Goal: Task Accomplishment & Management: Complete application form

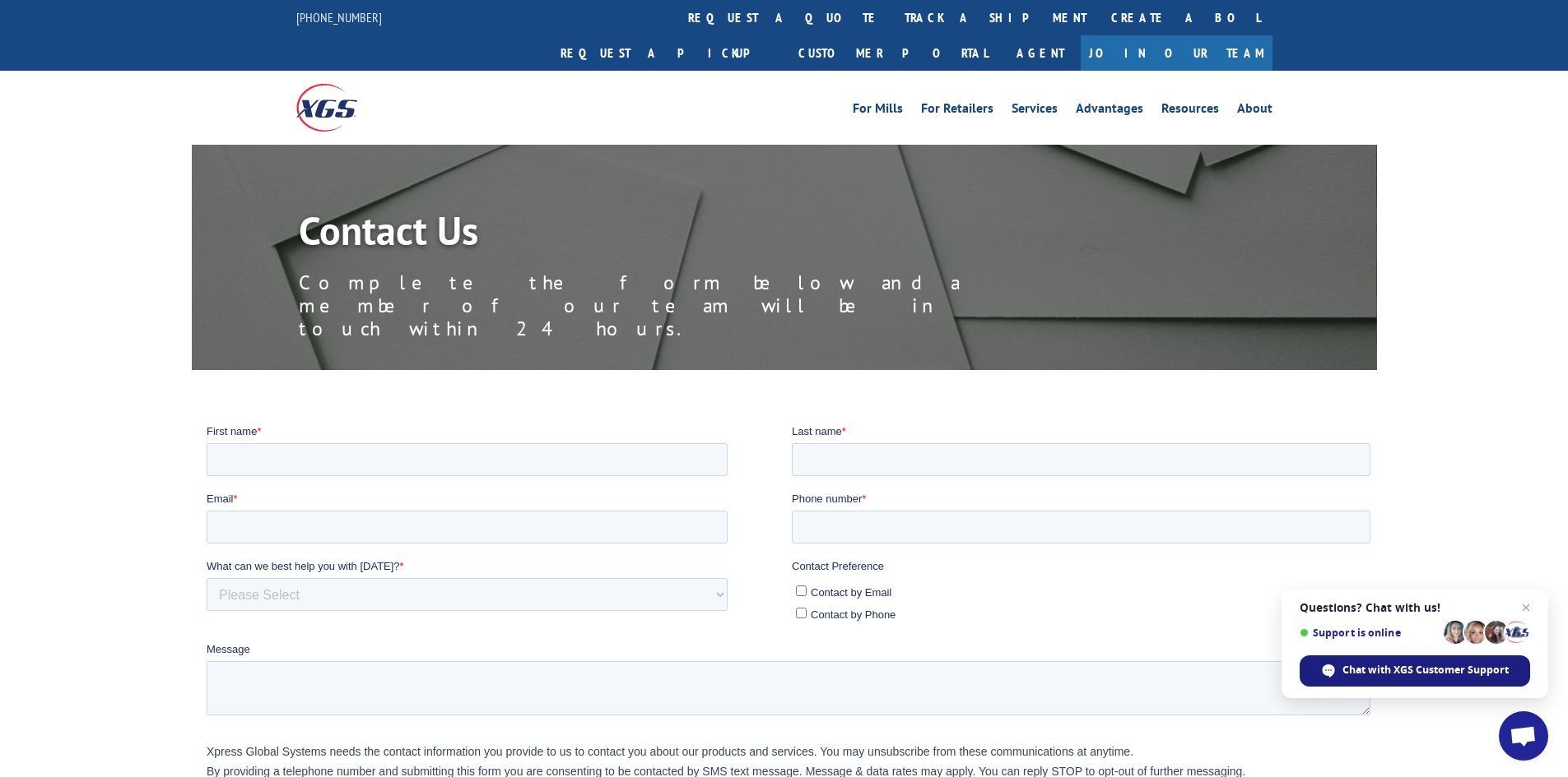
click at [1413, 669] on span "Chat with XGS Customer Support" at bounding box center [1425, 671] width 166 height 15
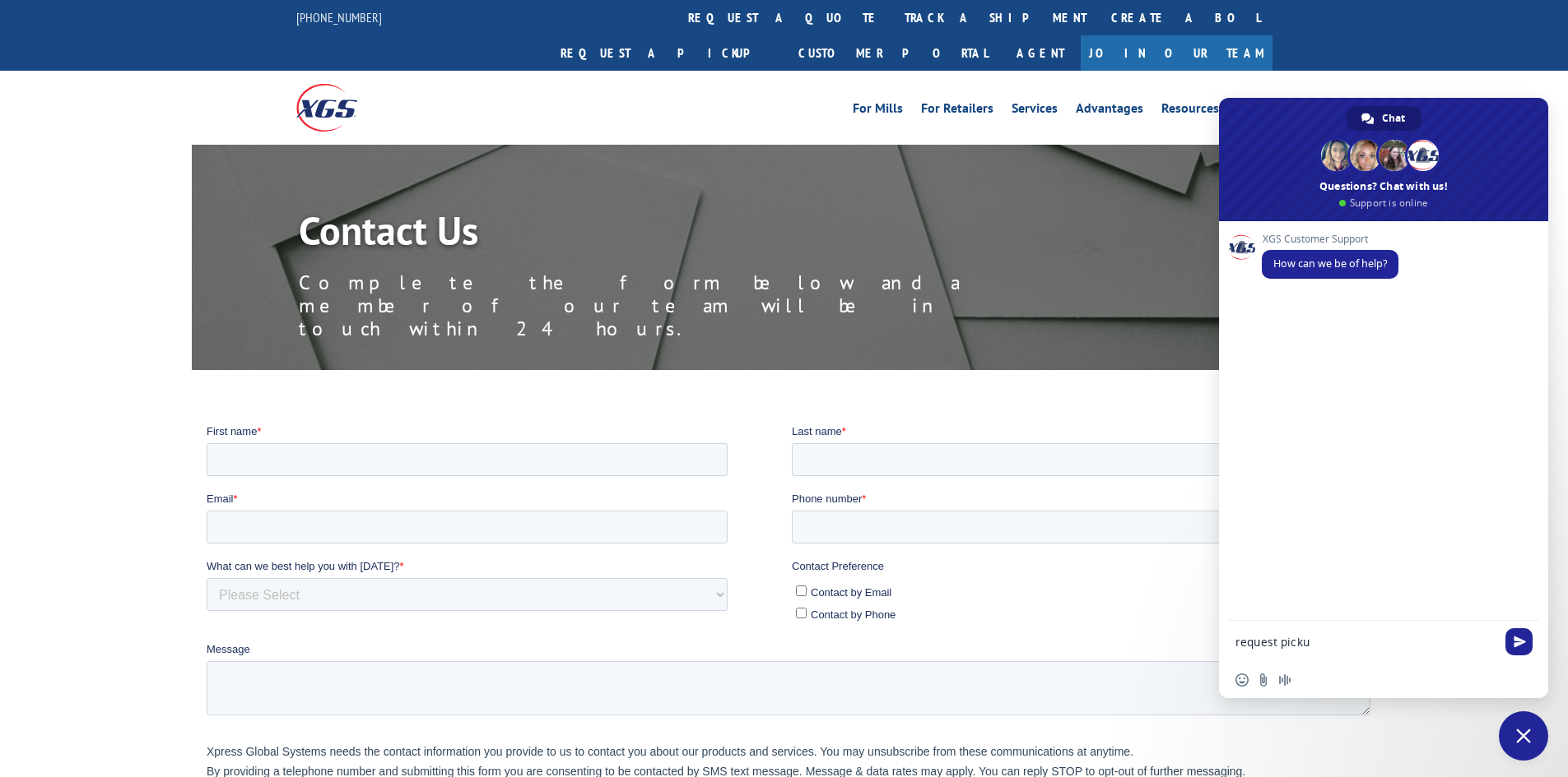
type textarea "request pickup"
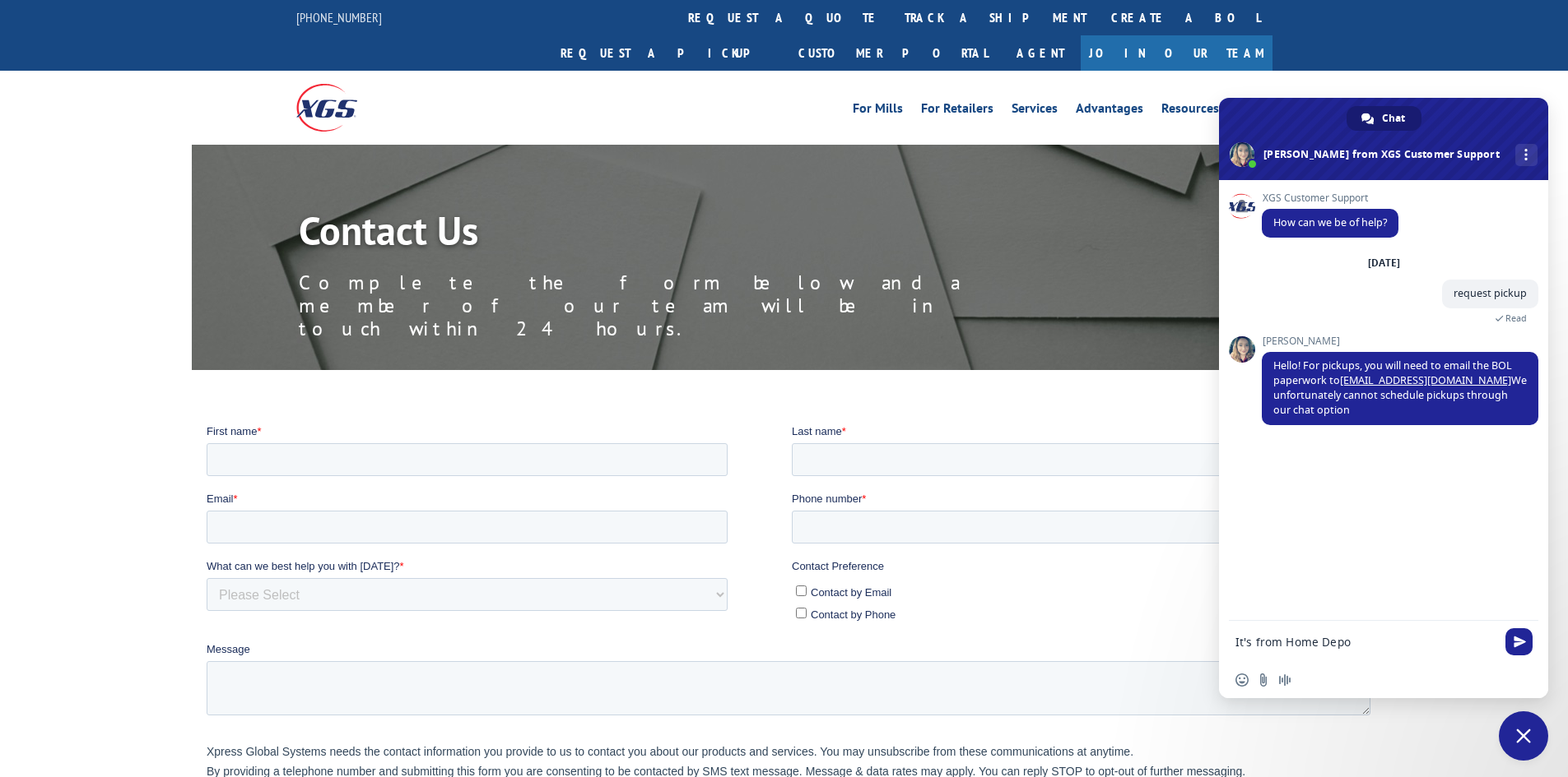
type textarea "It's from [GEOGRAPHIC_DATA]"
type textarea "U"
type textarea "Other carriers provide a BOL after I provide the information"
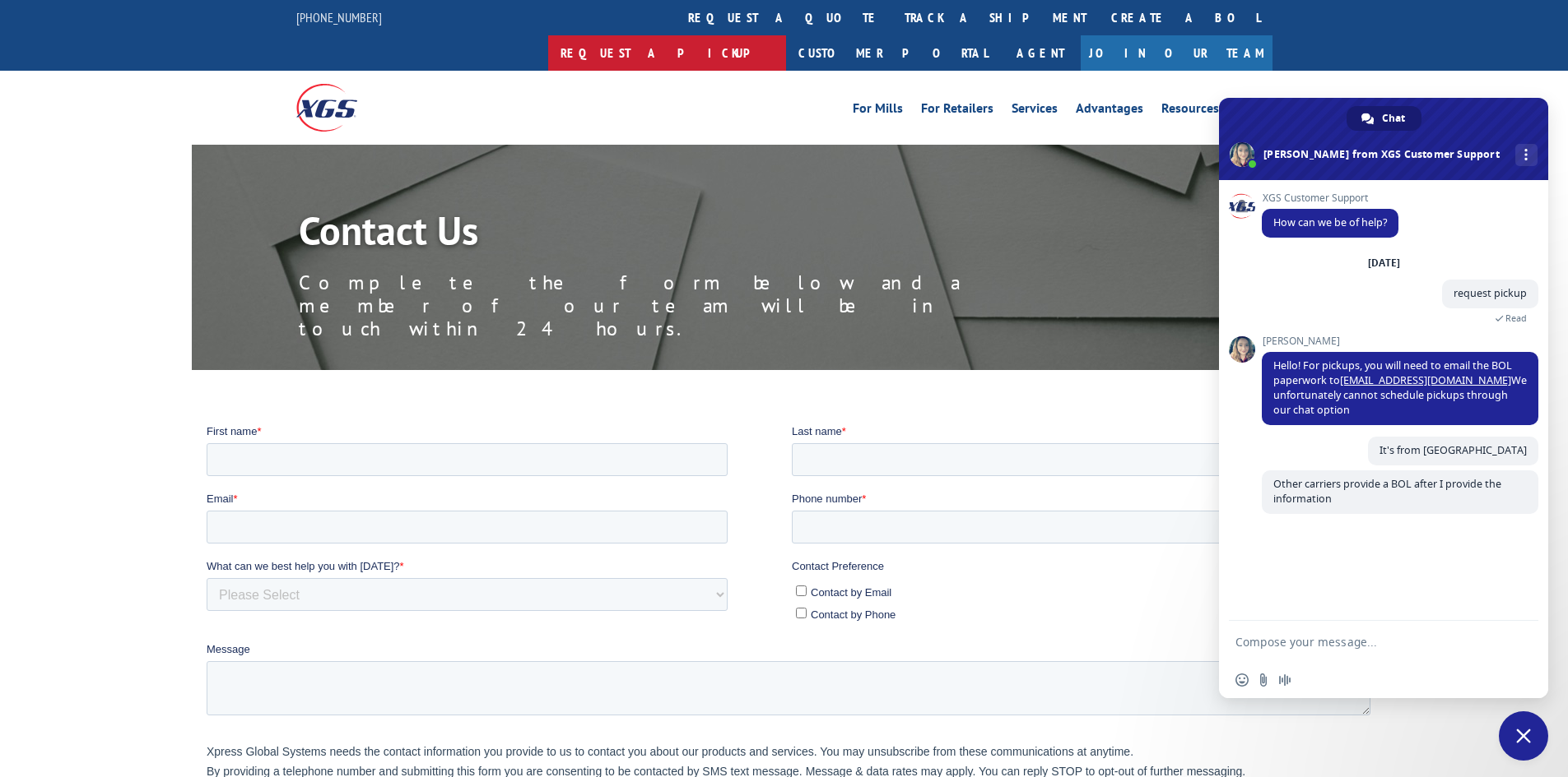
click at [786, 35] on link "Request a pickup" at bounding box center [666, 52] width 238 height 35
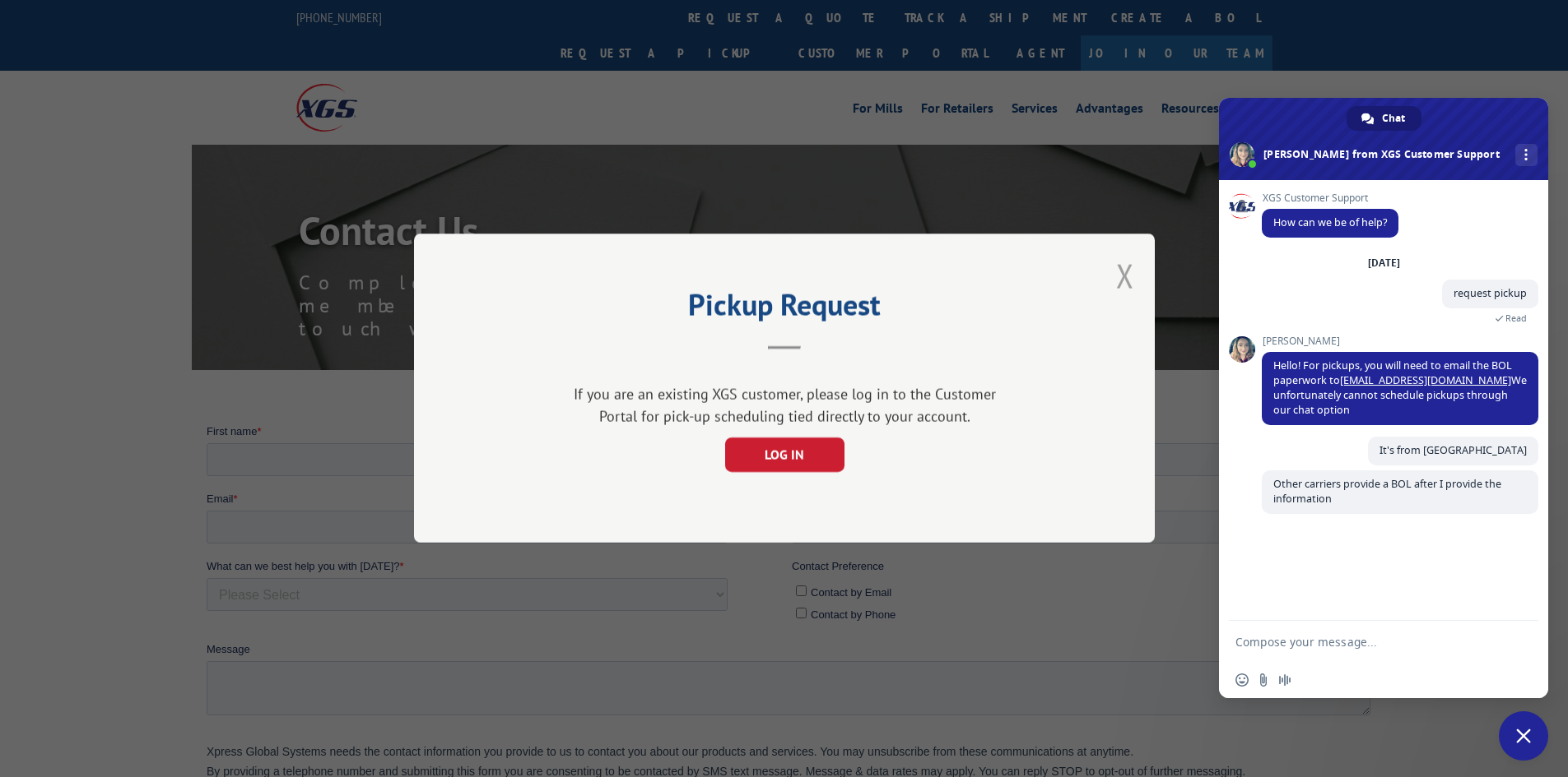
click at [1124, 284] on button "Close modal" at bounding box center [1125, 276] width 18 height 44
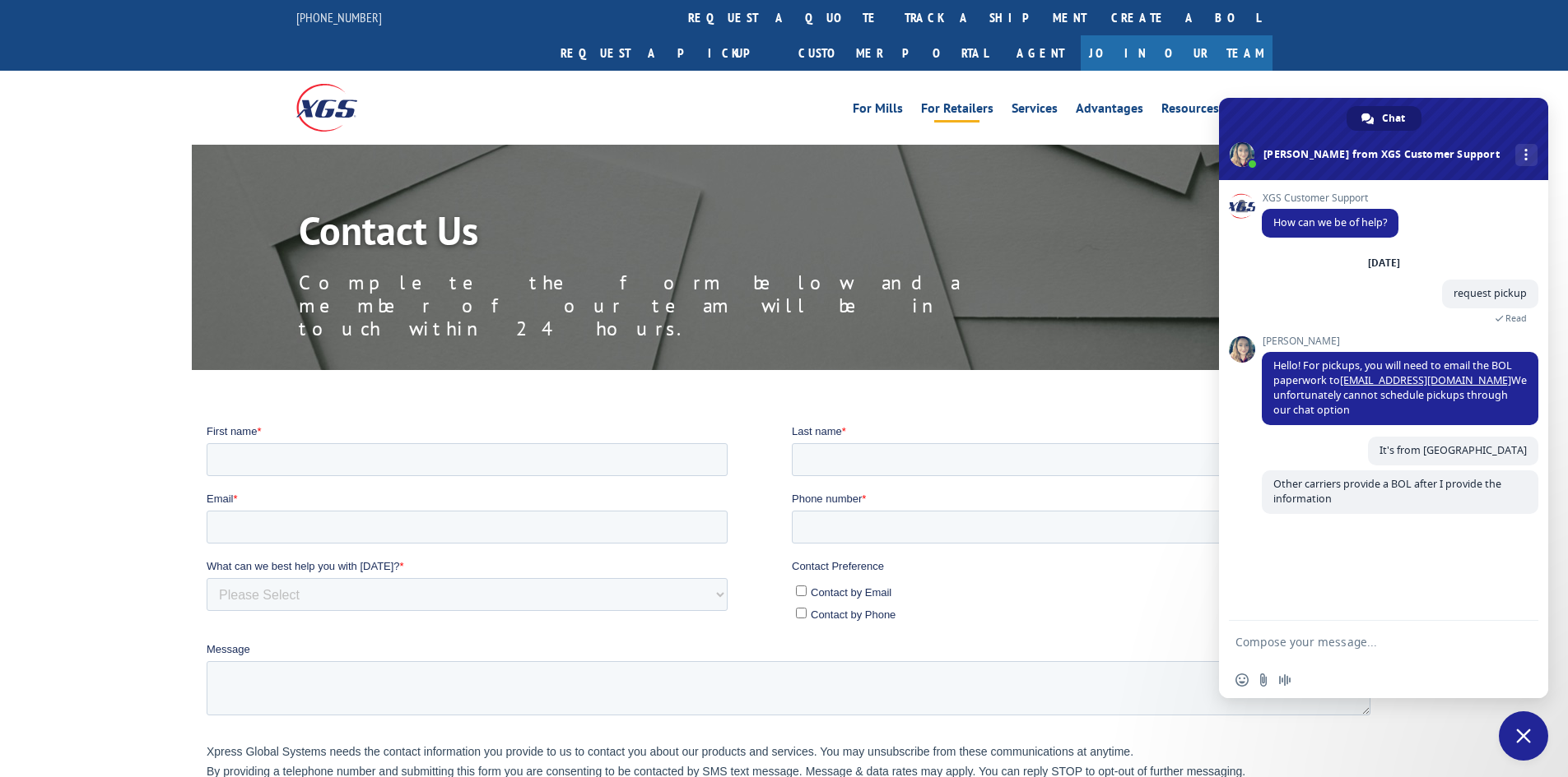
click at [957, 102] on link "For Retailers" at bounding box center [957, 111] width 72 height 18
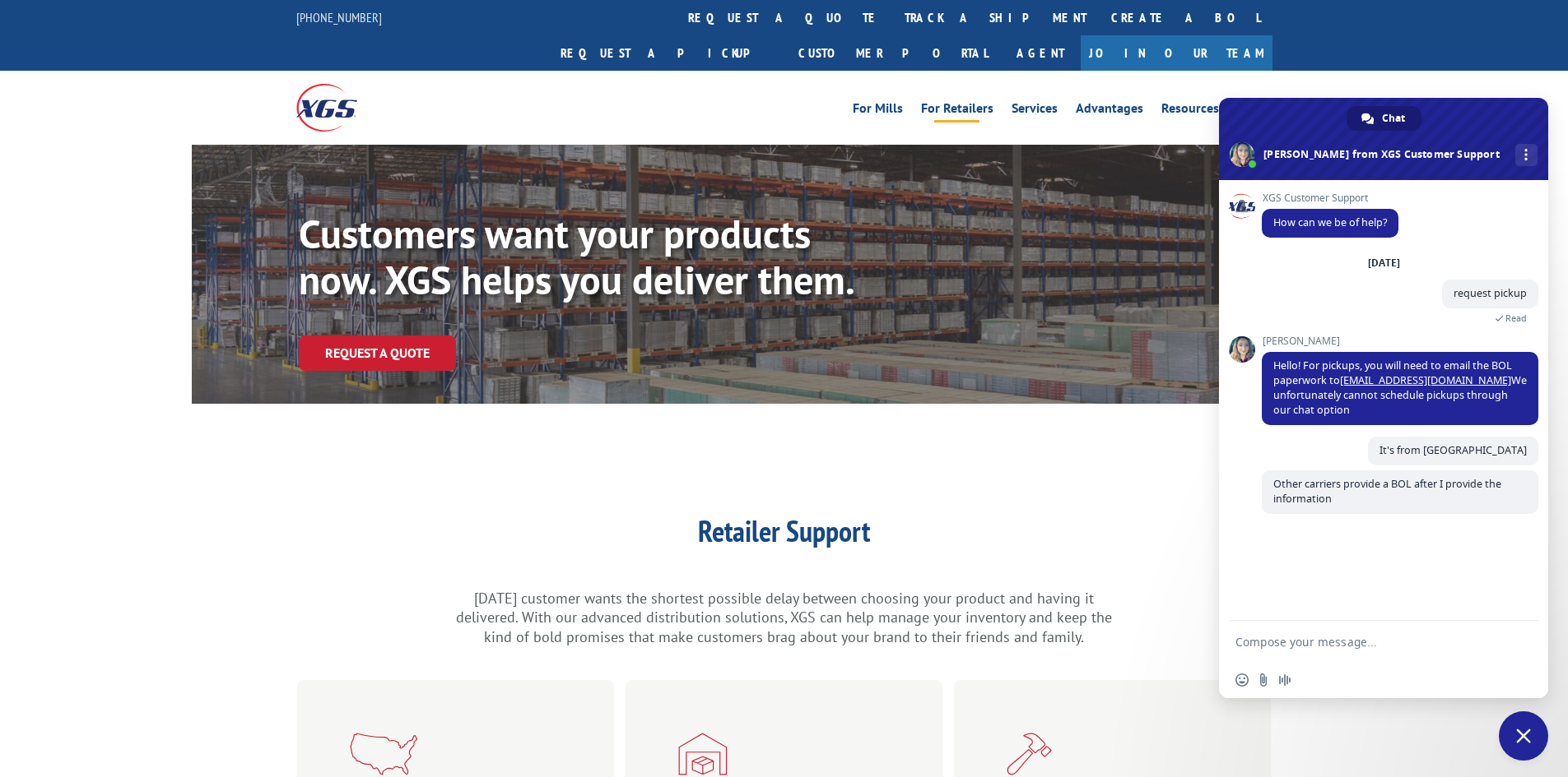
scroll to position [83, 0]
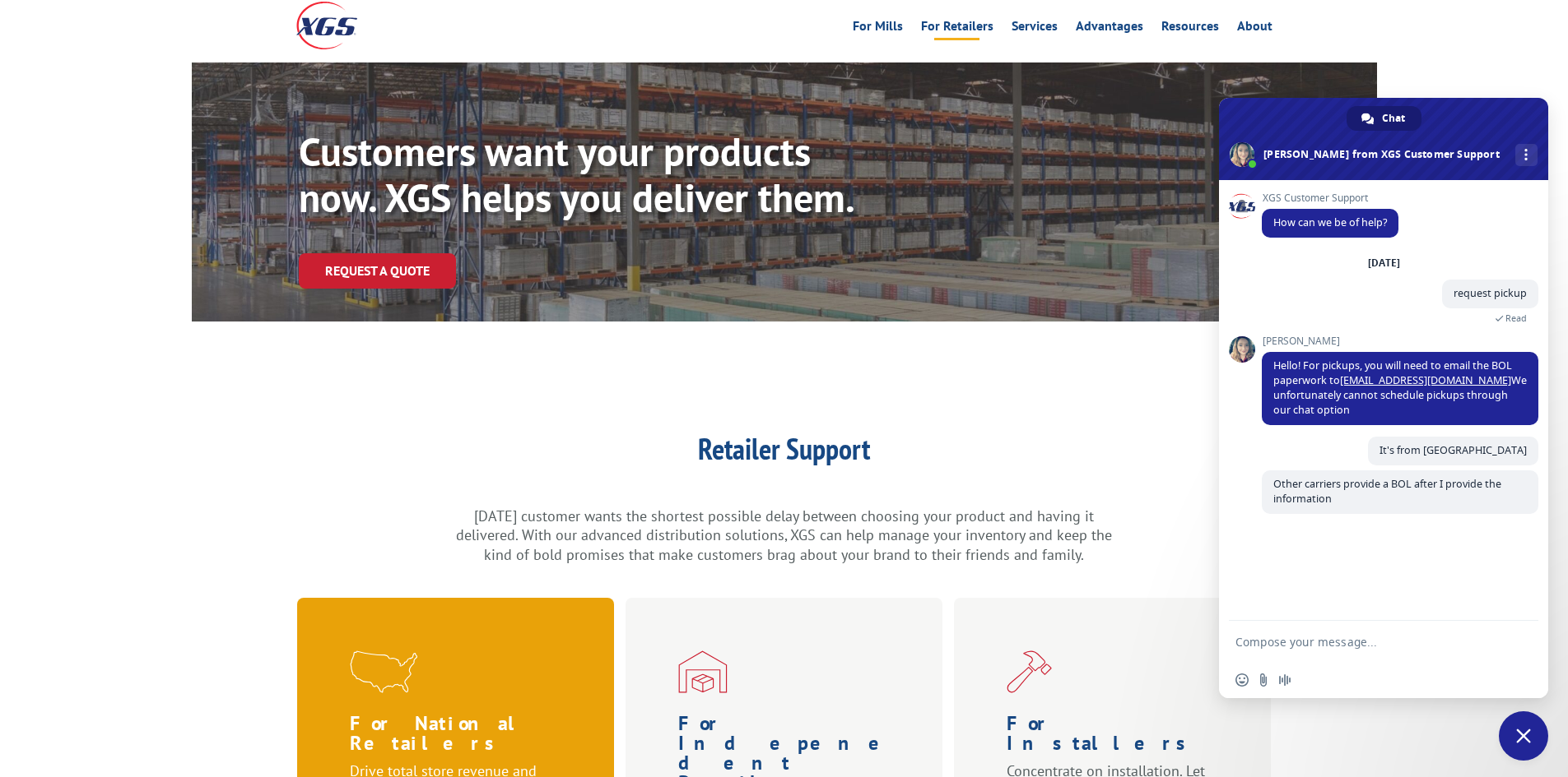
click at [439, 714] on h1 "For National Retailers" at bounding box center [465, 738] width 232 height 47
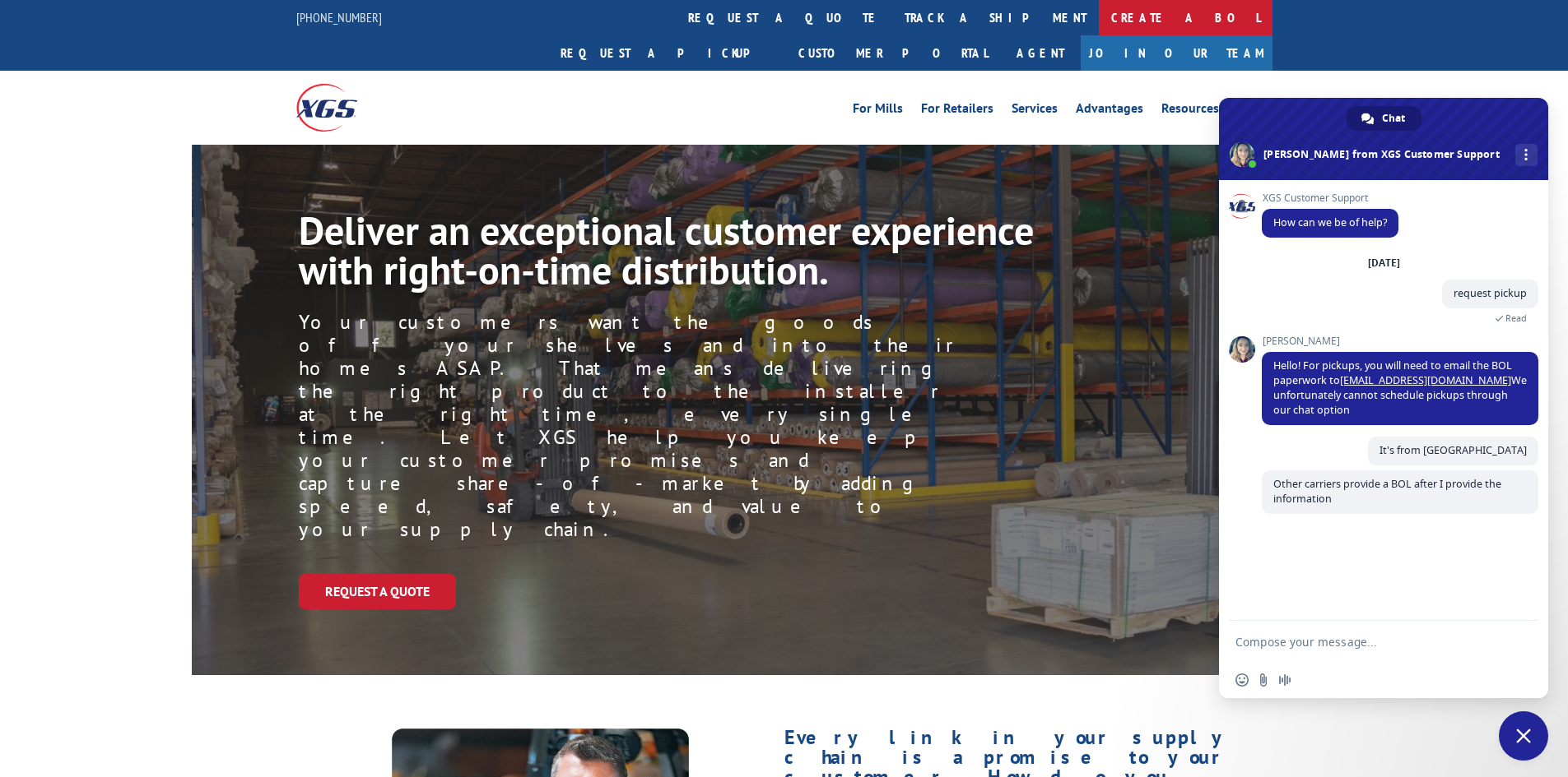
click at [1098, 26] on link "Create a BOL" at bounding box center [1185, 17] width 174 height 35
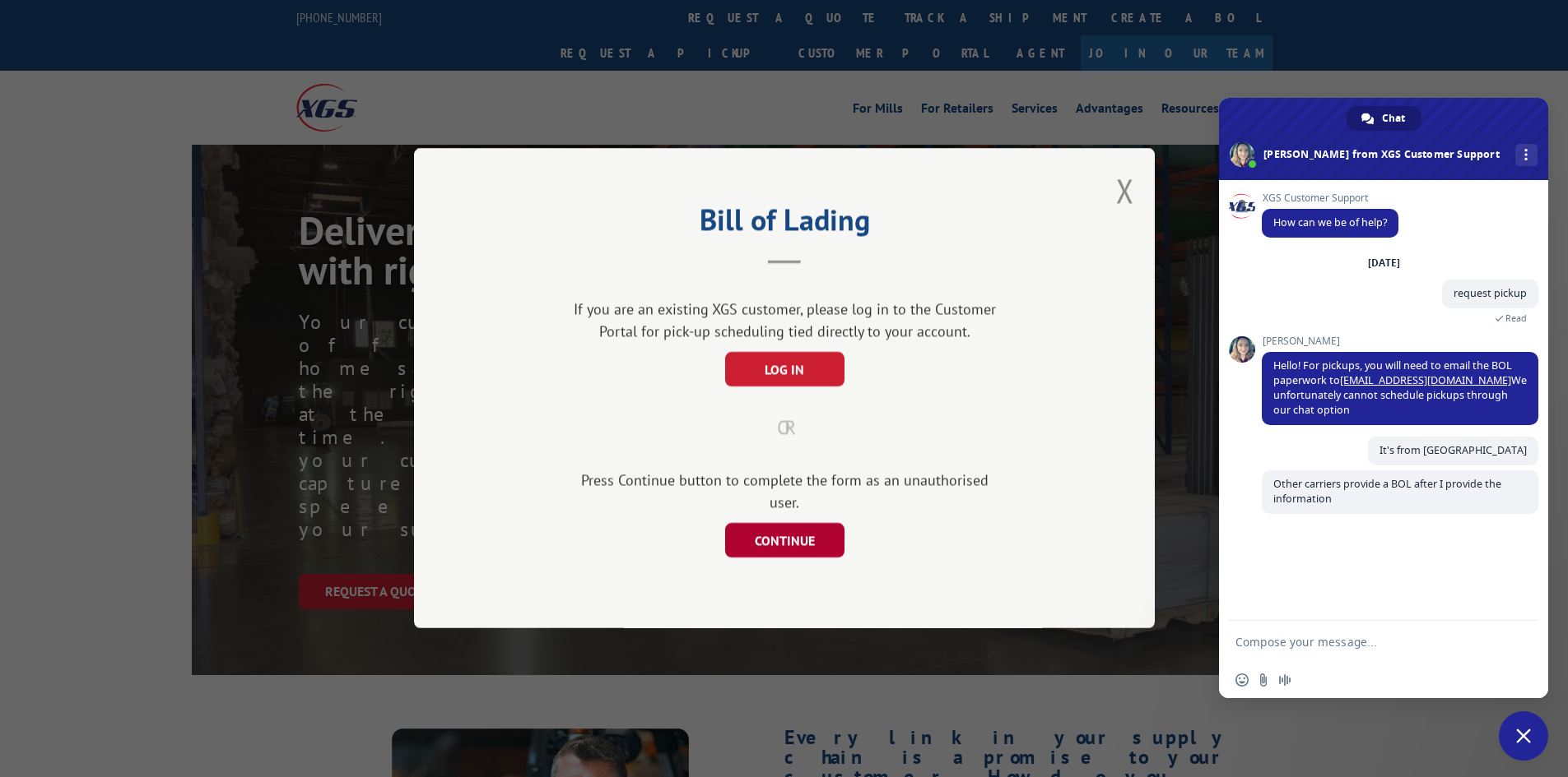
click at [759, 532] on button "CONTINUE" at bounding box center [784, 541] width 120 height 34
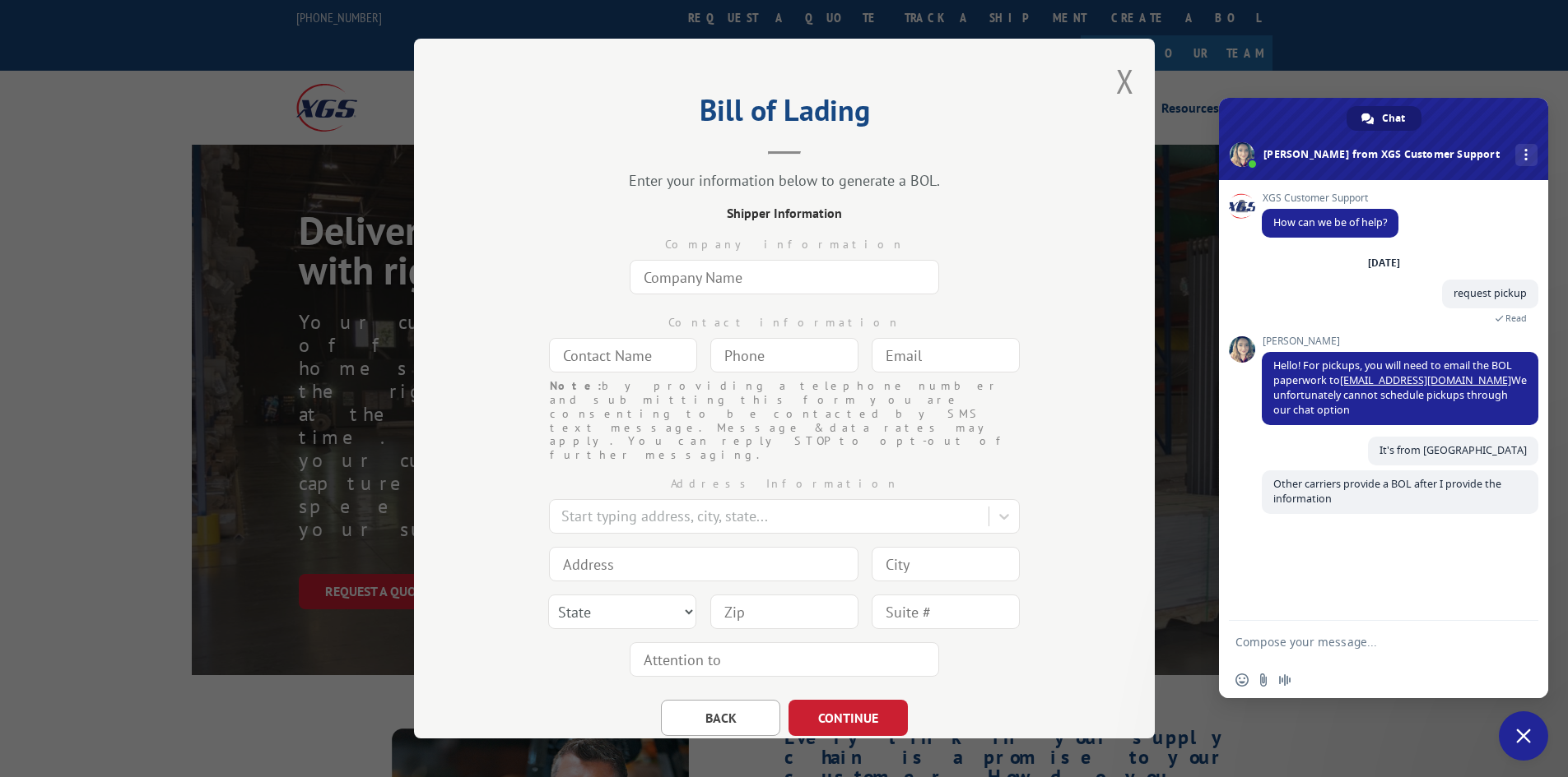
click at [690, 278] on input "text" at bounding box center [784, 277] width 309 height 34
type input "T"
type input "t"
type input "Y"
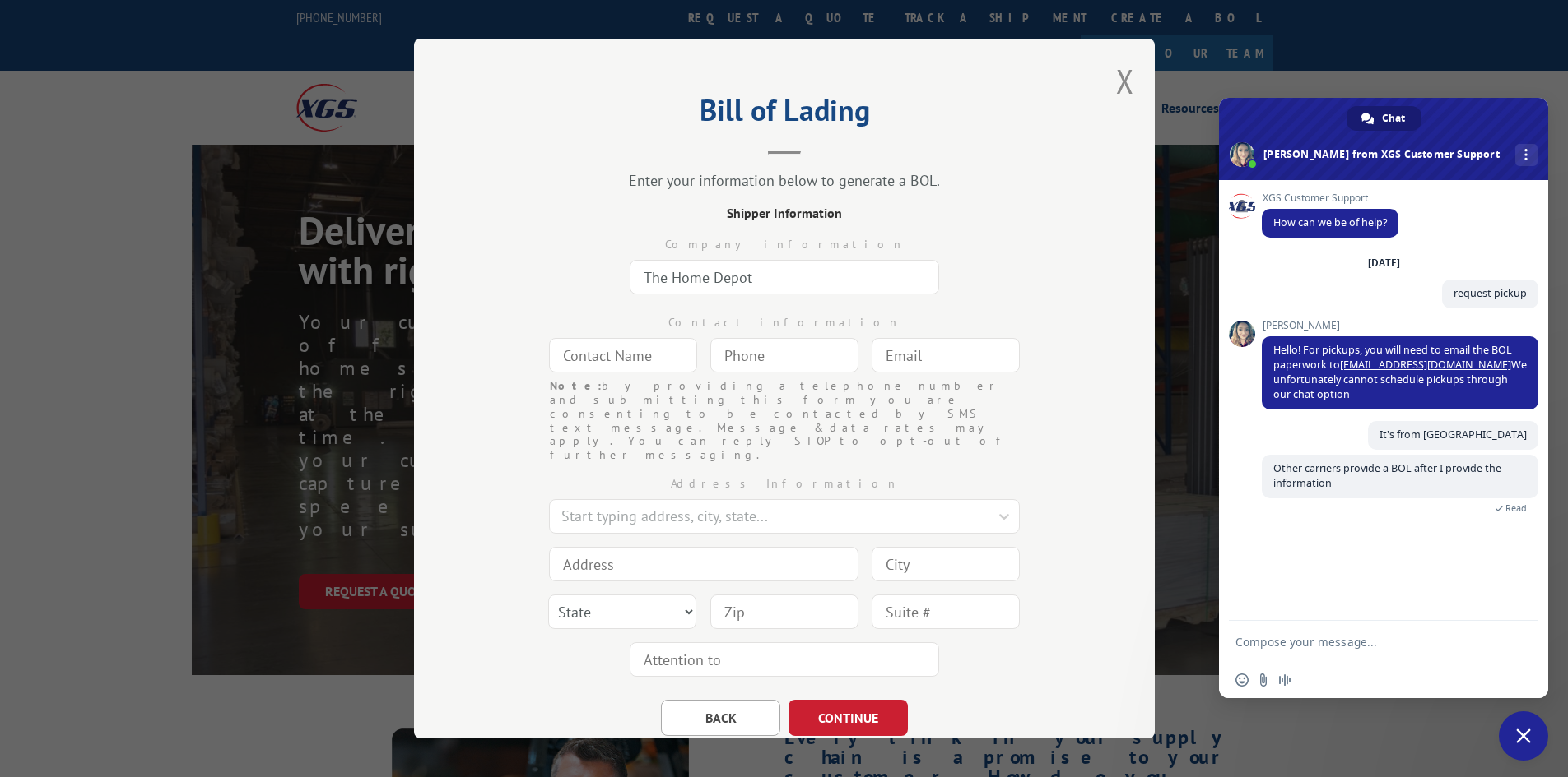
type input "The Home Depot"
click at [1308, 642] on textarea "Compose your message..." at bounding box center [1365, 642] width 260 height 15
type textarea "Im creating the BOL on your site now"
click at [659, 359] on input "text" at bounding box center [623, 355] width 148 height 34
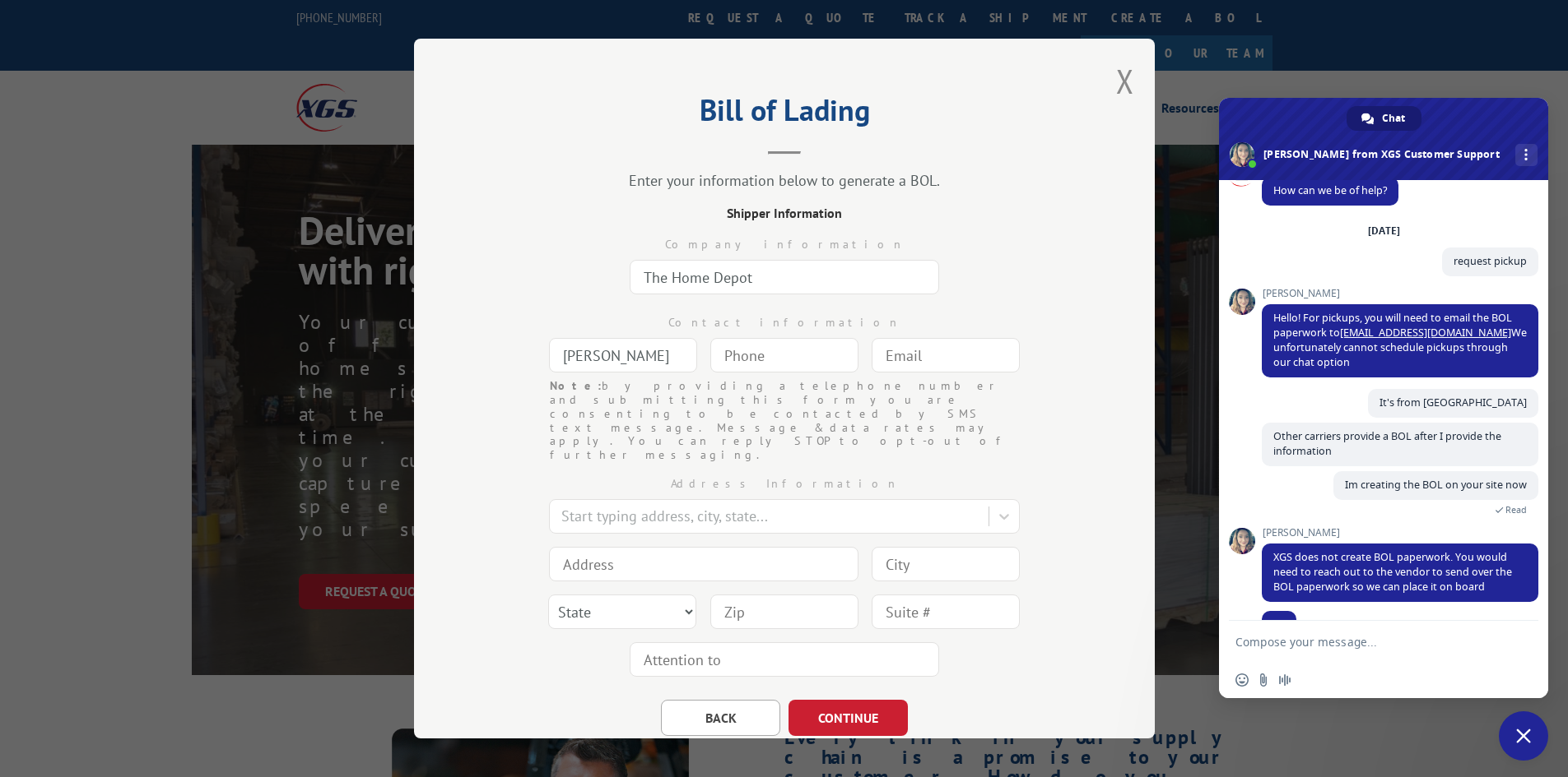
scroll to position [65, 0]
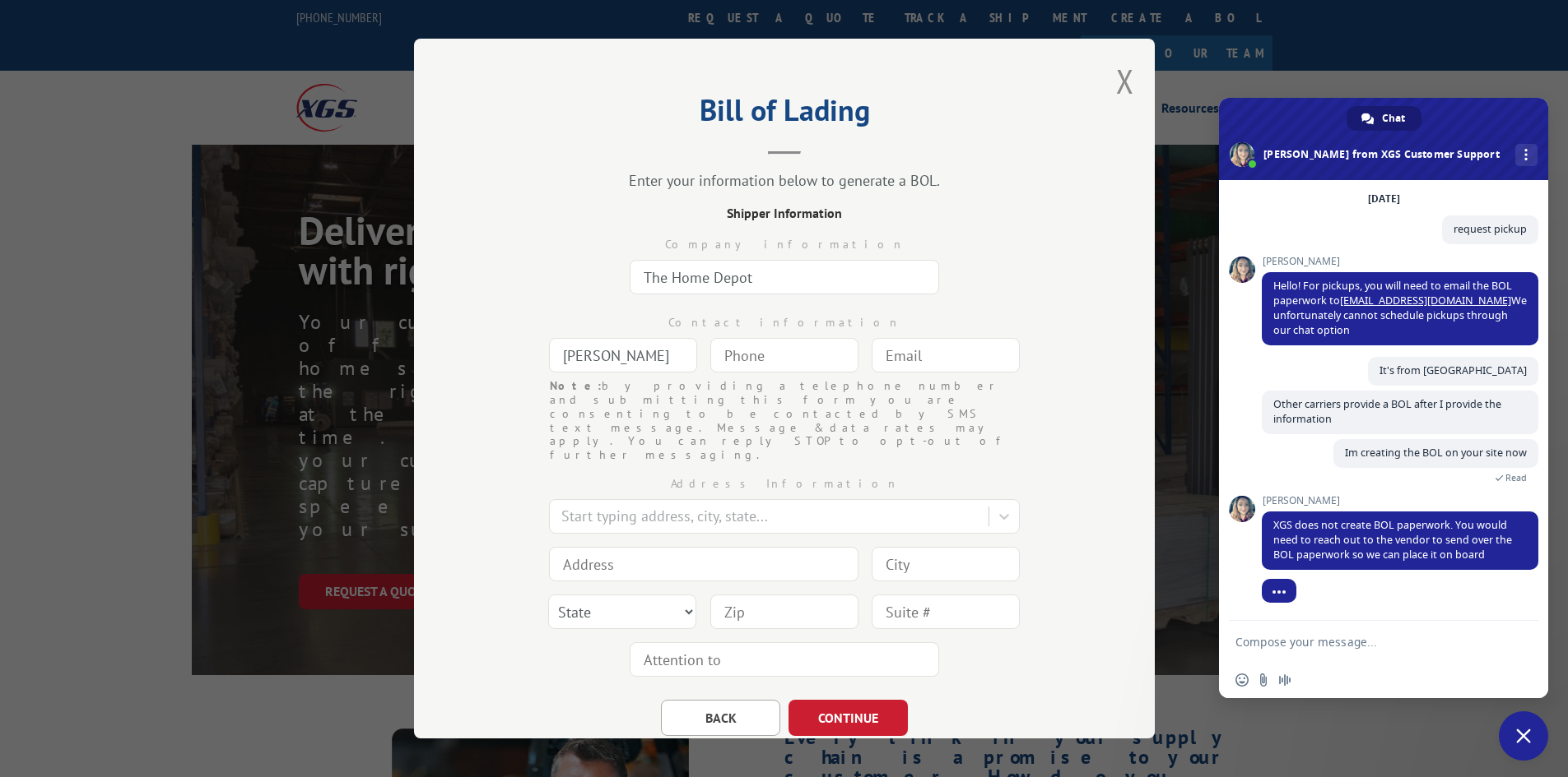
type input "[PERSON_NAME]"
type input "[PHONE_NUMBER]"
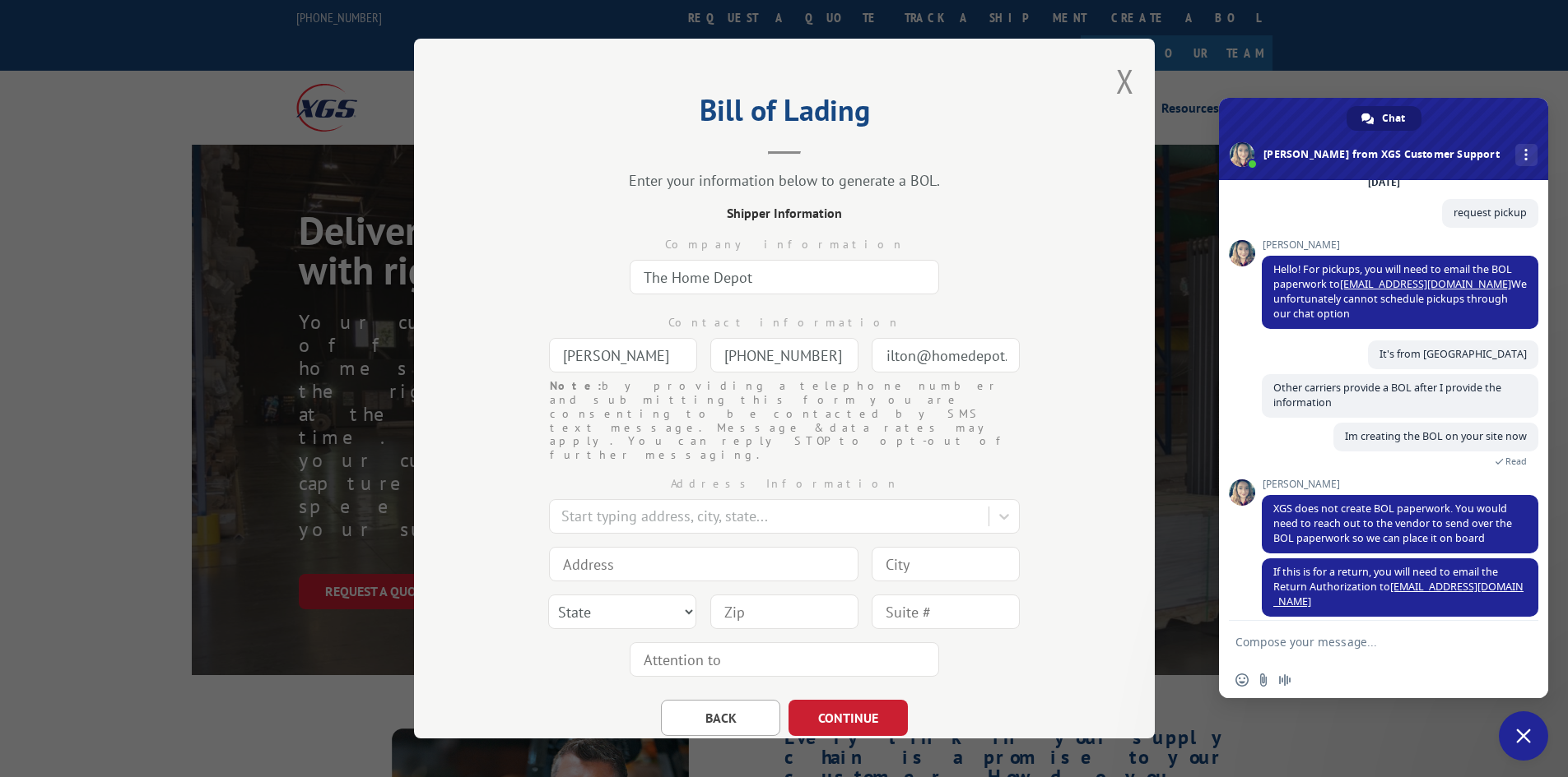
scroll to position [0, 98]
type input "[EMAIL_ADDRESS][DOMAIN_NAME]"
click at [1249, 636] on textarea "Compose your message..." at bounding box center [1365, 642] width 260 height 15
type textarea "ok thanks"
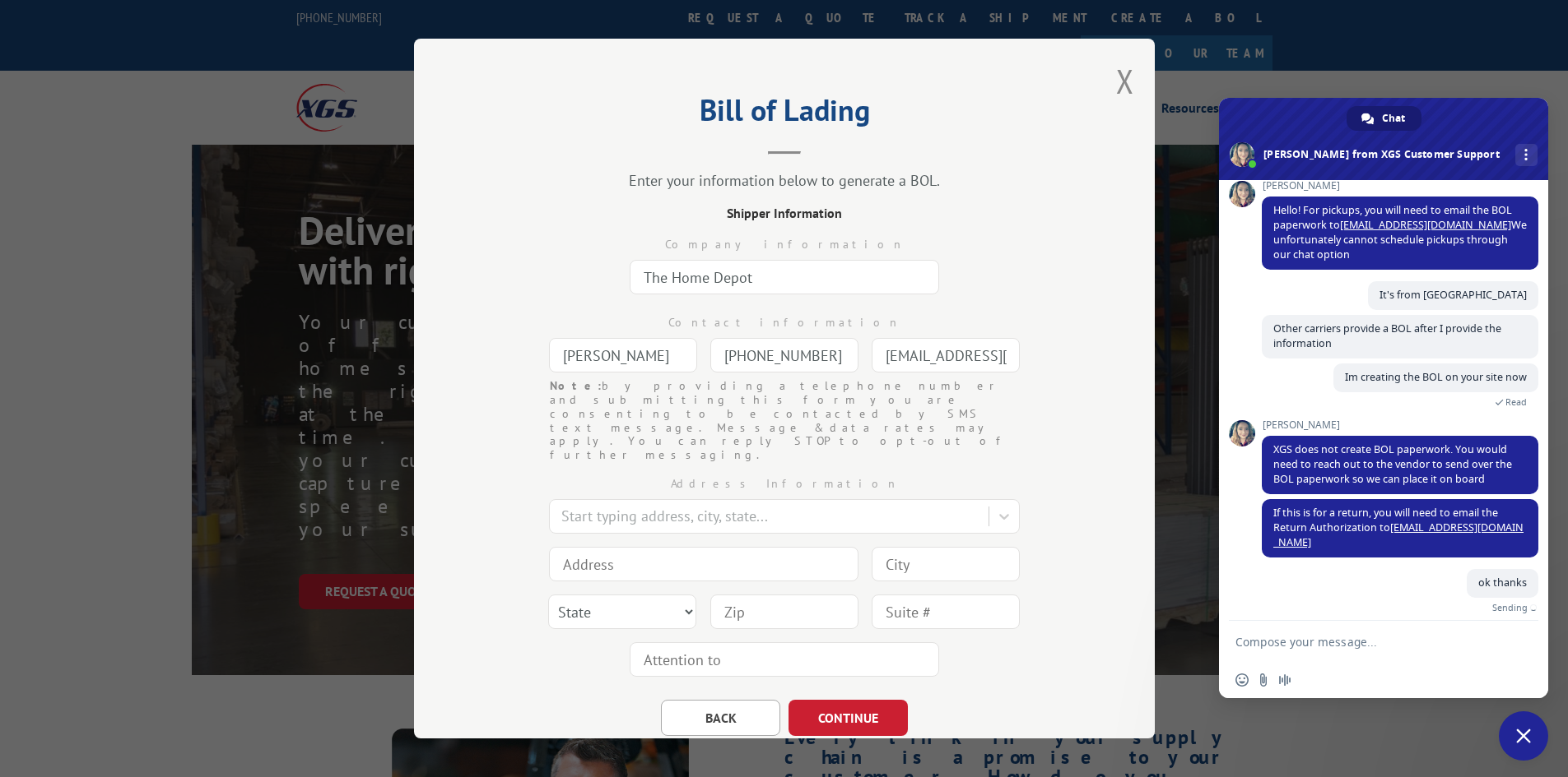
scroll to position [120, 0]
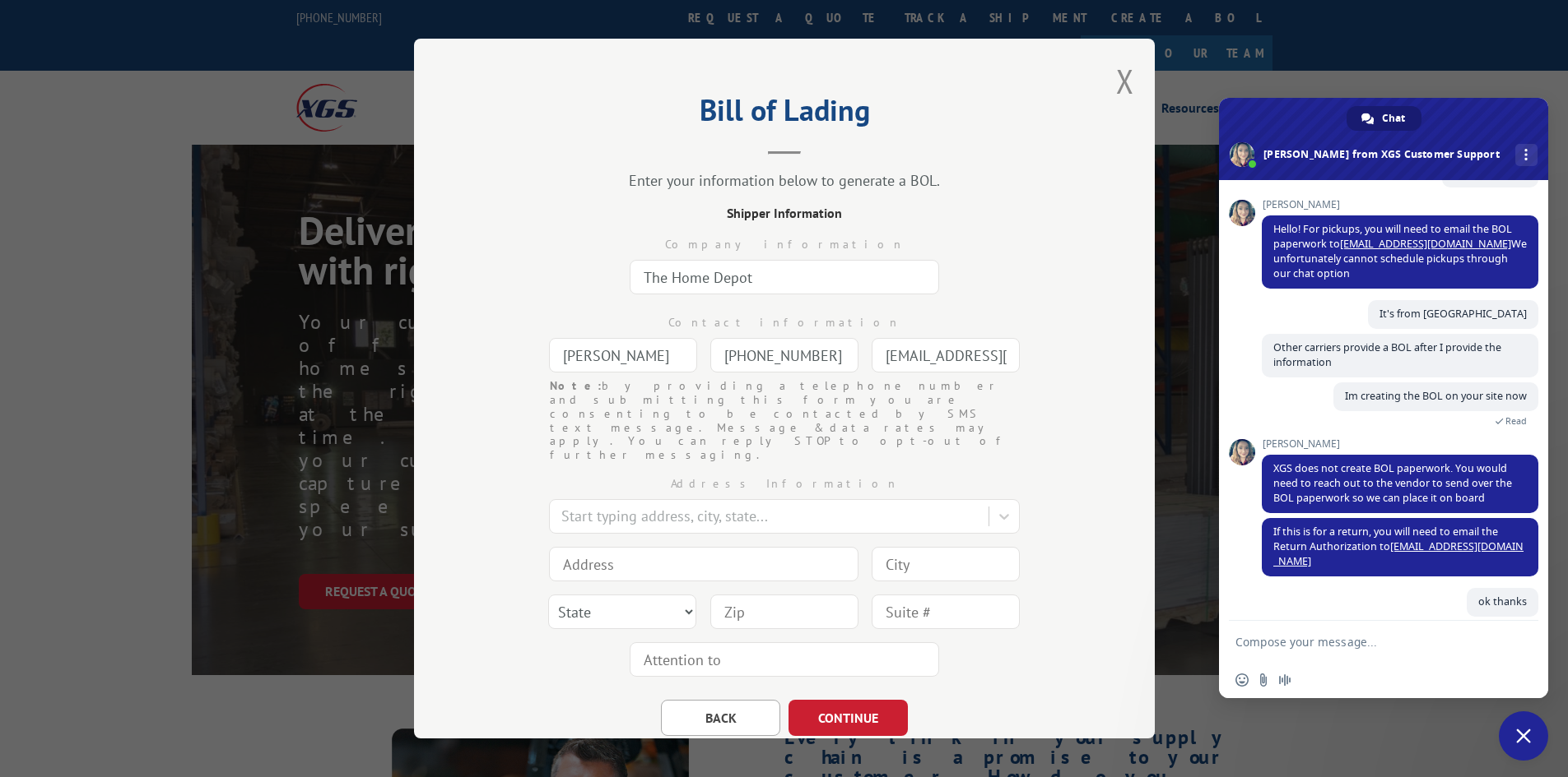
click at [912, 356] on input "[EMAIL_ADDRESS][DOMAIN_NAME]" at bounding box center [945, 355] width 148 height 34
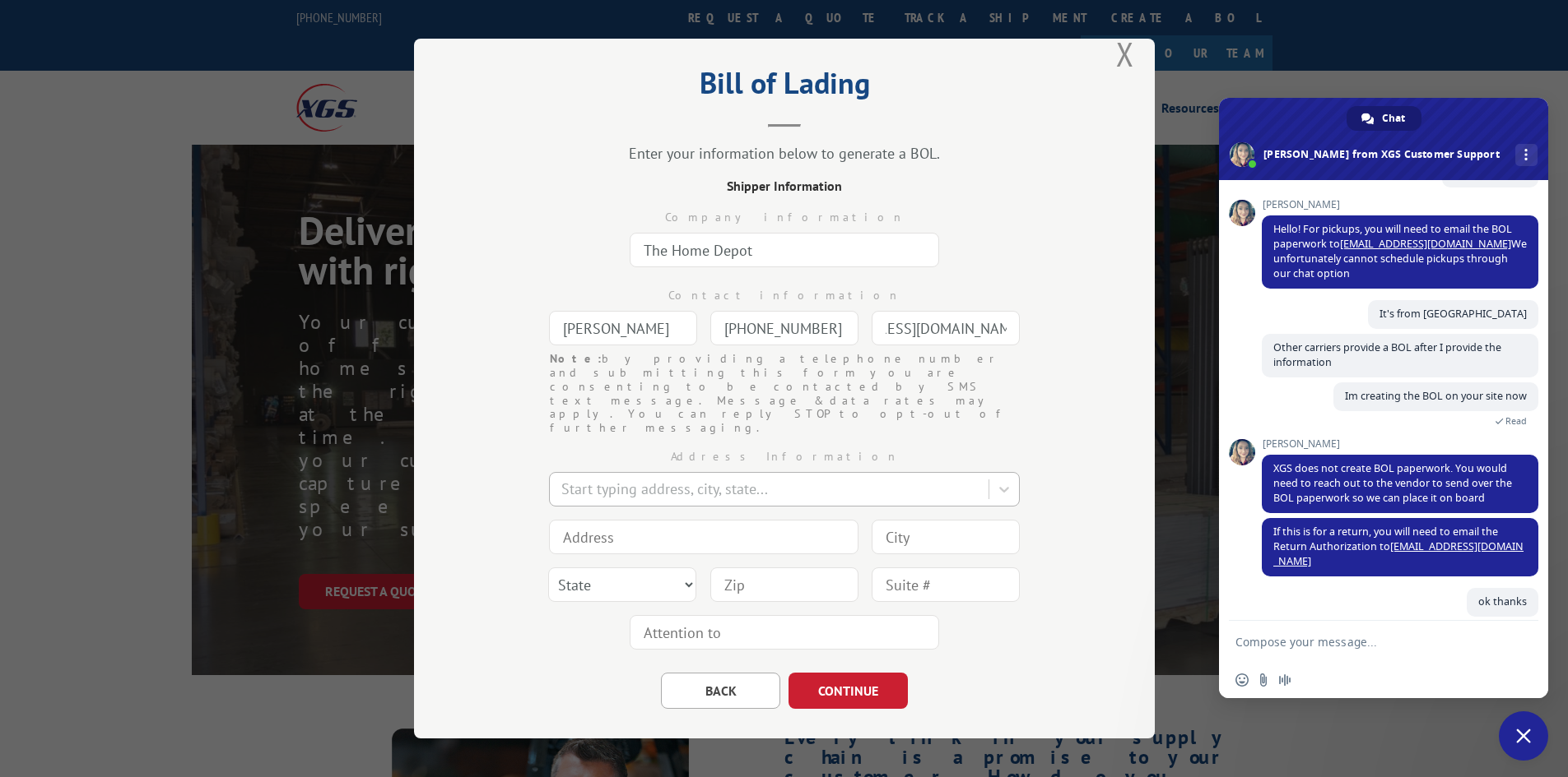
click at [938, 479] on div at bounding box center [770, 490] width 419 height 22
click at [501, 485] on div "Address Information Use Up and Down to choose options, press Enter to select th…" at bounding box center [784, 546] width 576 height 221
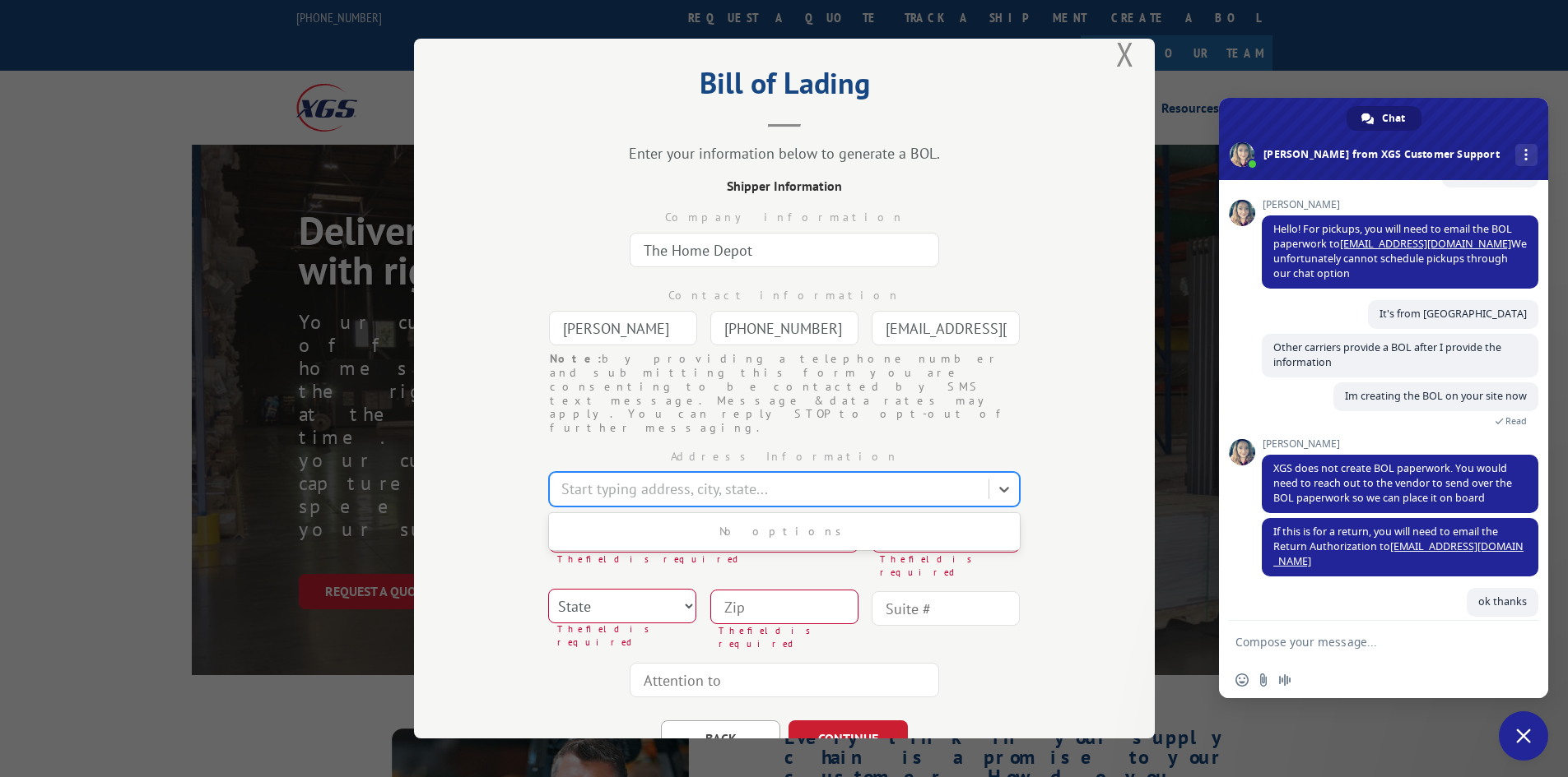
click at [632, 479] on div at bounding box center [770, 490] width 419 height 22
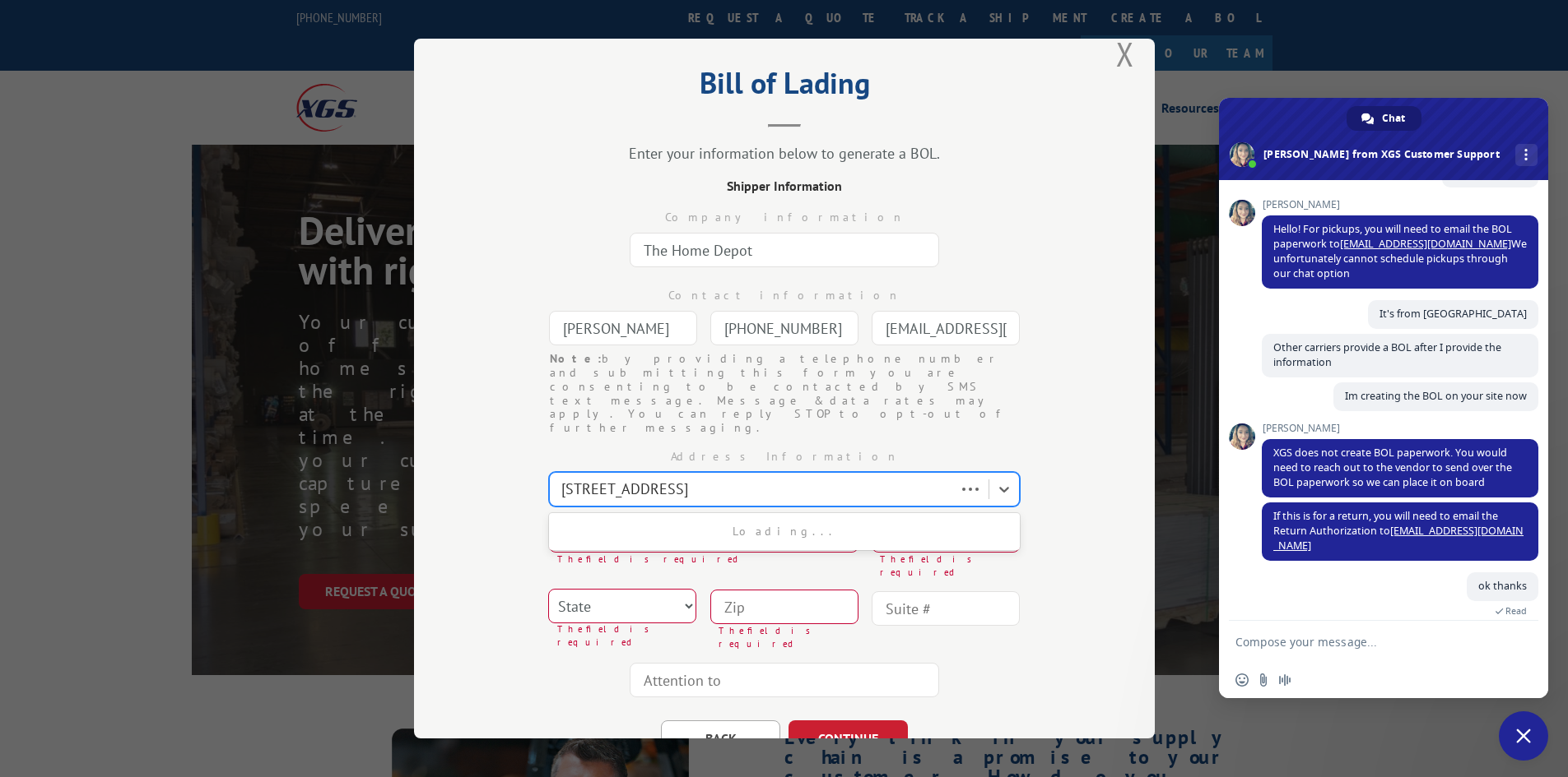
type input "260 East Highway 290"
click at [597, 516] on div "[STREET_ADDRESS]" at bounding box center [784, 531] width 471 height 30
type input "[STREET_ADDRESS]"
type input "[GEOGRAPHIC_DATA]"
select select "[GEOGRAPHIC_DATA]"
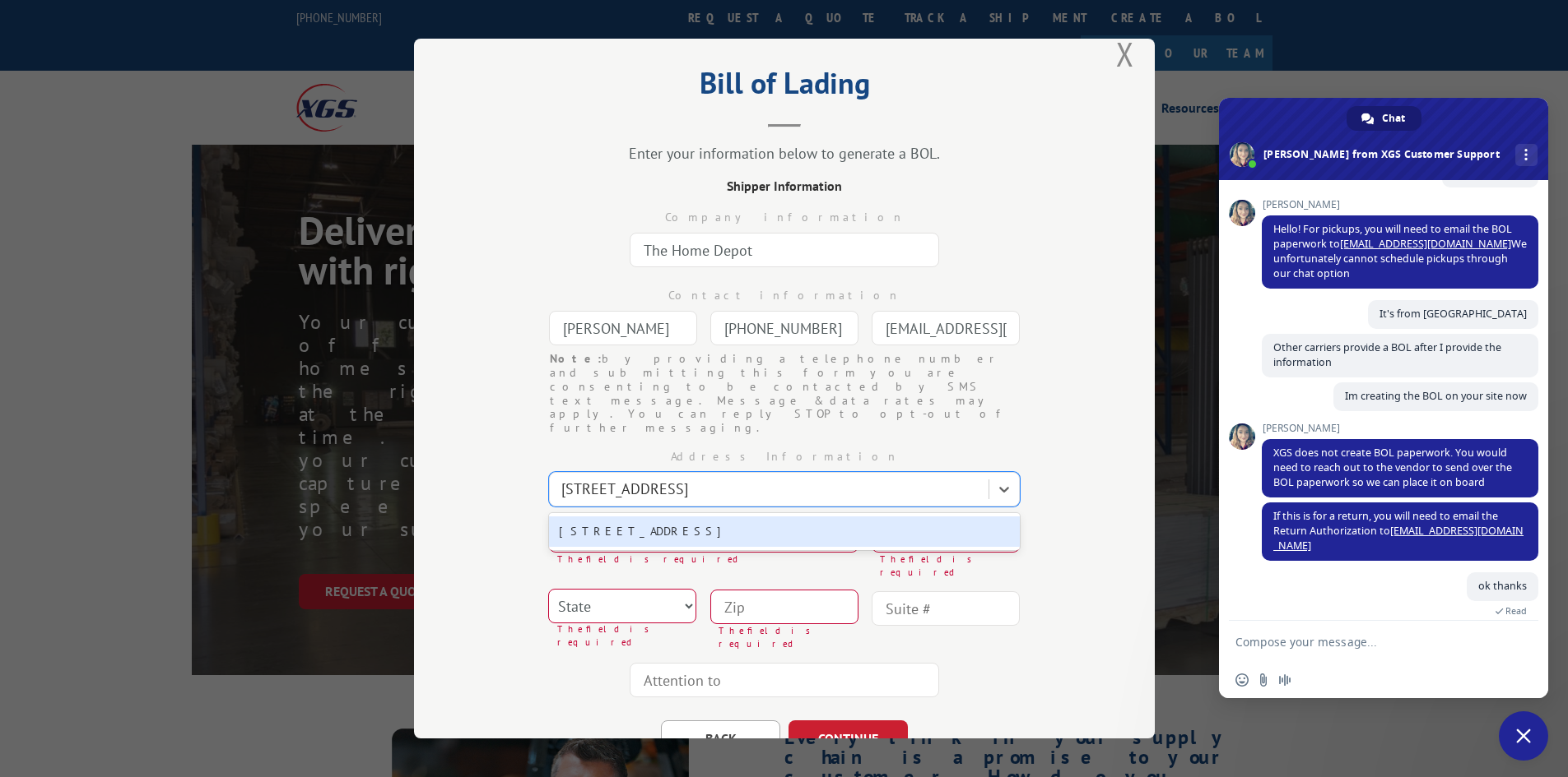
type input "78620"
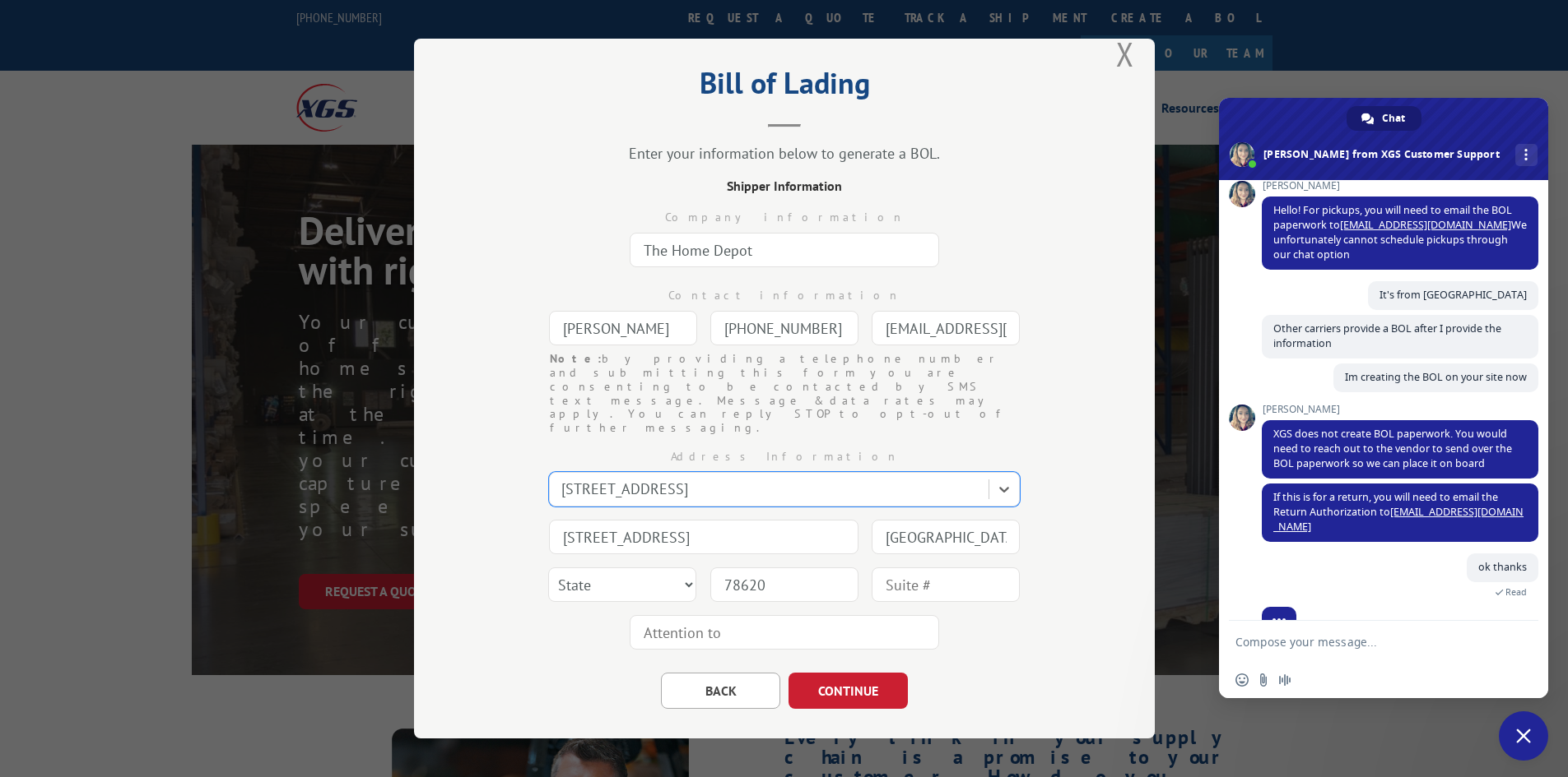
scroll to position [139, 0]
drag, startPoint x: 723, startPoint y: 592, endPoint x: 649, endPoint y: 583, distance: 74.5
click at [649, 615] on input "text" at bounding box center [784, 632] width 309 height 34
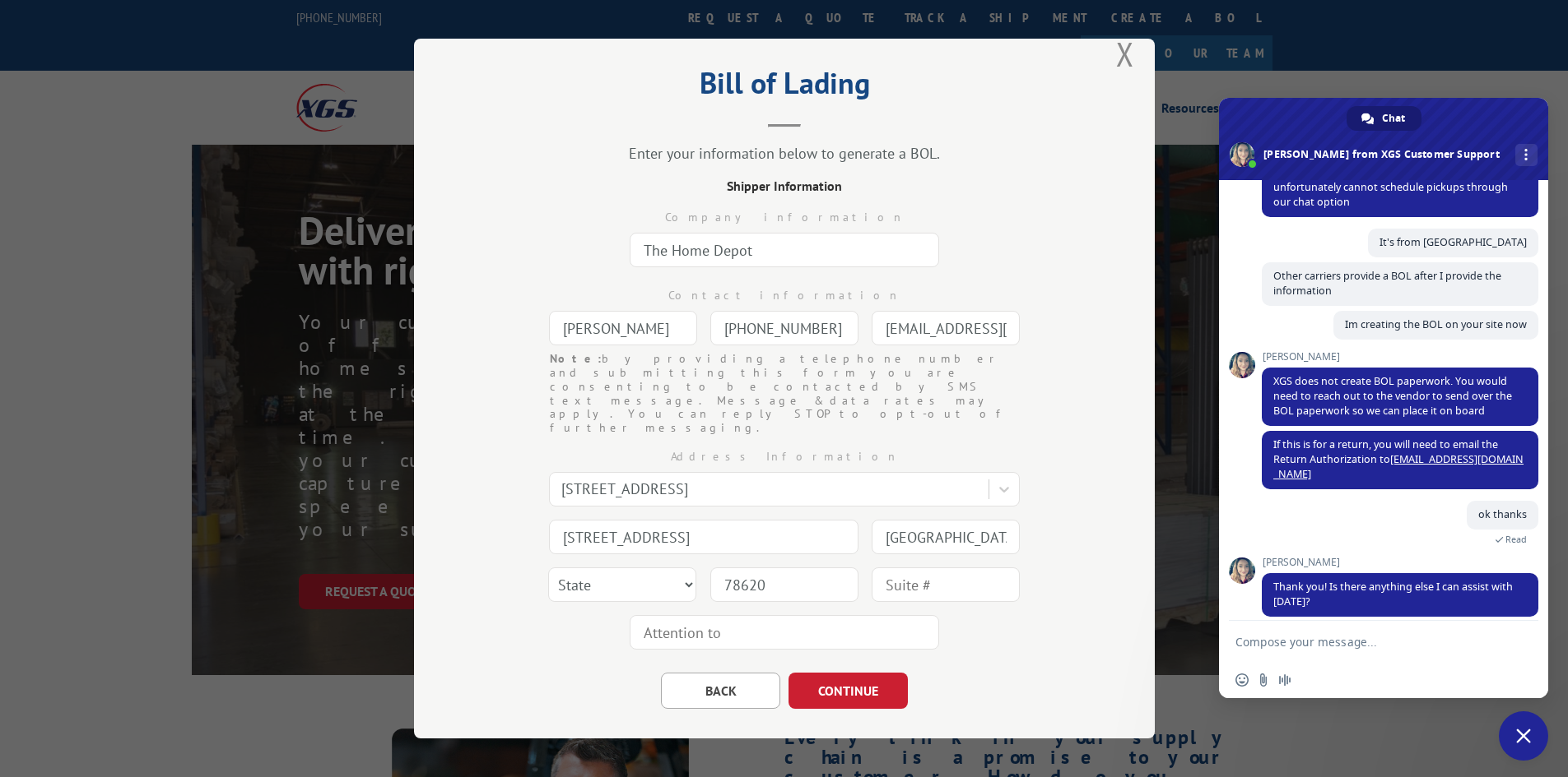
click at [1414, 637] on textarea "Compose your message..." at bounding box center [1365, 642] width 260 height 15
type textarea "thats all. thanks"
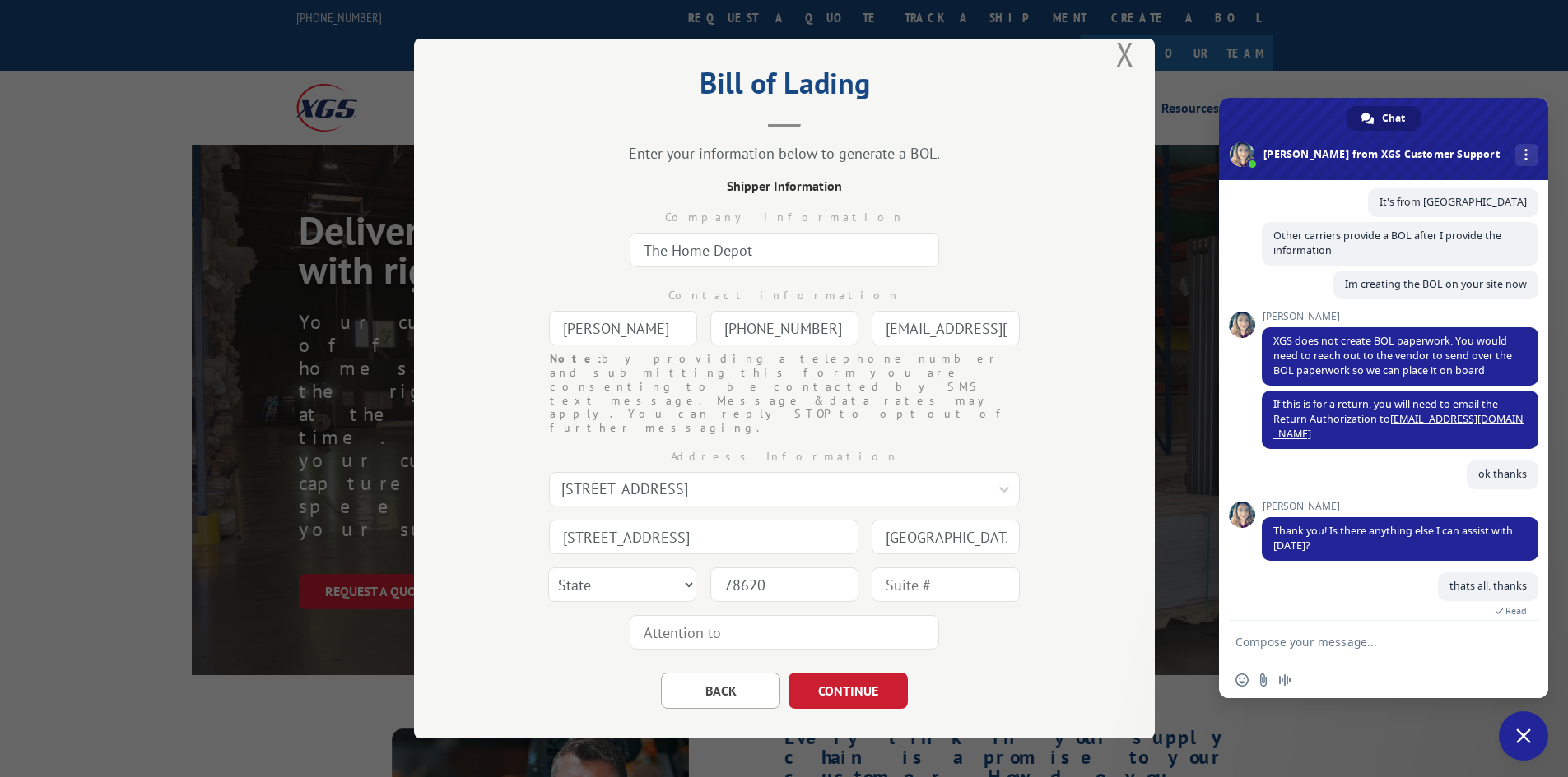
scroll to position [349, 0]
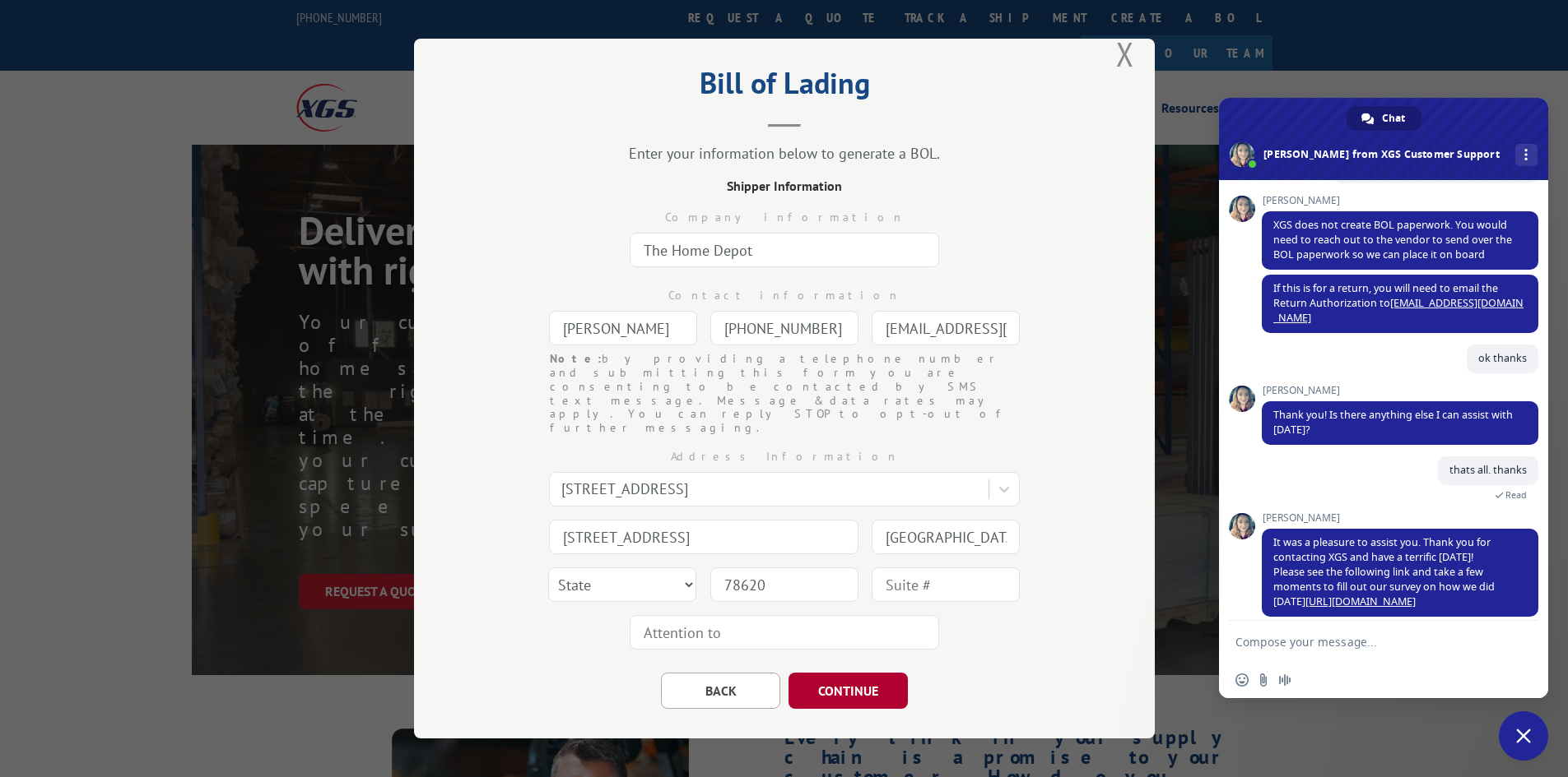
click at [823, 673] on button "CONTINUE" at bounding box center [849, 691] width 120 height 36
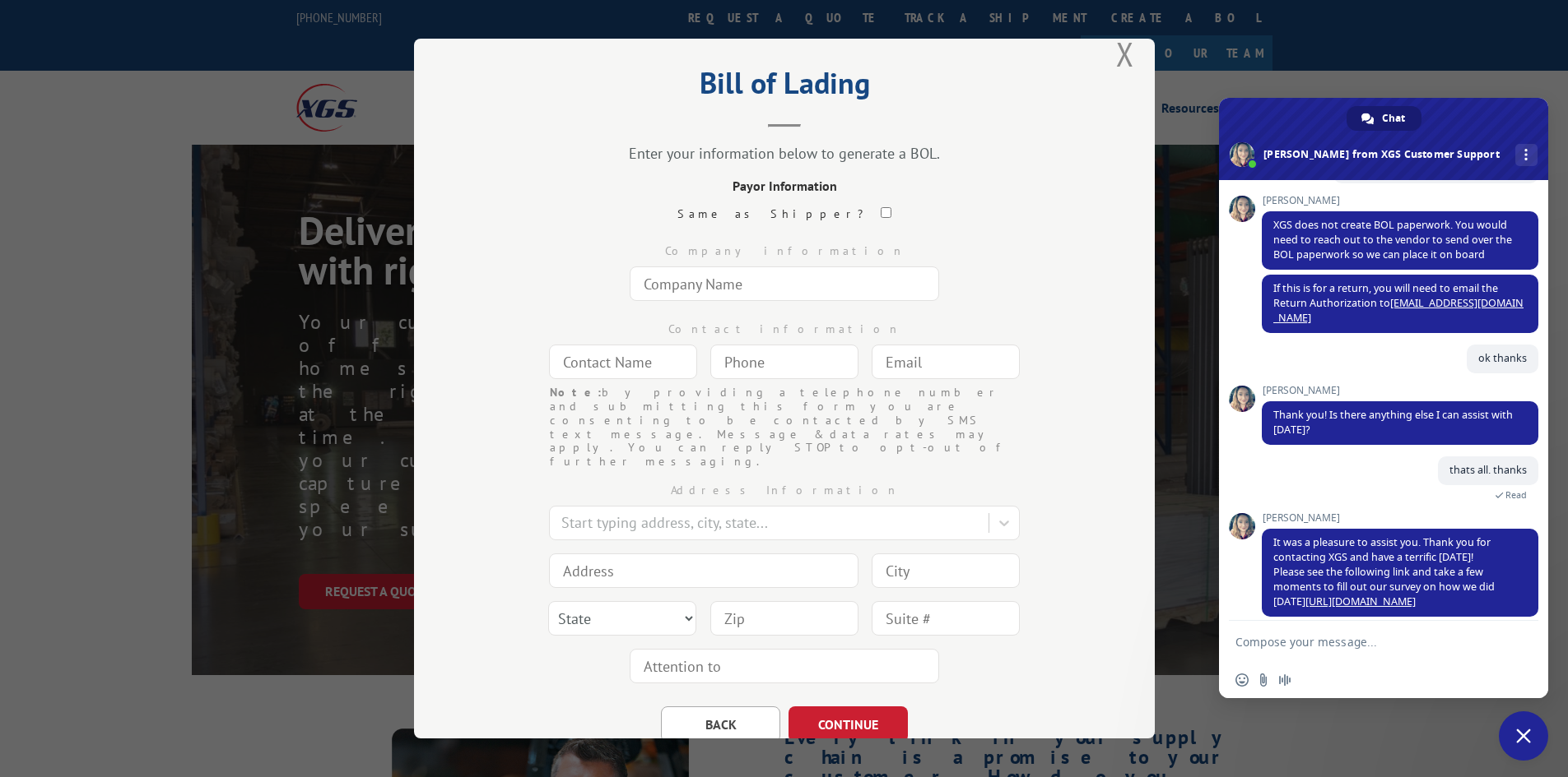
click at [719, 287] on input "text" at bounding box center [784, 284] width 309 height 34
type input "Engineered Floors"
click at [646, 368] on input "text" at bounding box center [623, 361] width 148 height 34
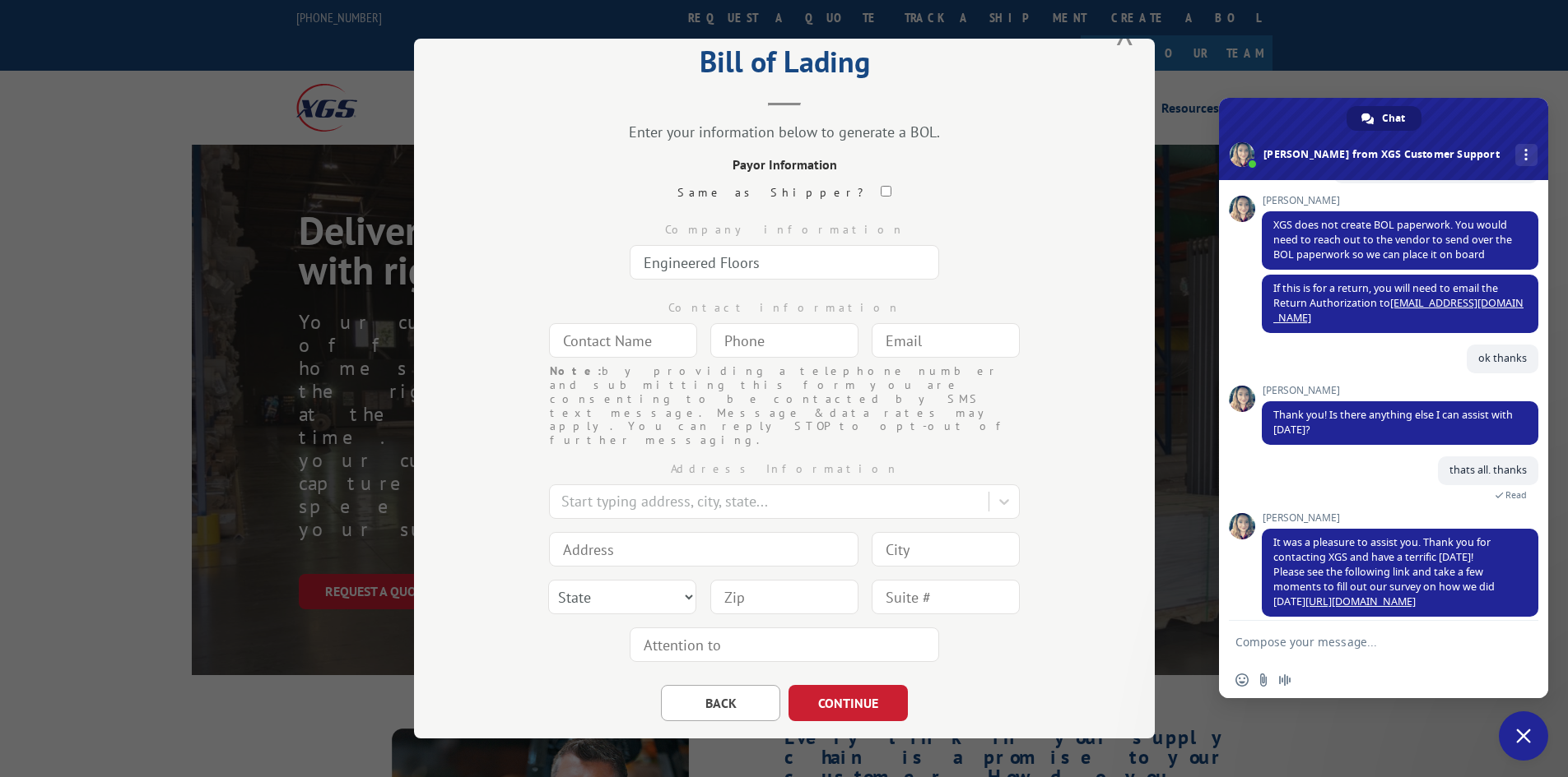
scroll to position [61, 0]
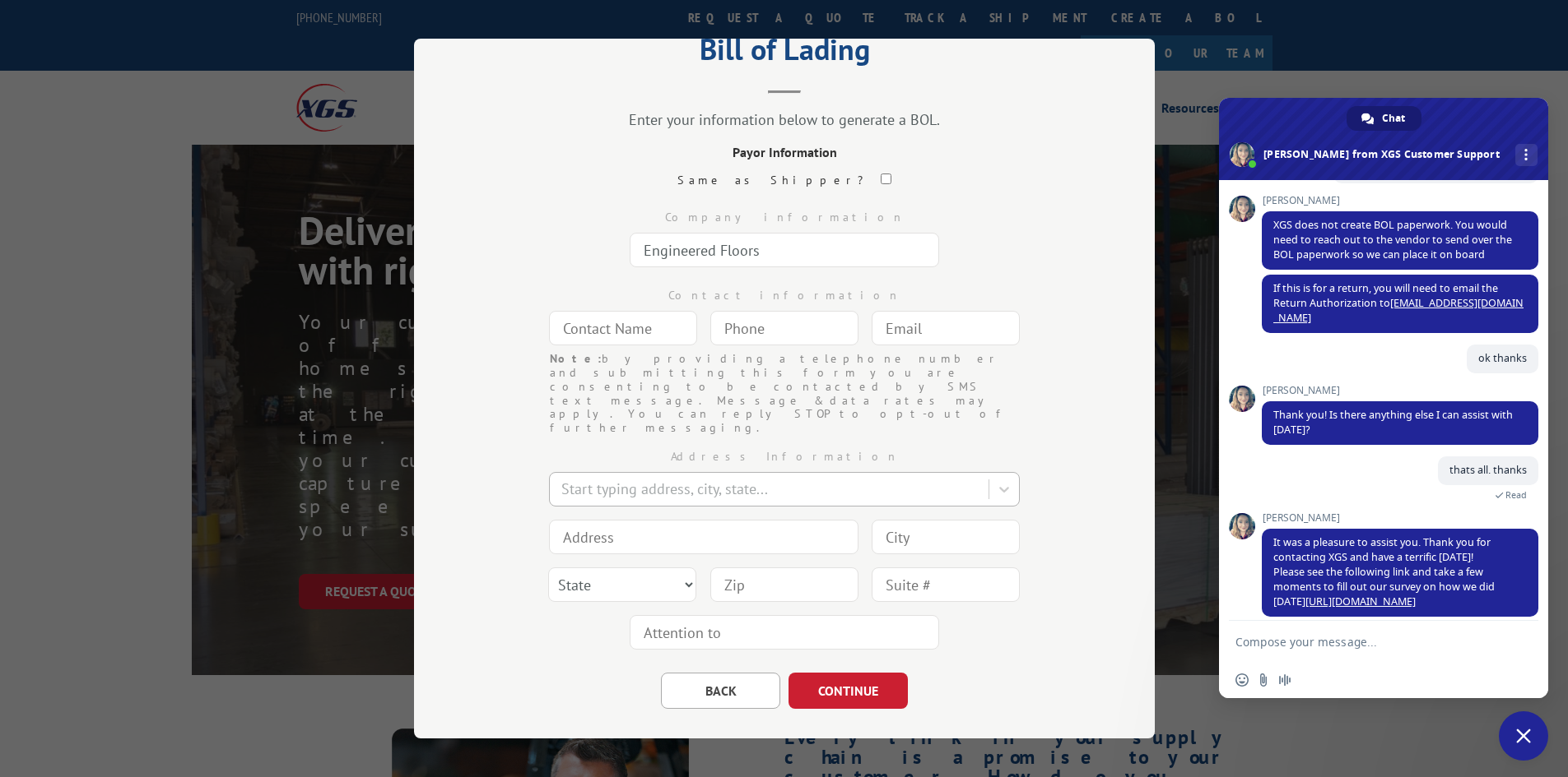
click at [663, 479] on div at bounding box center [770, 490] width 419 height 22
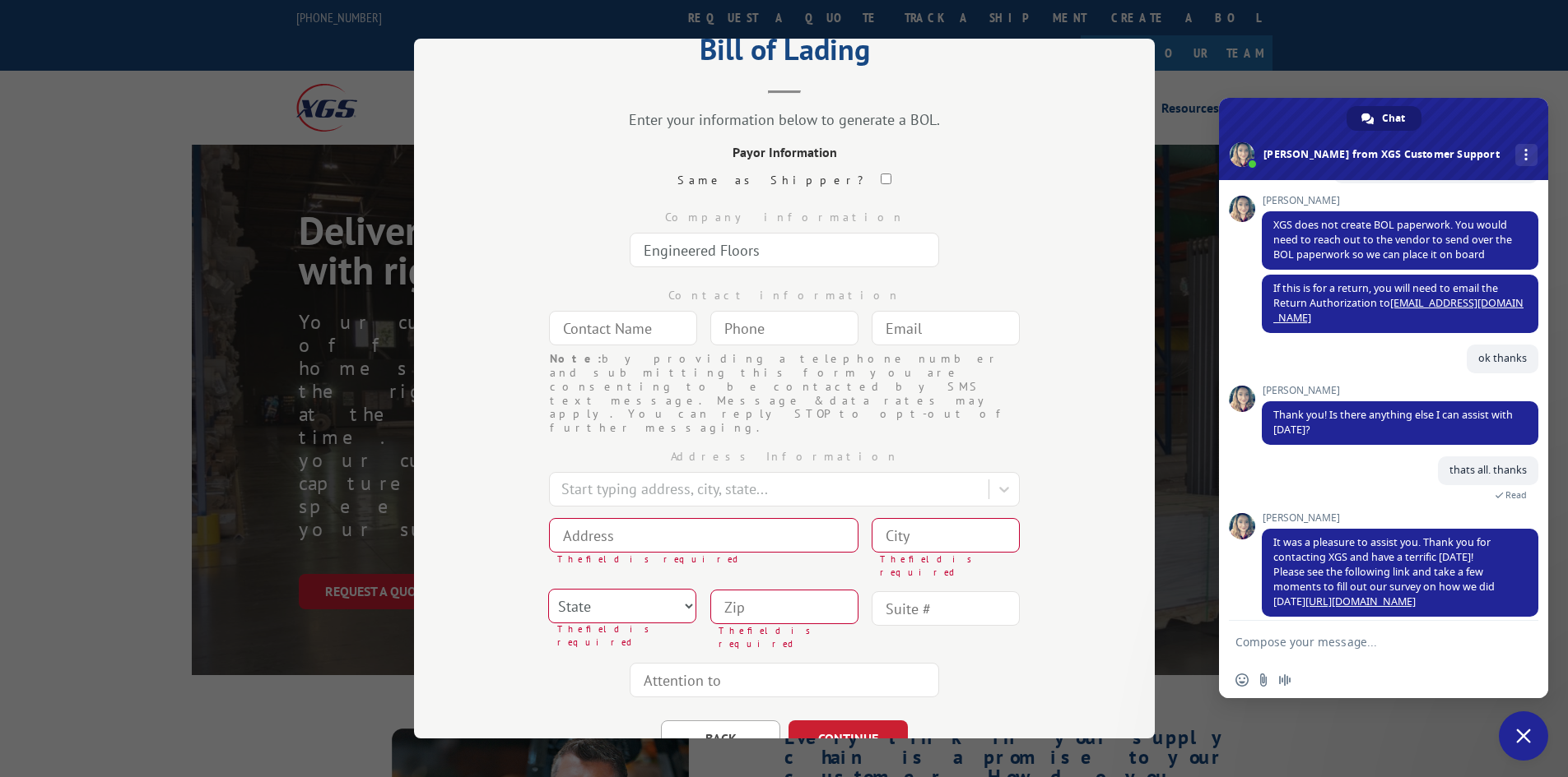
click at [622, 322] on input "text" at bounding box center [623, 328] width 148 height 34
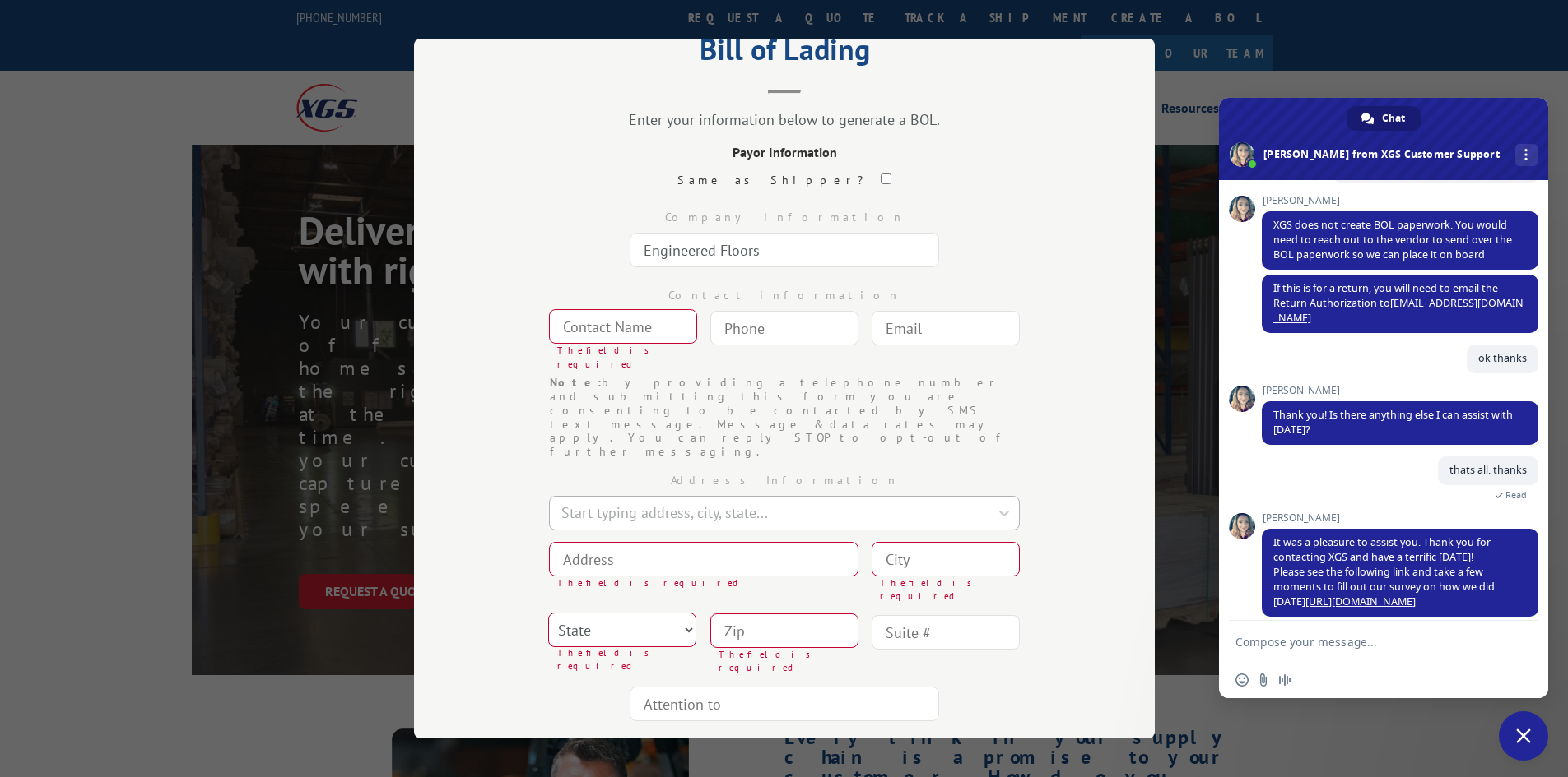
click at [625, 503] on div at bounding box center [770, 513] width 419 height 22
type input "3201 North Dalton"
click at [496, 565] on div "Address Information Use Up and Down to choose options, press Enter to select th…" at bounding box center [784, 594] width 576 height 269
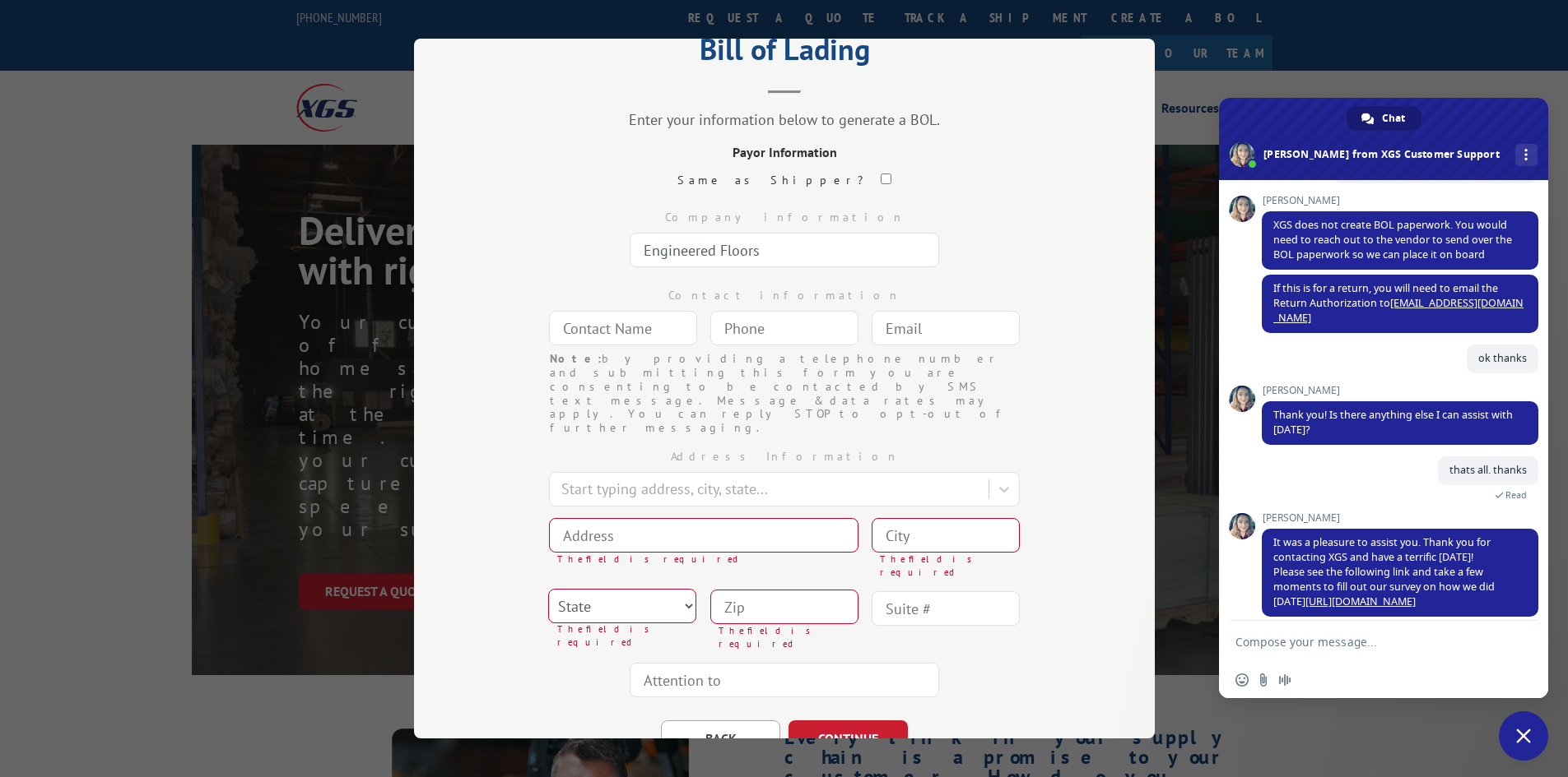
click at [639, 518] on input at bounding box center [703, 535] width 309 height 34
type input "3201 North Dalton Bypass"
click at [950, 518] on input at bounding box center [945, 535] width 148 height 34
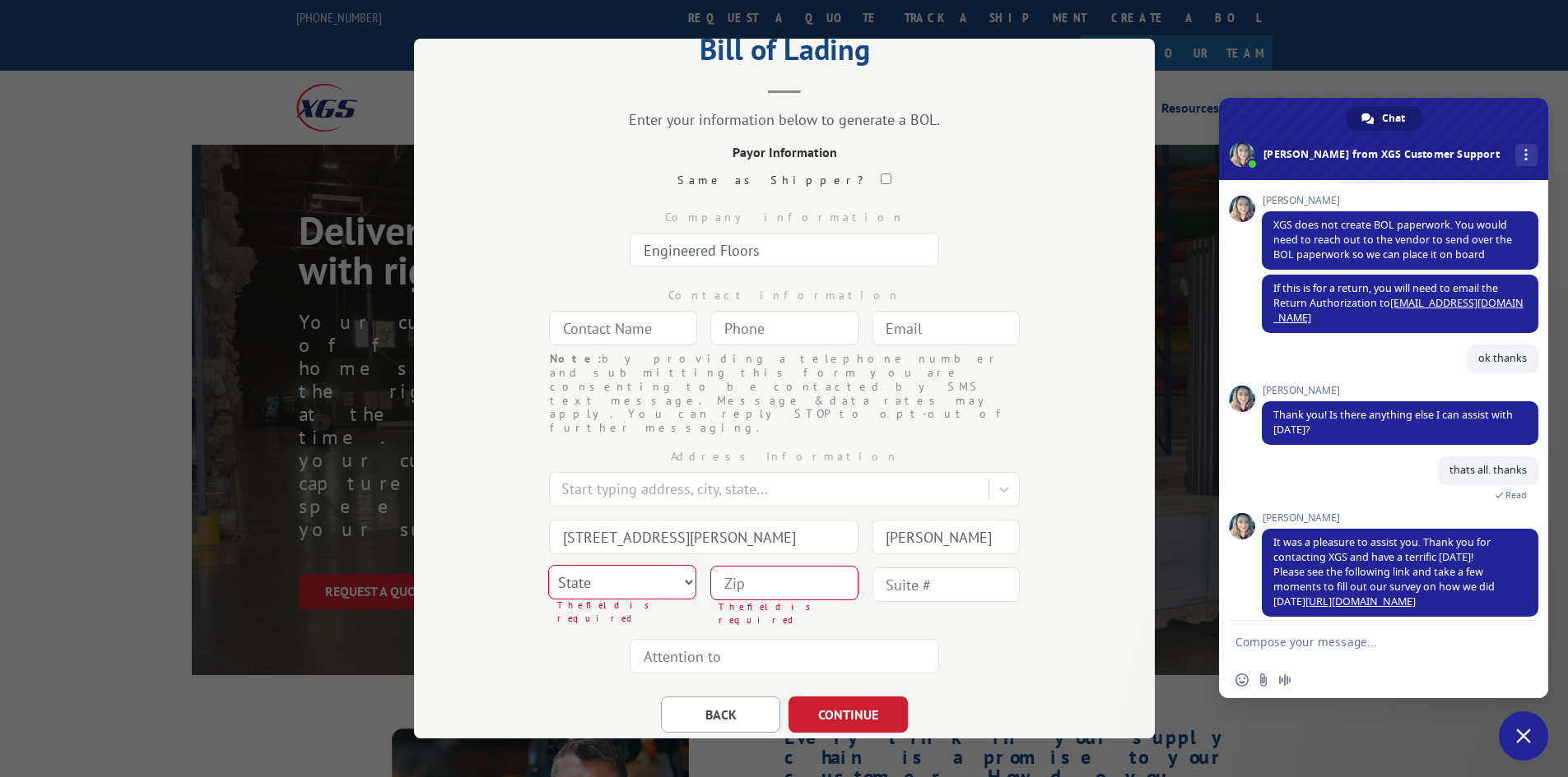
type input "[PERSON_NAME]"
click at [615, 565] on select "State Alabama Alaska Arizona Arkansas California Colorado Connecticut Delaware …" at bounding box center [622, 583] width 148 height 34
select select "GA"
click at [548, 565] on select "State Alabama Alaska Arizona Arkansas California Colorado Connecticut Delaware …" at bounding box center [622, 583] width 148 height 34
click at [797, 565] on input at bounding box center [784, 583] width 148 height 34
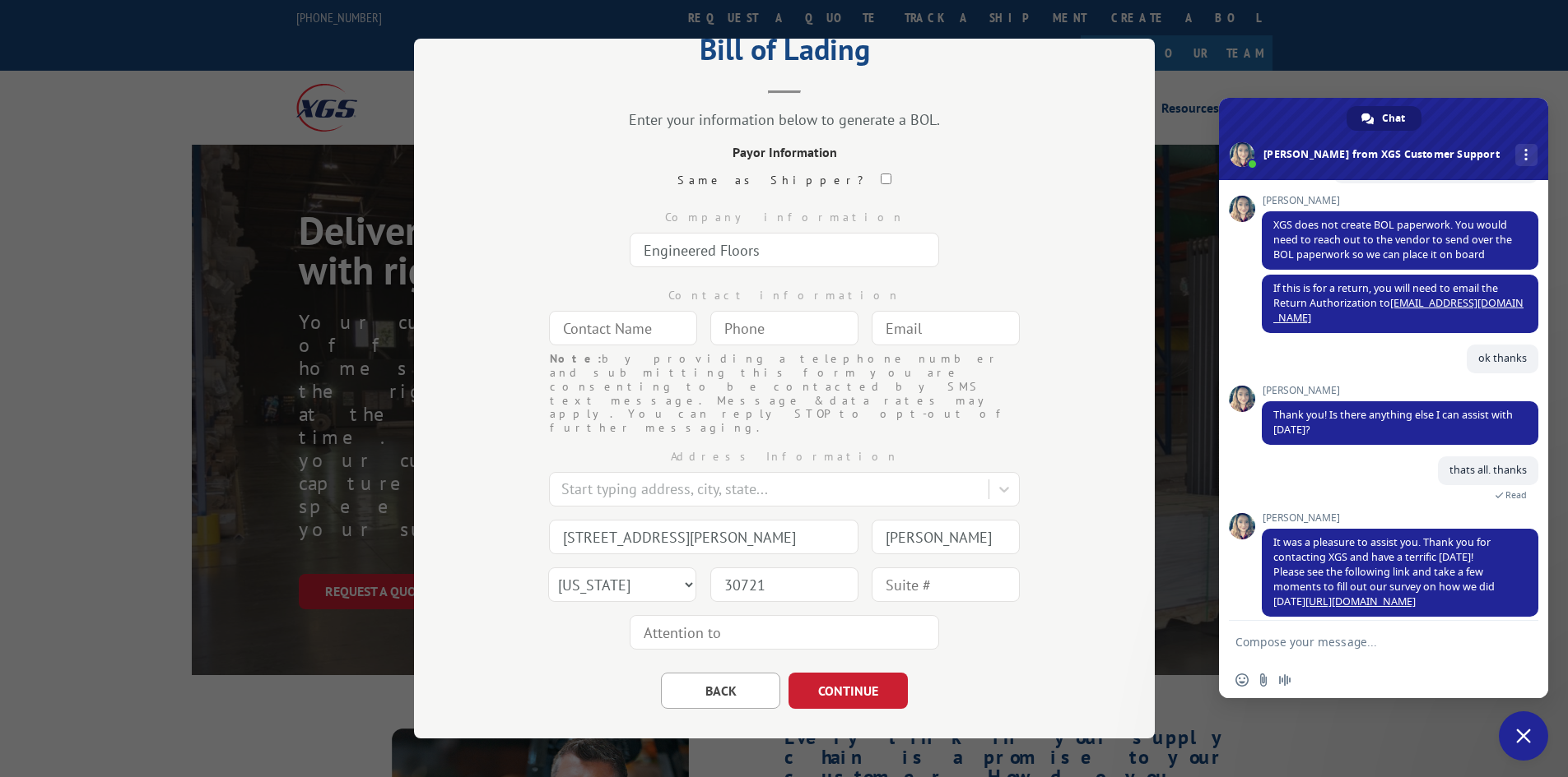
type input "30721"
click at [644, 324] on input "text" at bounding box center [623, 328] width 148 height 34
type input "N/A"
click at [870, 673] on button "CONTINUE" at bounding box center [849, 691] width 120 height 36
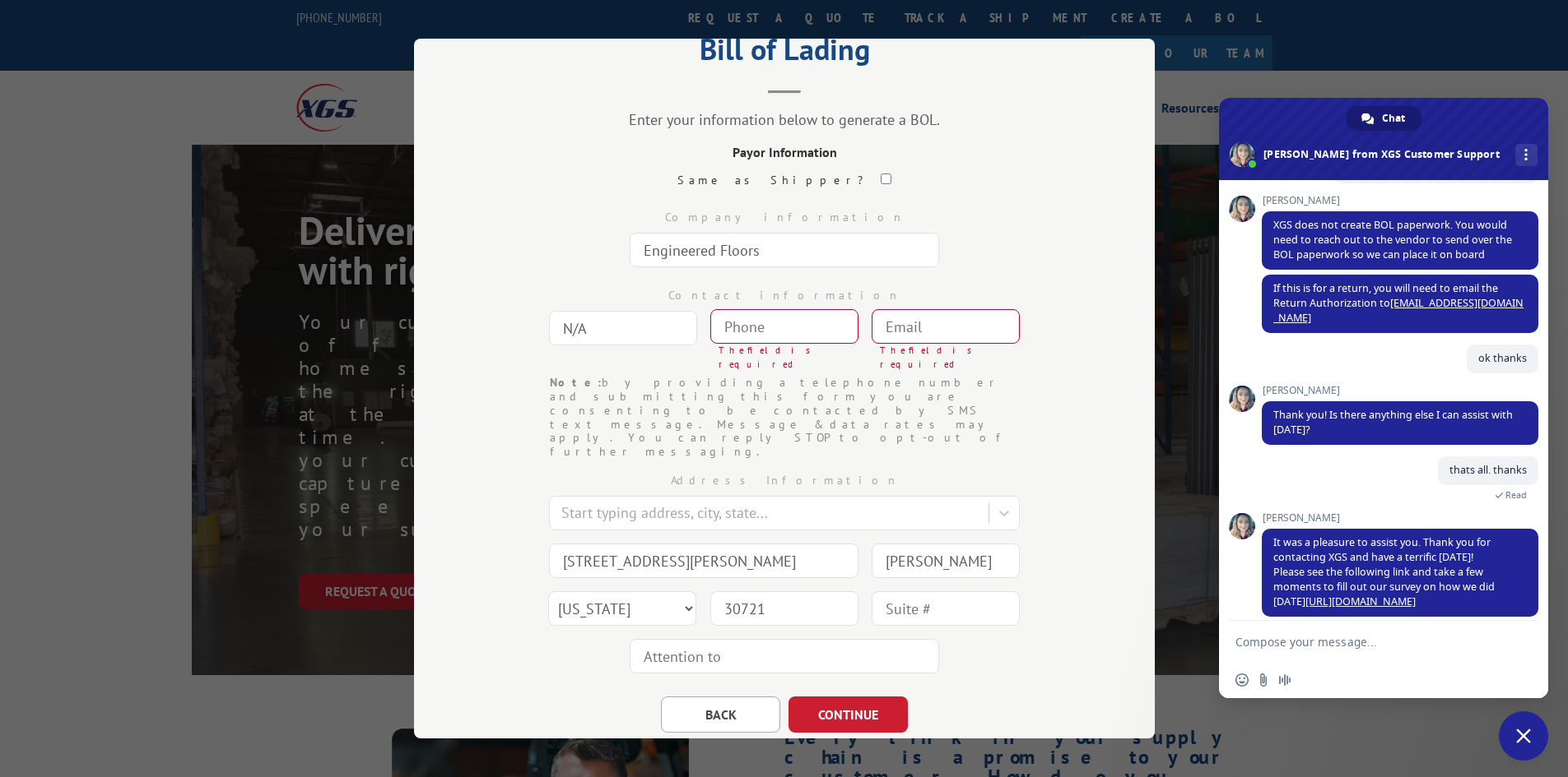
type input "(___) ___-____"
click at [791, 332] on input "(___) ___-____" at bounding box center [784, 326] width 148 height 34
type input "(___) ___-____"
paste input "866) 706-9745"
type input "(866) 706-9745"
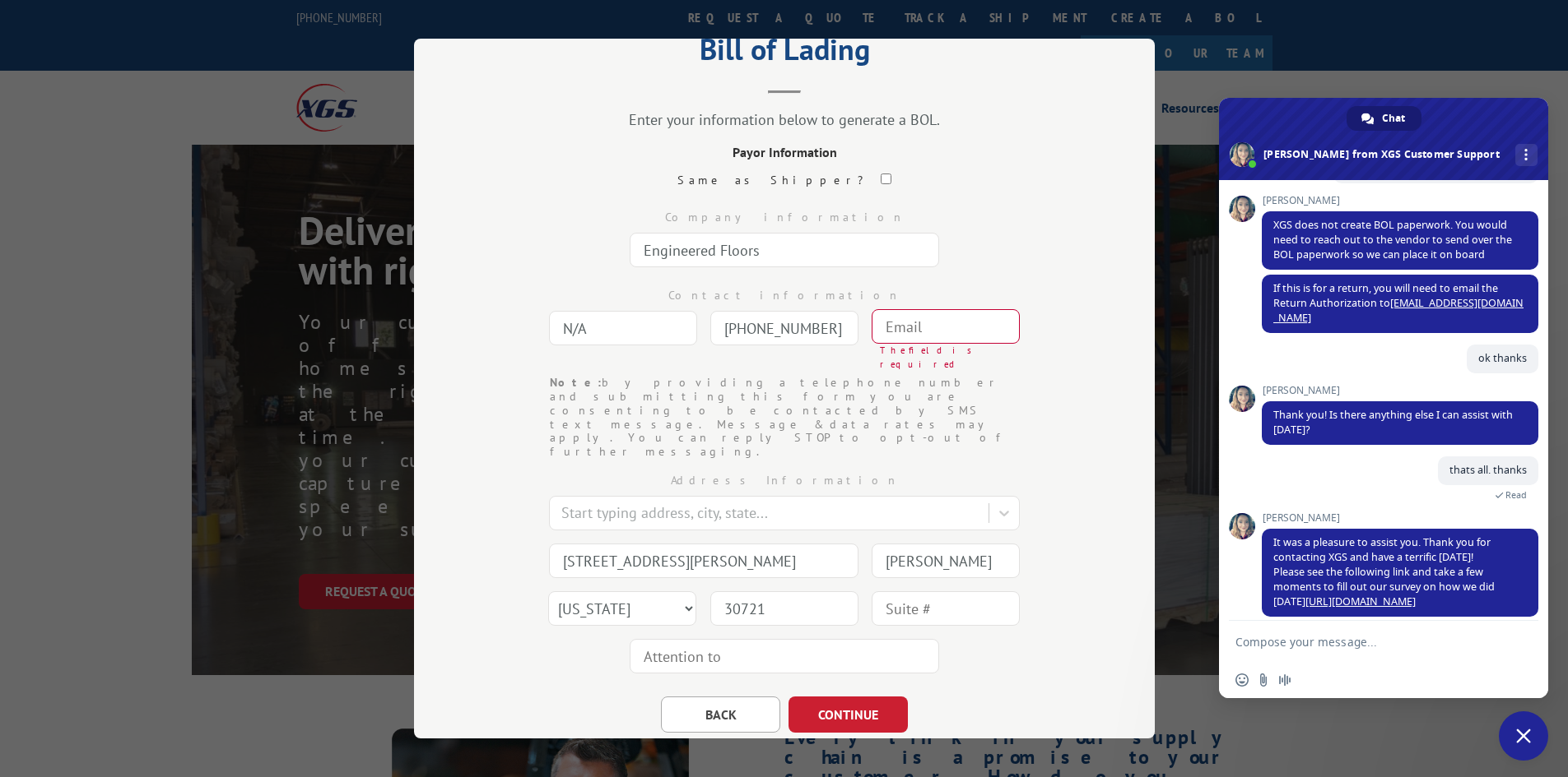
click at [898, 328] on input "text" at bounding box center [945, 326] width 148 height 34
paste input "info@engineeredfloors.com"
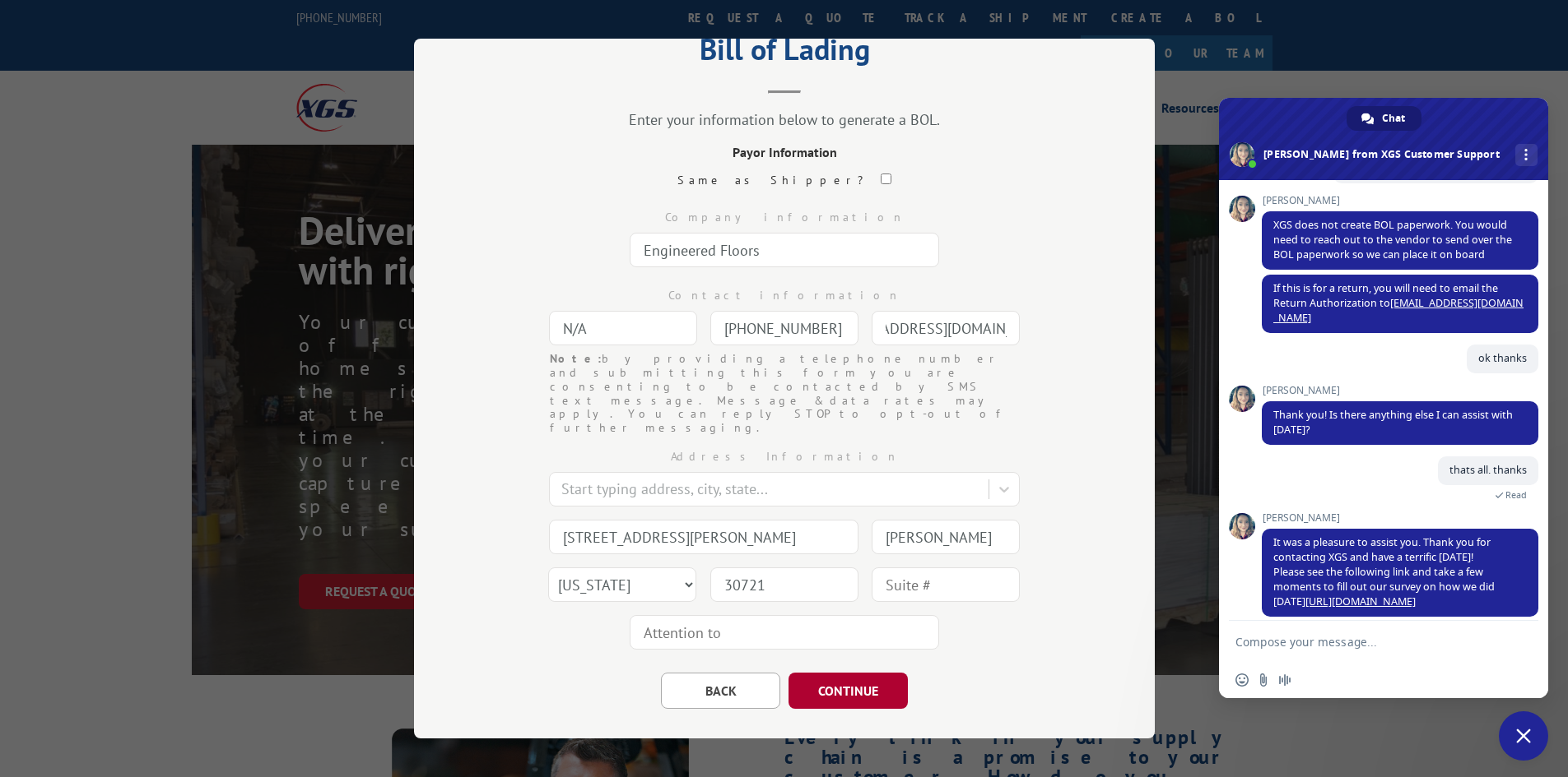
type input "info@engineeredfloors.com"
click at [849, 673] on button "CONTINUE" at bounding box center [849, 691] width 120 height 36
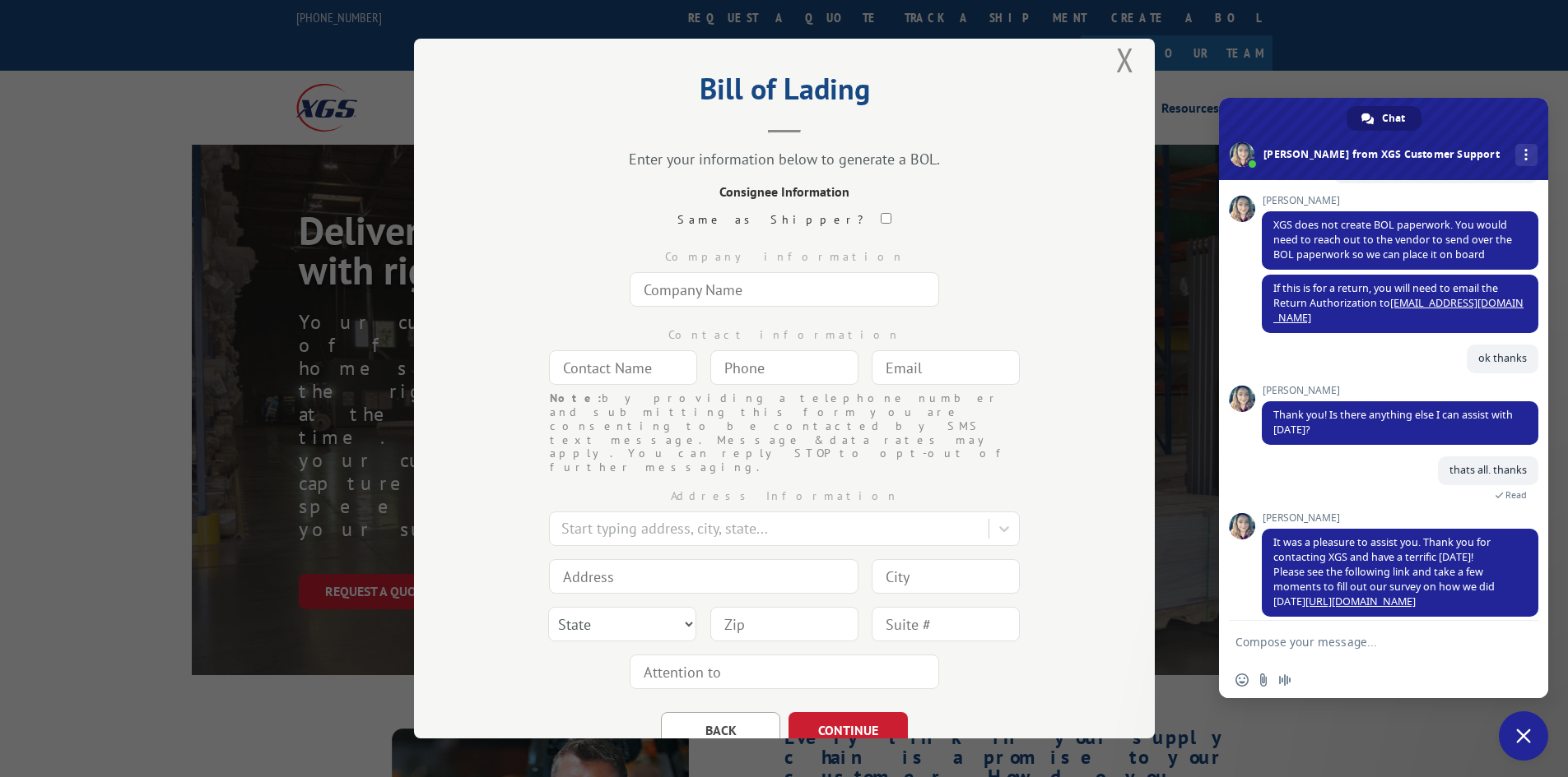
scroll to position [0, 0]
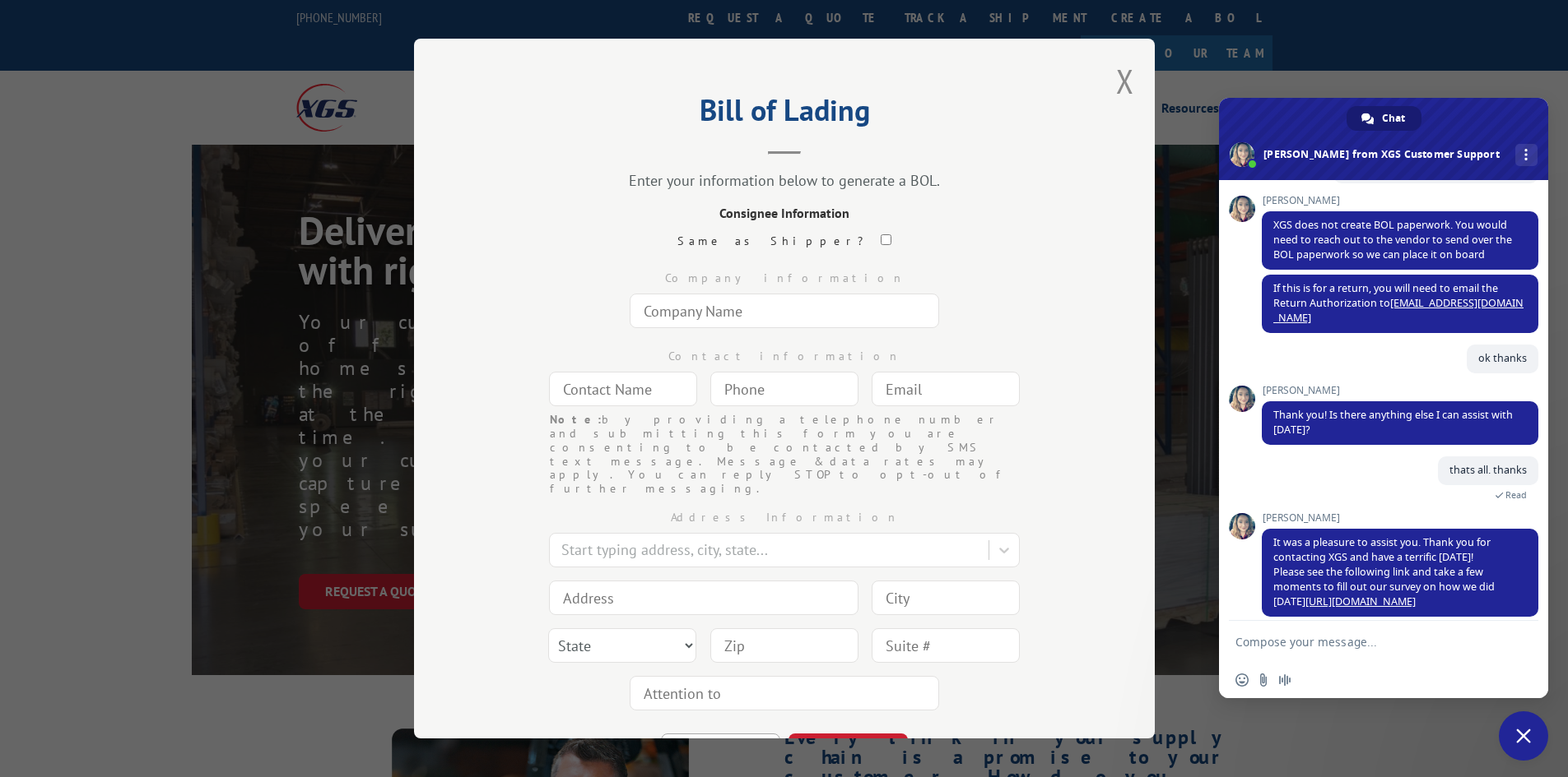
click at [881, 240] on input "checkbox" at bounding box center [886, 239] width 10 height 10
checkbox input "true"
type input "The Home Depot"
type input "[PERSON_NAME]"
type input "[PHONE_NUMBER]"
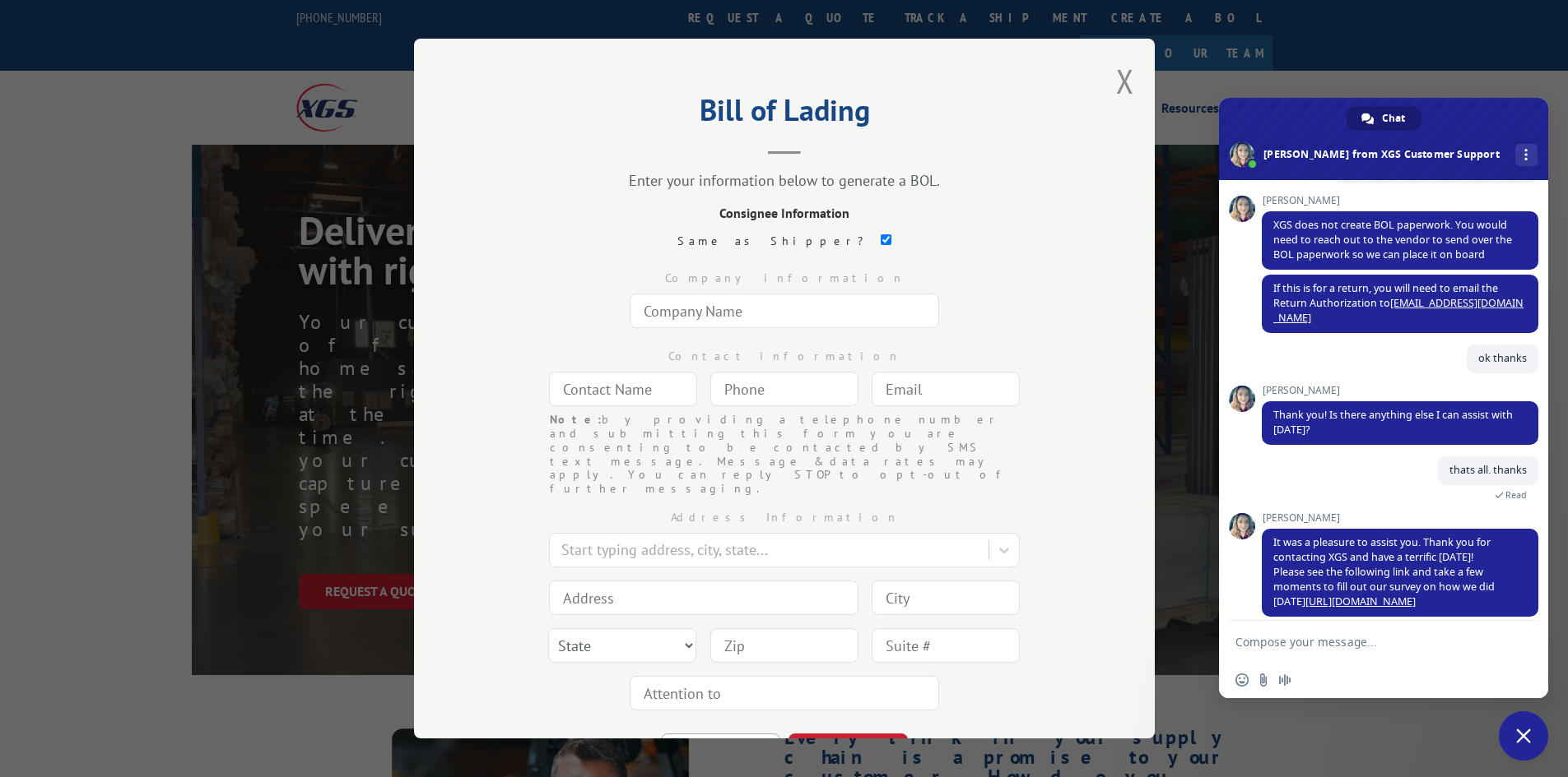
type input "[EMAIL_ADDRESS][DOMAIN_NAME]"
type input "[STREET_ADDRESS]"
type input "[GEOGRAPHIC_DATA]"
select select "[GEOGRAPHIC_DATA]"
type input "78620"
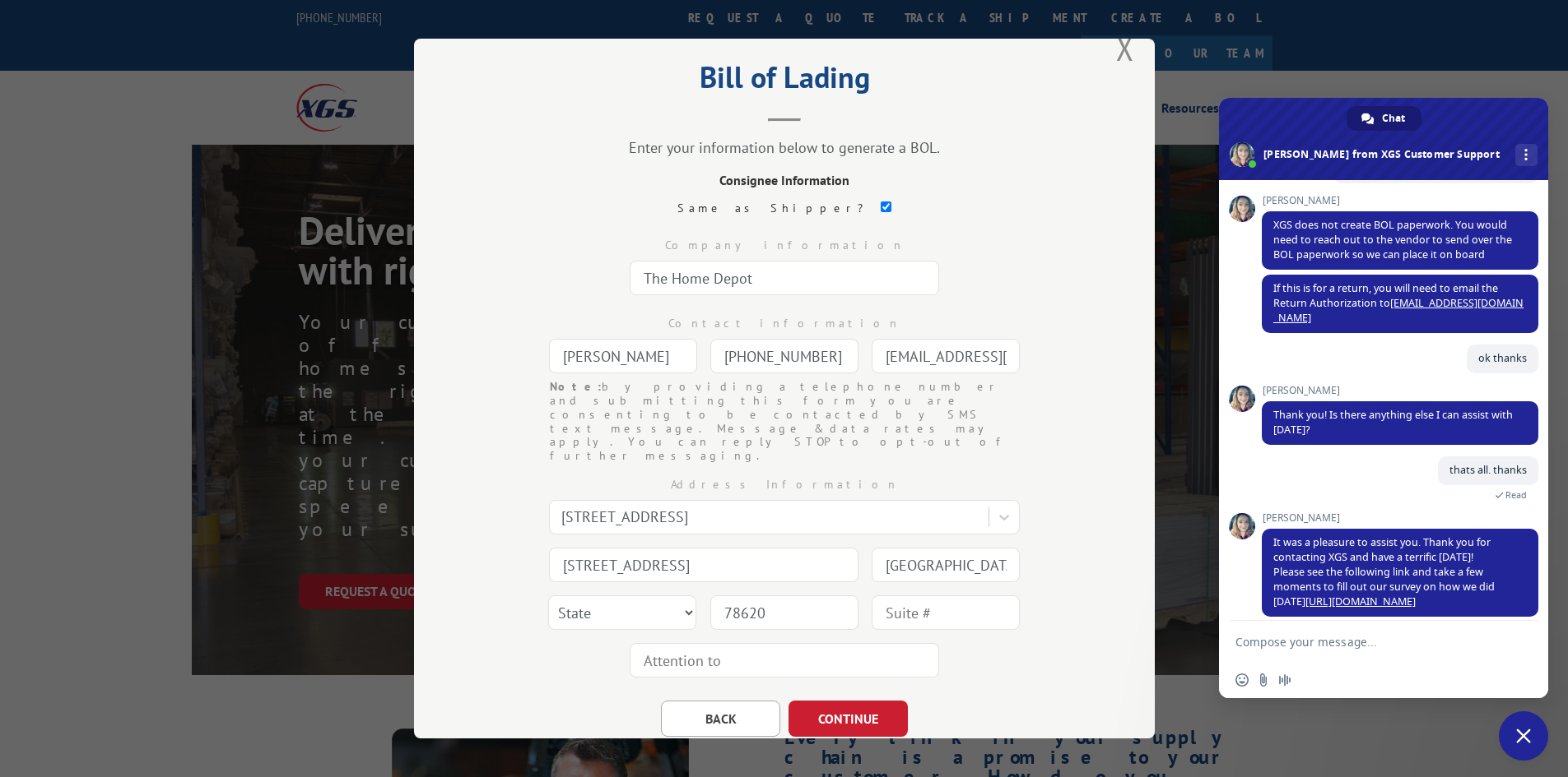
scroll to position [61, 0]
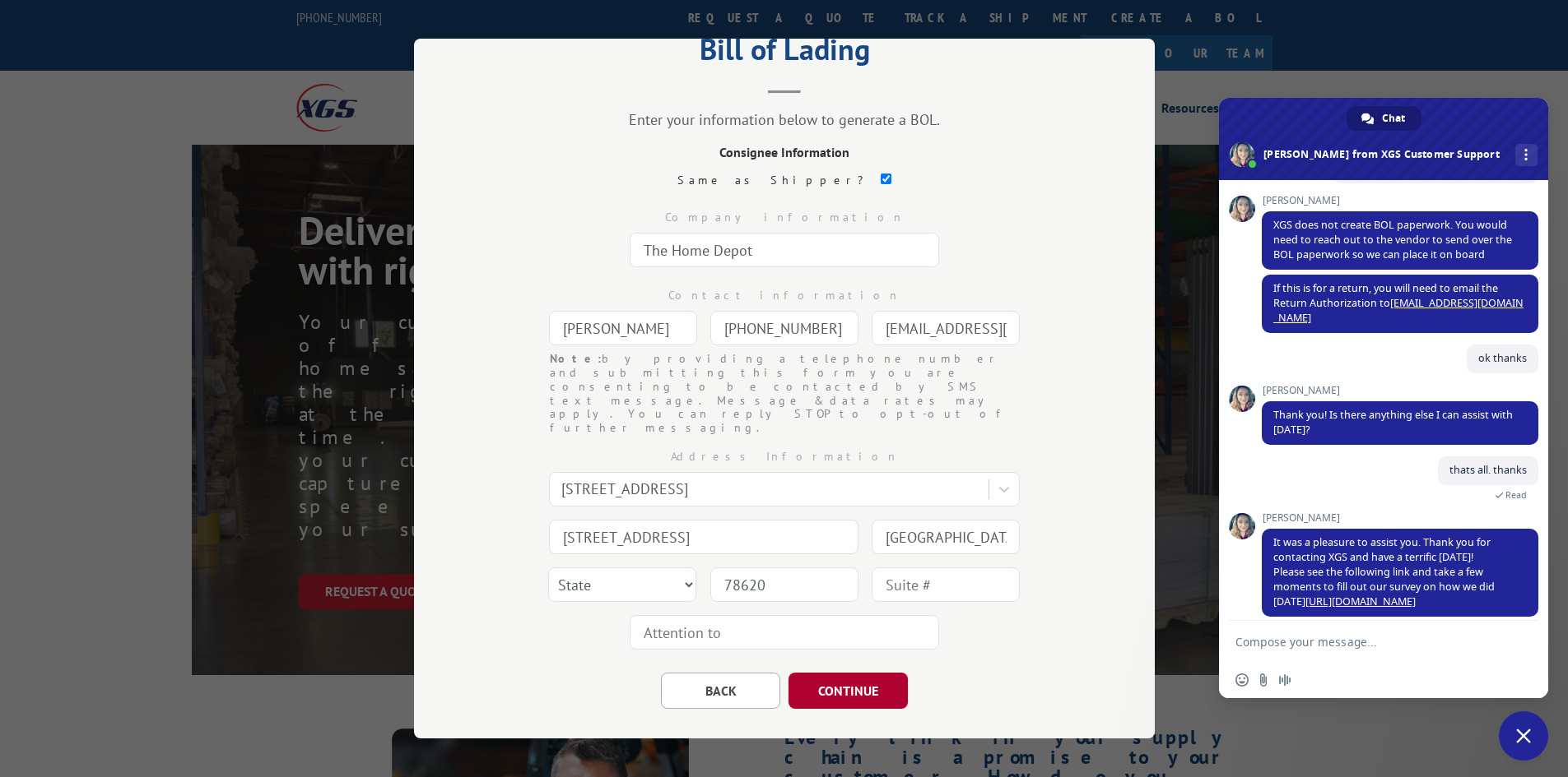
click at [844, 673] on button "CONTINUE" at bounding box center [849, 691] width 120 height 36
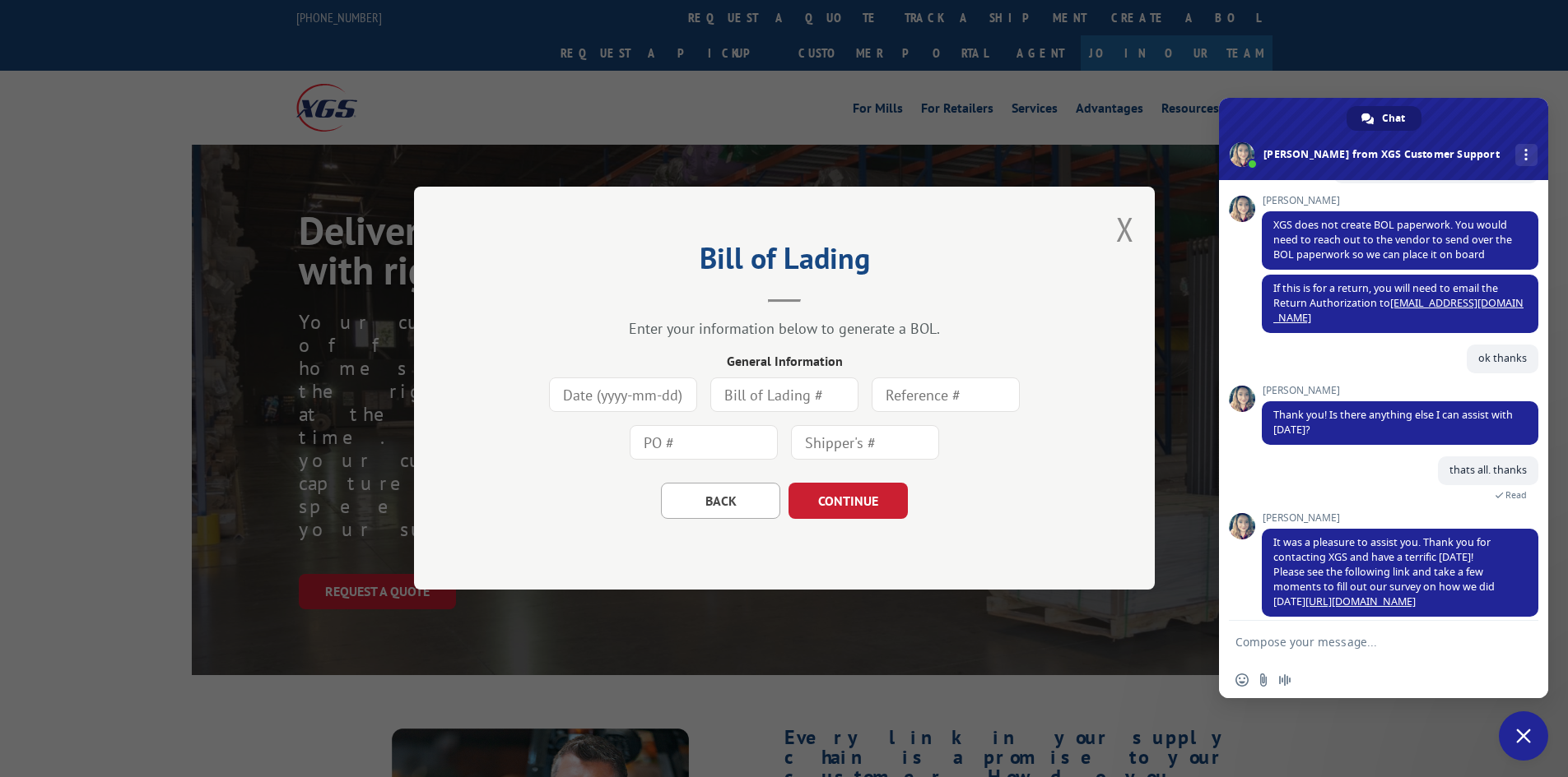
scroll to position [0, 0]
click at [585, 393] on input at bounding box center [623, 396] width 148 height 34
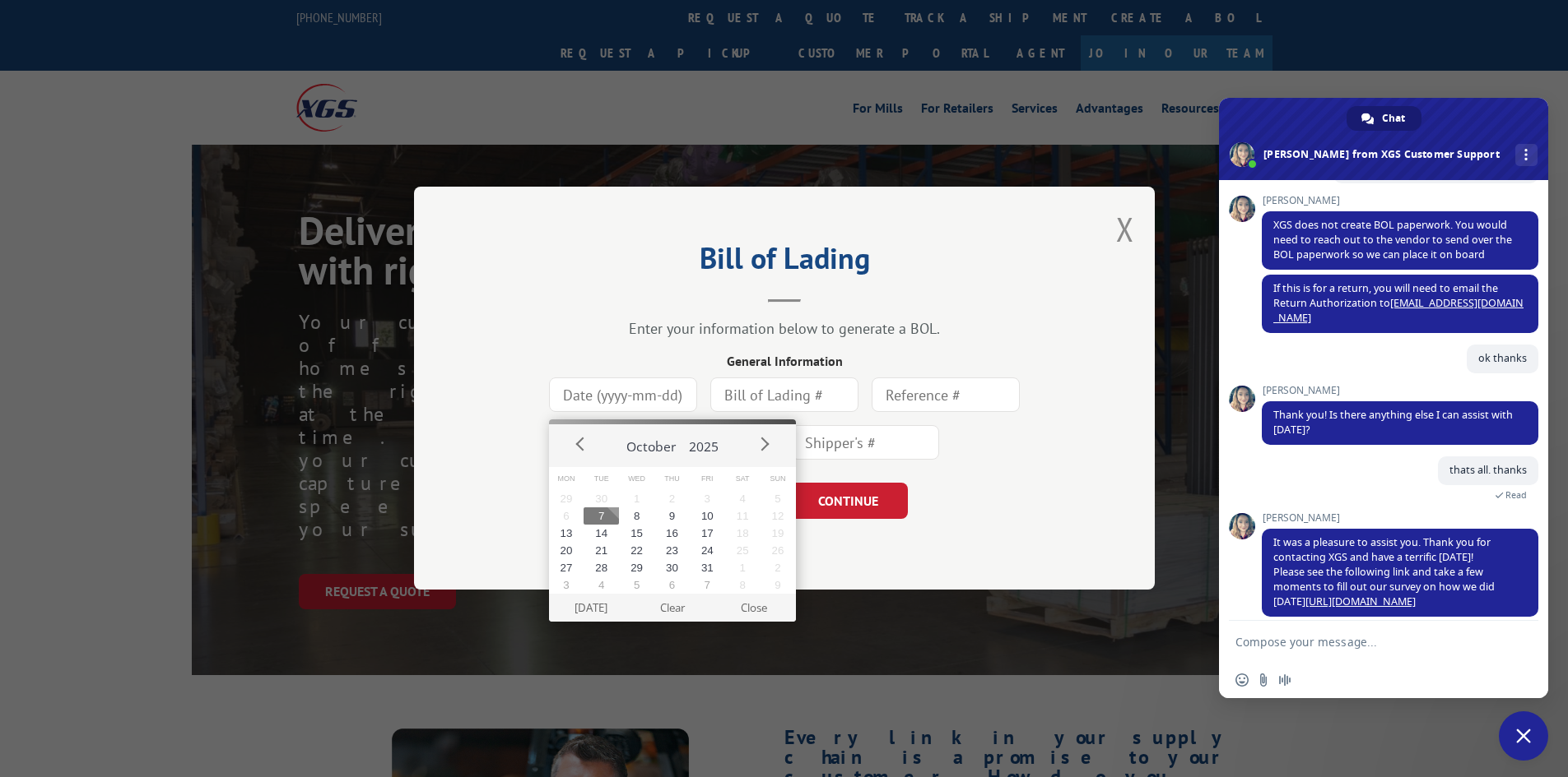
click at [597, 514] on button "7" at bounding box center [601, 516] width 35 height 17
type input "[DATE]"
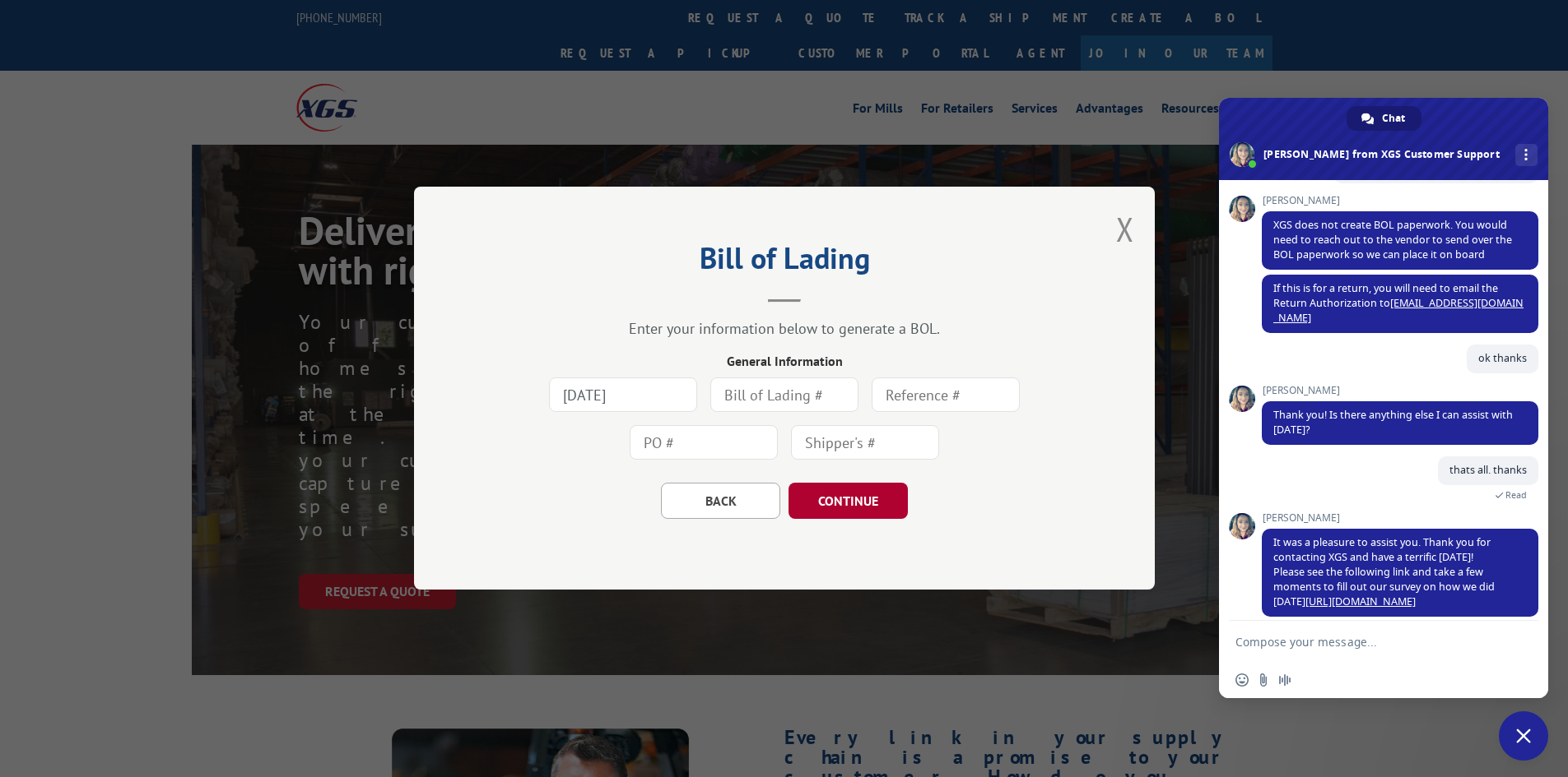
click at [832, 504] on button "CONTINUE" at bounding box center [849, 502] width 120 height 36
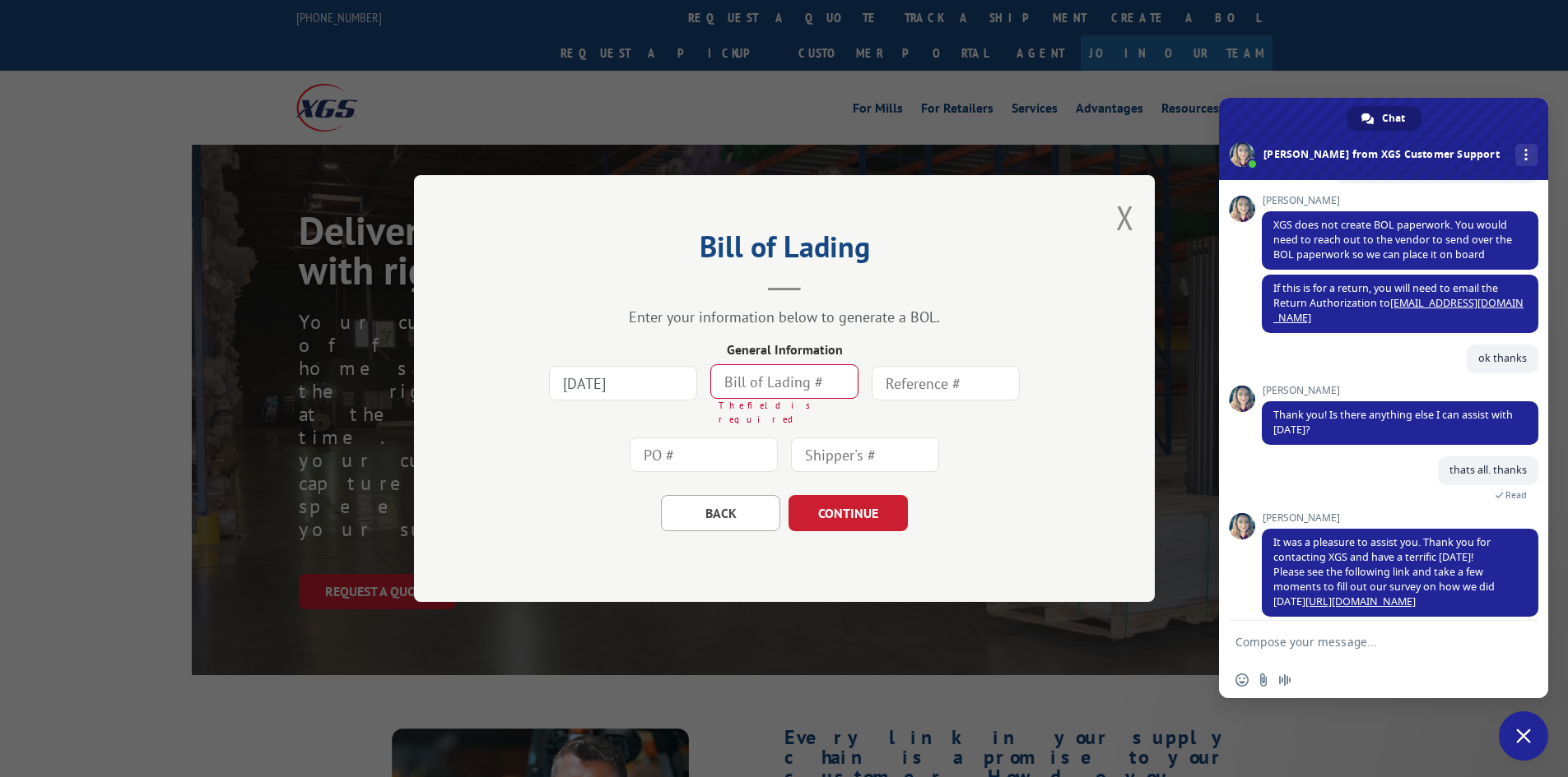
click at [749, 386] on input "text" at bounding box center [784, 381] width 148 height 34
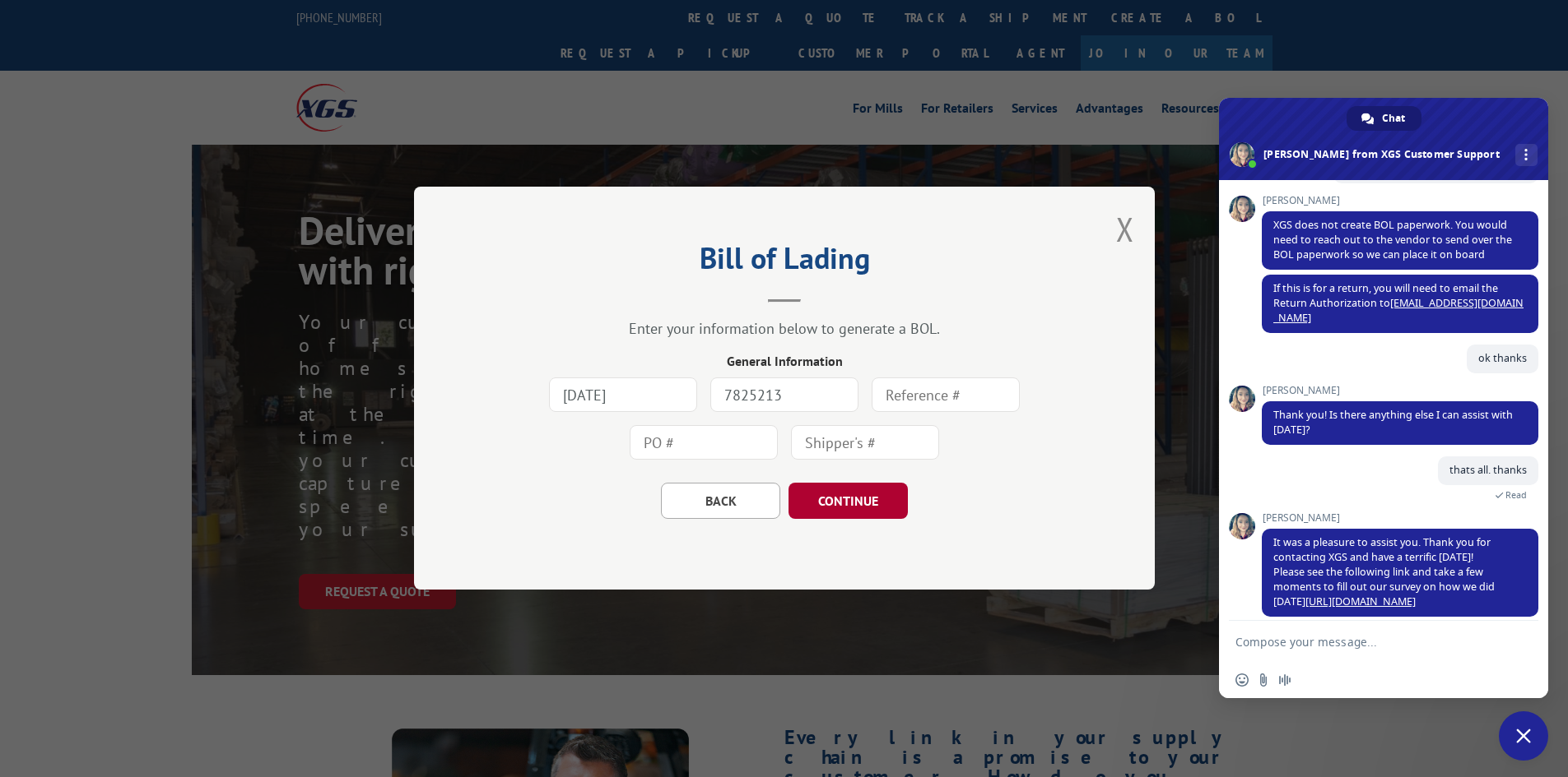
type input "7825213"
click at [839, 501] on button "CONTINUE" at bounding box center [849, 502] width 120 height 36
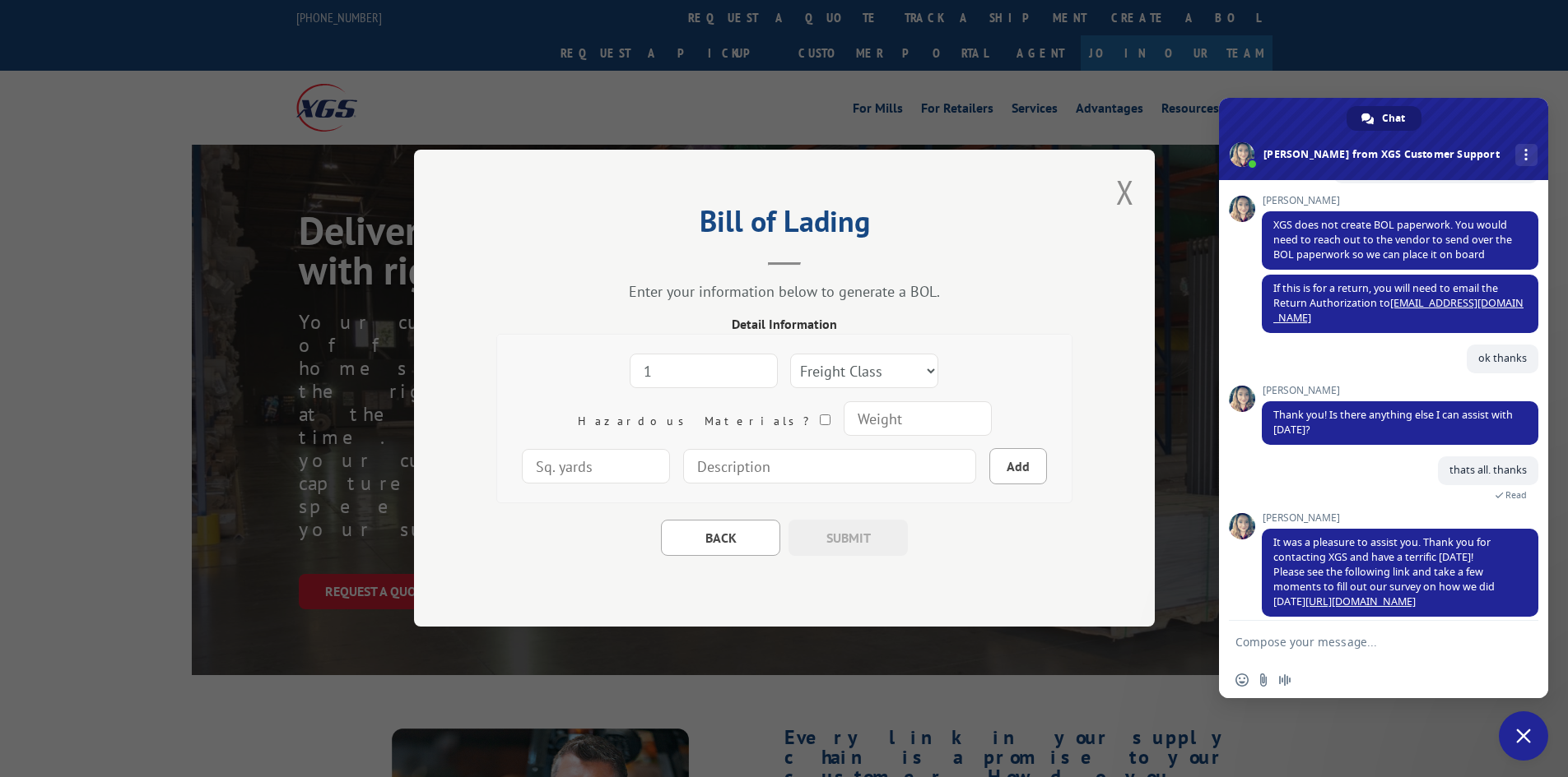
type input "1"
click at [696, 362] on input "1" at bounding box center [703, 372] width 148 height 34
click at [866, 368] on select "Freight Class 50 55 60 65 70 77 85 92 100 110 125 150 175 200 250 300 400 500 C…" at bounding box center [864, 372] width 148 height 34
click at [843, 418] on input "number" at bounding box center [917, 419] width 148 height 34
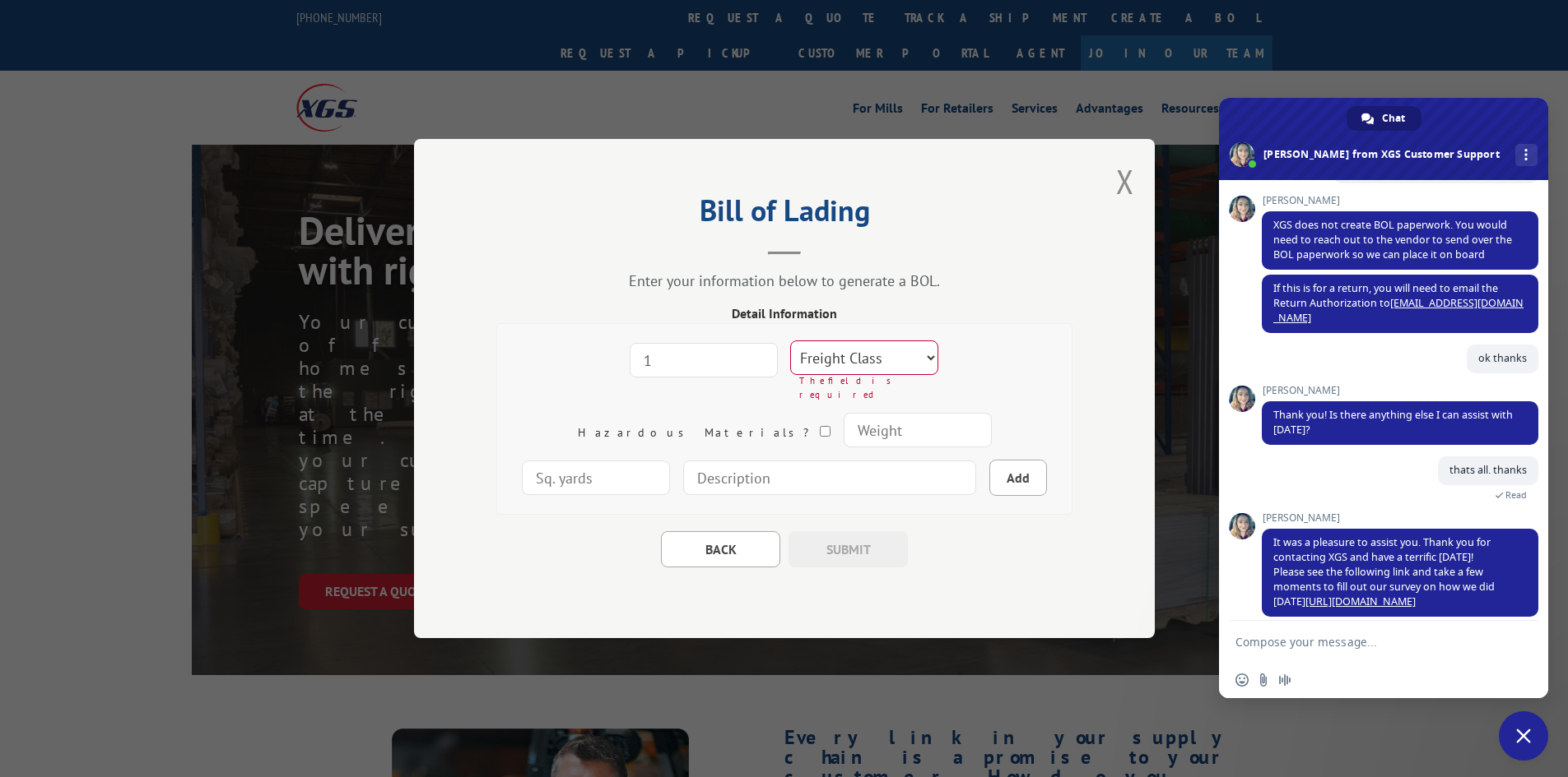
click at [868, 361] on select "Freight Class 50 55 60 65 70 77 85 92 100 110 125 150 175 200 250 300 400 500 C…" at bounding box center [864, 358] width 148 height 34
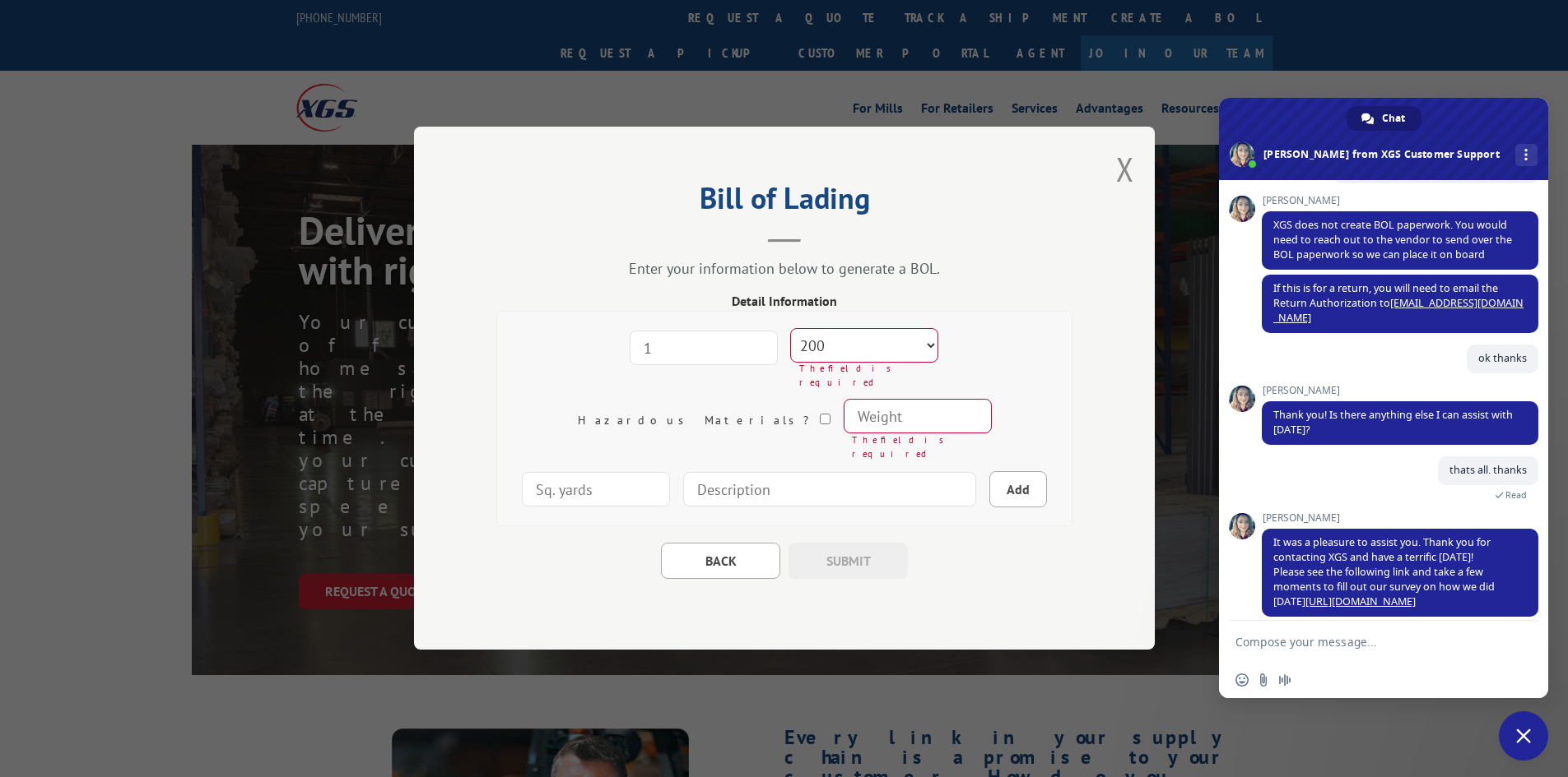
click at [790, 349] on select "Freight Class 50 55 60 65 70 77 85 92 100 110 125 150 175 200 250 300 400 500 C…" at bounding box center [864, 346] width 148 height 34
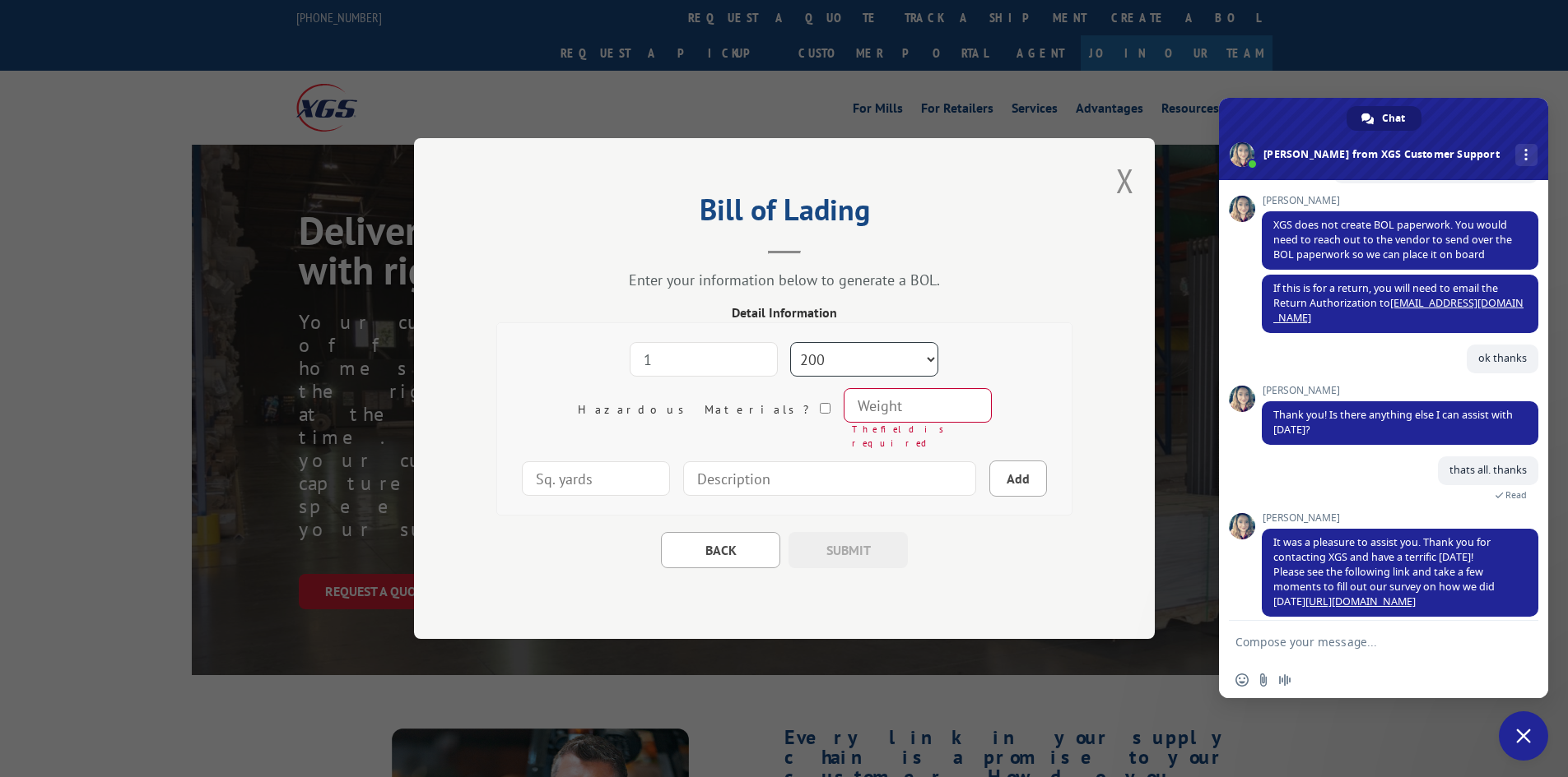
click at [865, 368] on select "Freight Class 50 55 60 65 70 77 85 92 100 110 125 150 175 200 250 300 400 500 C…" at bounding box center [864, 360] width 148 height 34
click at [790, 349] on select "Freight Class 50 55 60 65 70 77 85 92 100 110 125 150 175 200 250 300 400 500 C…" at bounding box center [864, 360] width 148 height 34
click at [867, 362] on select "Freight Class 50 55 60 65 70 77 85 92 100 110 125 150 175 200 250 300 400 500 C…" at bounding box center [864, 360] width 148 height 34
select select "250"
click at [790, 349] on select "Freight Class 50 55 60 65 70 77 85 92 100 110 125 150 175 200 250 300 400 500 C…" at bounding box center [864, 360] width 148 height 34
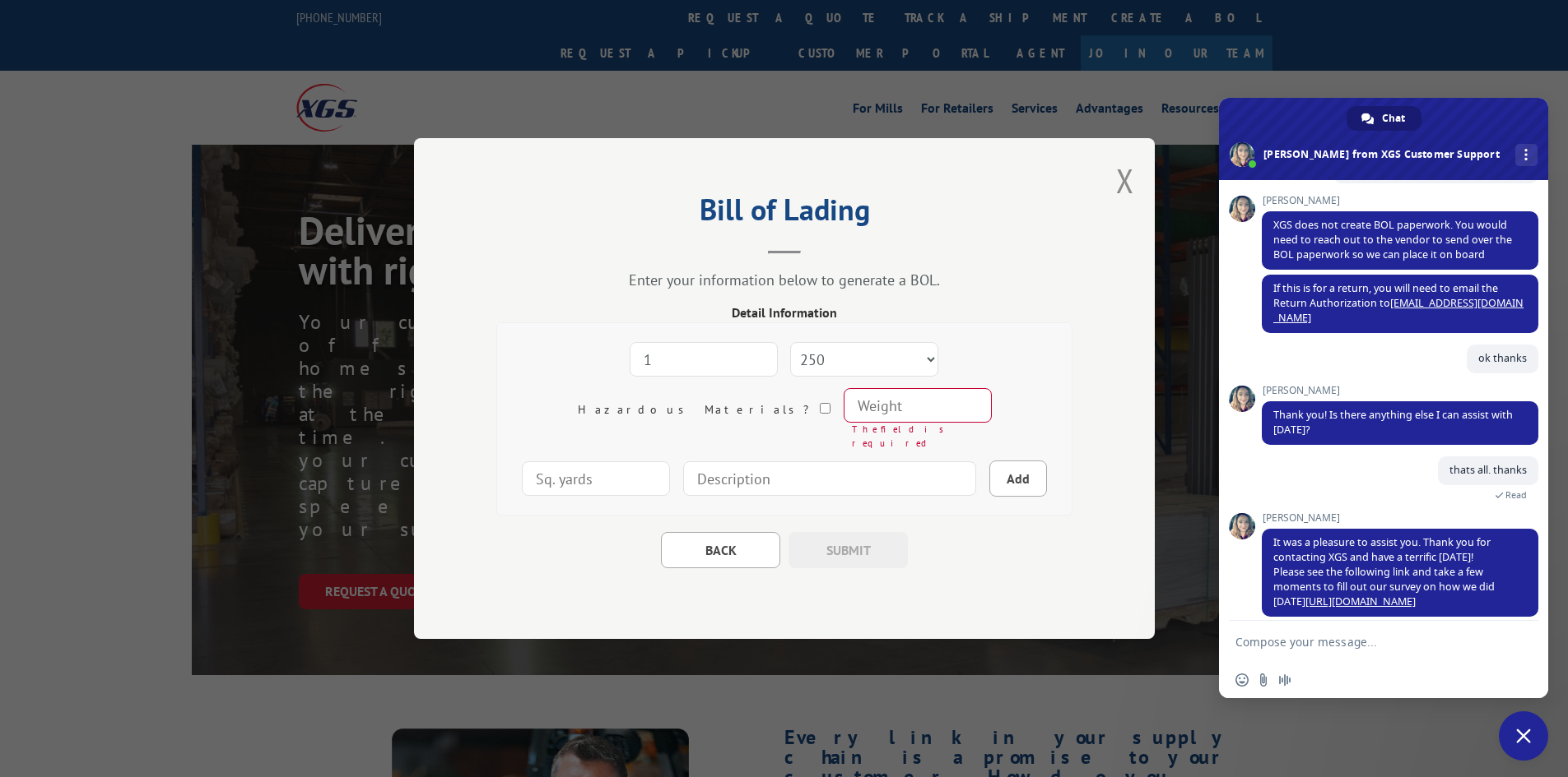
click at [843, 416] on input "number" at bounding box center [917, 405] width 148 height 34
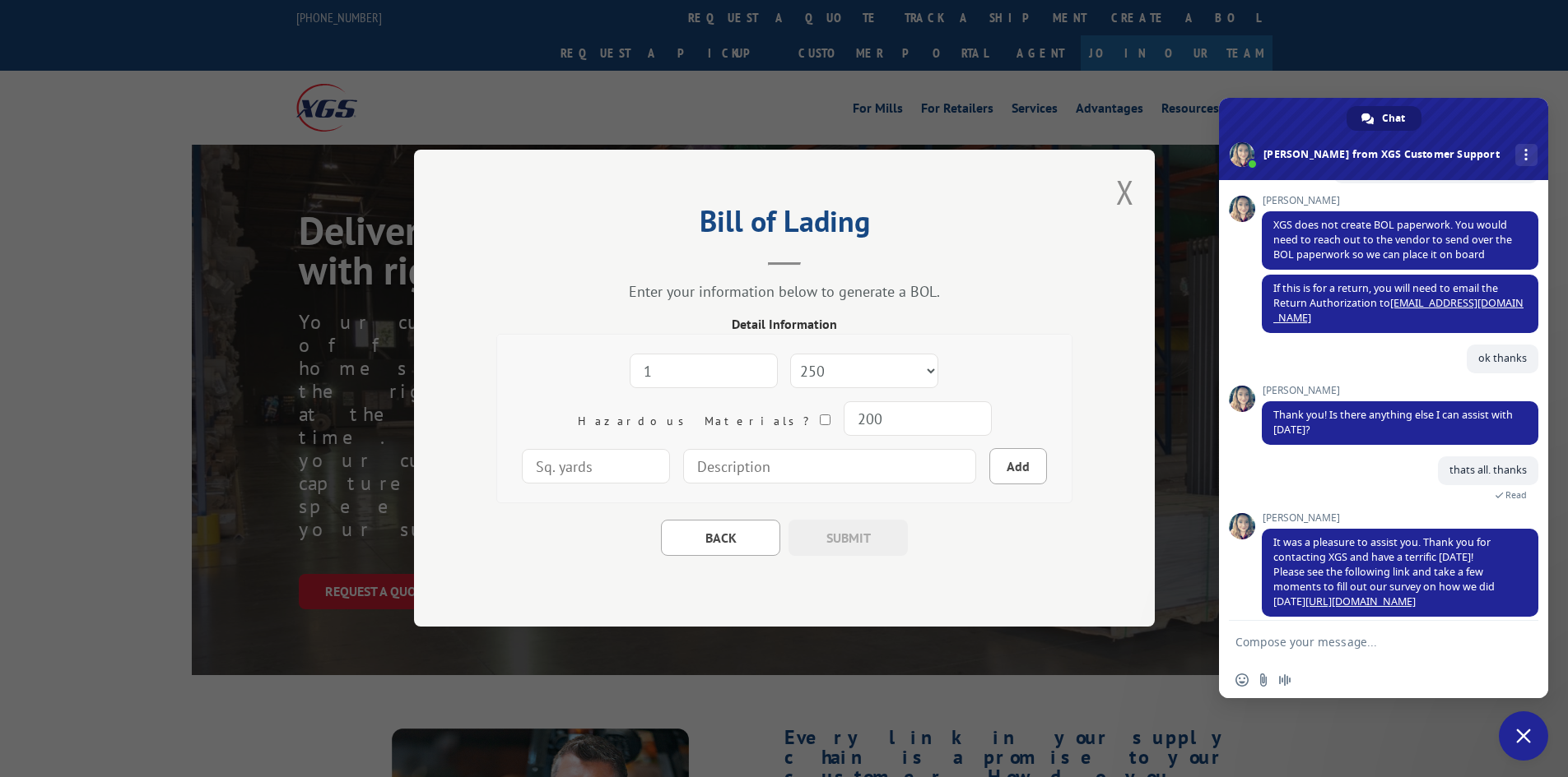
type input "200"
click at [670, 450] on input "1" at bounding box center [596, 467] width 148 height 34
click at [670, 450] on input "0" at bounding box center [596, 467] width 148 height 34
click at [980, 417] on div "1 Freight Class 50 55 60 65 70 77 85 92 100 110 125 150 175 200 250 300 400 500…" at bounding box center [784, 419] width 550 height 143
click at [670, 450] on input "0" at bounding box center [596, 467] width 148 height 34
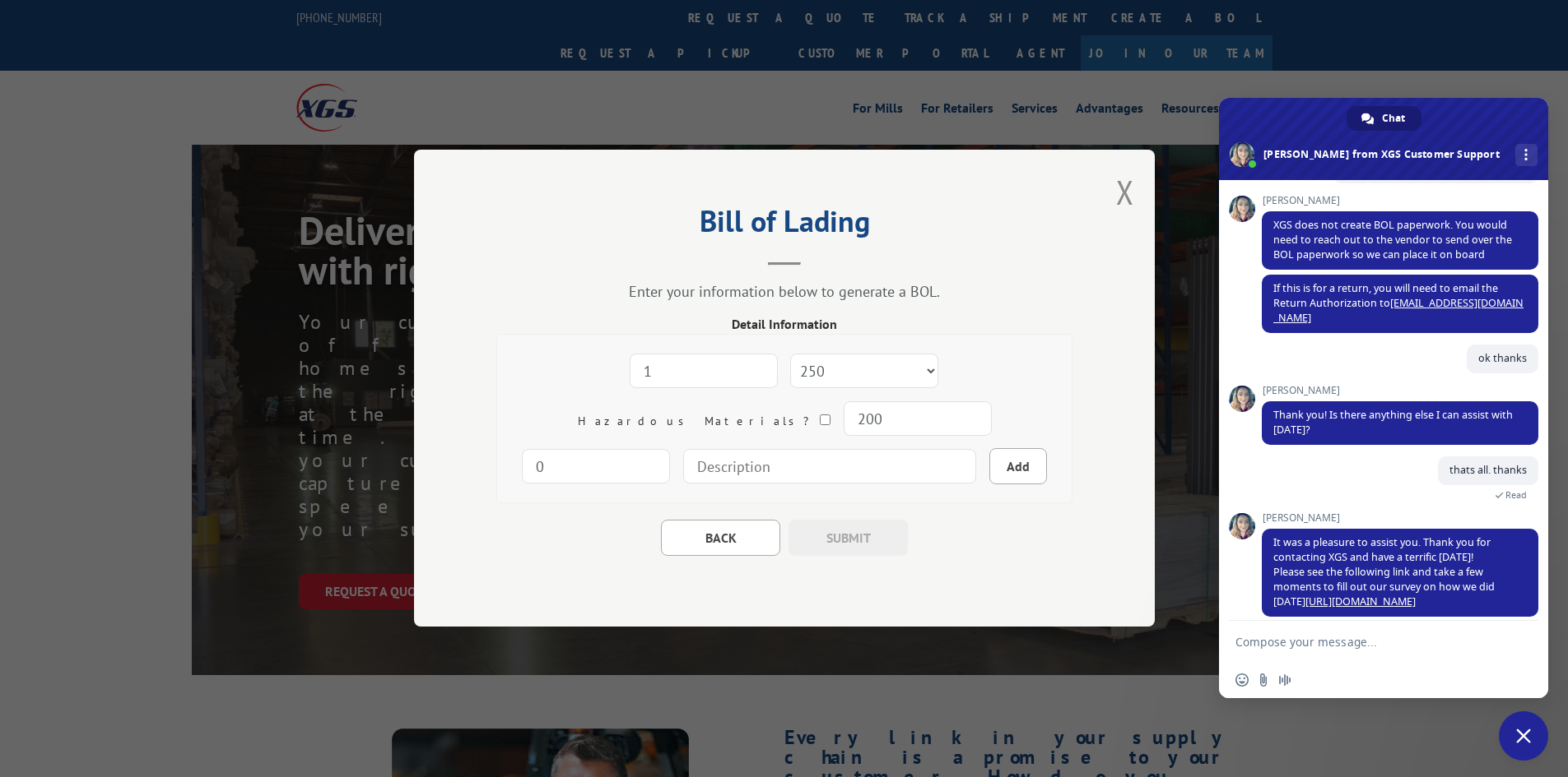
drag, startPoint x: 829, startPoint y: 419, endPoint x: 788, endPoint y: 421, distance: 41.0
click at [789, 420] on div "1 Freight Class 50 55 60 65 70 77 85 92 100 110 125 150 175 200 250 300 400 500…" at bounding box center [784, 419] width 550 height 143
type input "120"
click at [1033, 452] on div "1 Freight Class 50 55 60 65 70 77 85 92 100 110 125 150 175 200 250 300 400 500…" at bounding box center [784, 419] width 550 height 143
click at [772, 473] on input at bounding box center [830, 467] width 293 height 34
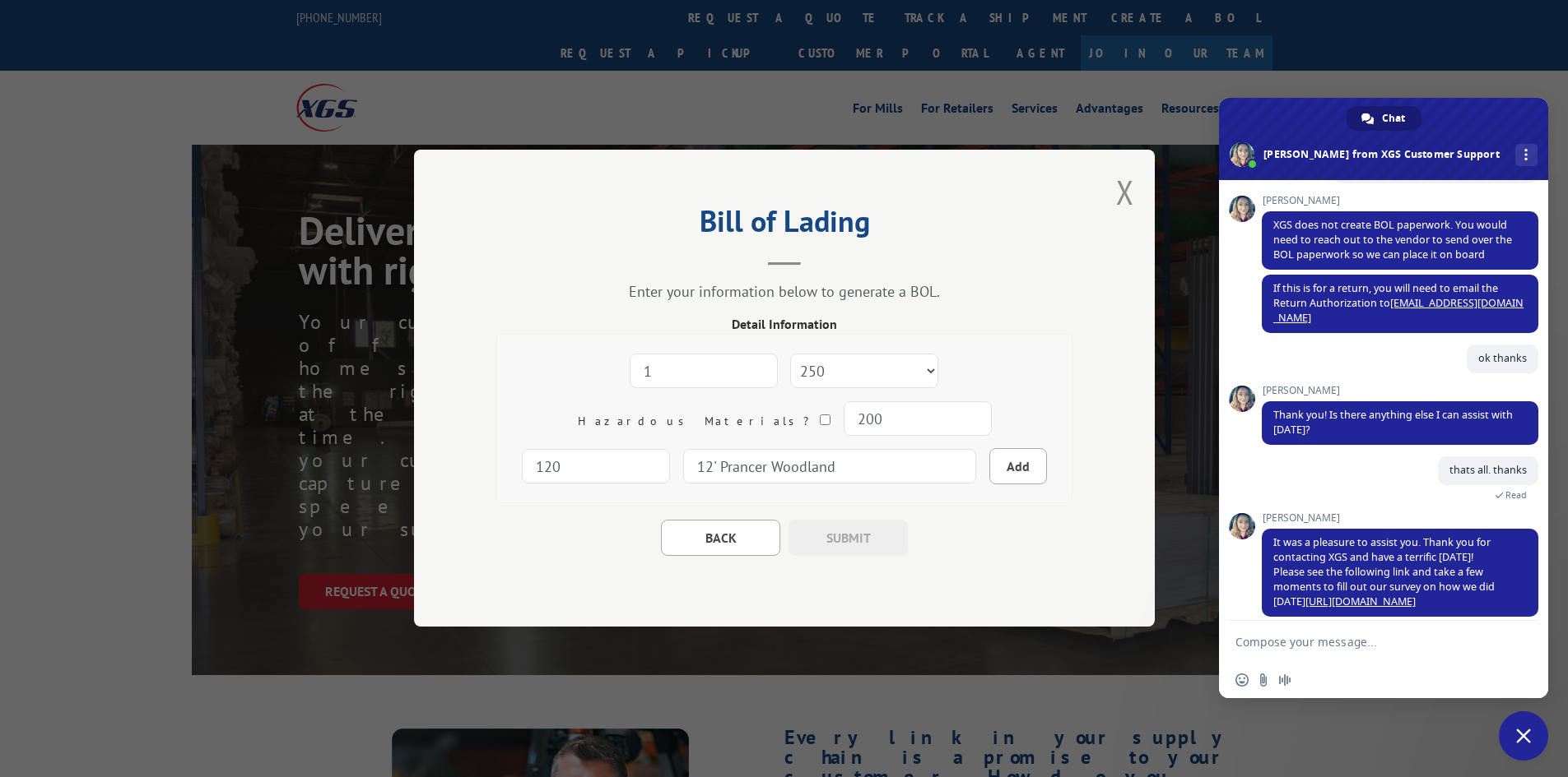
type input "12' Prancer Woodland"
click at [1025, 425] on div "1 Freight Class 50 55 60 65 70 77 85 92 100 110 125 150 175 200 250 300 400 500…" at bounding box center [784, 419] width 550 height 143
click at [989, 476] on button "Add" at bounding box center [1017, 467] width 58 height 36
select select
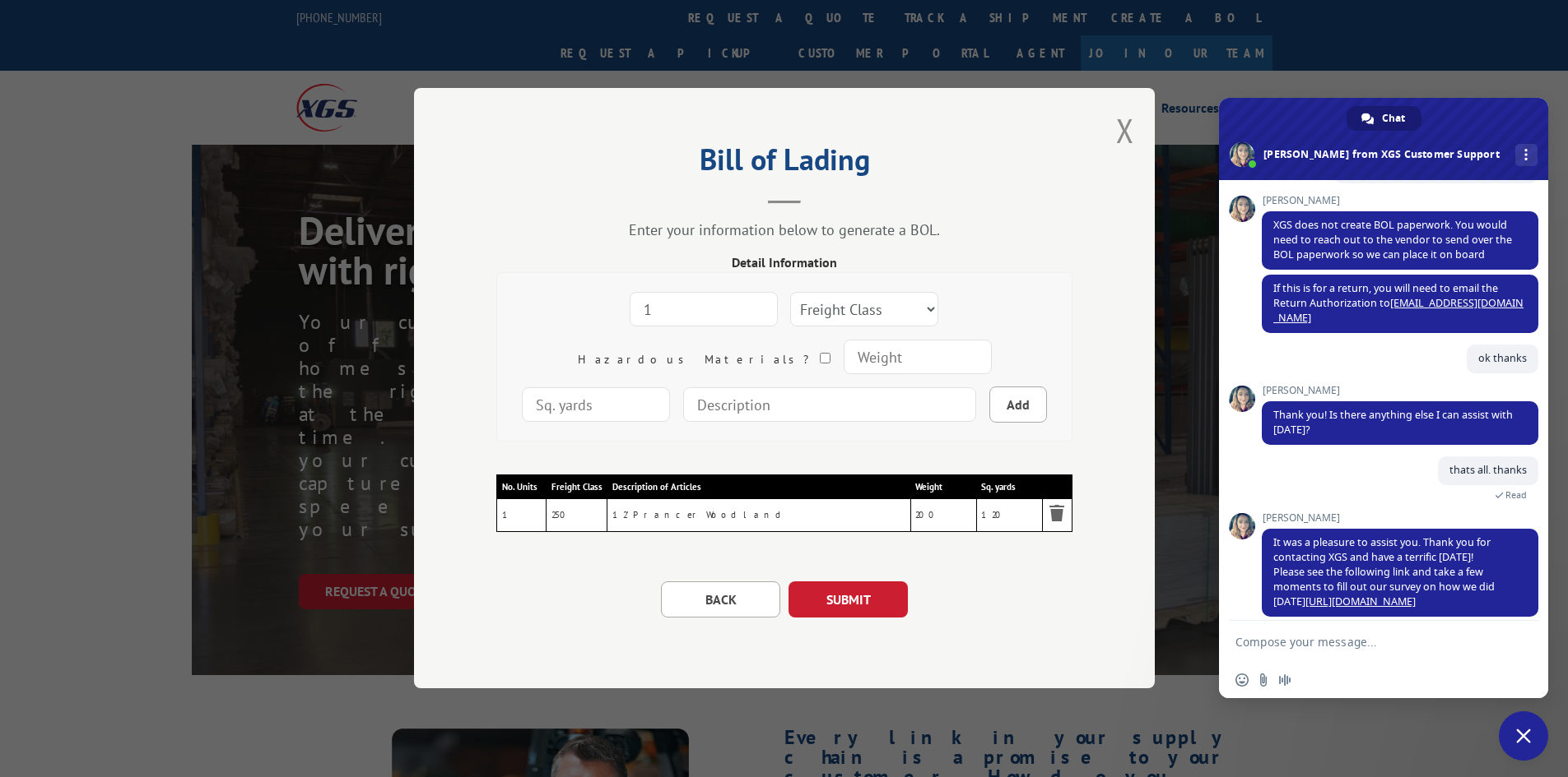
type input "1"
click at [695, 303] on input "1" at bounding box center [703, 309] width 148 height 34
click at [868, 310] on select "Freight Class 50 55 60 65 70 77 85 92 100 110 125 150 175 200 250 300 400 500 C…" at bounding box center [864, 309] width 148 height 34
select select "250"
click at [790, 292] on select "Freight Class 50 55 60 65 70 77 85 92 100 110 125 150 175 200 250 300 400 500 C…" at bounding box center [864, 309] width 148 height 34
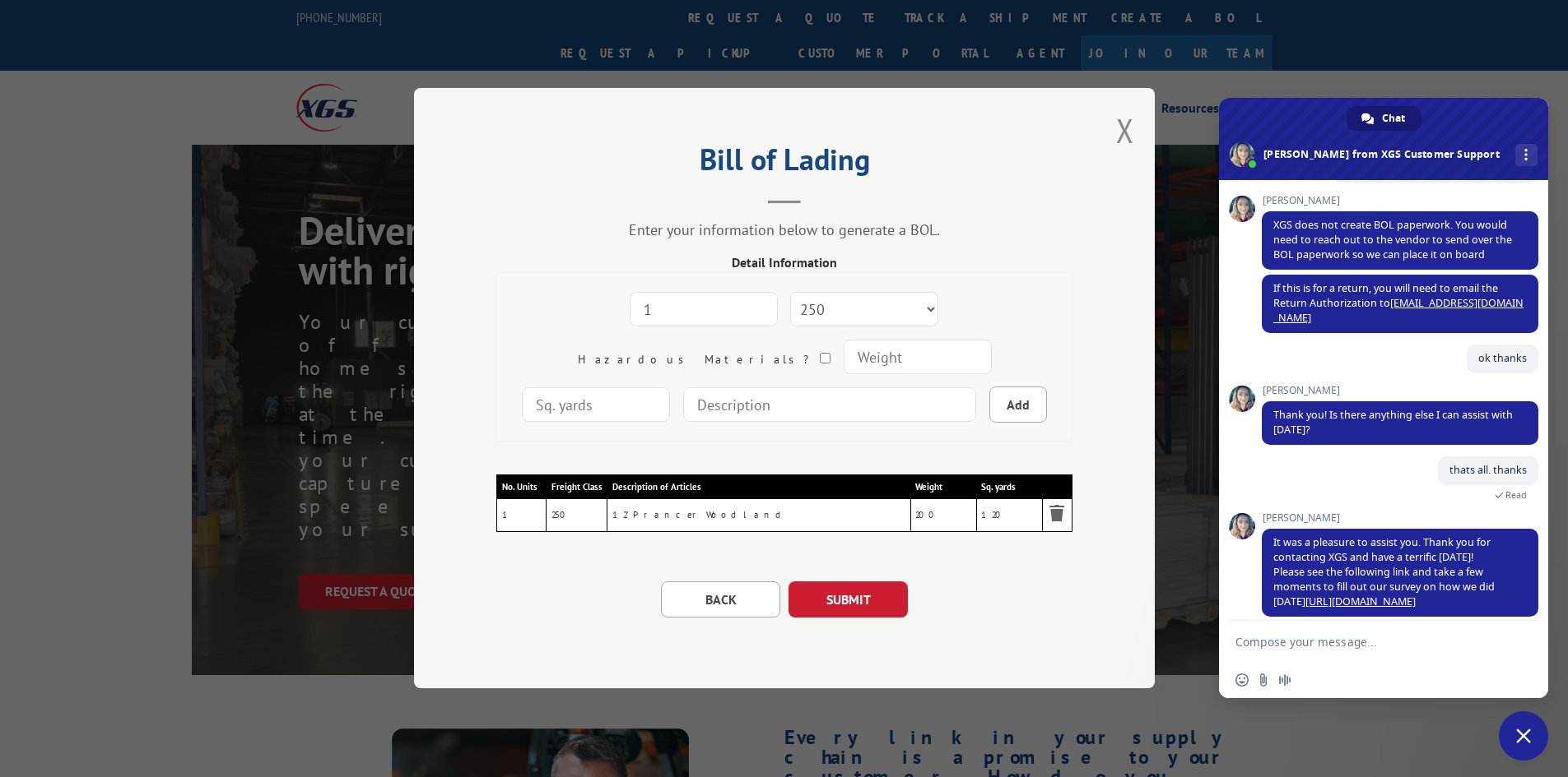
click at [843, 356] on input "number" at bounding box center [917, 357] width 148 height 34
type input "200"
click at [670, 387] on input "number" at bounding box center [596, 404] width 148 height 34
type input "133"
click at [854, 415] on input at bounding box center [830, 404] width 293 height 34
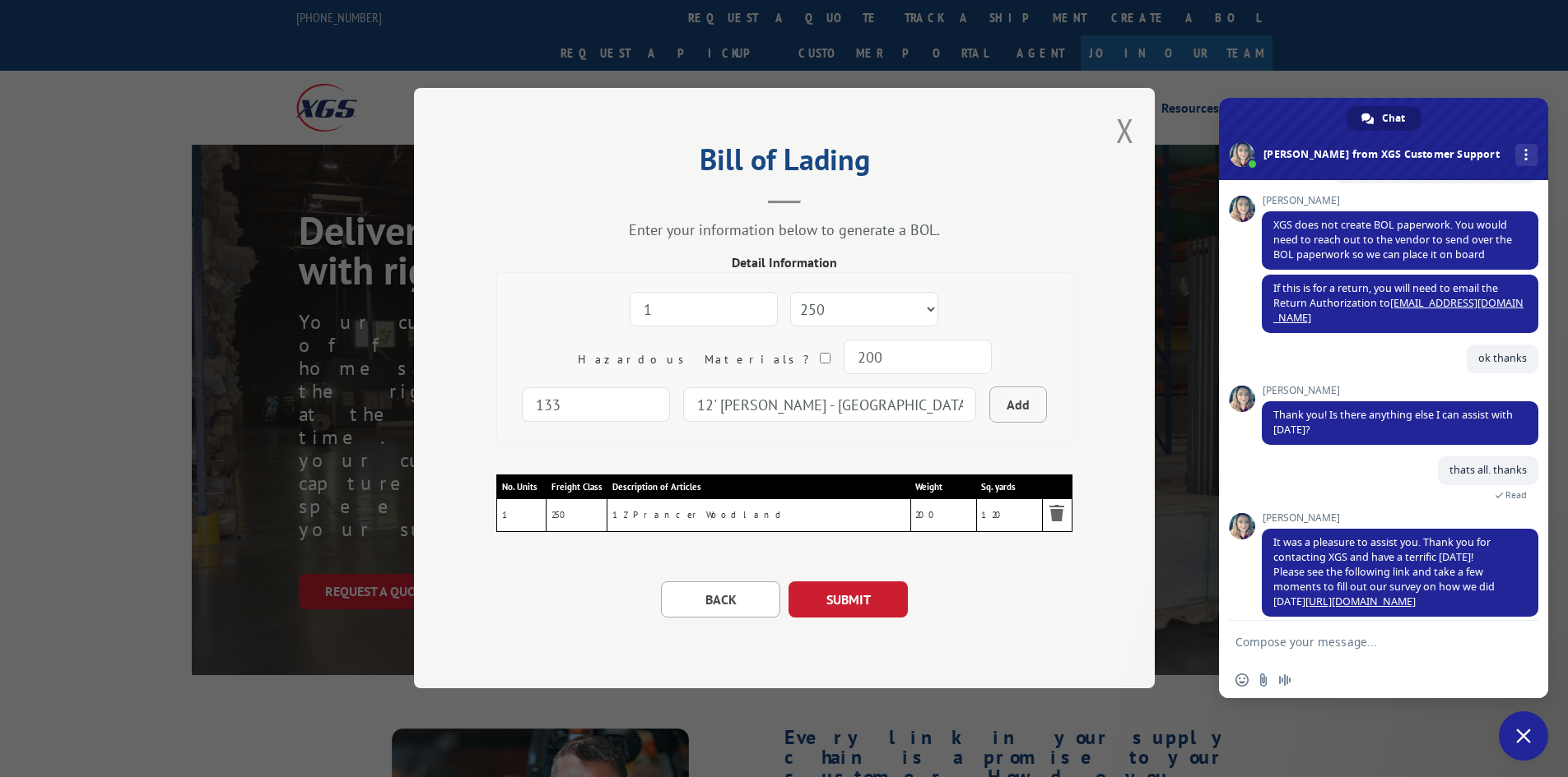
type input "12' Hartsfield - Skypoint"
click at [989, 405] on button "Add" at bounding box center [1017, 404] width 58 height 36
select select
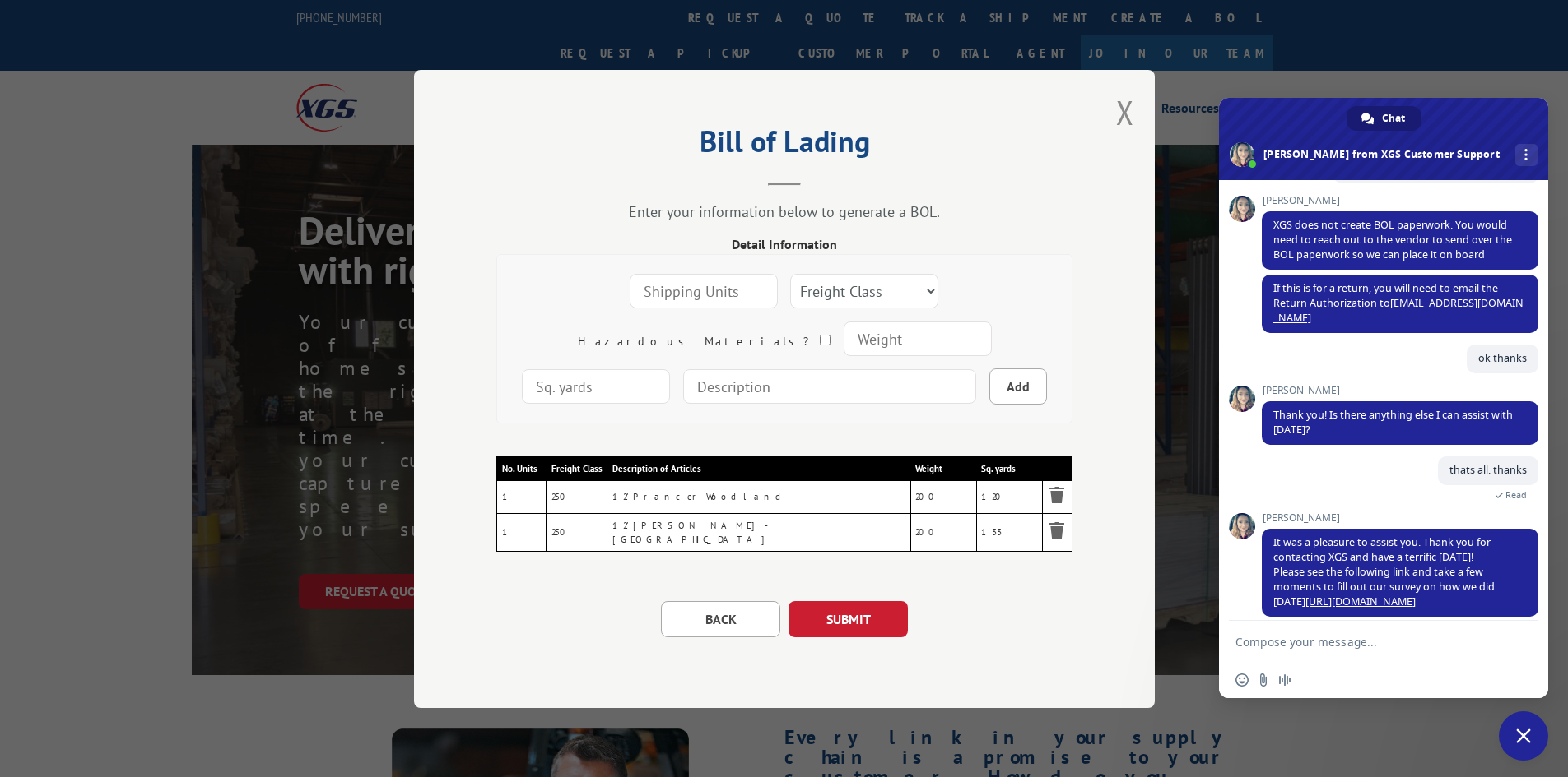
click at [648, 299] on input "number" at bounding box center [703, 291] width 148 height 34
type input "1"
click at [867, 293] on select "Freight Class 50 55 60 65 70 77 85 92 100 110 125 150 175 200 250 300 400 500 C…" at bounding box center [864, 291] width 148 height 34
select select "250"
click at [790, 275] on select "Freight Class 50 55 60 65 70 77 85 92 100 110 125 150 175 200 250 300 400 500 C…" at bounding box center [864, 291] width 148 height 34
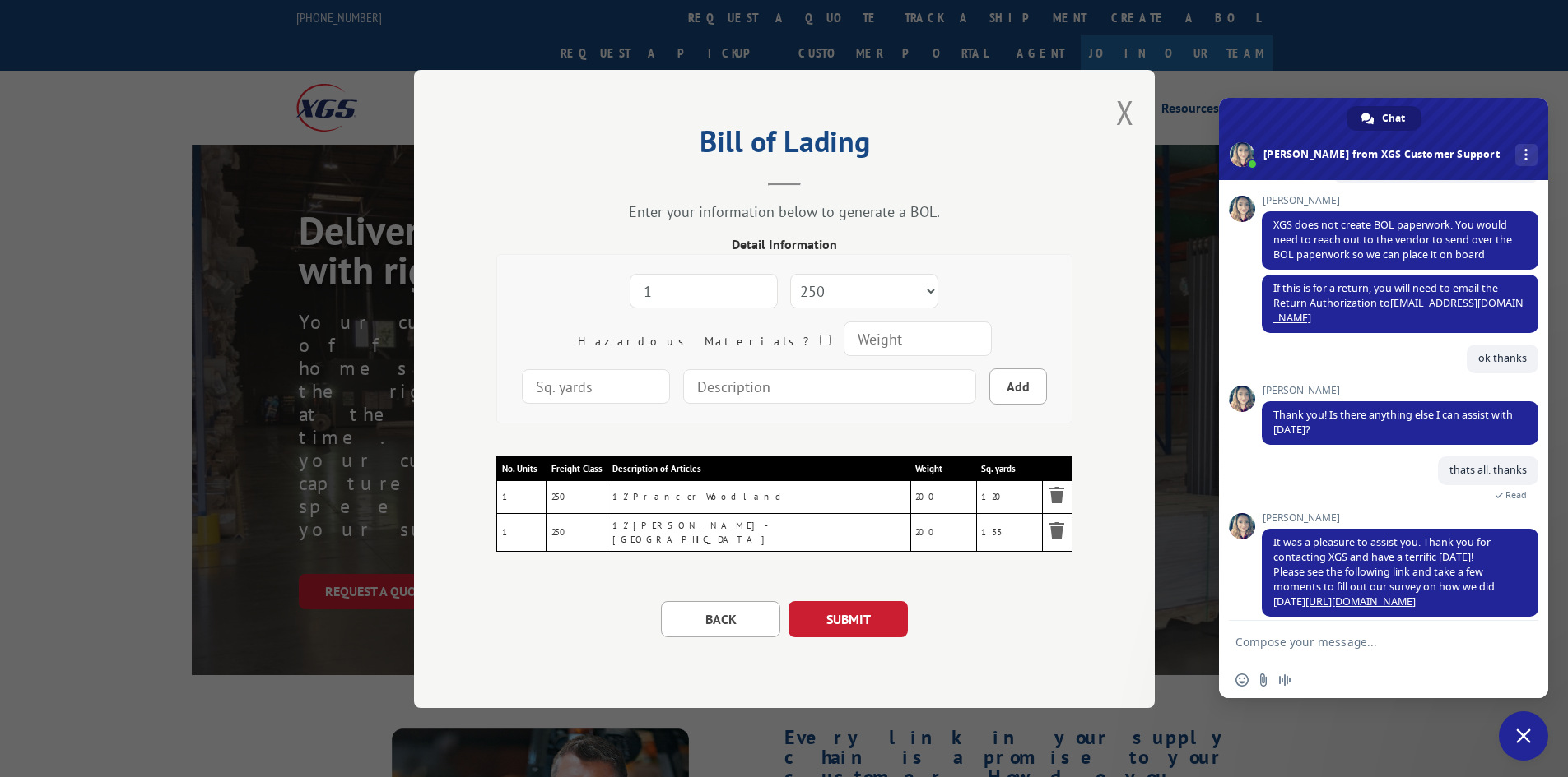
click at [843, 343] on input "number" at bounding box center [917, 339] width 148 height 34
type input "200"
click at [670, 369] on input "number" at bounding box center [596, 386] width 148 height 34
type input "2"
type input "120"
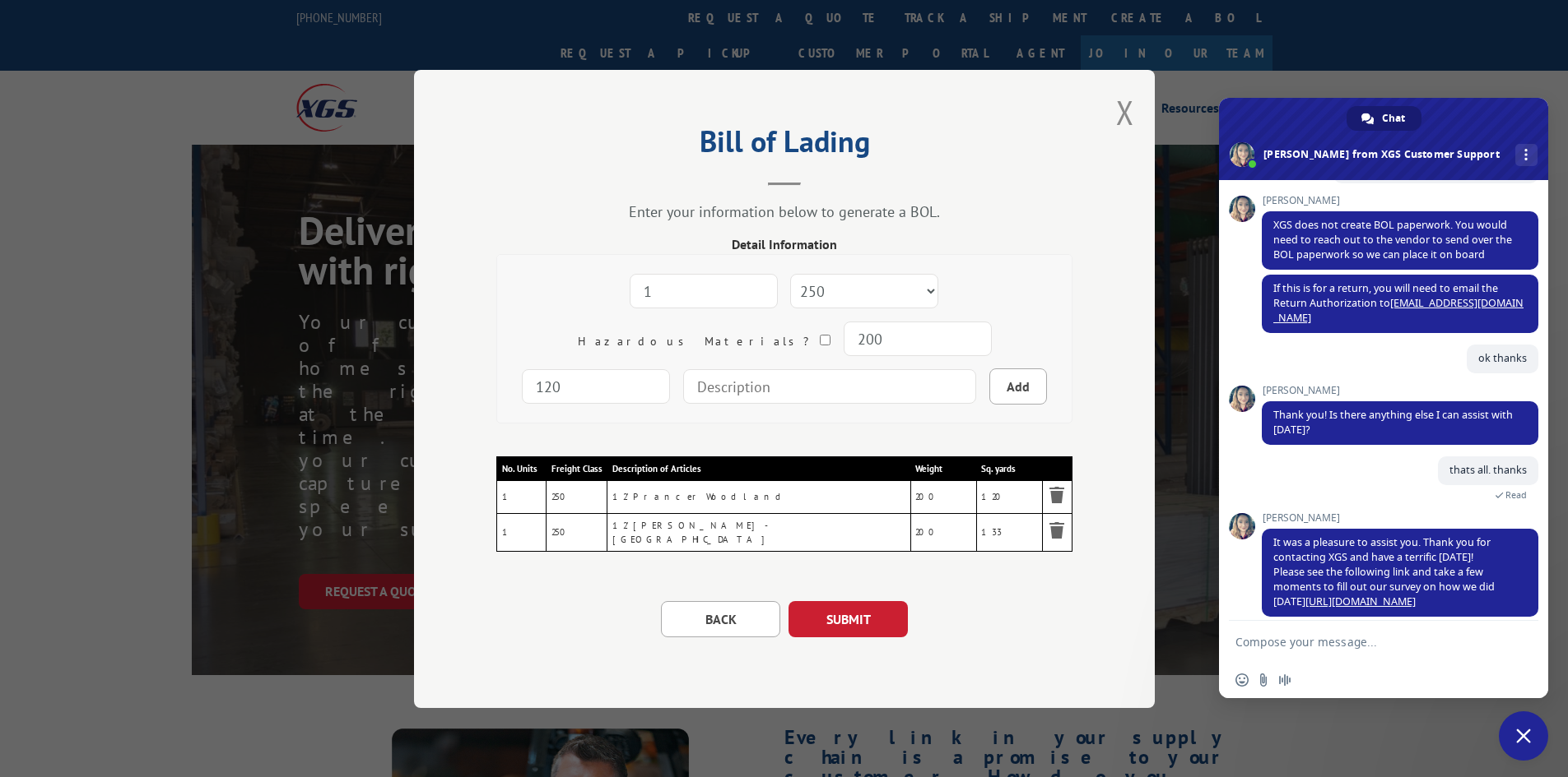
click at [809, 395] on input at bounding box center [830, 386] width 293 height 34
type input "12' Clareview - Eastglen"
click at [989, 391] on button "Add" at bounding box center [1017, 386] width 58 height 36
select select
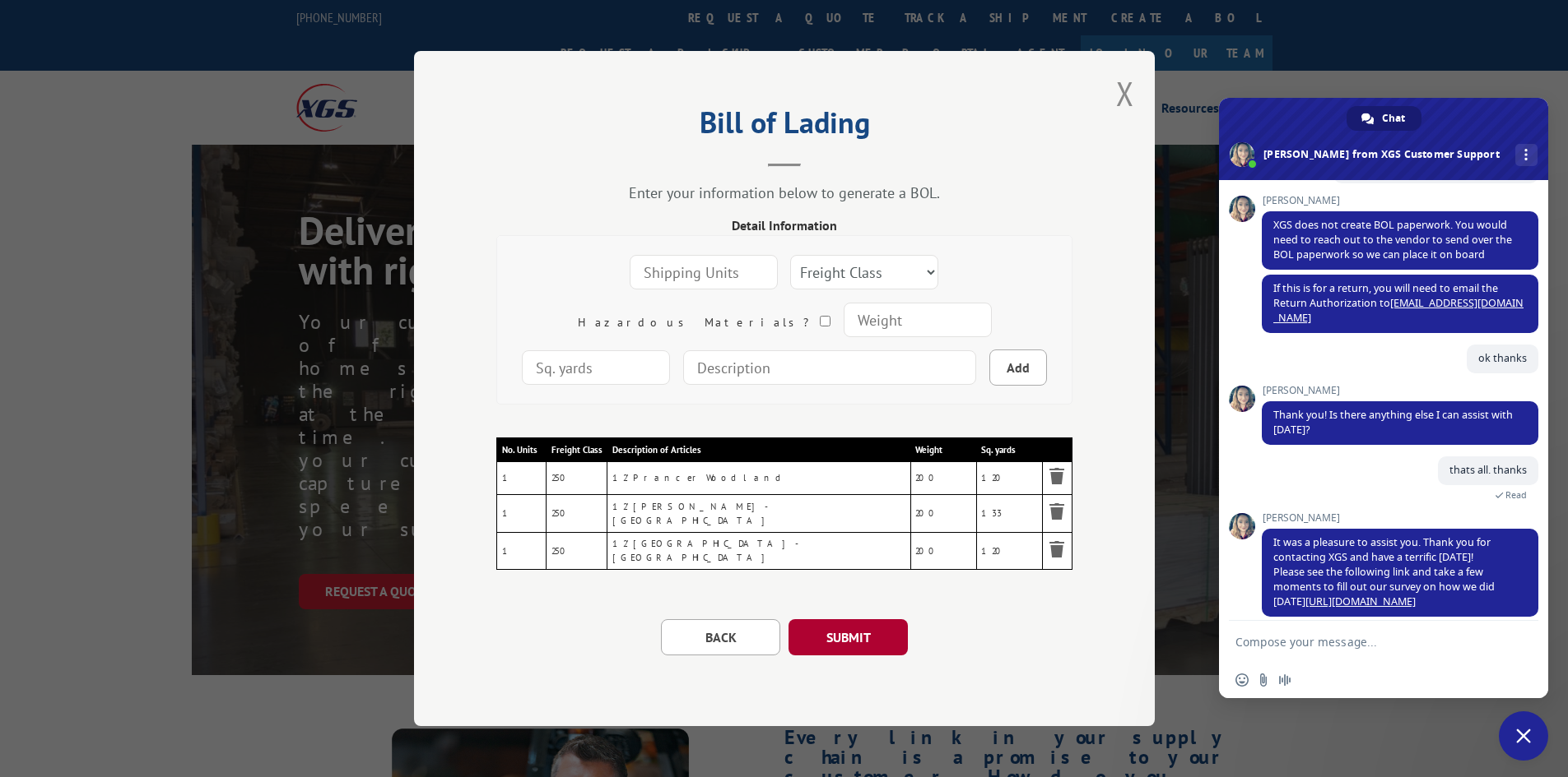
click at [872, 637] on button "SUBMIT" at bounding box center [849, 638] width 120 height 36
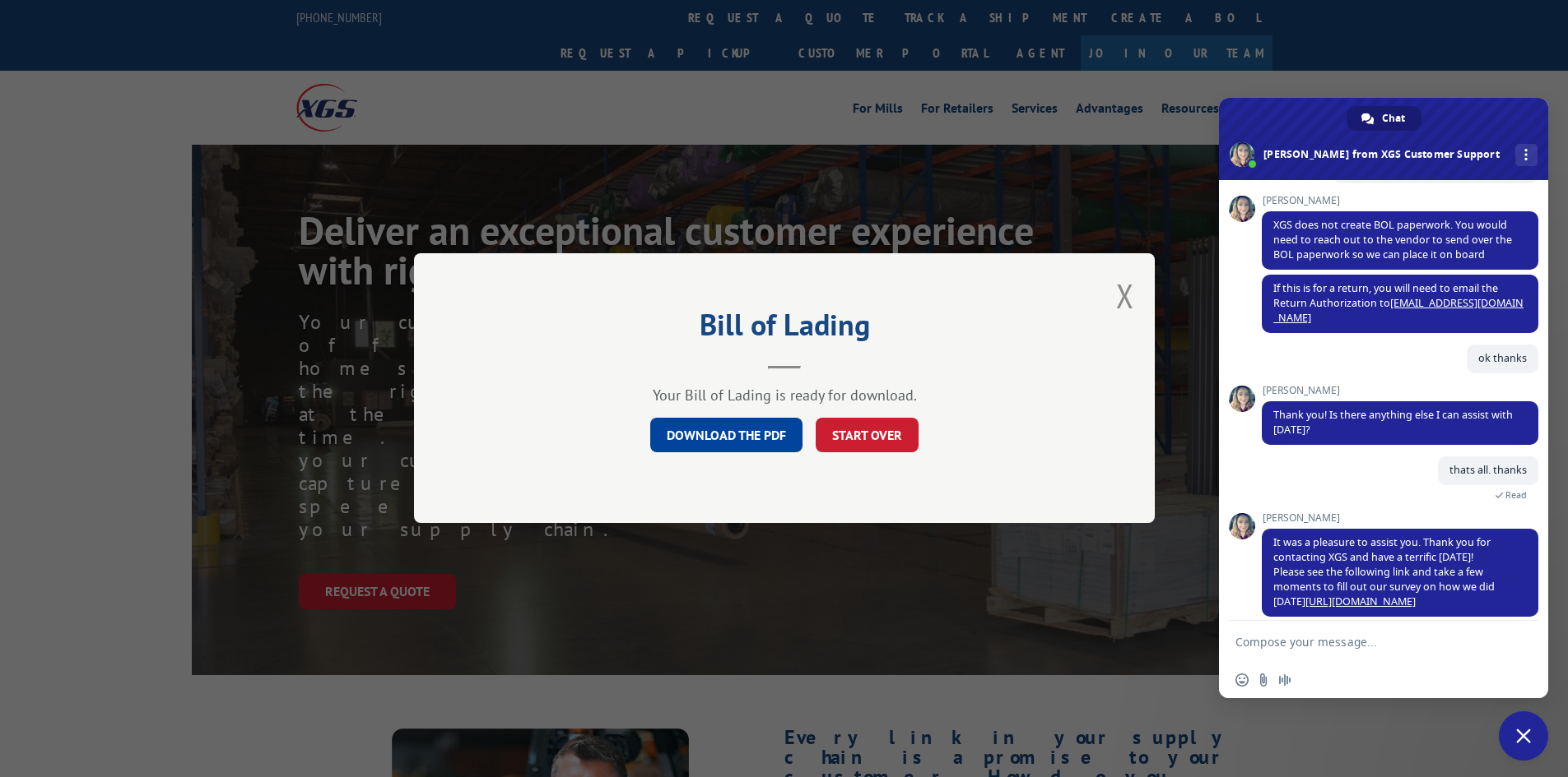
click at [715, 430] on link "DOWNLOAD THE PDF" at bounding box center [726, 435] width 152 height 34
click at [847, 425] on button "START OVER" at bounding box center [867, 435] width 103 height 34
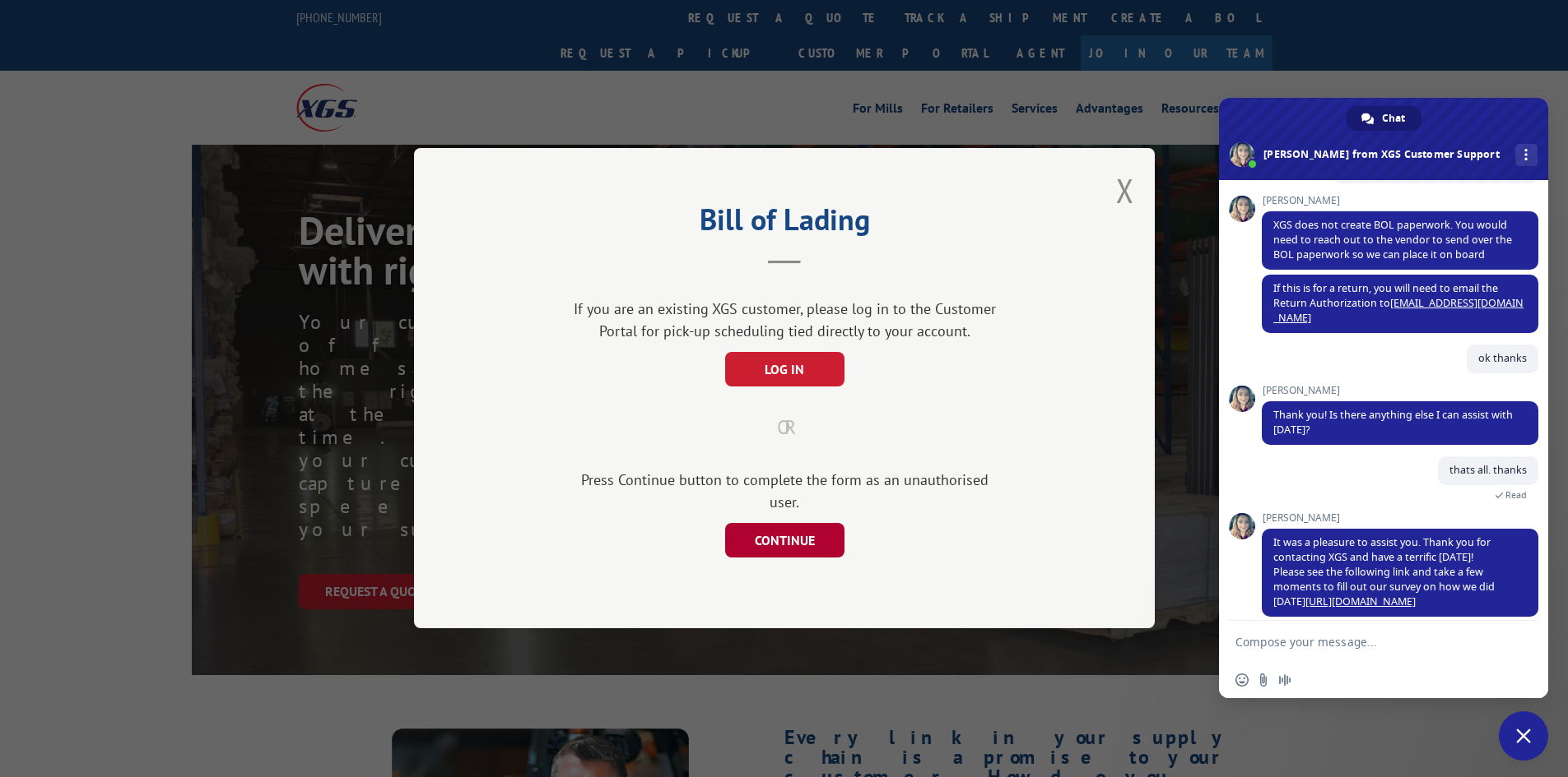
click at [793, 537] on button "CONTINUE" at bounding box center [784, 541] width 120 height 34
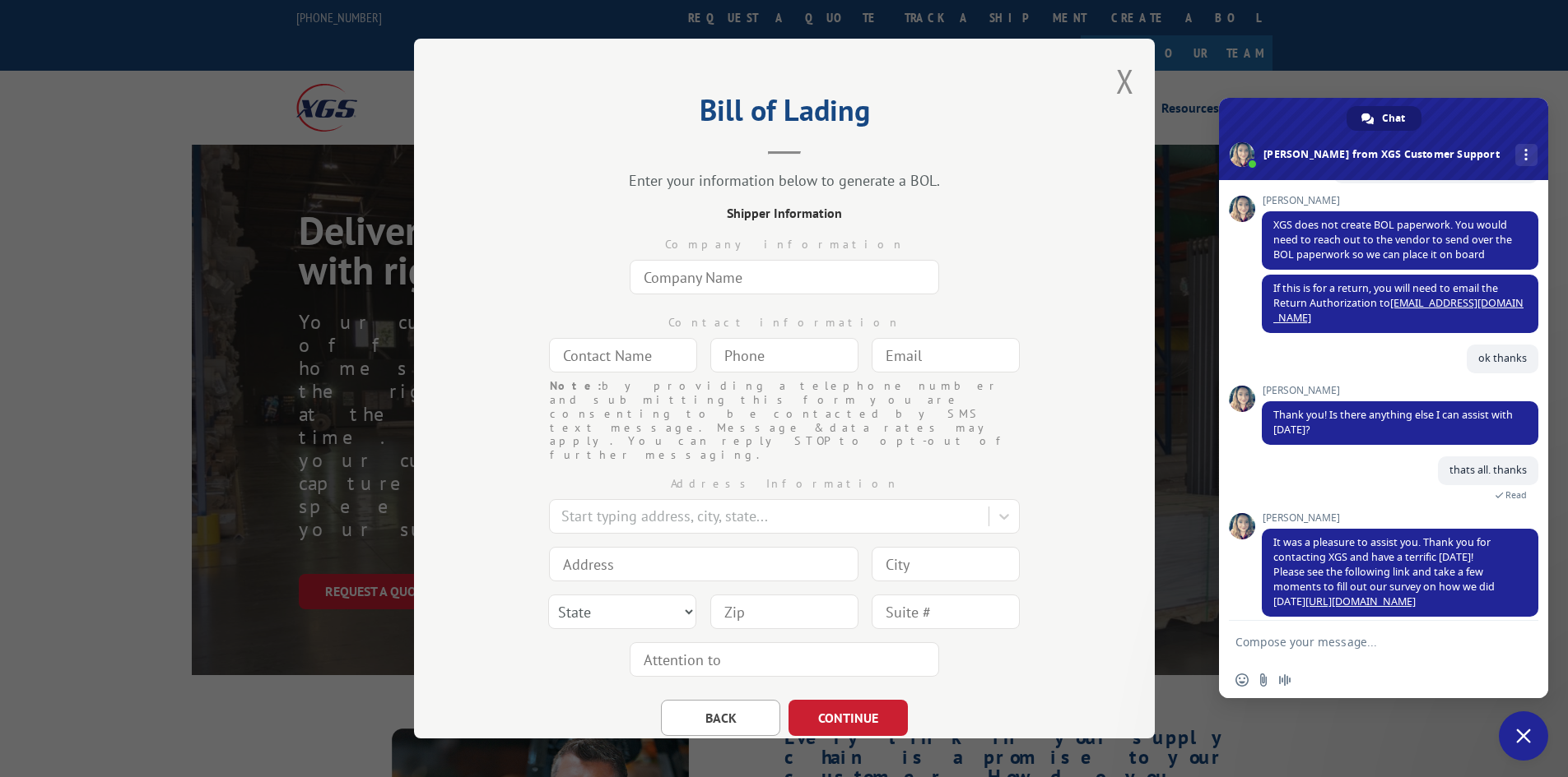
click at [766, 280] on input "text" at bounding box center [784, 277] width 309 height 34
type input "The Home Depot"
type input "[PERSON_NAME]"
type input "[PHONE_NUMBER]"
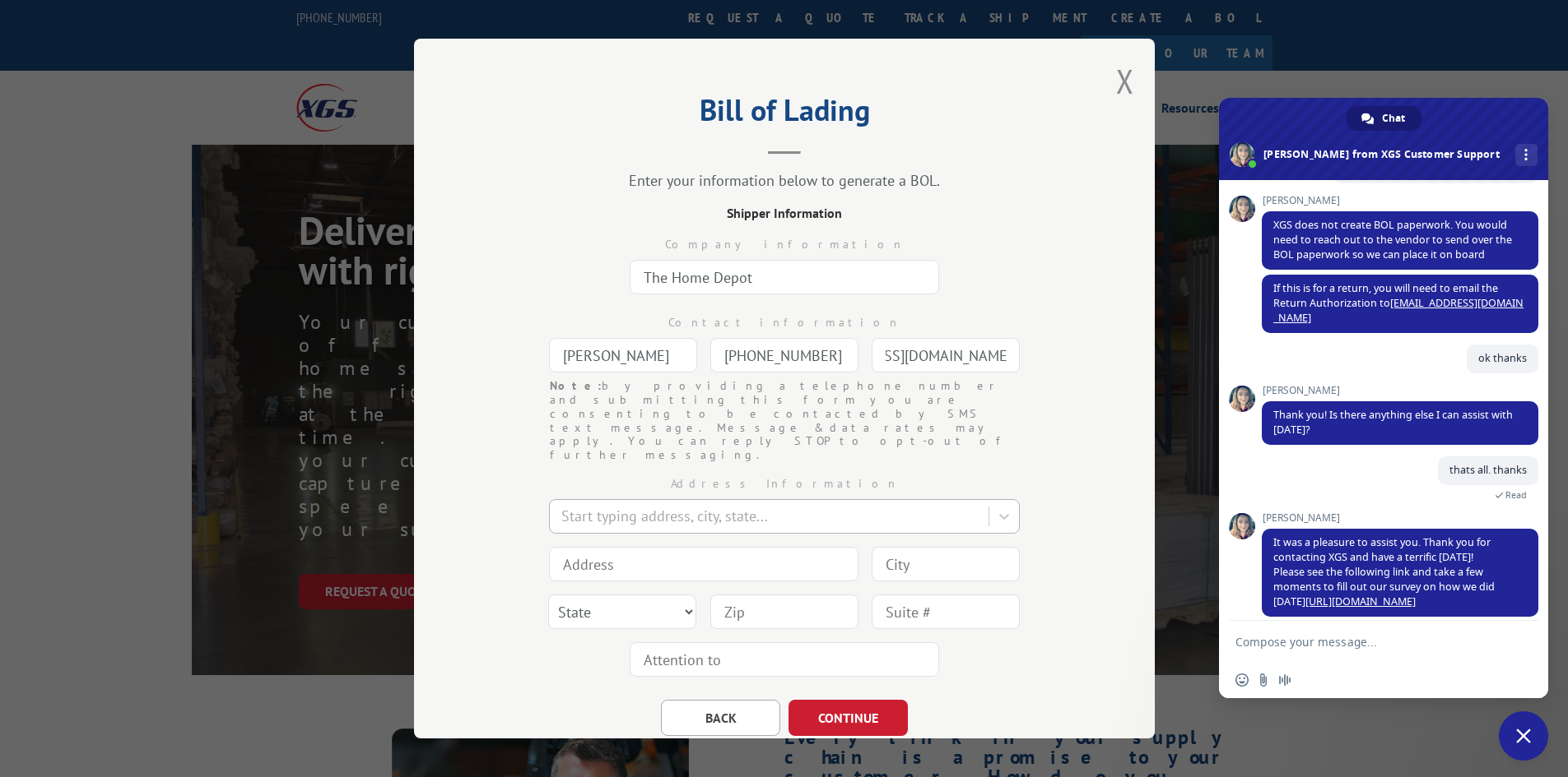
type input "[EMAIL_ADDRESS][DOMAIN_NAME]"
click at [653, 506] on div at bounding box center [770, 516] width 419 height 22
type input "260 East highwa"
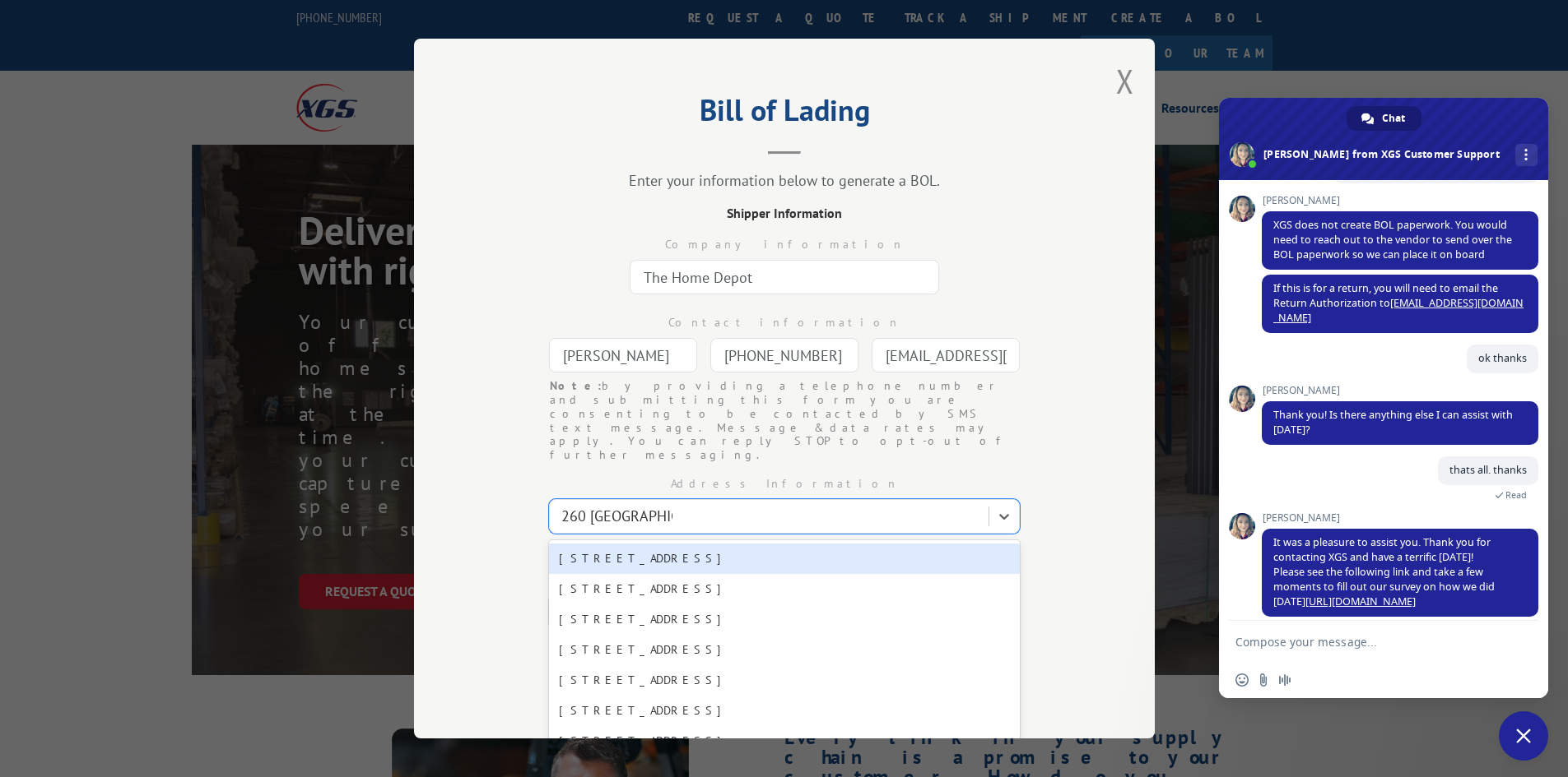
click at [684, 544] on div "[STREET_ADDRESS]" at bounding box center [784, 559] width 471 height 30
type input "[STREET_ADDRESS]"
type input "[GEOGRAPHIC_DATA]"
select select "[GEOGRAPHIC_DATA]"
type input "78620"
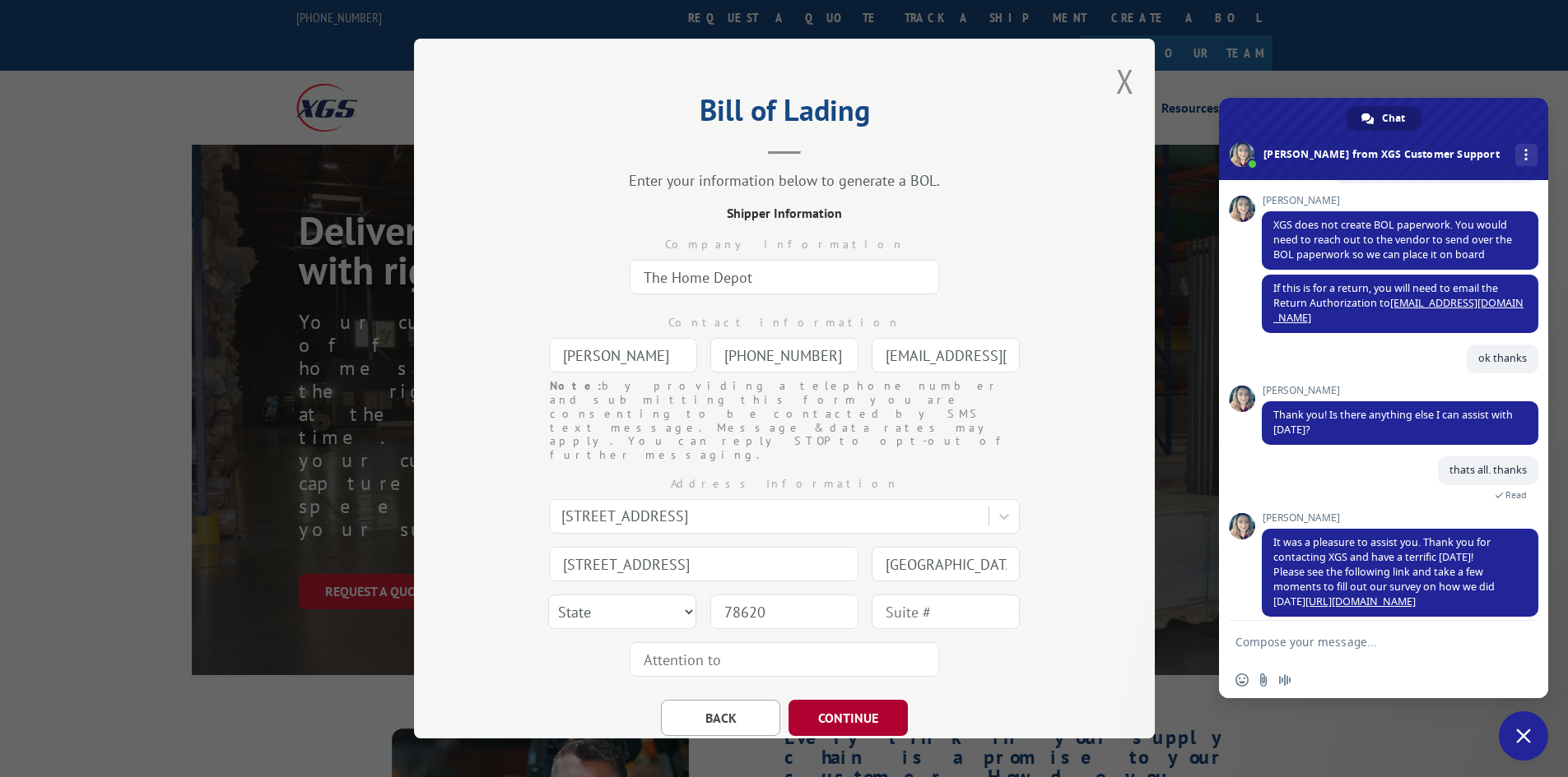
click at [832, 700] on button "CONTINUE" at bounding box center [849, 718] width 120 height 36
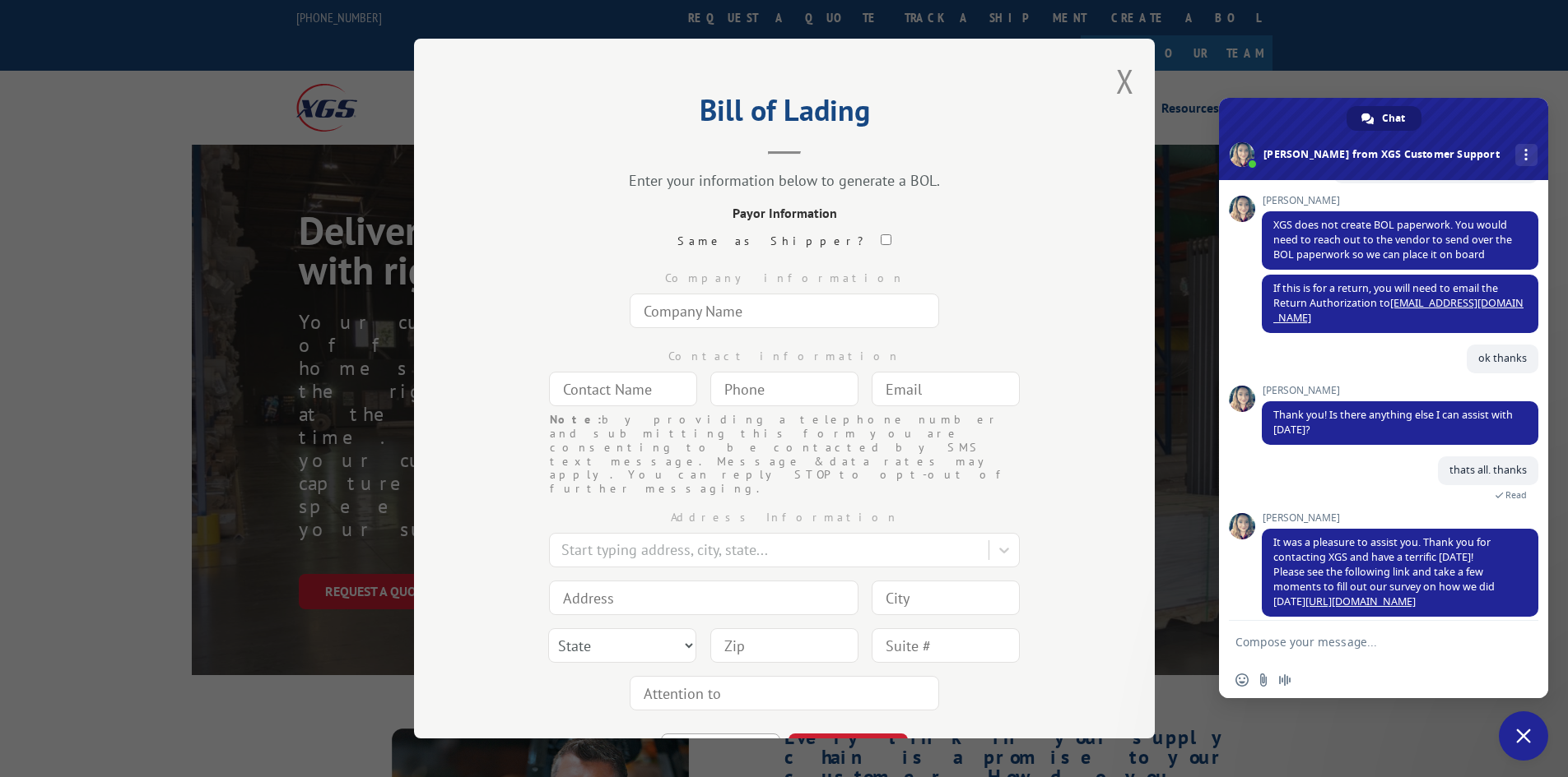
click at [707, 310] on input "text" at bounding box center [784, 311] width 309 height 34
type input "Engineered Floors"
type input "N/A"
type input "(___) ___-____"
paste input "info@engineeredfloors.com"
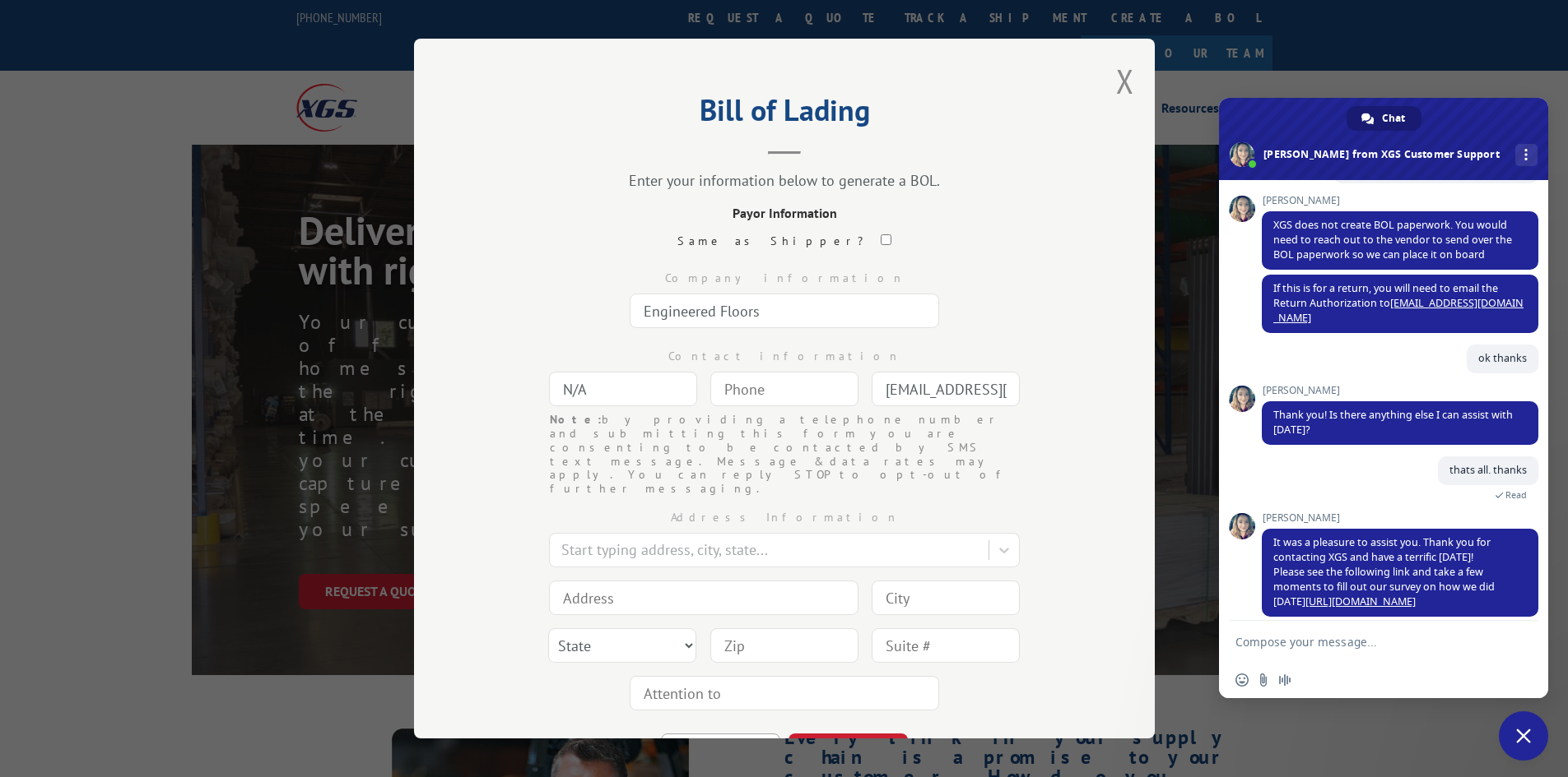
scroll to position [0, 55]
type input "info@engineeredfloors.com"
type input "(___) ___-____"
click at [728, 383] on input "(___) ___-____" at bounding box center [784, 389] width 148 height 34
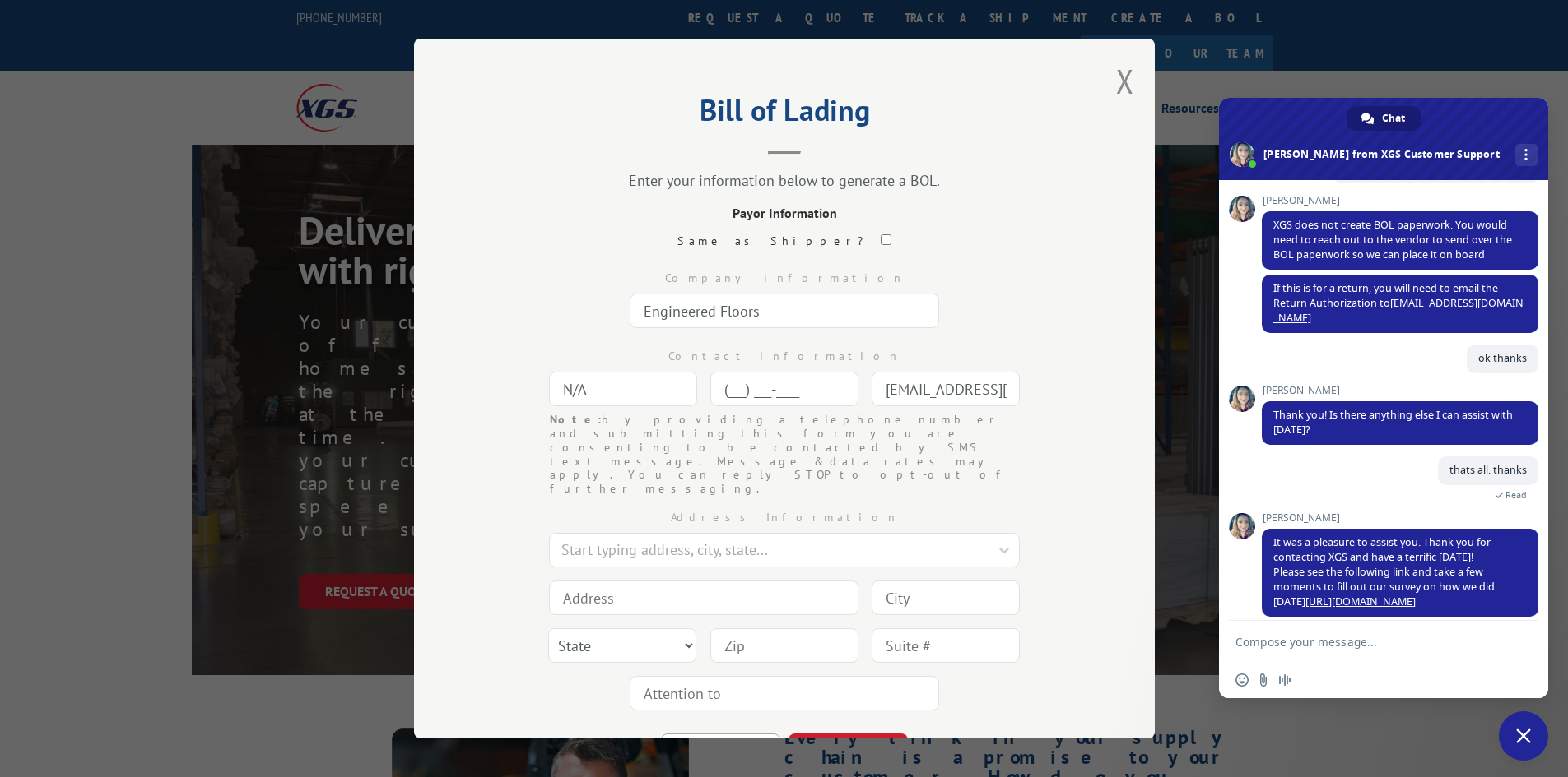
paste input "866) 706-9745"
type input "(866) 706-9745"
click at [775, 540] on div at bounding box center [770, 550] width 419 height 22
click at [634, 578] on div "No options" at bounding box center [784, 593] width 471 height 30
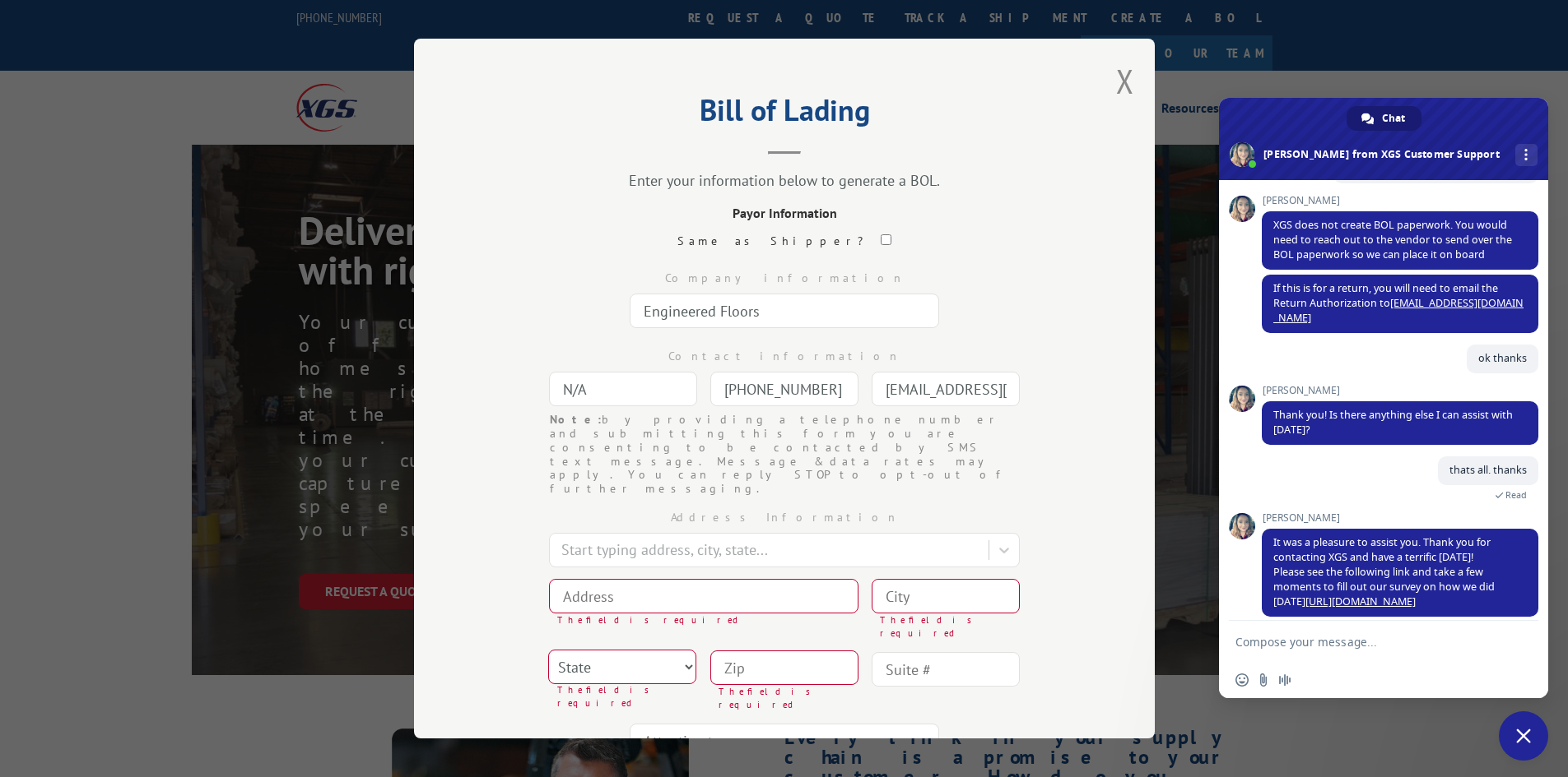
click at [496, 522] on div "Address Information Start typing address, city, state... The field is required …" at bounding box center [784, 631] width 576 height 269
click at [601, 579] on input at bounding box center [703, 596] width 309 height 34
type input "3201 North Dalton Bypass"
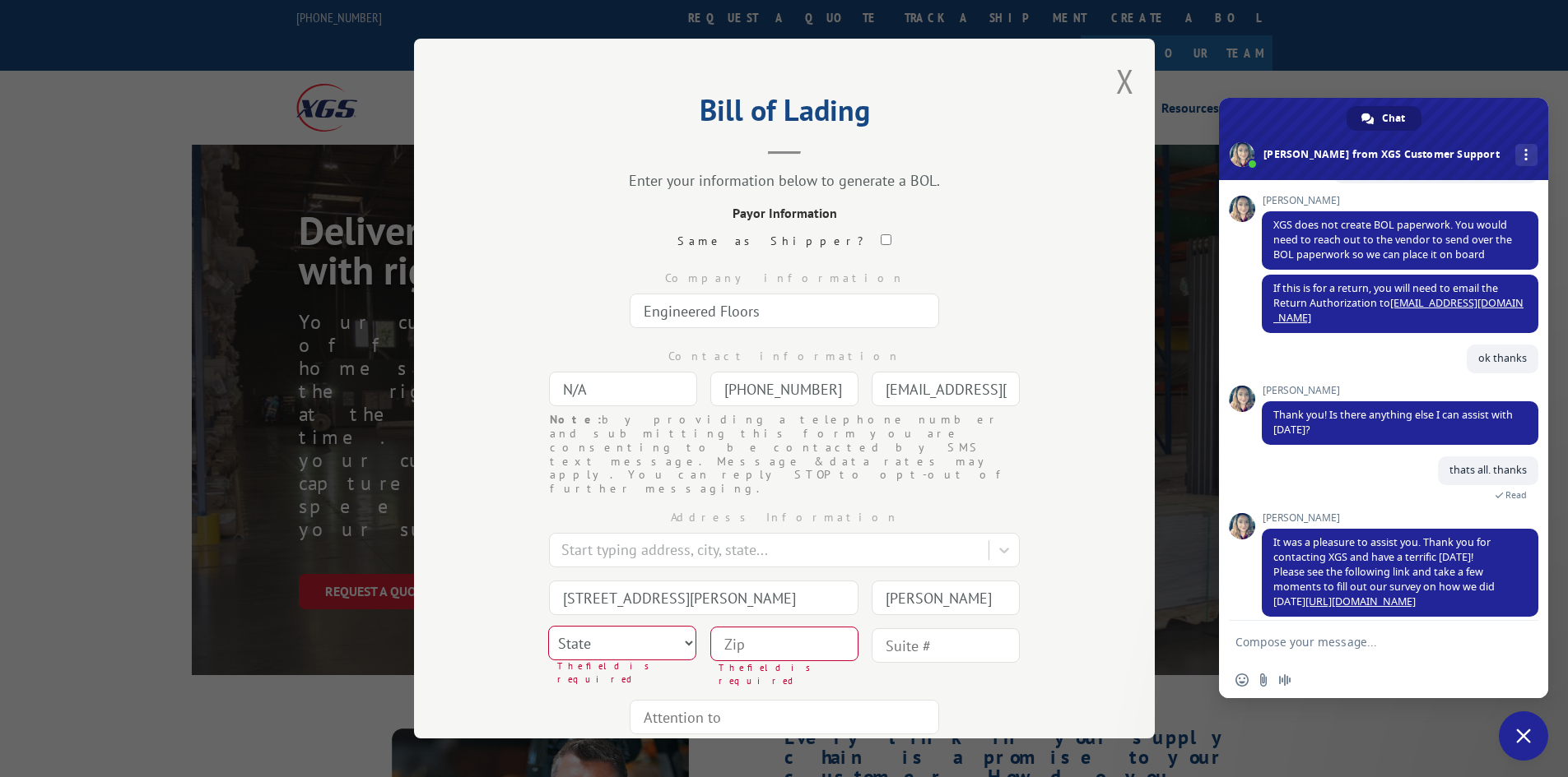
type input "[PERSON_NAME]"
click at [671, 626] on select "State Alabama Alaska Arizona Arkansas California Colorado Connecticut Delaware …" at bounding box center [622, 643] width 148 height 34
select select "GA"
click at [548, 626] on select "State Alabama Alaska Arizona Arkansas California Colorado Connecticut Delaware …" at bounding box center [622, 643] width 148 height 34
click at [740, 627] on input at bounding box center [784, 644] width 148 height 34
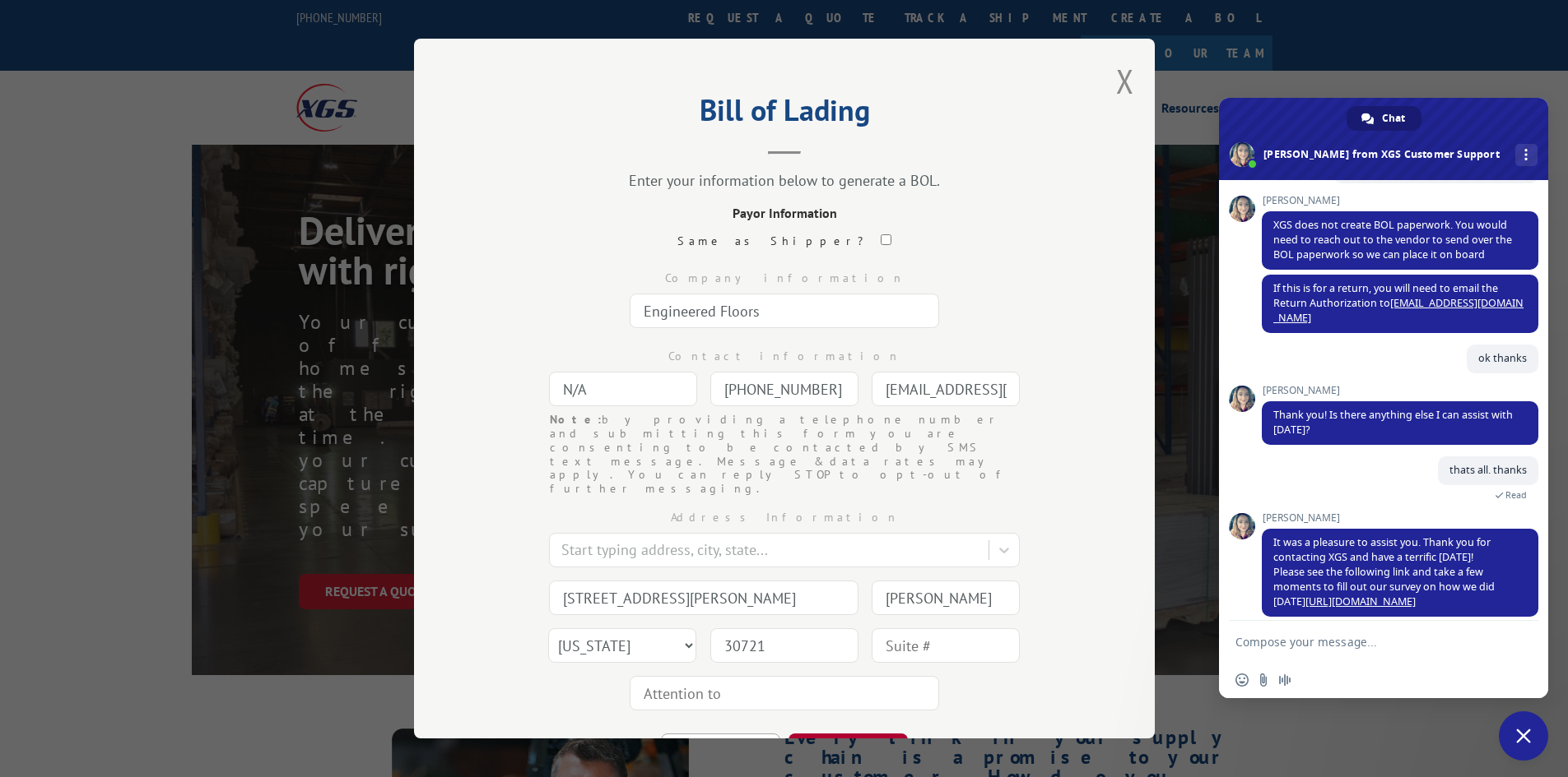
type input "30721"
click at [849, 733] on button "CONTINUE" at bounding box center [849, 751] width 120 height 36
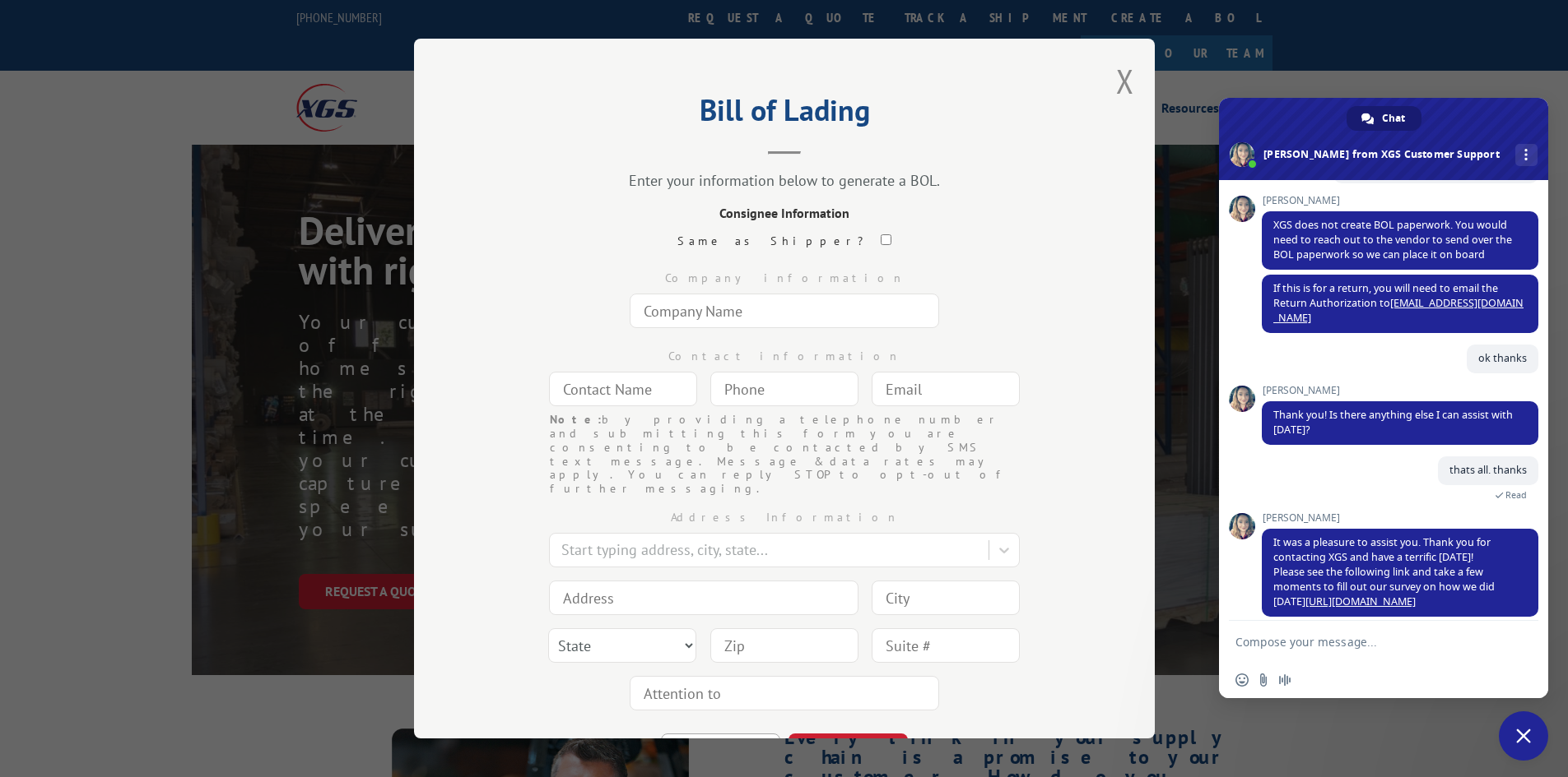
click at [759, 307] on input "text" at bounding box center [784, 311] width 309 height 34
type input "Engineered Floors"
click at [644, 393] on input "text" at bounding box center [623, 389] width 148 height 34
type input "N/A"
paste input "866) 706-9745"
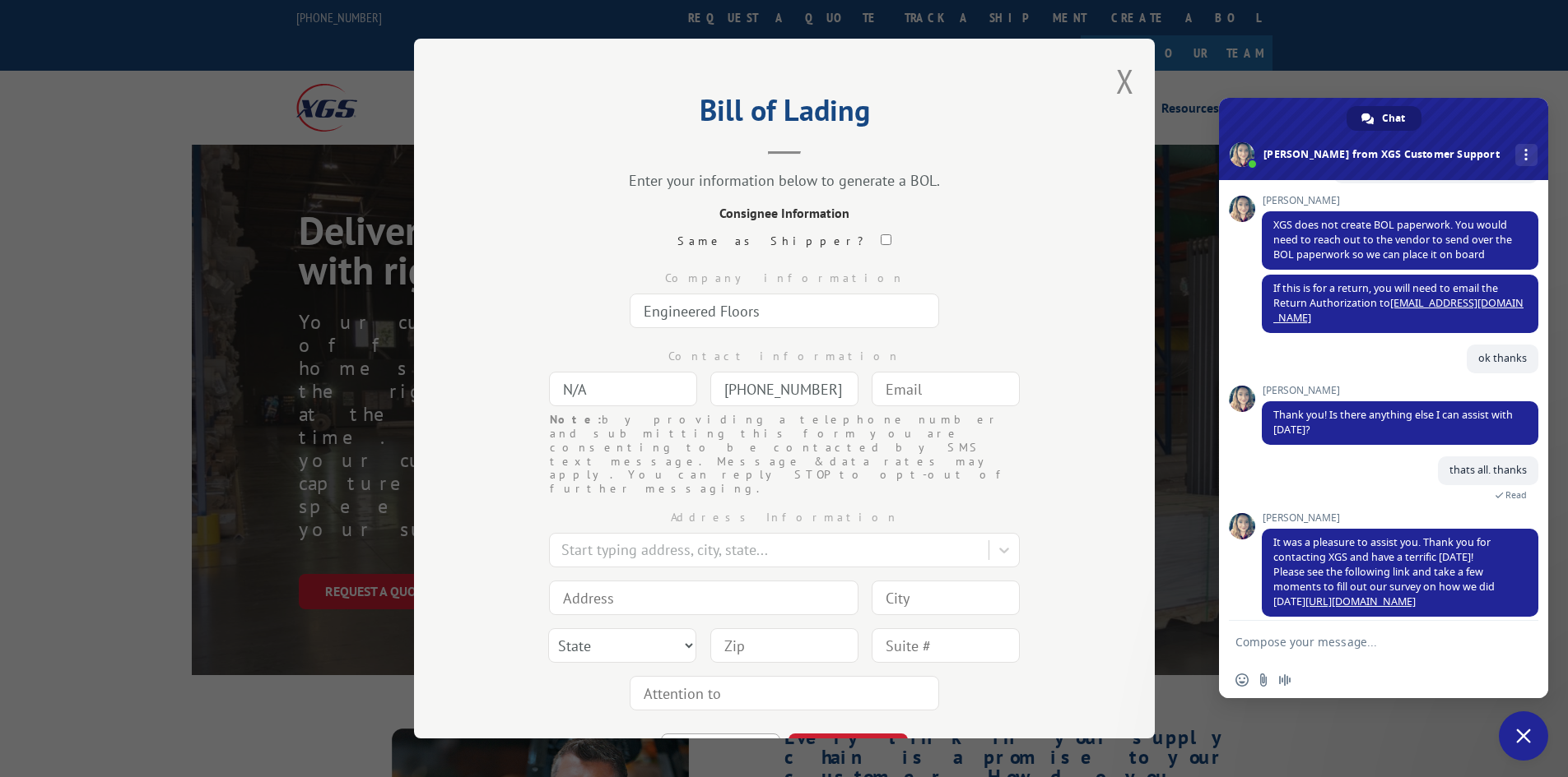
type input "(866) 706-9745"
click at [912, 393] on input "text" at bounding box center [945, 389] width 148 height 34
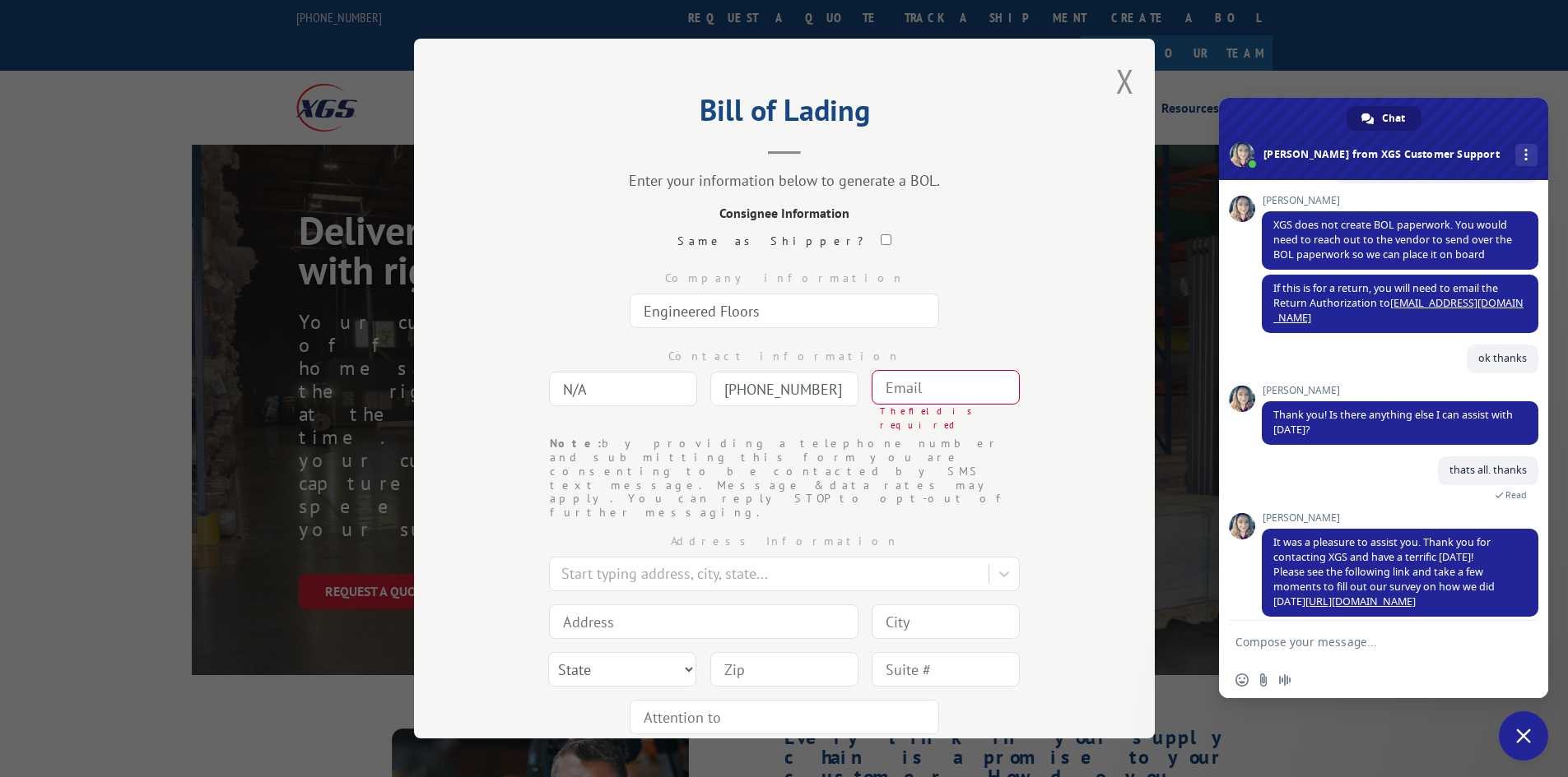
paste input "info@engineeredfloors.com"
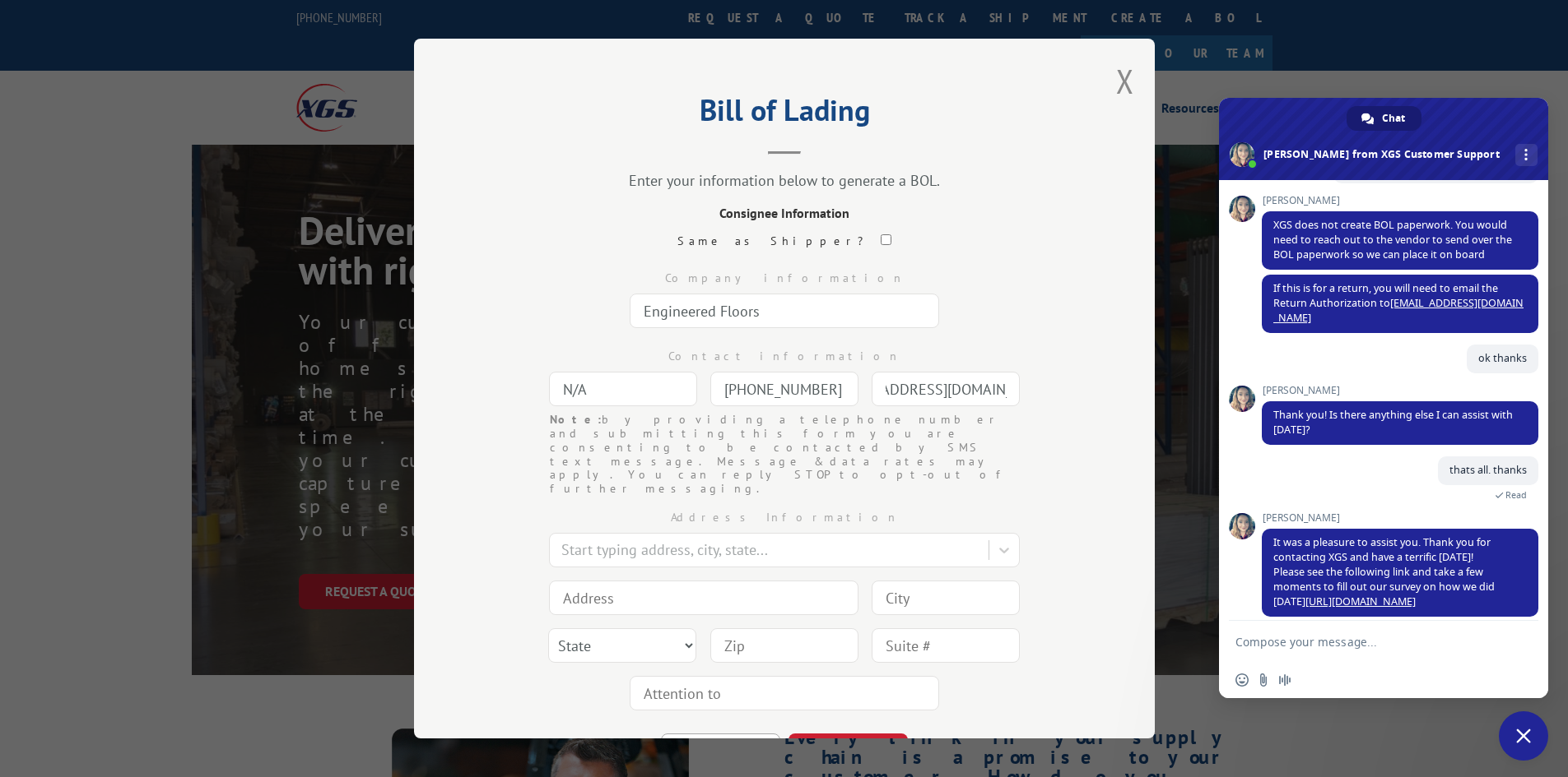
type input "info@engineeredfloors.com"
click at [697, 581] on input at bounding box center [703, 598] width 309 height 34
type input "3201 North Dalton Bypass"
type input "[PERSON_NAME]"
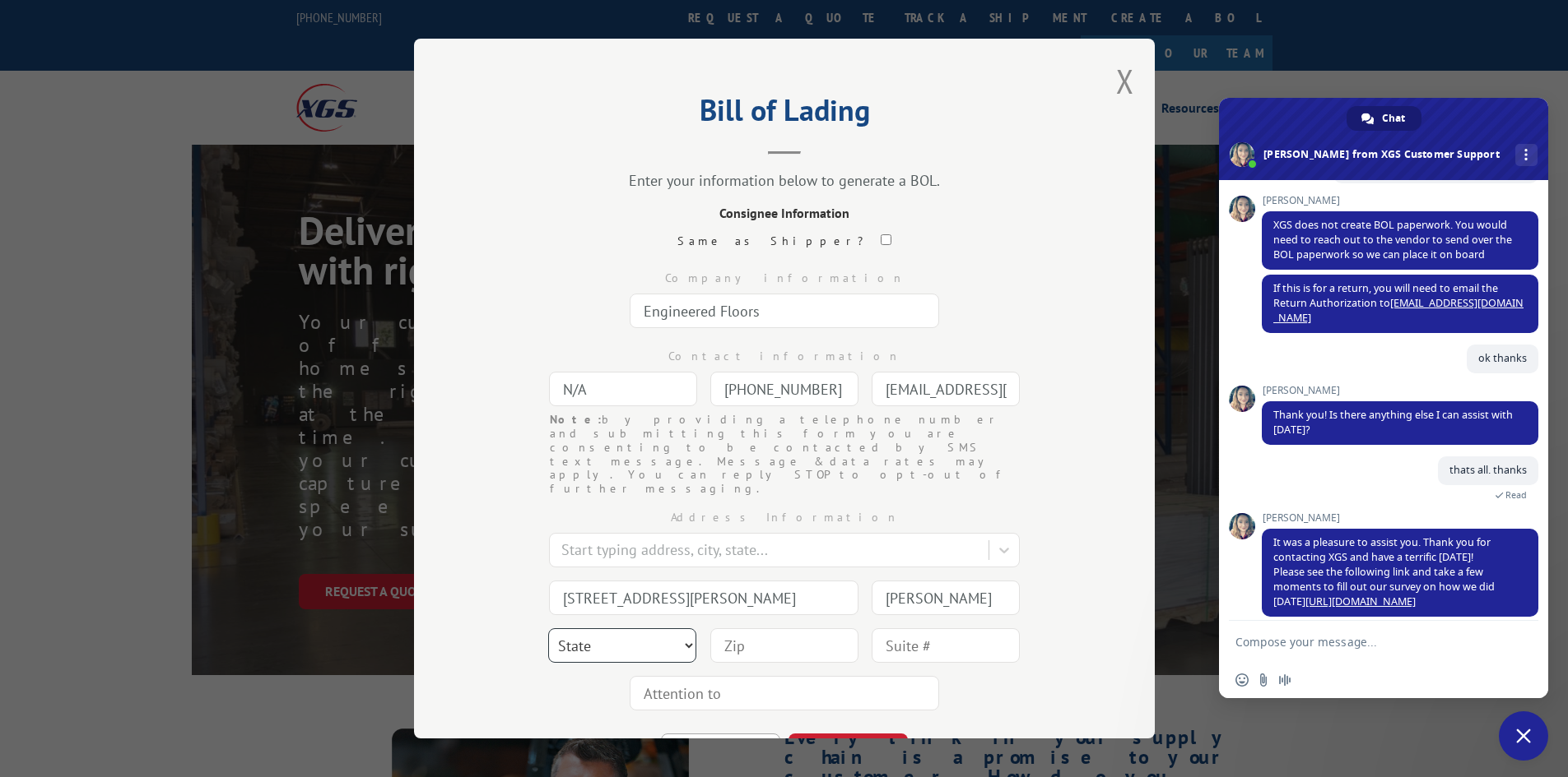
click at [680, 628] on select "State Alabama Alaska Arizona Arkansas California Colorado Connecticut Delaware …" at bounding box center [622, 645] width 148 height 34
select select "GA"
click at [548, 628] on select "State Alabama Alaska Arizona Arkansas California Colorado Connecticut Delaware …" at bounding box center [622, 645] width 148 height 34
click at [756, 628] on input at bounding box center [784, 645] width 148 height 34
type input "30721"
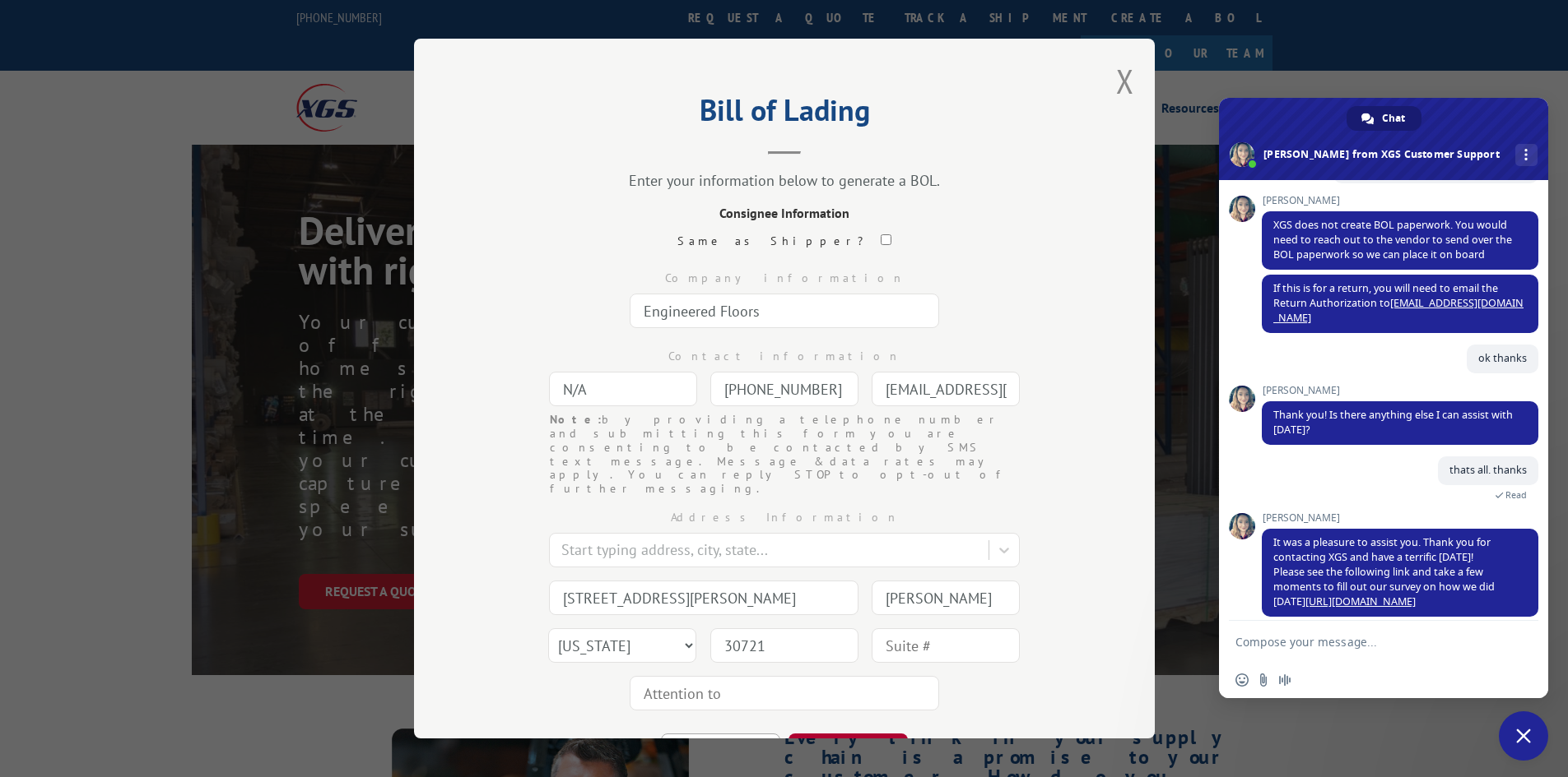
click at [833, 733] on button "CONTINUE" at bounding box center [849, 751] width 120 height 36
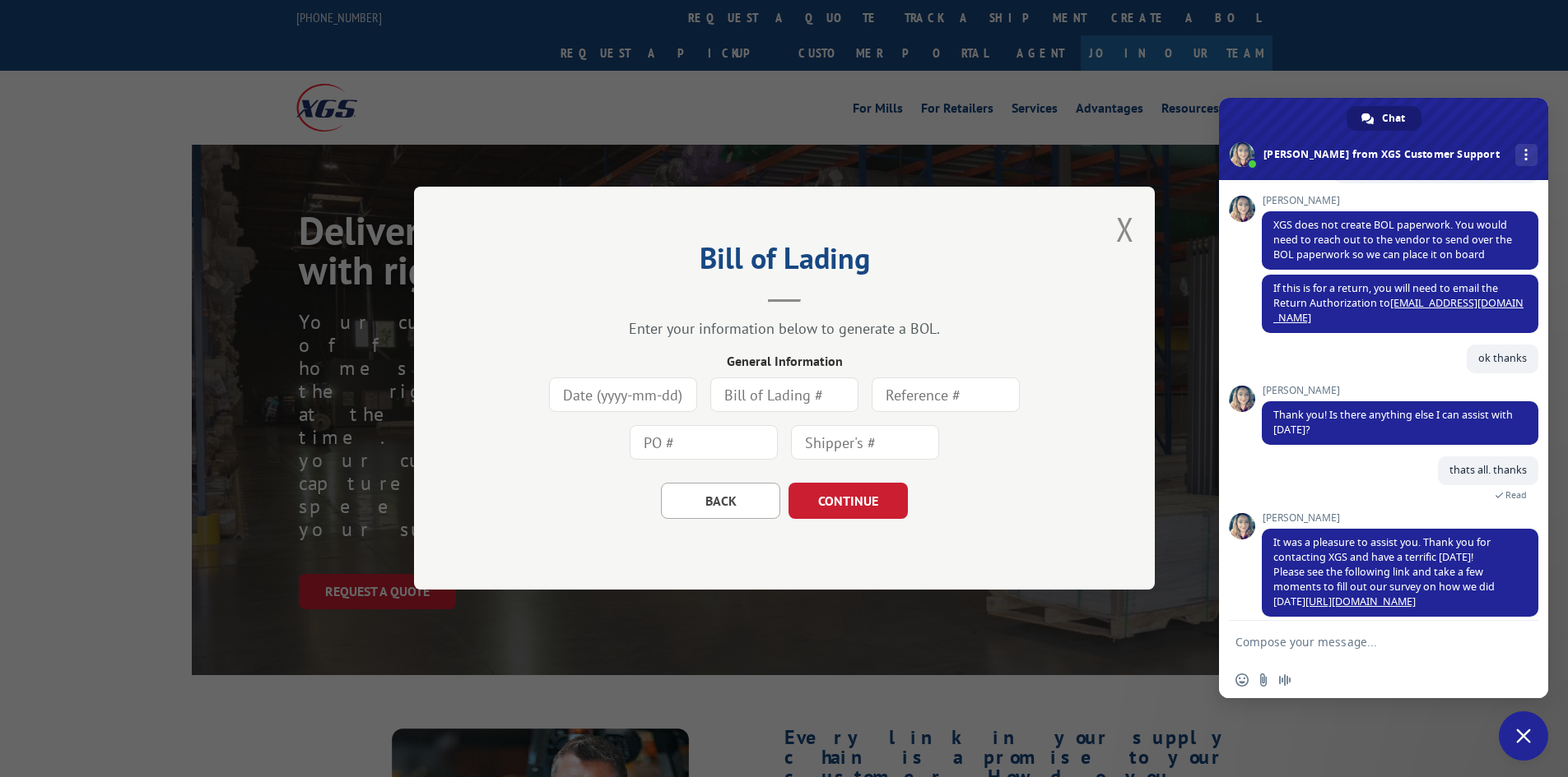
click at [571, 392] on input at bounding box center [623, 396] width 148 height 34
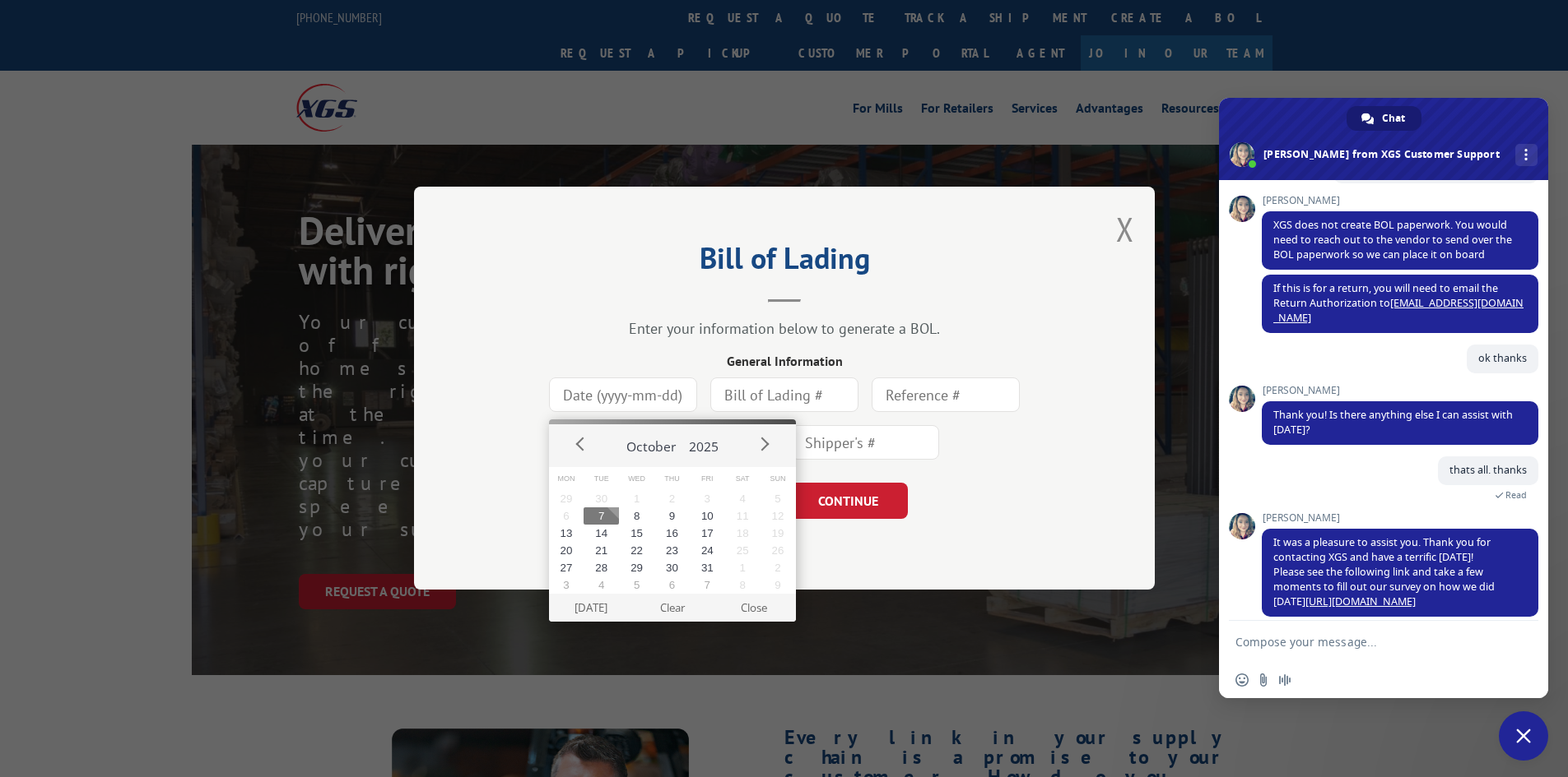
click at [602, 514] on button "7" at bounding box center [601, 516] width 35 height 17
type input "[DATE]"
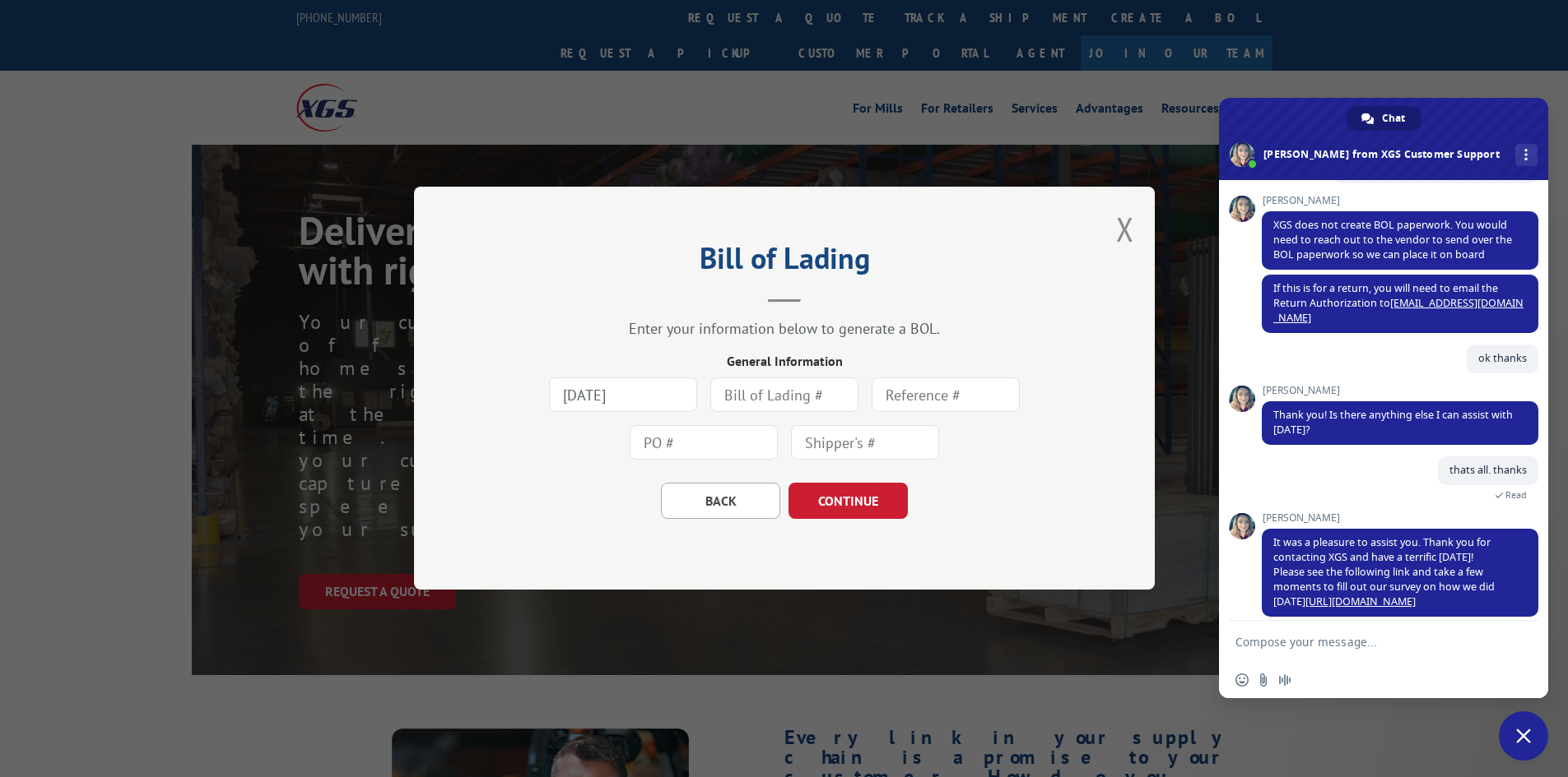
click at [744, 391] on input "text" at bounding box center [784, 396] width 148 height 34
click at [754, 389] on input "782594" at bounding box center [784, 396] width 148 height 34
type input "7825194"
click at [886, 505] on button "CONTINUE" at bounding box center [849, 502] width 120 height 36
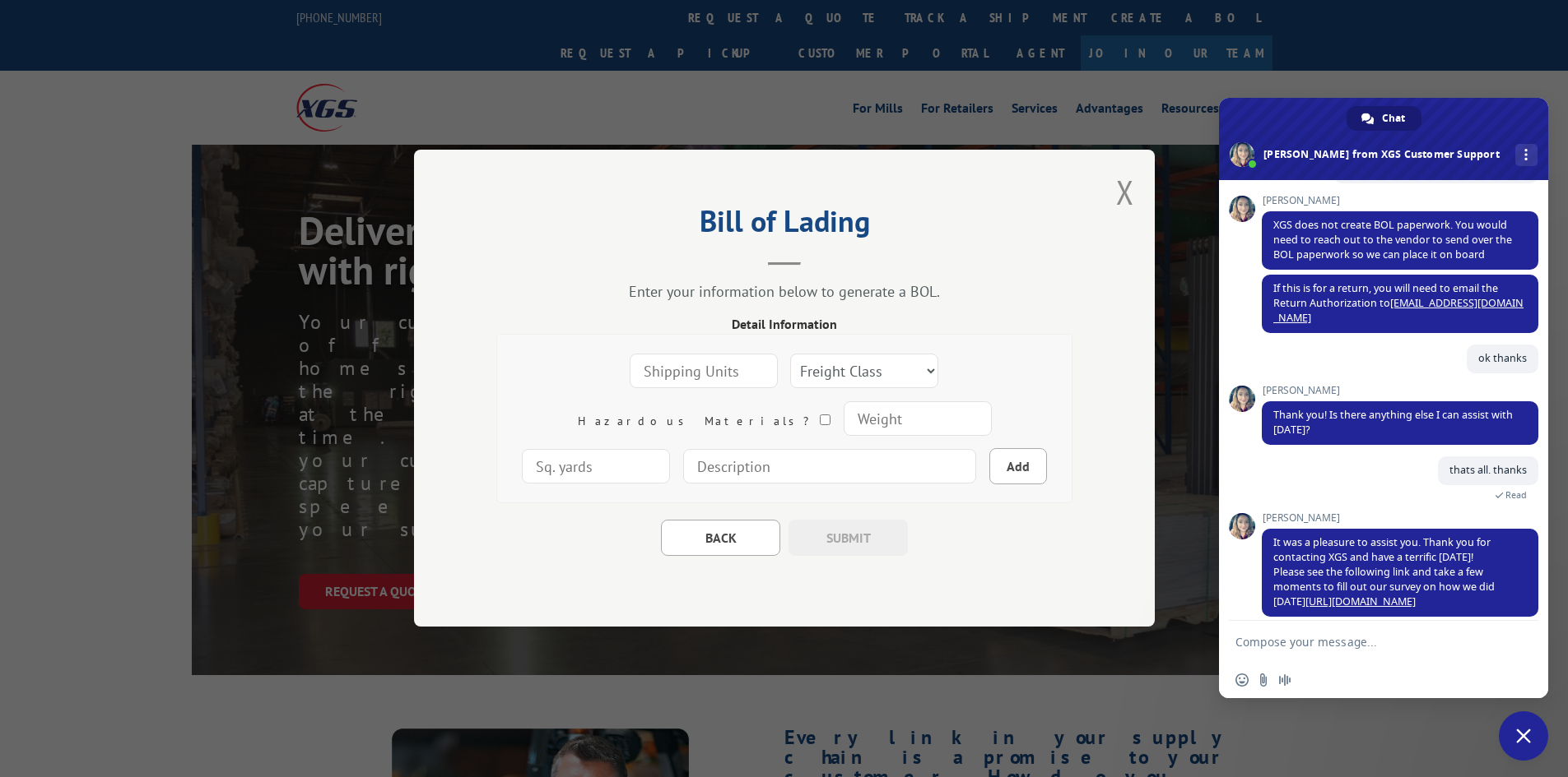
click at [654, 374] on input "number" at bounding box center [703, 372] width 148 height 34
type input "1"
click at [868, 372] on select "Freight Class 50 55 60 65 70 77 85 92 100 110 125 150 175 200 250 300 400 500 C…" at bounding box center [864, 372] width 148 height 34
select select "250"
click at [790, 355] on select "Freight Class 50 55 60 65 70 77 85 92 100 110 125 150 175 200 250 300 400 500 C…" at bounding box center [864, 372] width 148 height 34
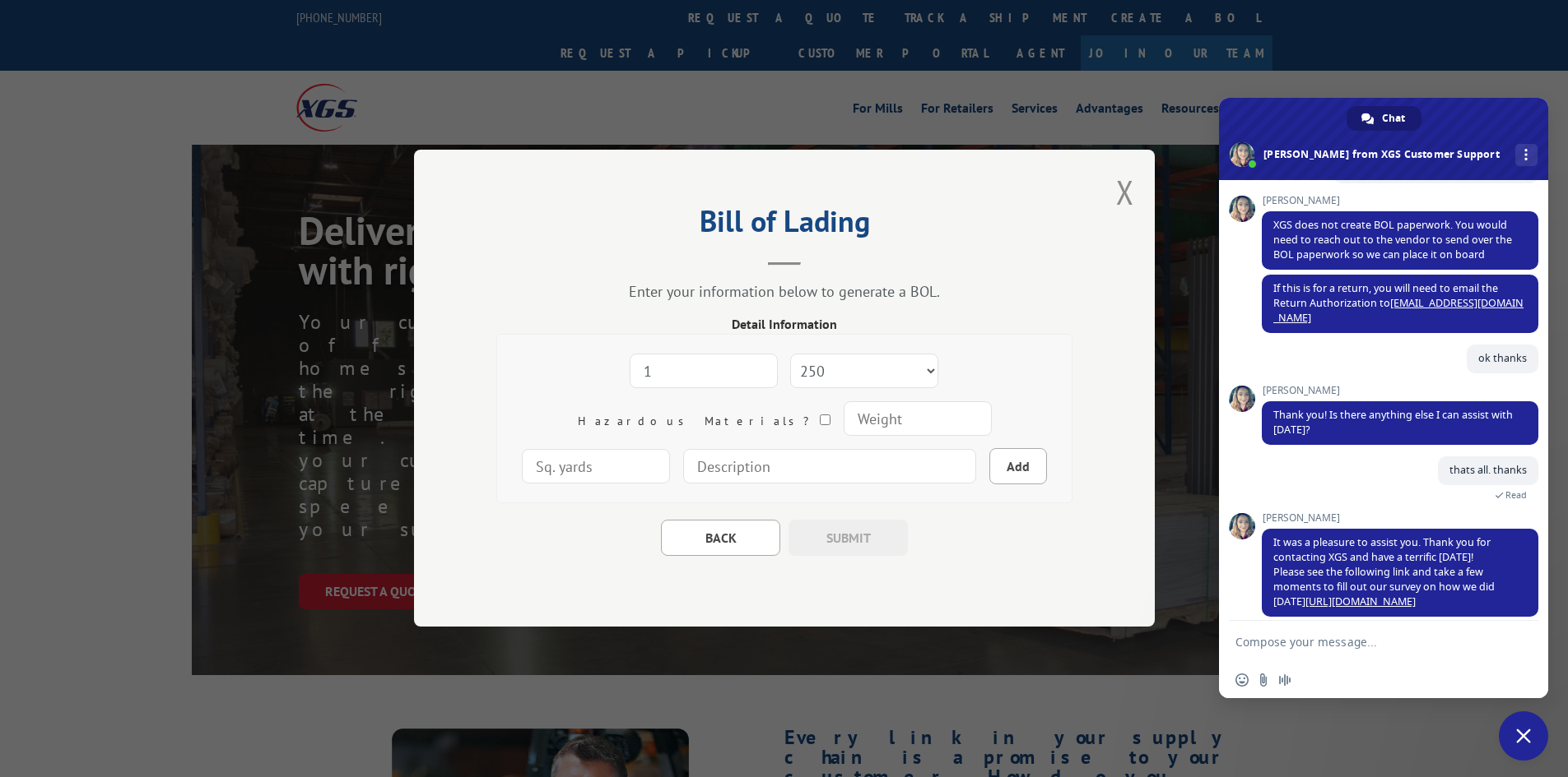
click at [843, 421] on input "number" at bounding box center [917, 419] width 148 height 34
type input "200"
click at [670, 450] on input "number" at bounding box center [596, 467] width 148 height 34
type input "120"
click at [854, 468] on input at bounding box center [830, 467] width 293 height 34
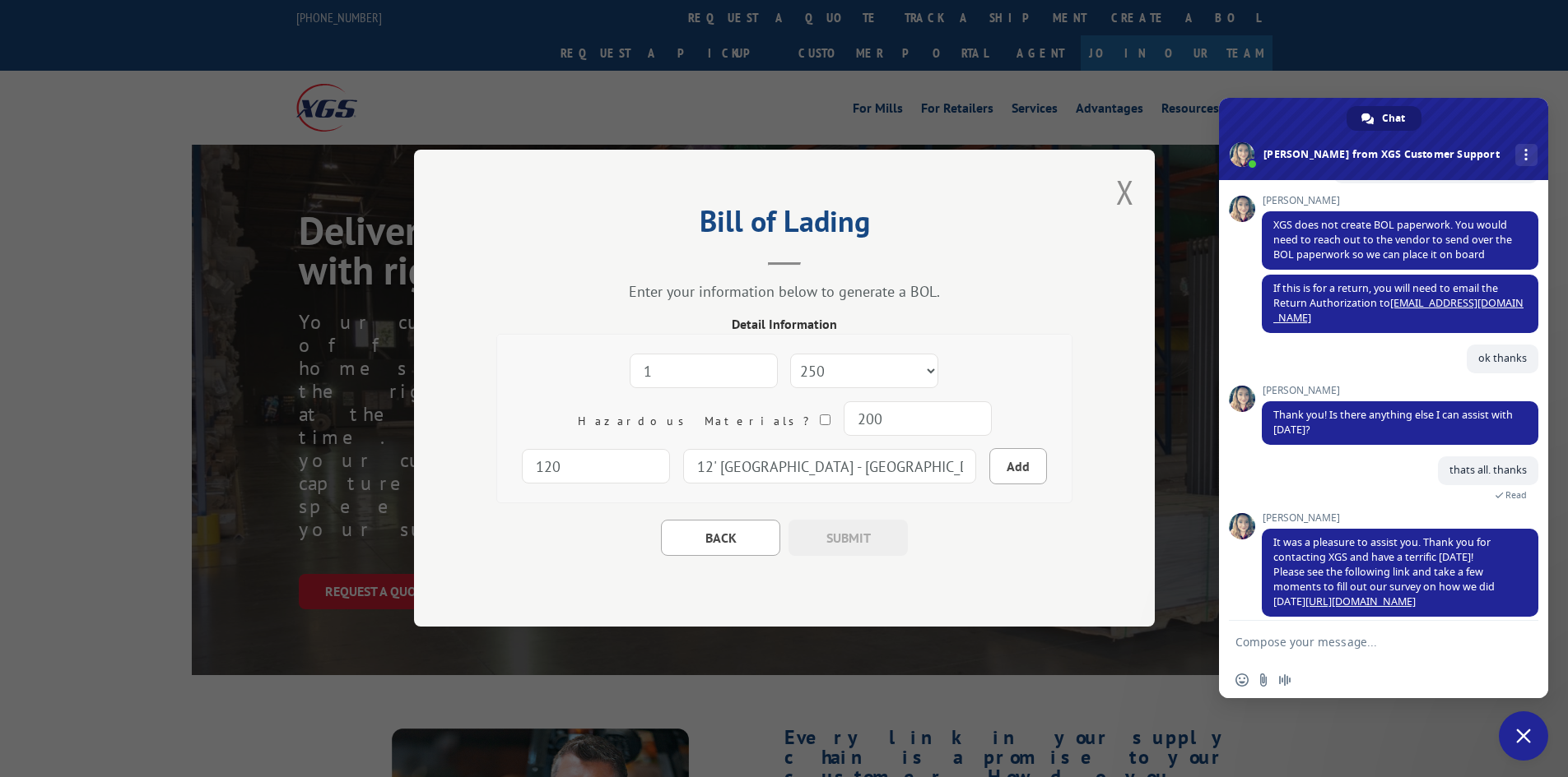
type input "12' Clareview - Eastglen"
click at [521, 550] on div "BACK SUBMIT" at bounding box center [784, 529] width 576 height 52
click at [989, 471] on button "Add" at bounding box center [1017, 467] width 58 height 36
select select
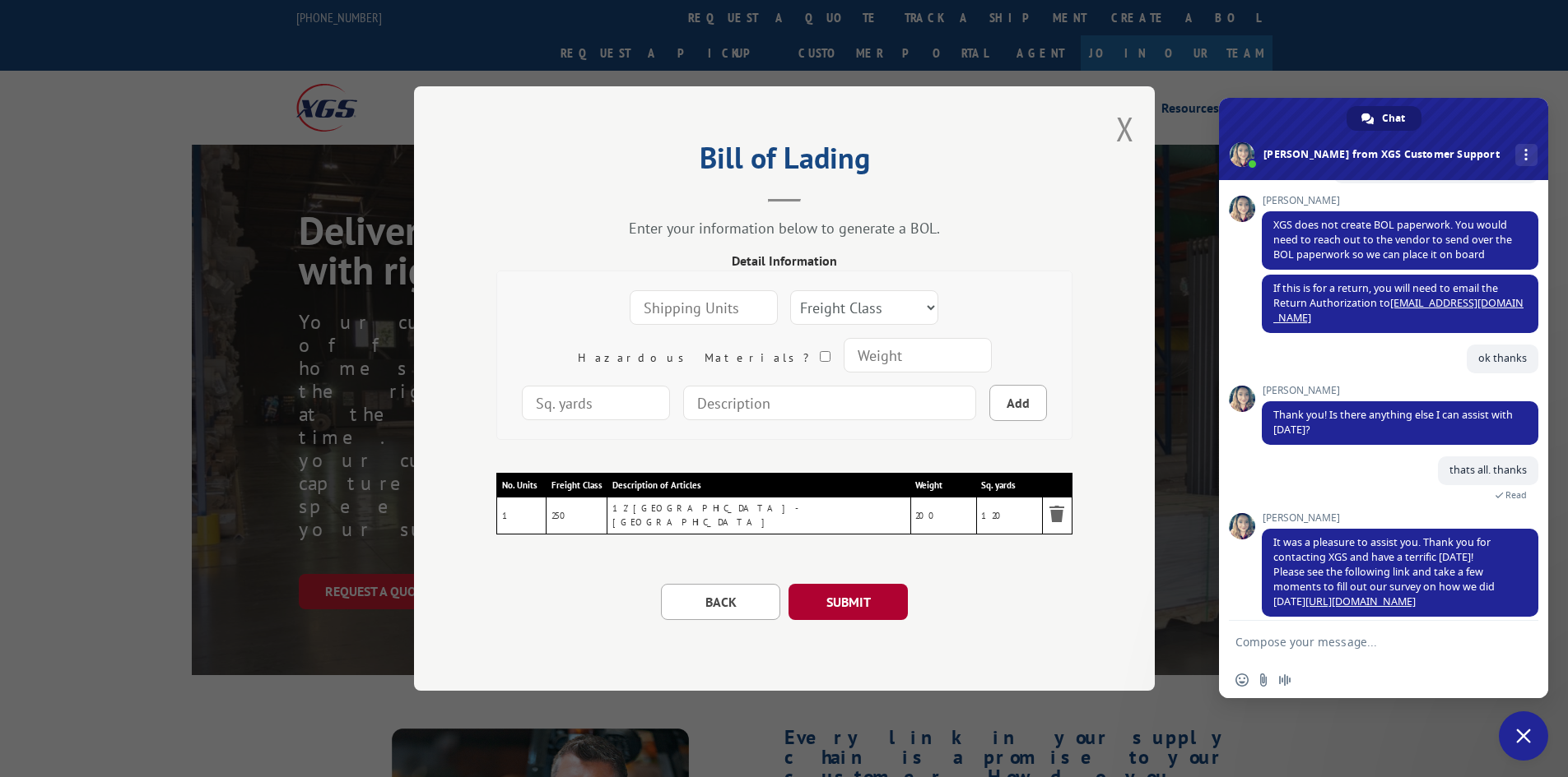
click at [843, 597] on button "SUBMIT" at bounding box center [849, 602] width 120 height 36
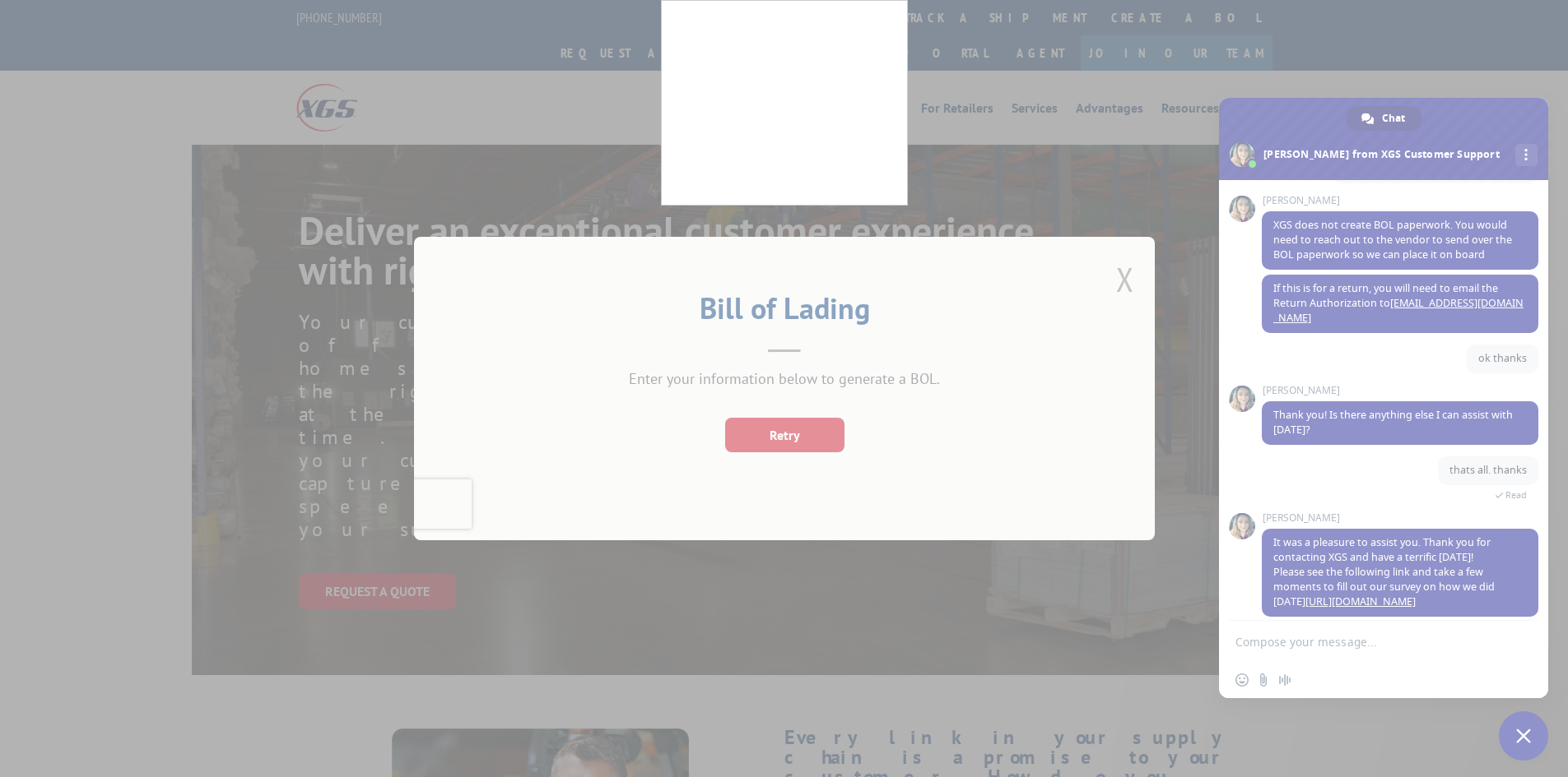
click at [775, 438] on div at bounding box center [784, 388] width 1568 height 777
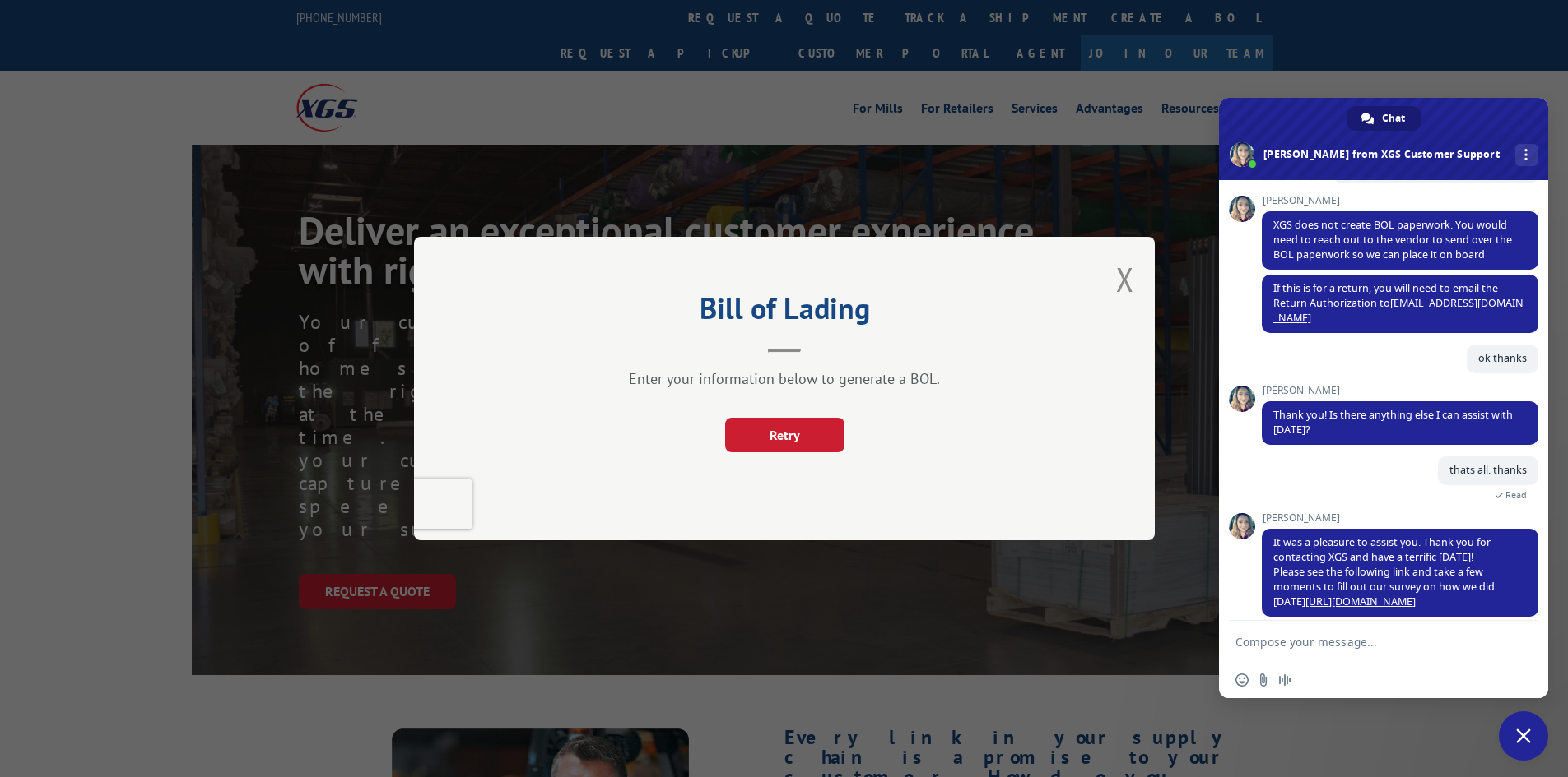
click at [775, 438] on button "Retry" at bounding box center [784, 435] width 120 height 34
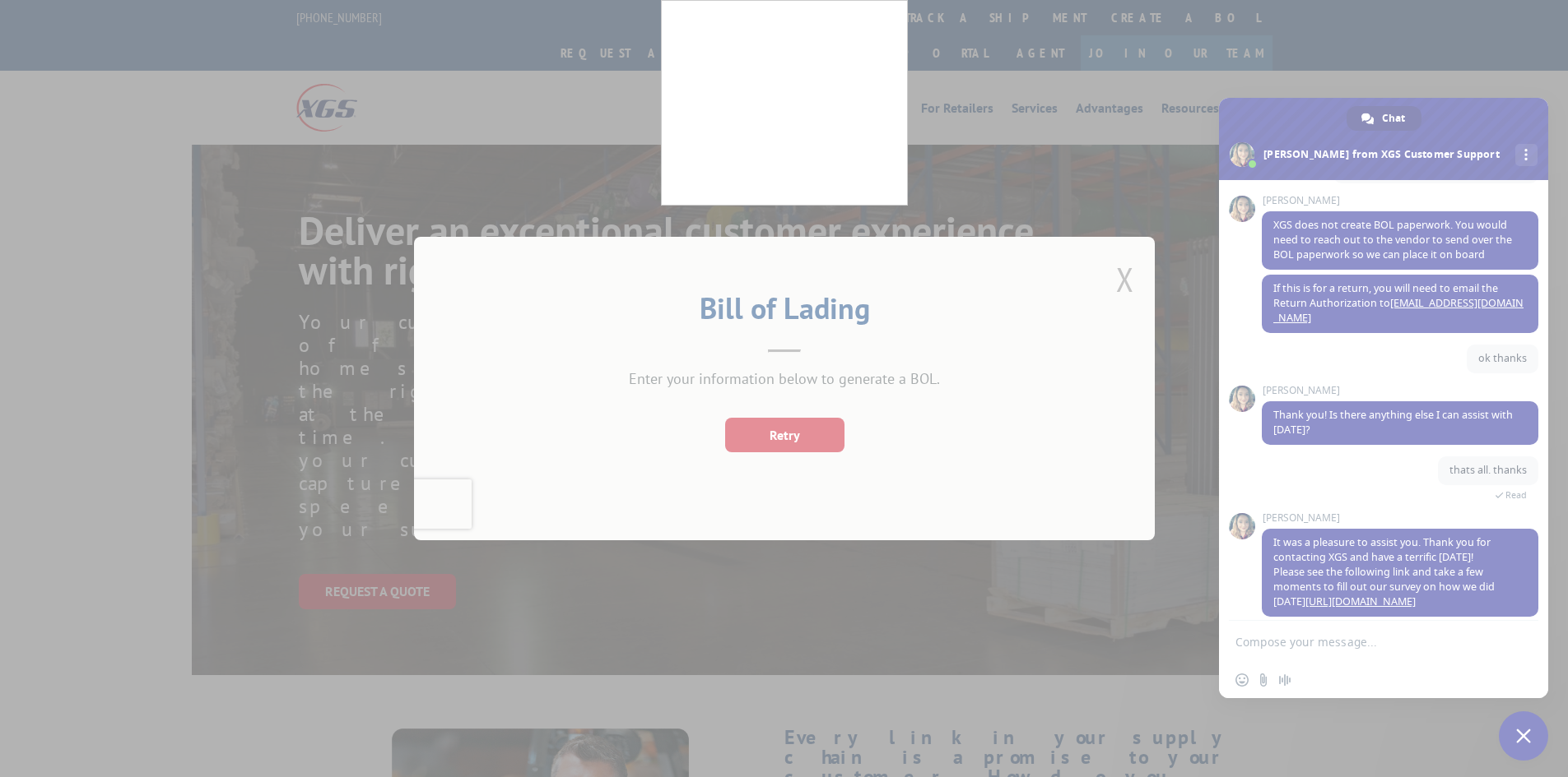
click at [625, 340] on div at bounding box center [784, 388] width 1568 height 777
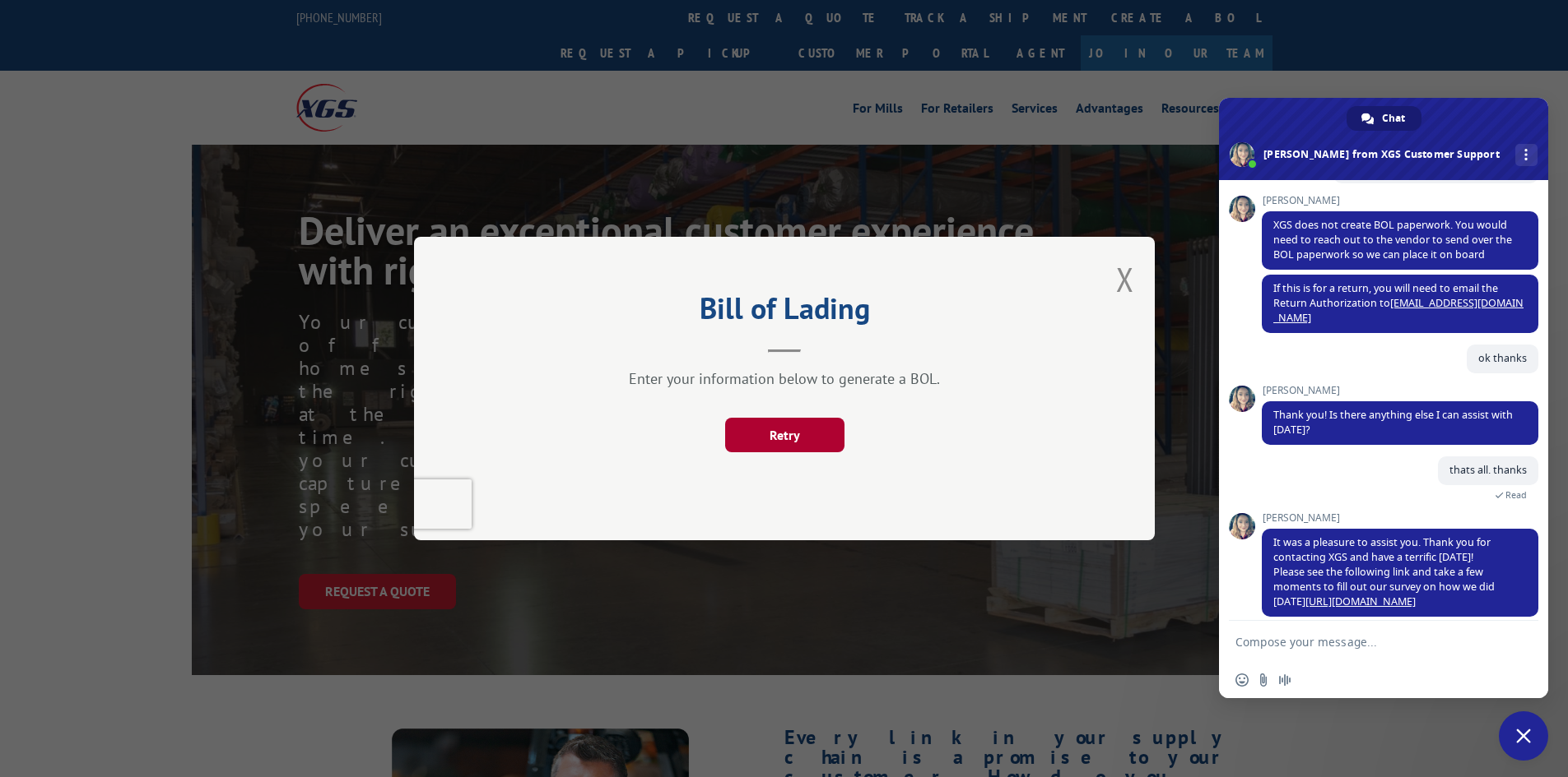
click at [786, 423] on button "Retry" at bounding box center [784, 435] width 120 height 34
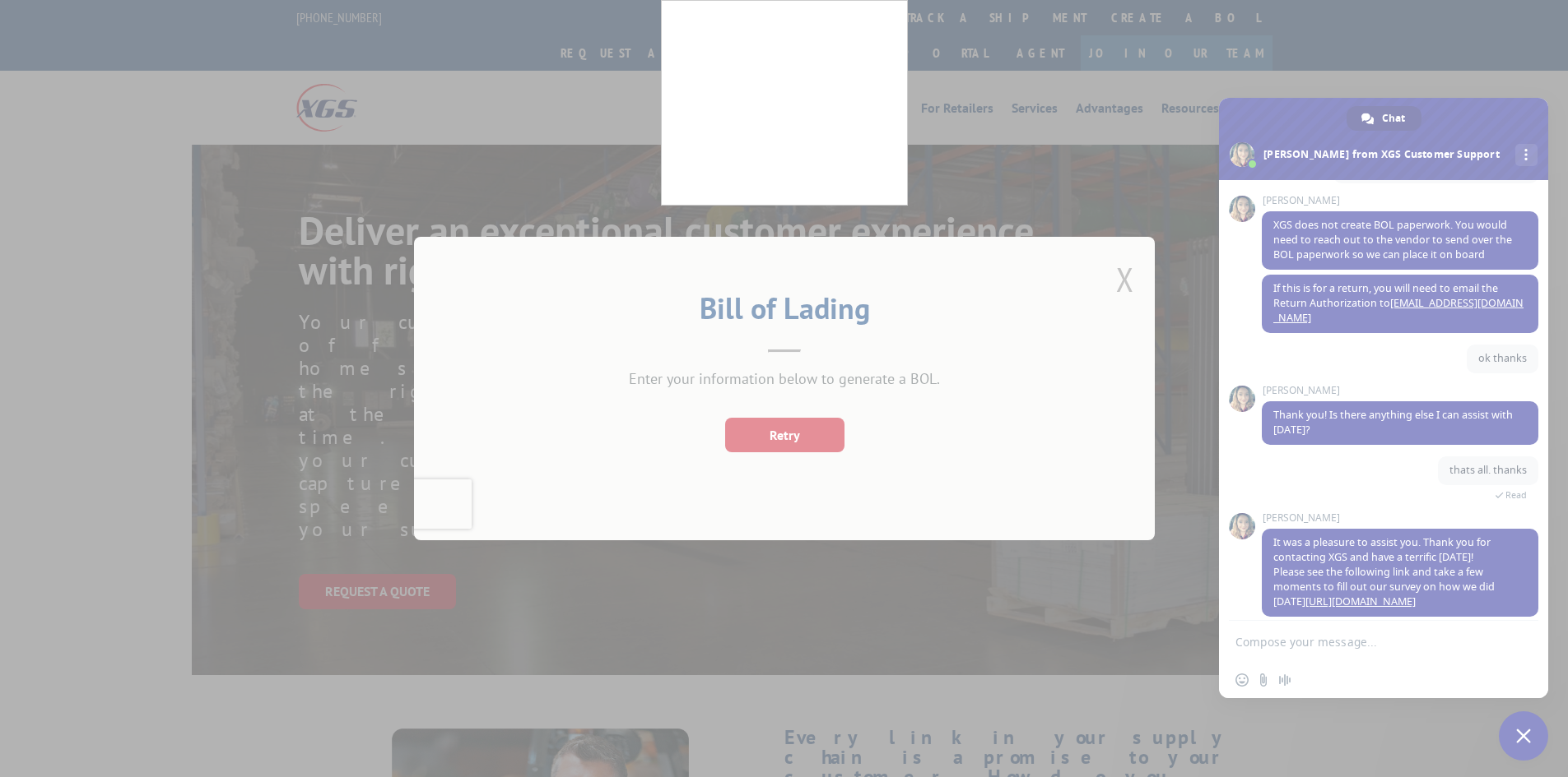
click at [718, 343] on div at bounding box center [784, 388] width 1568 height 777
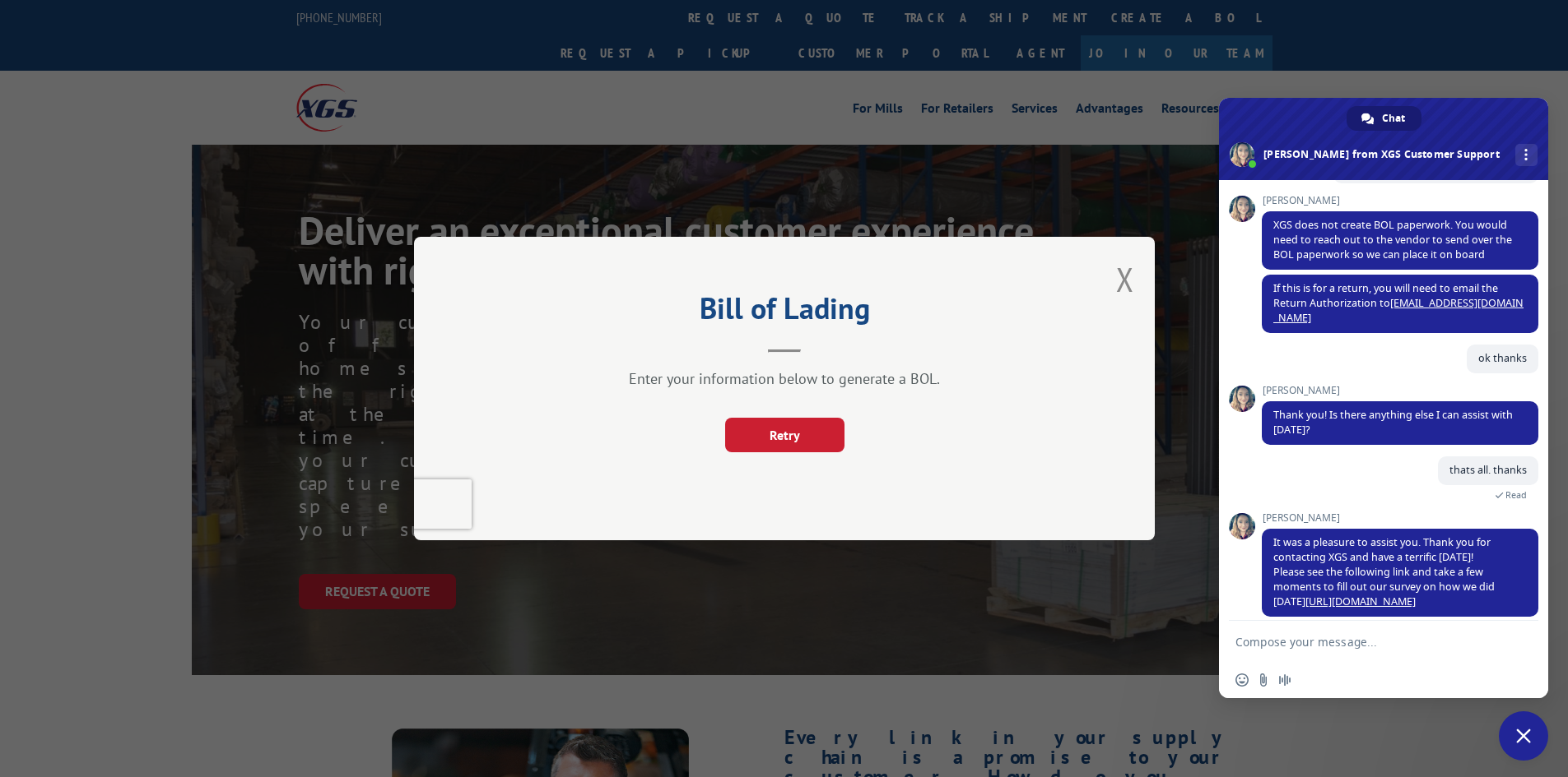
click at [745, 370] on div "Enter your information below to generate a BOL." at bounding box center [784, 379] width 576 height 19
click at [786, 342] on header "Bill of Lading" at bounding box center [784, 324] width 576 height 56
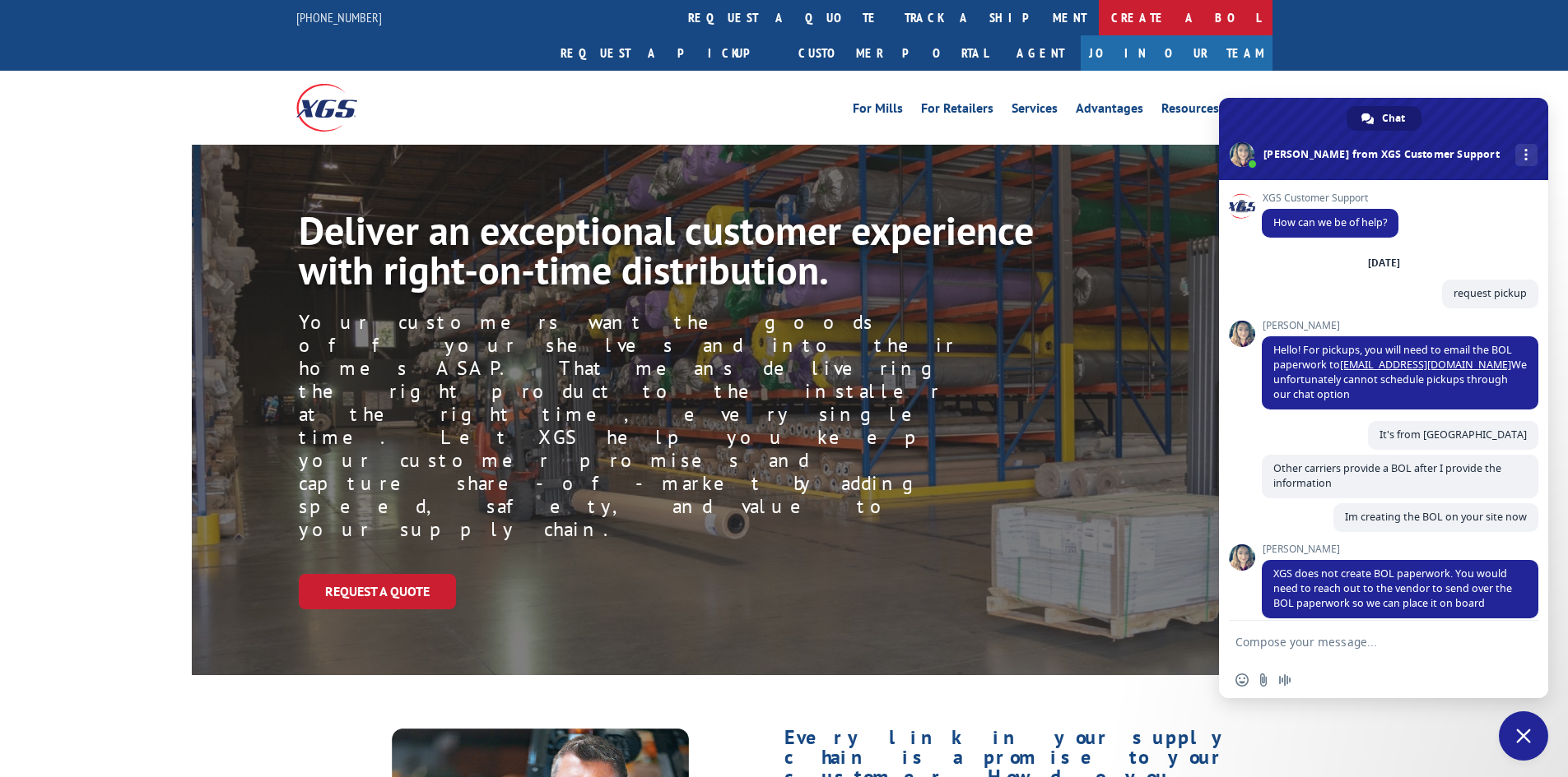
scroll to position [349, 0]
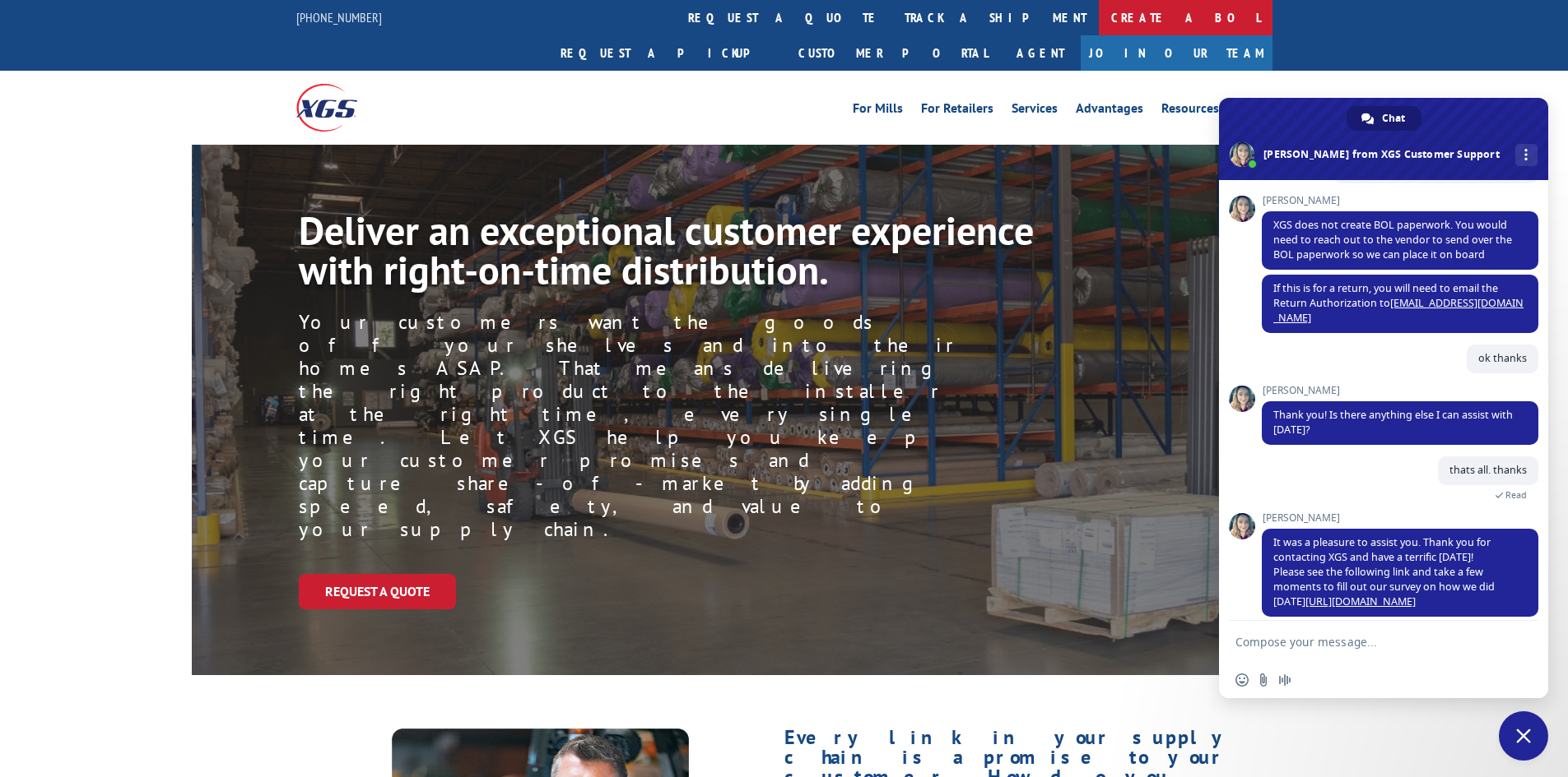
click at [1098, 11] on link "Create a BOL" at bounding box center [1185, 17] width 174 height 35
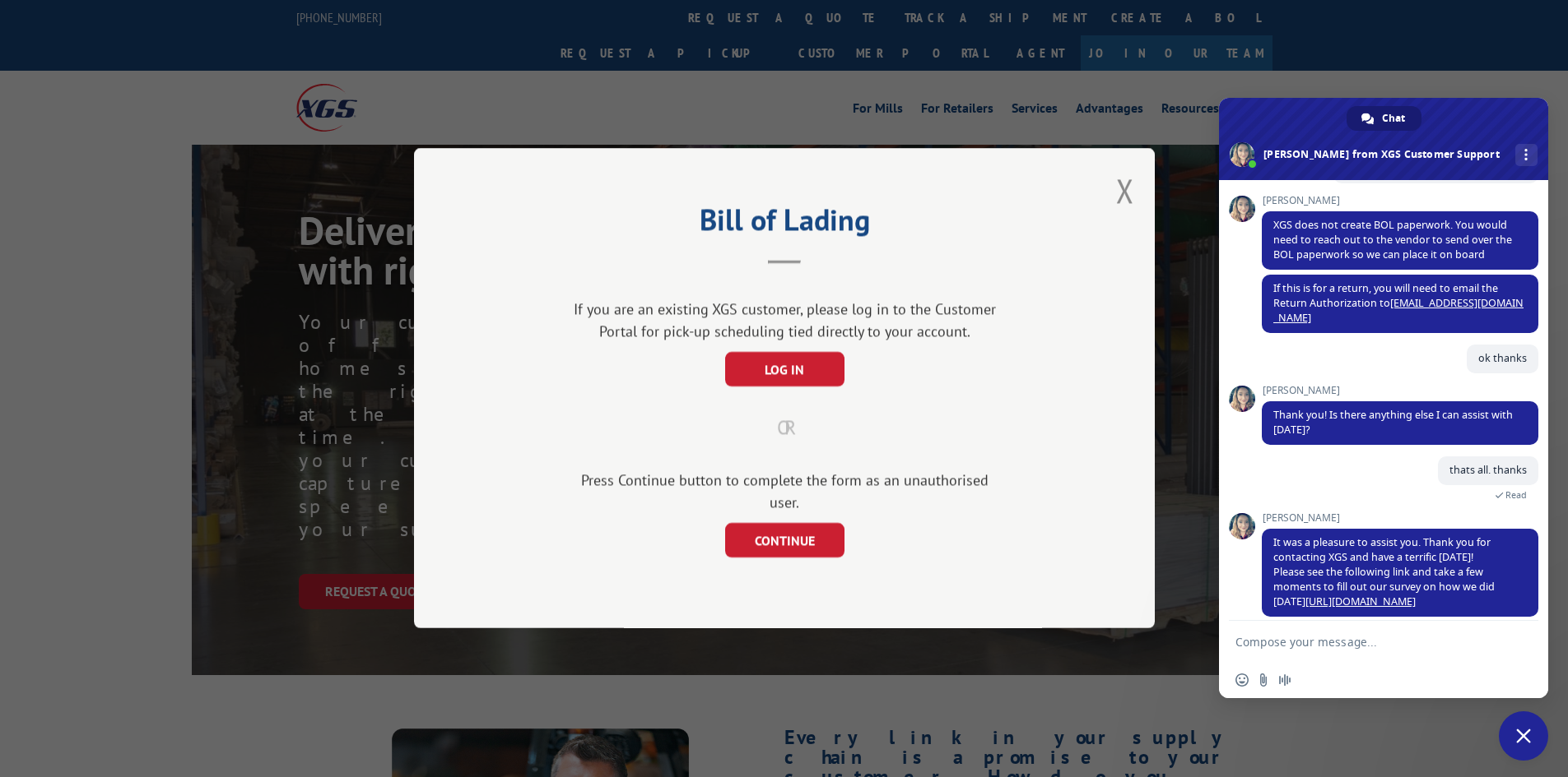
click at [781, 548] on div "Bill of Lading If you are an existing XGS customer, please log in to the Custom…" at bounding box center [784, 388] width 740 height 480
click at [780, 539] on button "CONTINUE" at bounding box center [784, 541] width 120 height 34
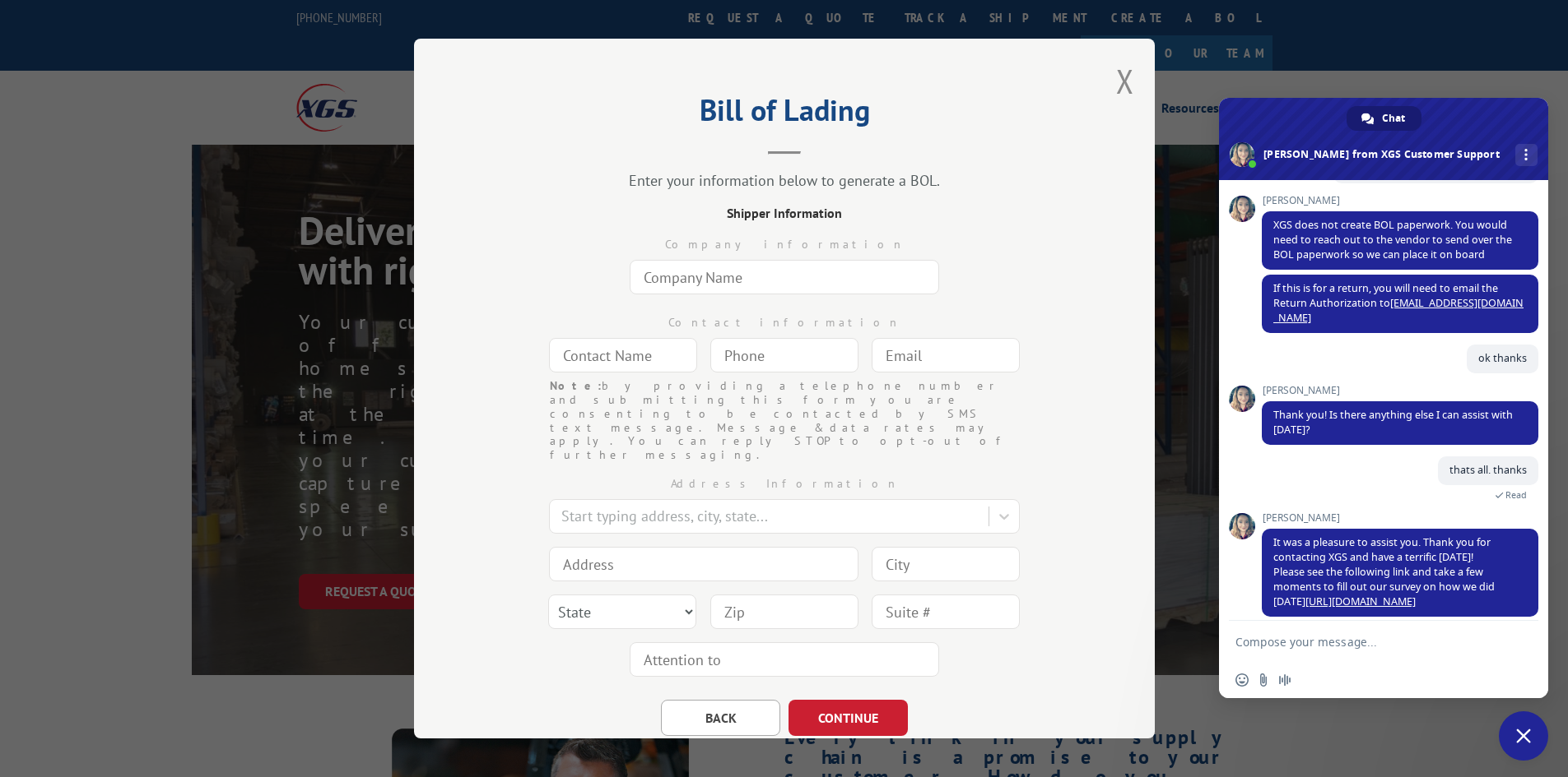
click at [720, 275] on input "text" at bounding box center [784, 277] width 309 height 34
type input "The Home Depot"
click at [598, 359] on input "text" at bounding box center [623, 355] width 148 height 34
type input "[PERSON_NAME]"
type input "[PHONE_NUMBER]"
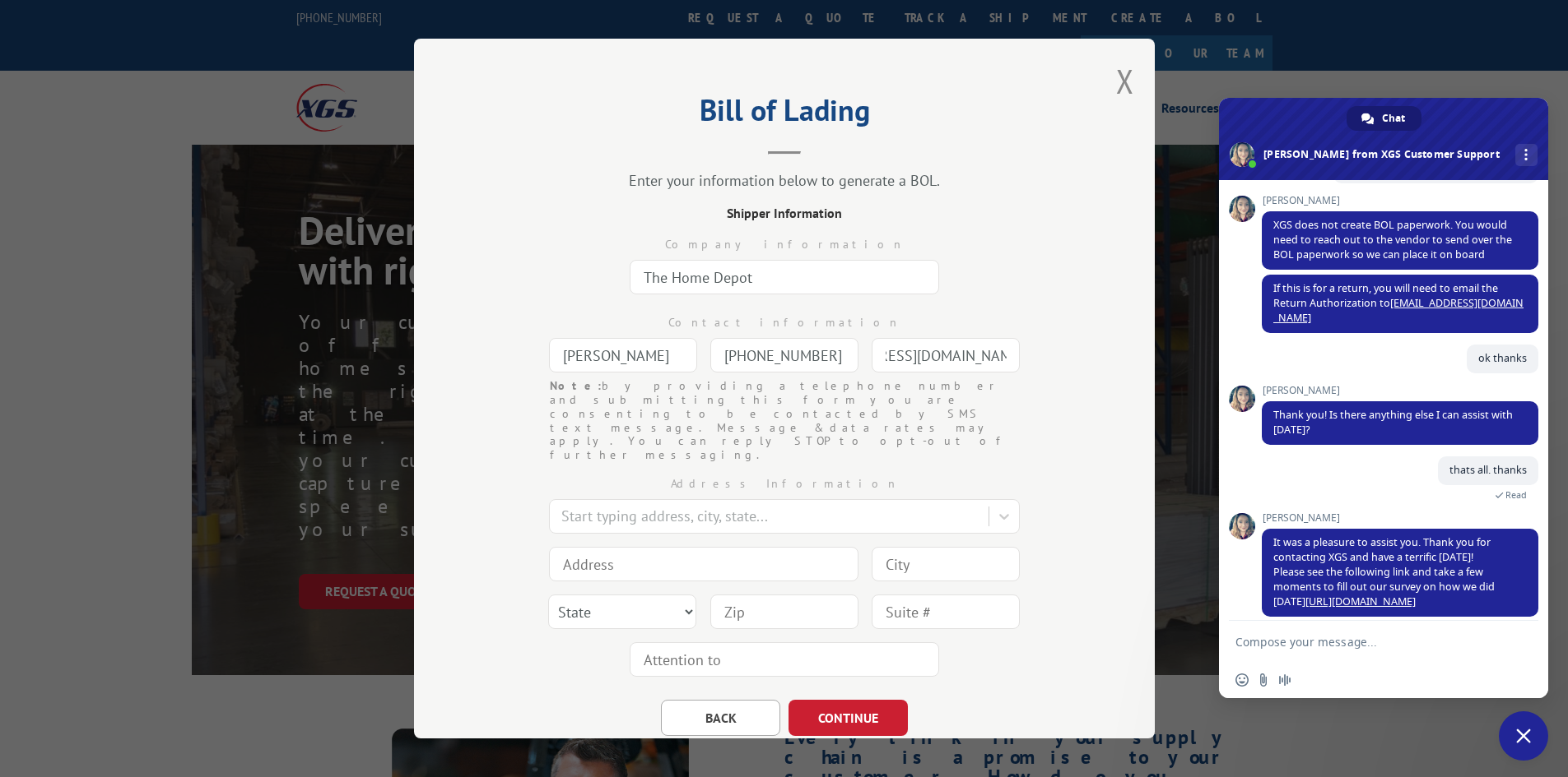
scroll to position [0, 98]
type input "[EMAIL_ADDRESS][DOMAIN_NAME]"
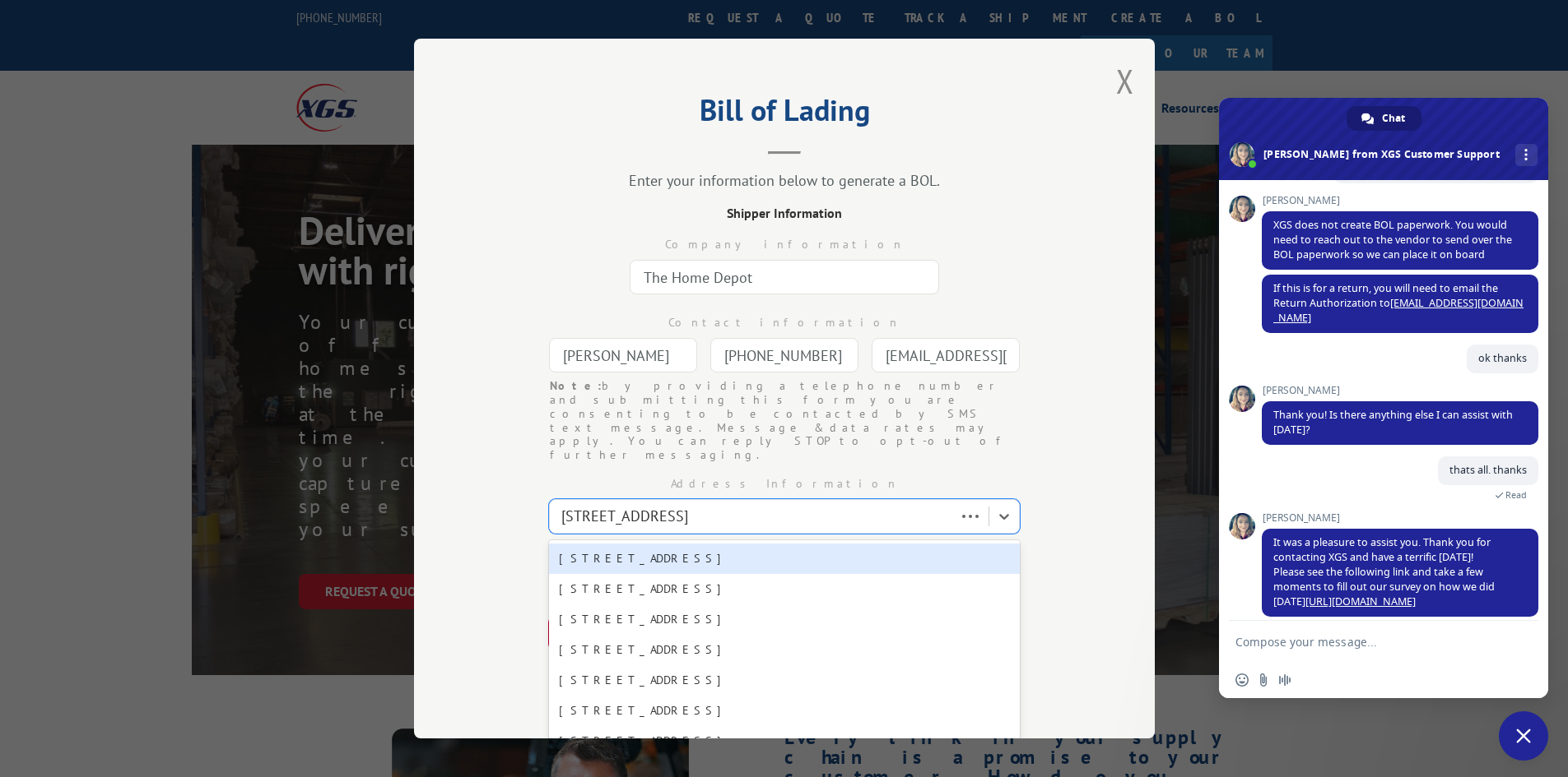
type input "260 East Highway 290"
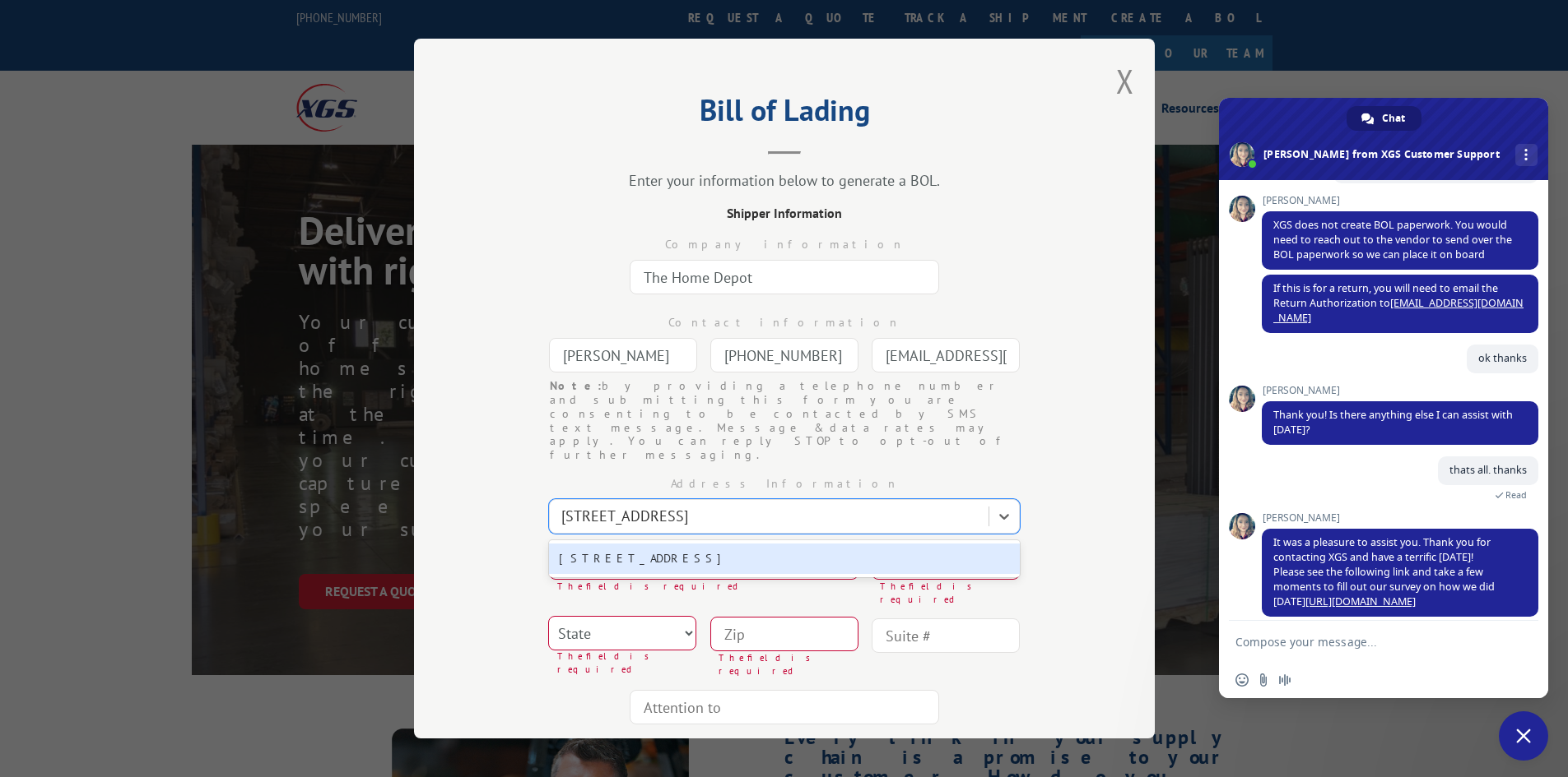
click at [646, 544] on div "[STREET_ADDRESS]" at bounding box center [784, 559] width 471 height 30
type input "[STREET_ADDRESS]"
type input "[GEOGRAPHIC_DATA]"
select select "[GEOGRAPHIC_DATA]"
type input "78620"
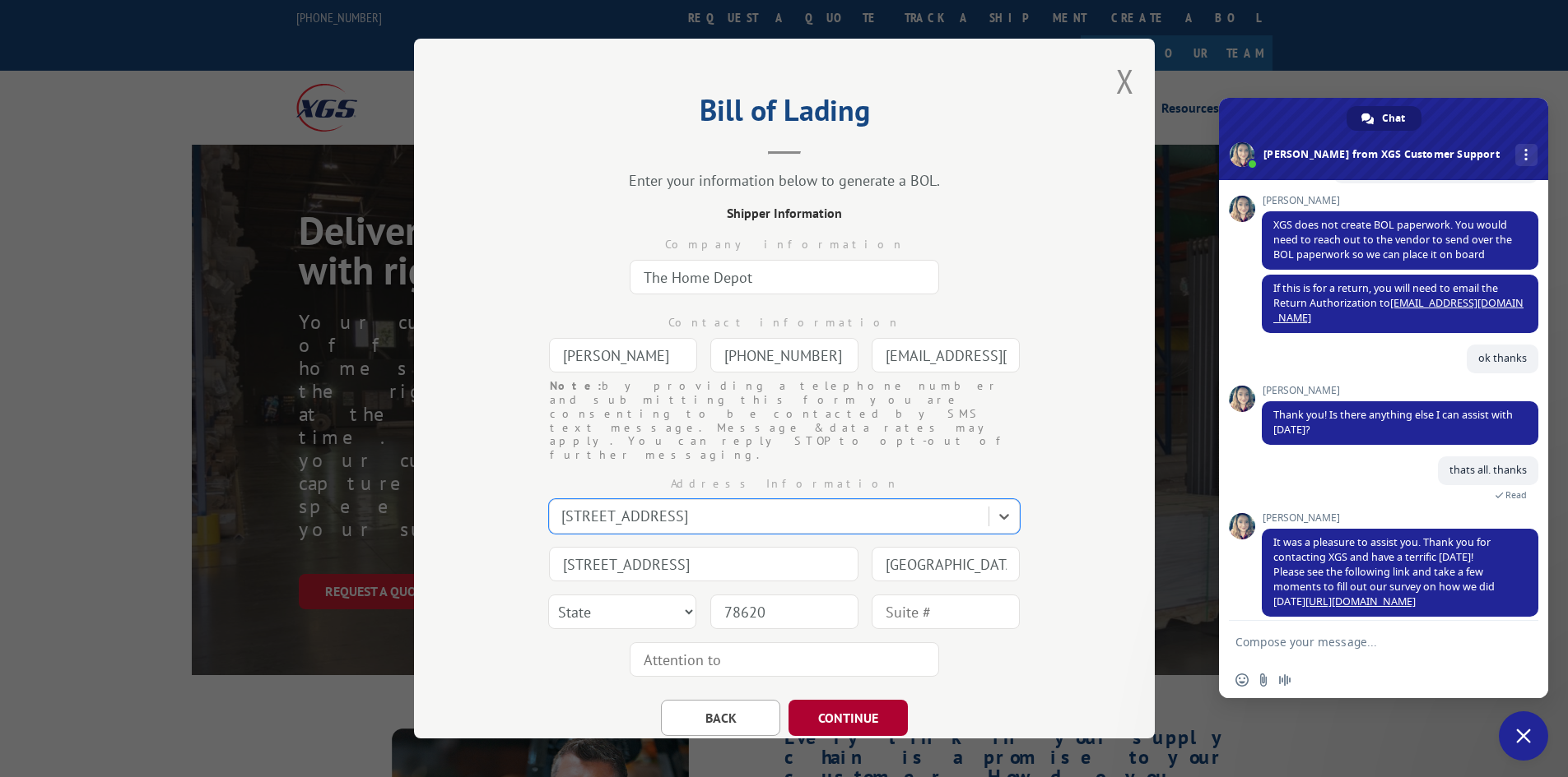
click at [834, 700] on button "CONTINUE" at bounding box center [849, 718] width 120 height 36
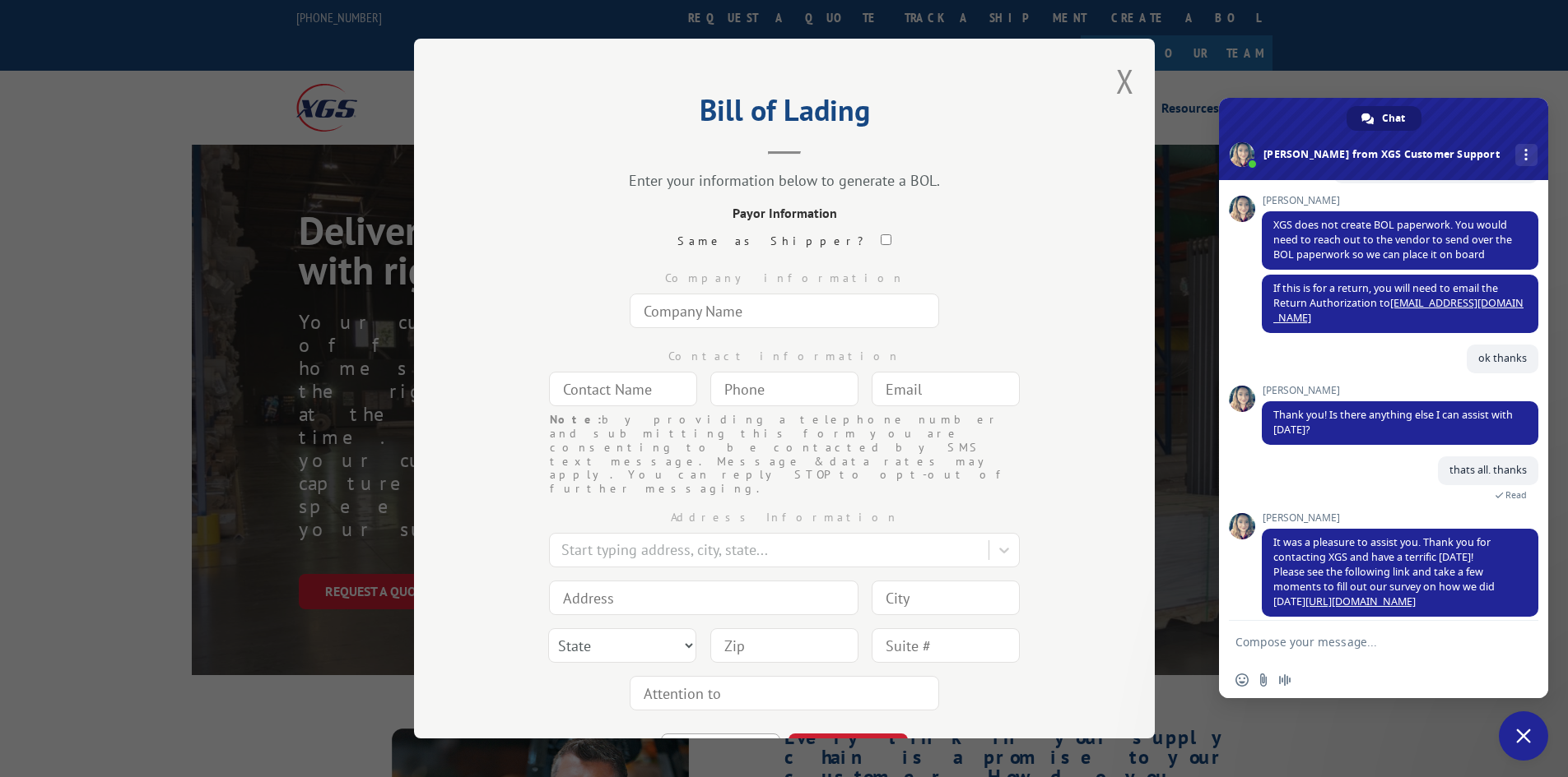
click at [725, 310] on input "text" at bounding box center [784, 311] width 309 height 34
type input "Engineered Floors"
click at [613, 401] on input "text" at bounding box center [623, 389] width 148 height 34
type input "N/A"
type input "(___) ___-____"
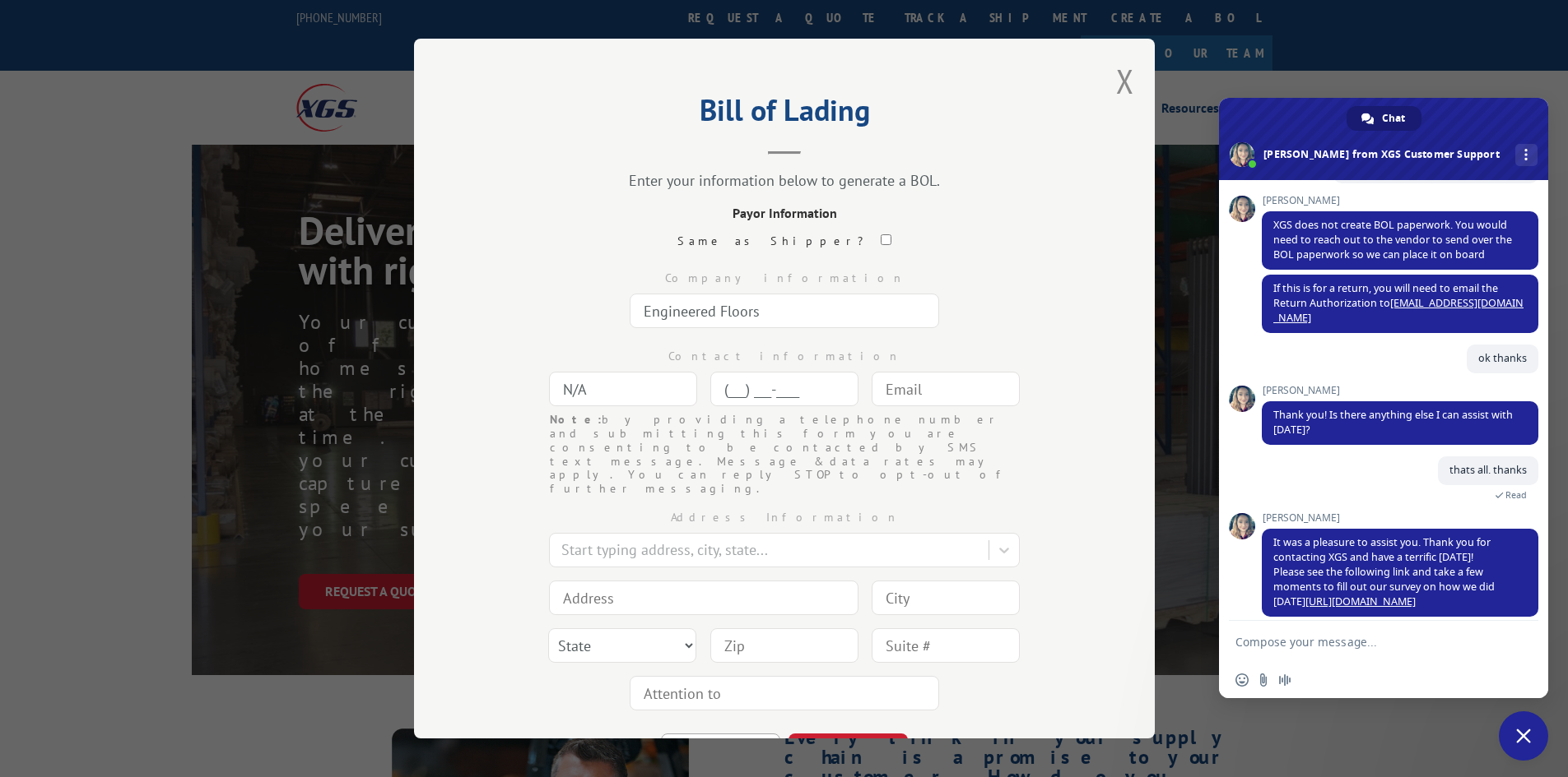
paste input
click at [772, 393] on input at bounding box center [784, 389] width 148 height 34
paste input
paste input "866) 706-9745"
type input "(866) 706-9745"
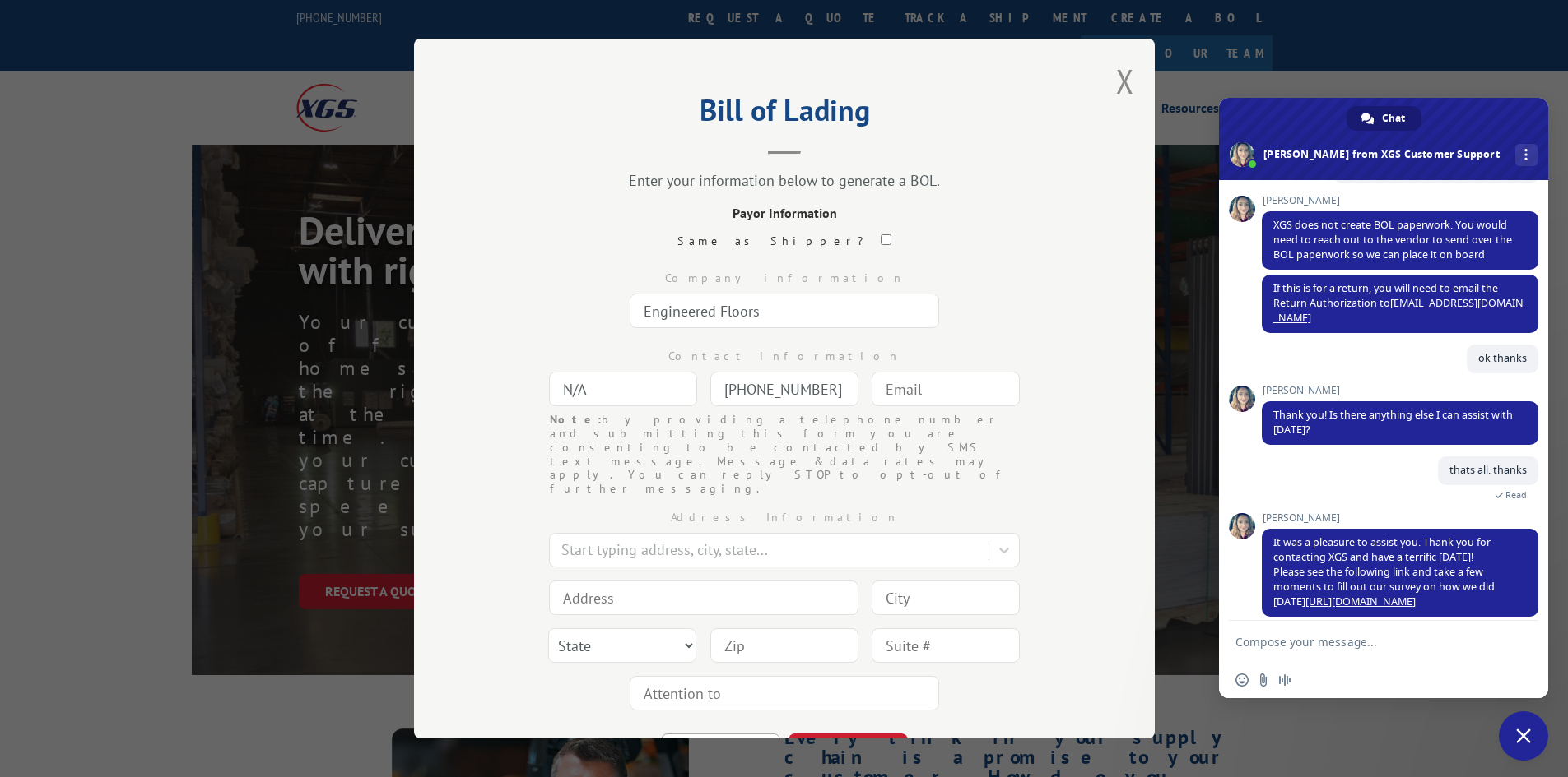
click at [871, 386] on input "text" at bounding box center [945, 389] width 148 height 34
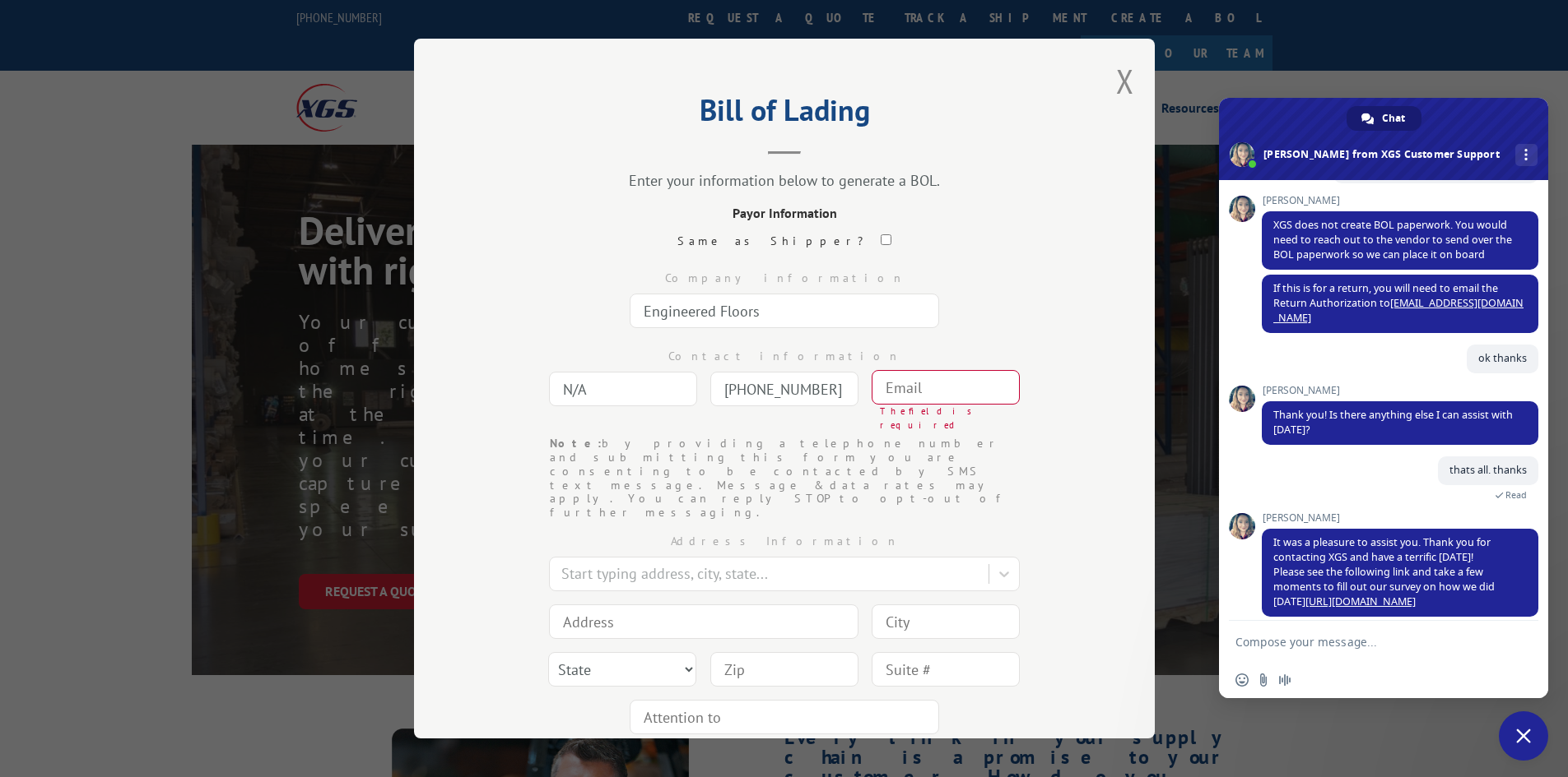
click at [912, 402] on input "text" at bounding box center [945, 387] width 148 height 34
paste input "info@engineeredfloors.com"
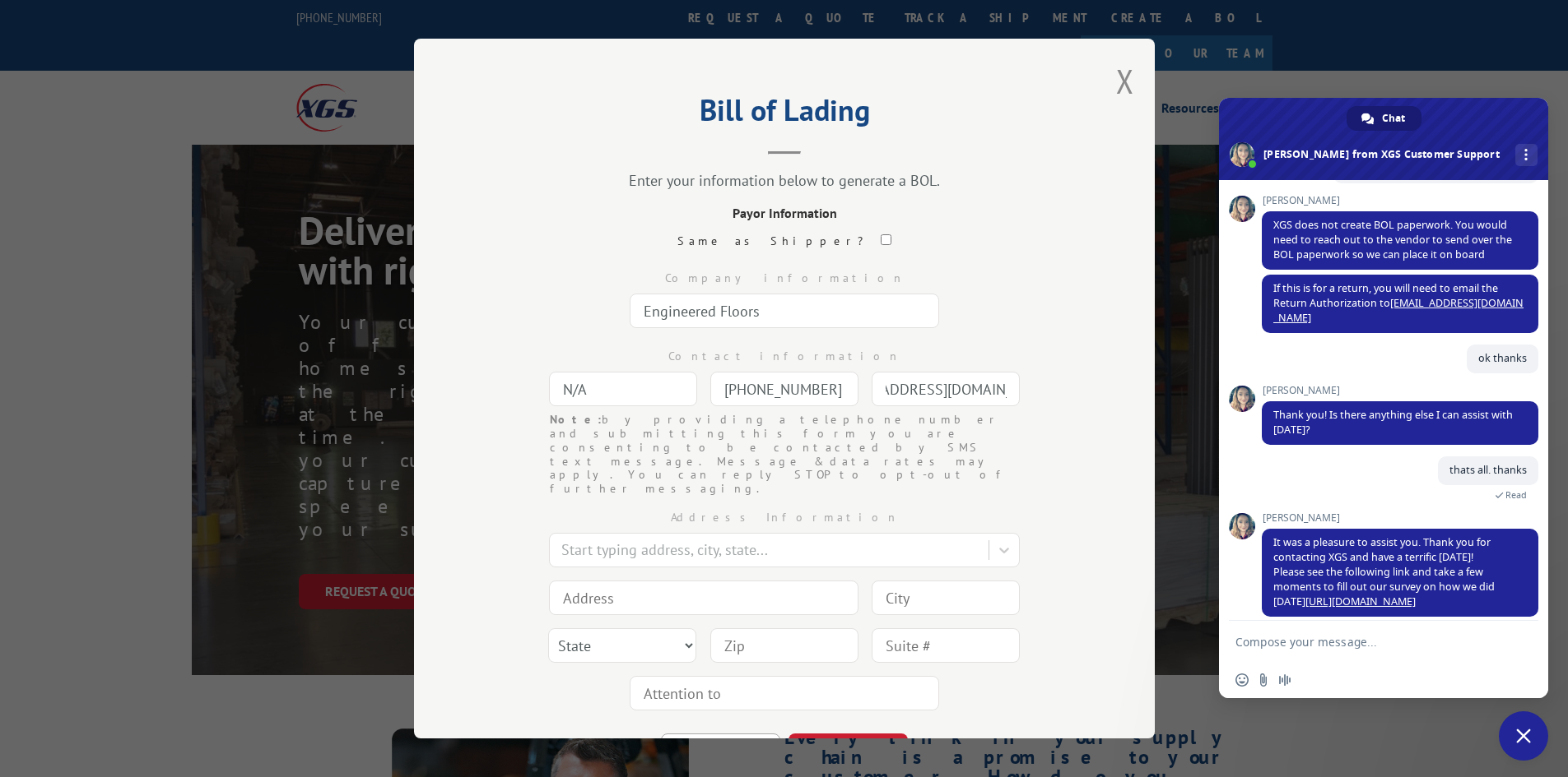
type input "info@engineeredfloors.com"
click at [618, 581] on input at bounding box center [703, 598] width 309 height 34
type input "3201 North Dalton Bypass"
type input "[PERSON_NAME]"
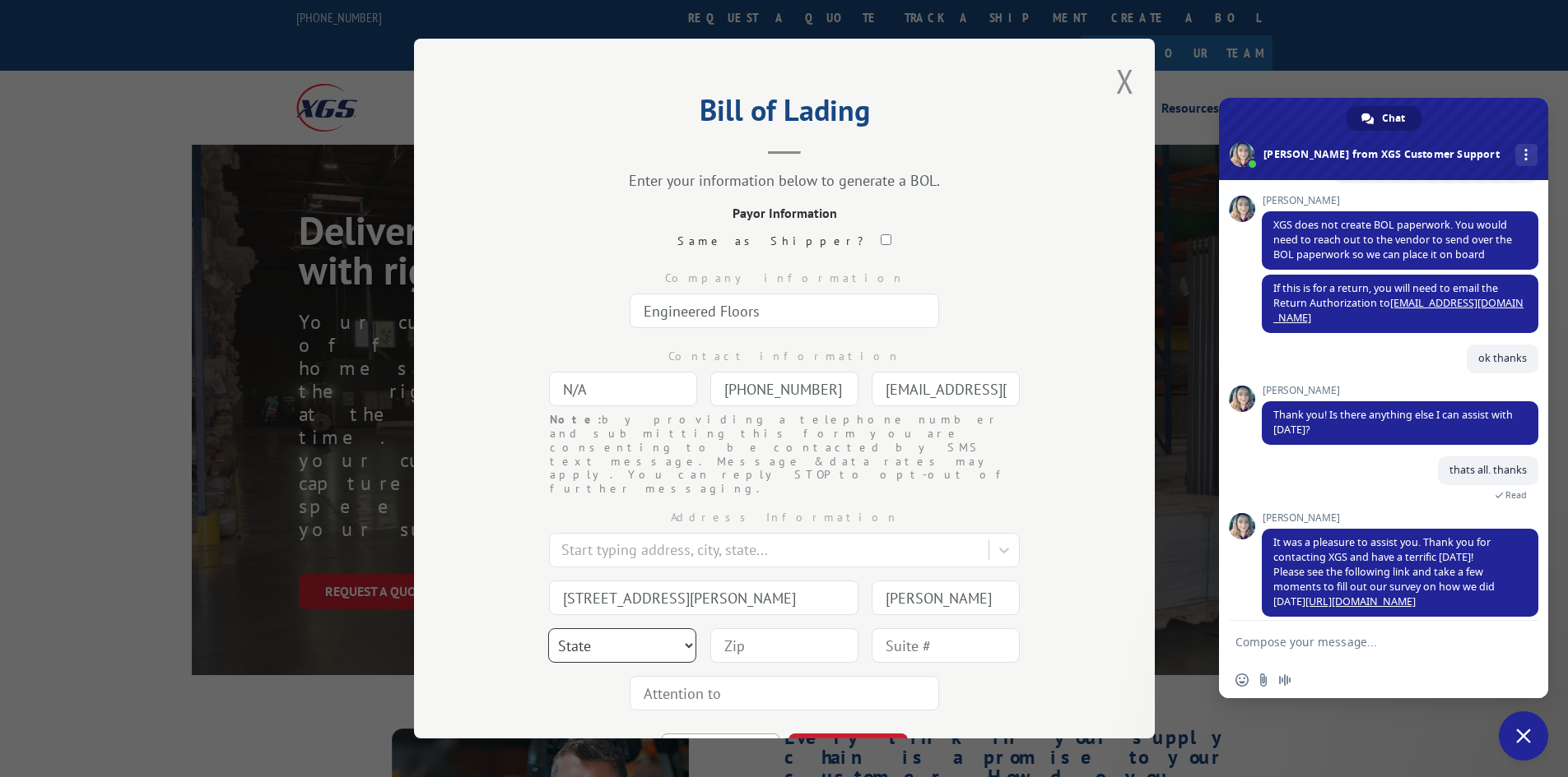
click at [677, 628] on select "State Alabama Alaska Arizona Arkansas California Colorado Connecticut Delaware …" at bounding box center [622, 645] width 148 height 34
select select "GA"
click at [548, 628] on select "State Alabama Alaska Arizona Arkansas California Colorado Connecticut Delaware …" at bounding box center [622, 645] width 148 height 34
click at [754, 628] on input at bounding box center [784, 645] width 148 height 34
type input "30721"
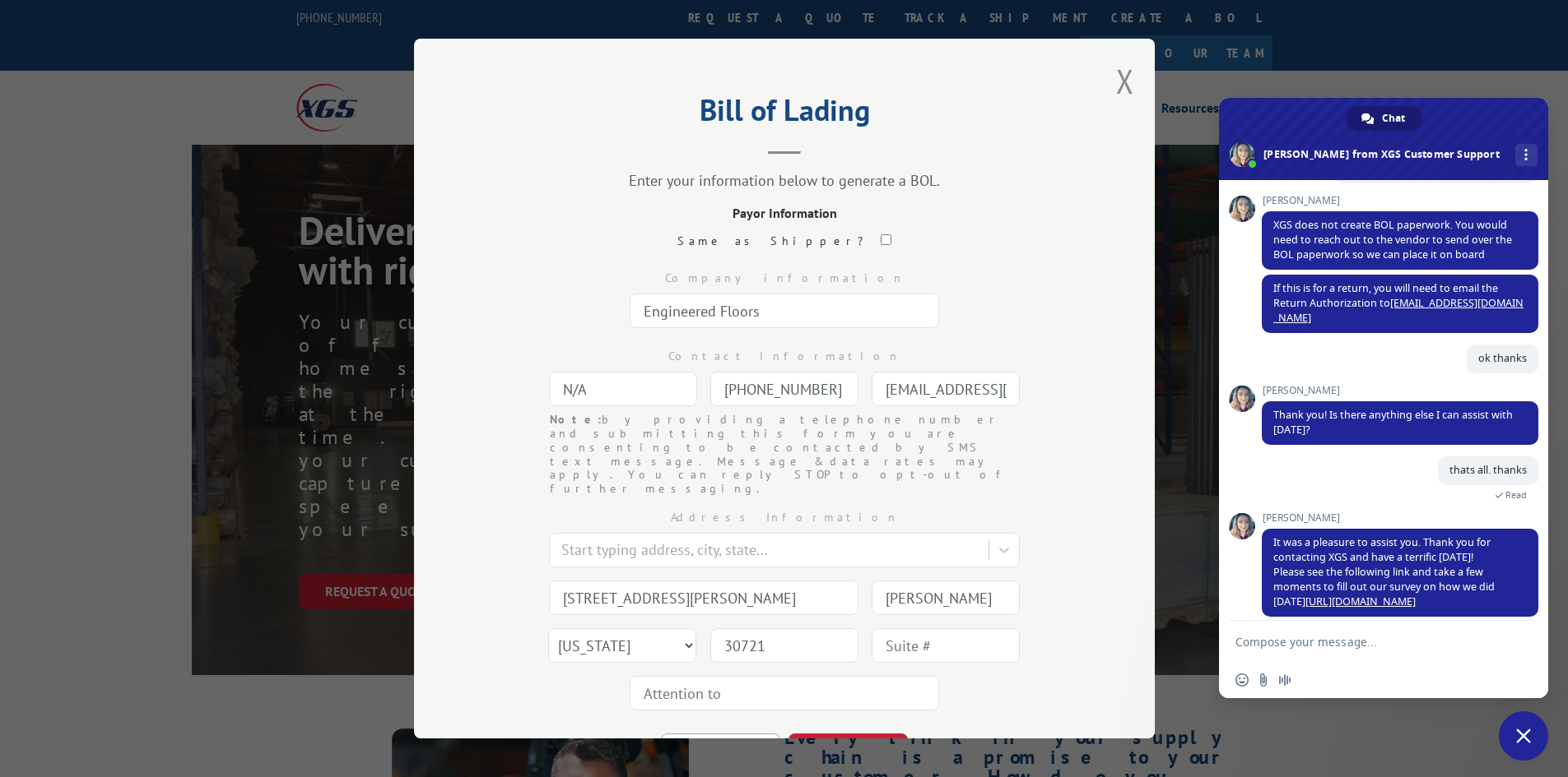
click at [974, 671] on div "Address Information Start typing address, city, state... 3201 North Dalton Bypa…" at bounding box center [784, 606] width 576 height 221
click at [877, 733] on button "CONTINUE" at bounding box center [849, 751] width 120 height 36
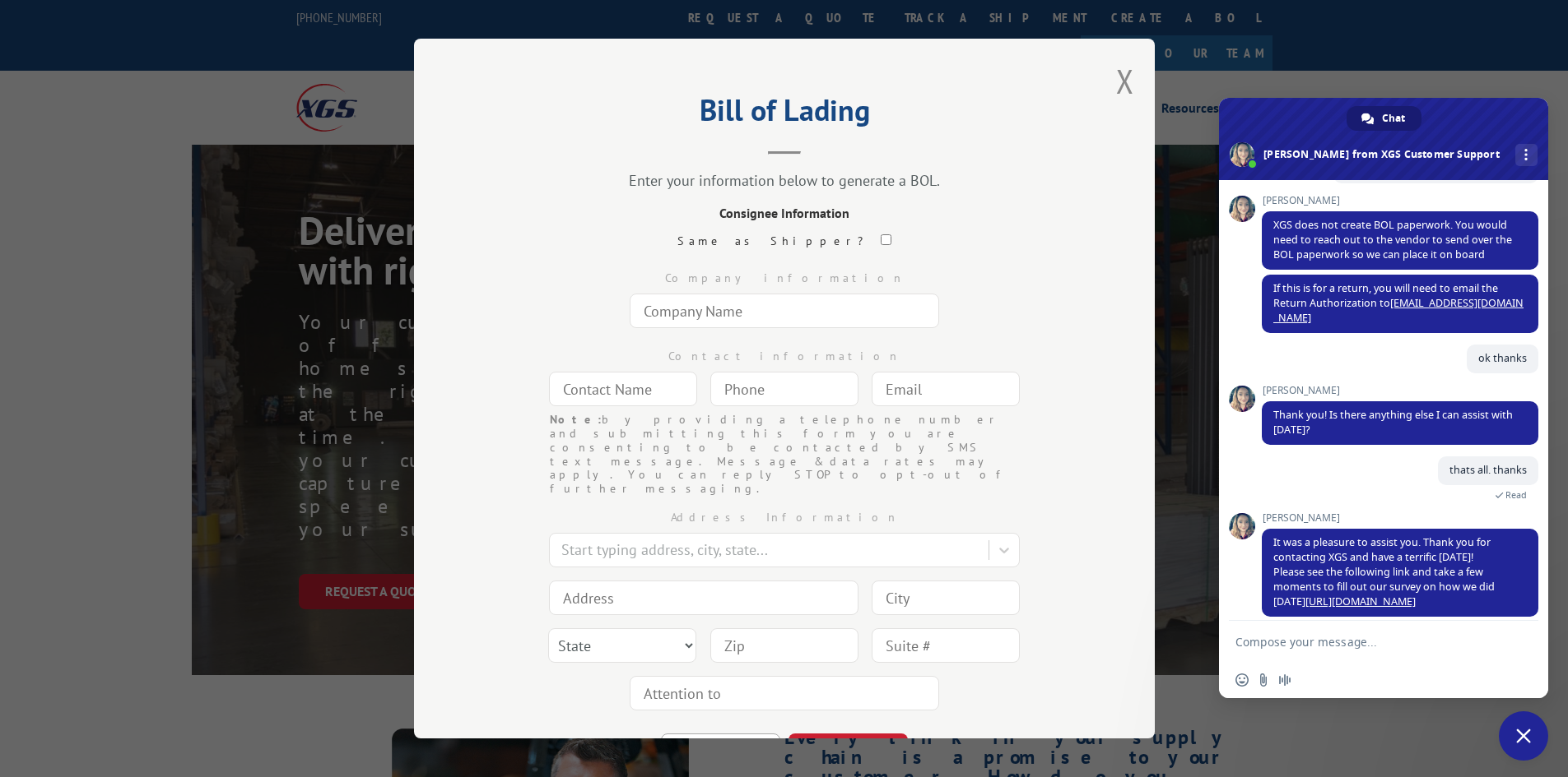
click at [724, 323] on input "text" at bounding box center [784, 311] width 309 height 34
type input "Engineered Floors"
type input "n/a"
type input "(___) ___-____"
paste input "info@engineeredfloors.com"
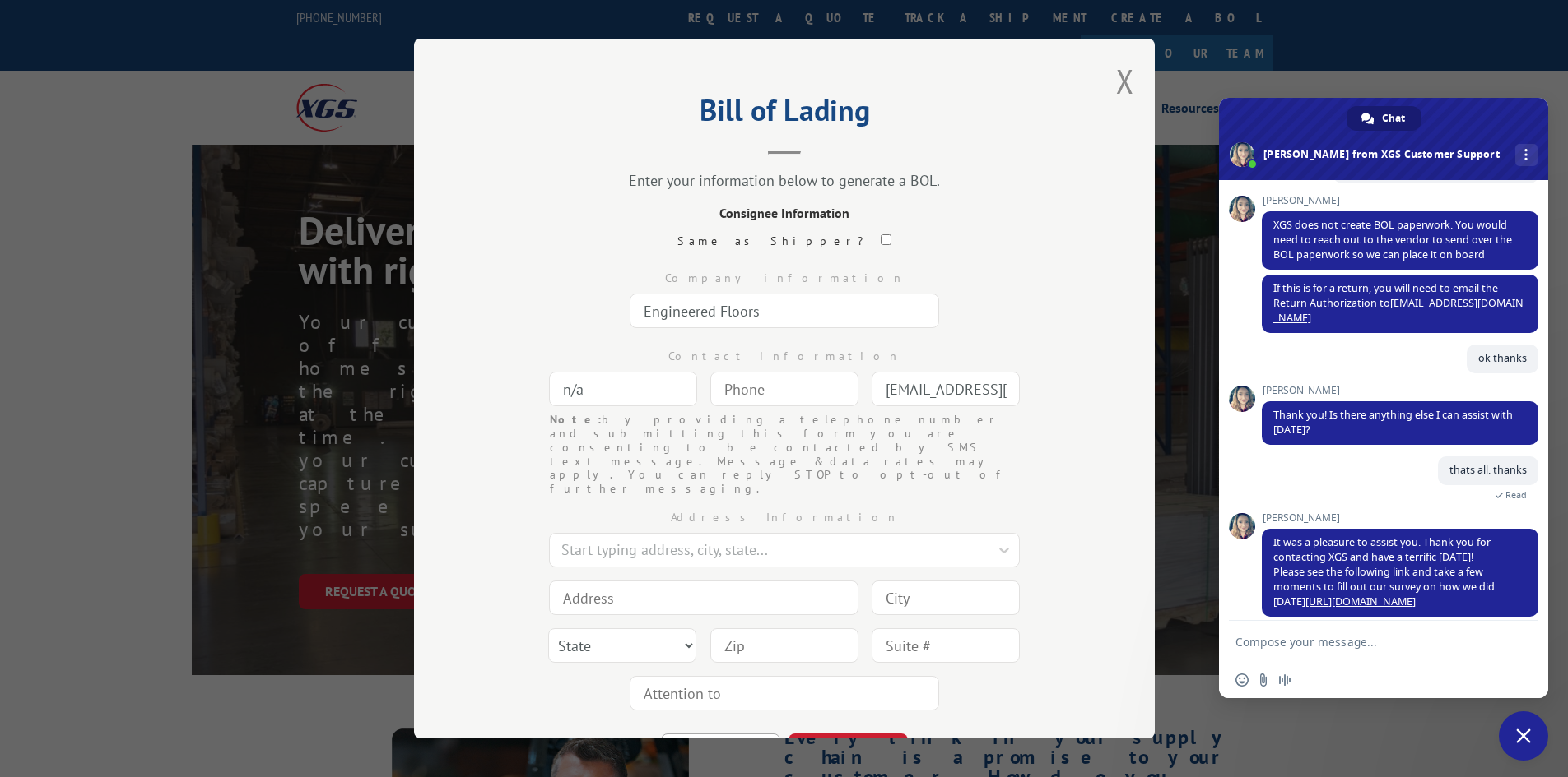
scroll to position [0, 55]
type input "info@engineeredfloors.com"
type input "(___) ___-____"
click at [770, 386] on input "(___) ___-____" at bounding box center [784, 389] width 148 height 34
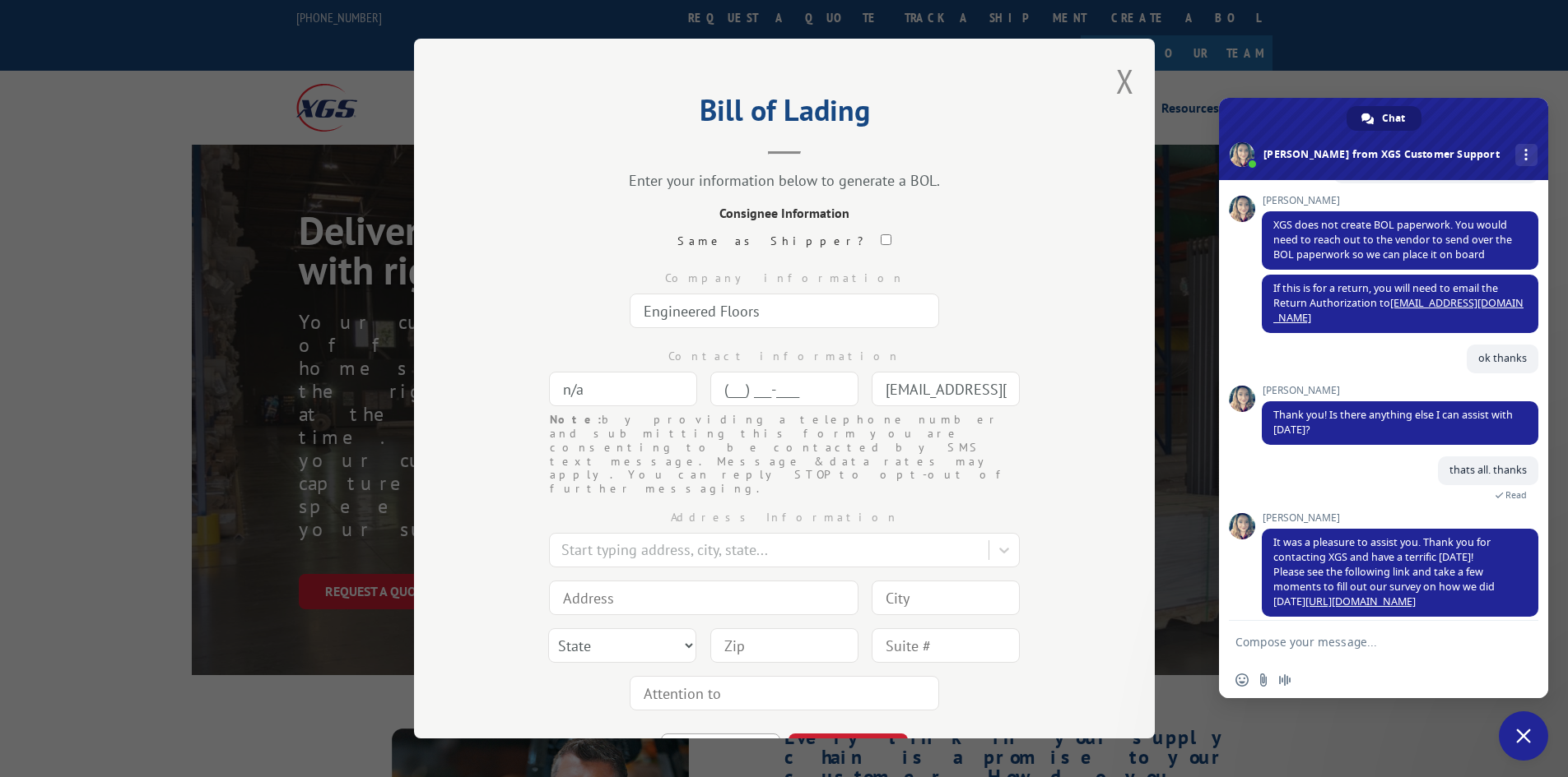
paste input "866) 706-9745"
type input "(866) 706-9745"
click at [590, 581] on input at bounding box center [703, 598] width 309 height 34
type input "3201 North Dalton Bypass"
type input "[PERSON_NAME]"
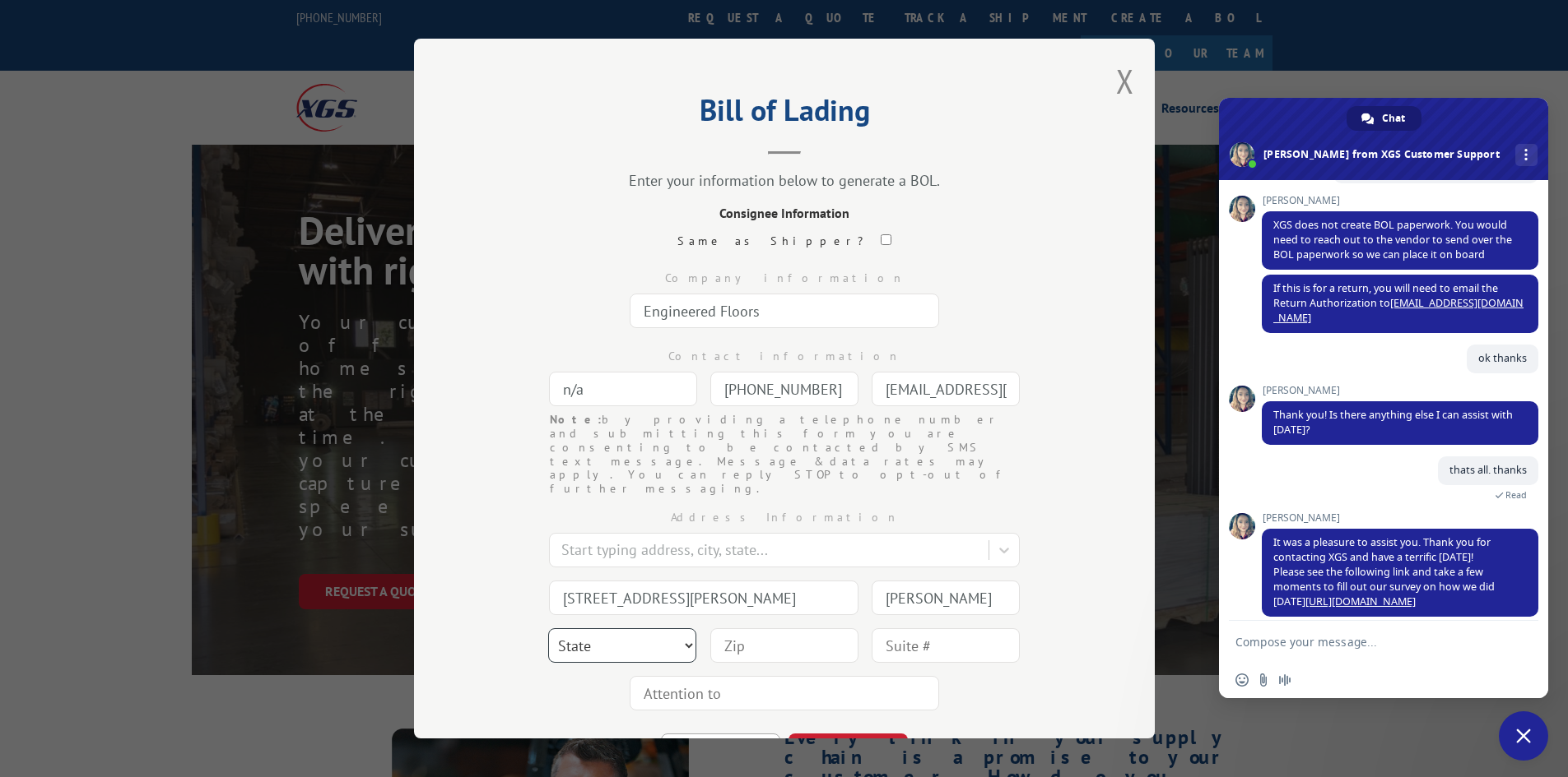
select select "GA"
drag, startPoint x: 793, startPoint y: 609, endPoint x: 757, endPoint y: 611, distance: 36.1
click at [793, 628] on input at bounding box center [784, 645] width 148 height 34
type input "30721"
click at [944, 627] on div at bounding box center [945, 646] width 148 height 38
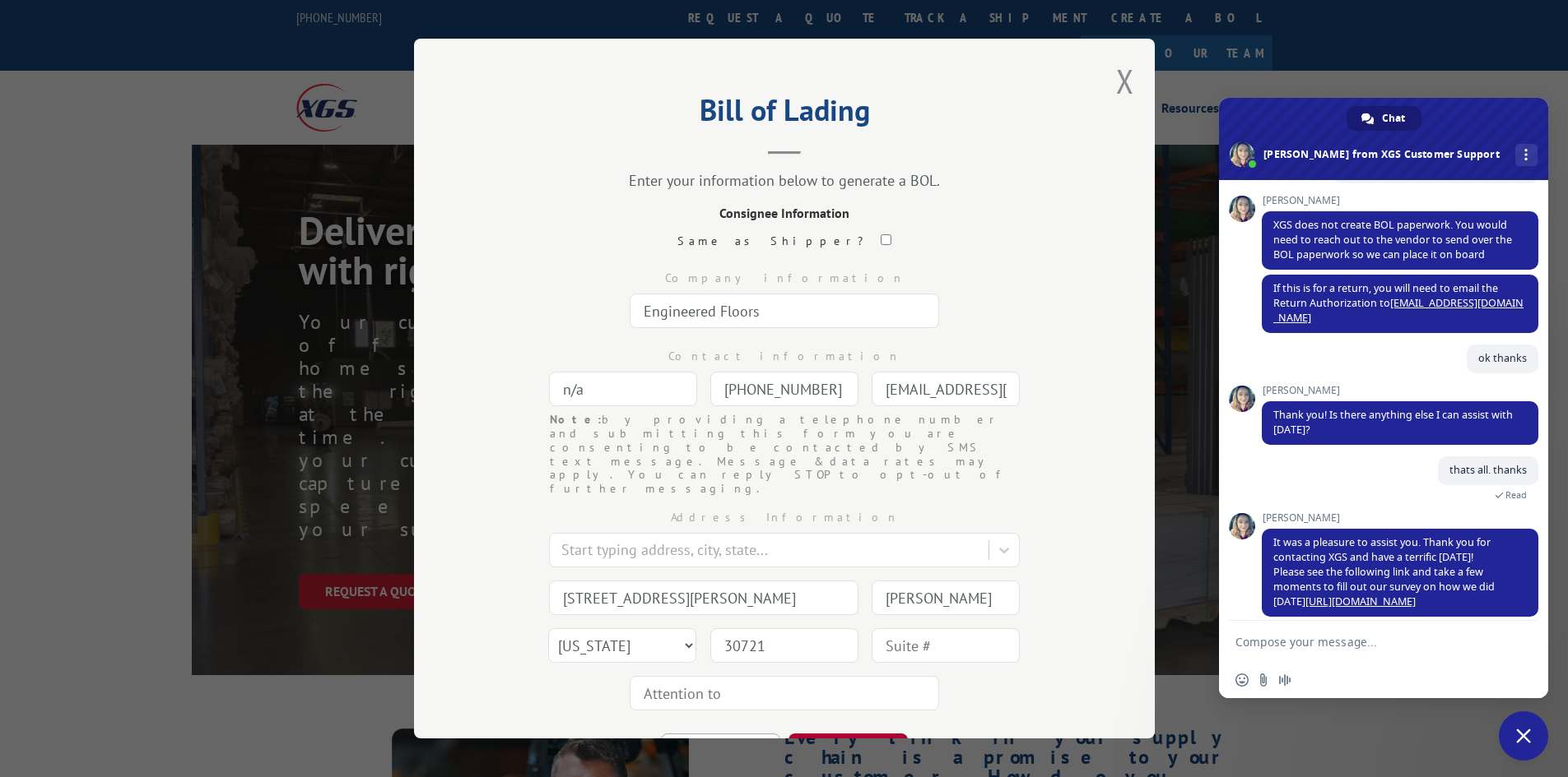
click at [866, 733] on button "CONTINUE" at bounding box center [849, 751] width 120 height 36
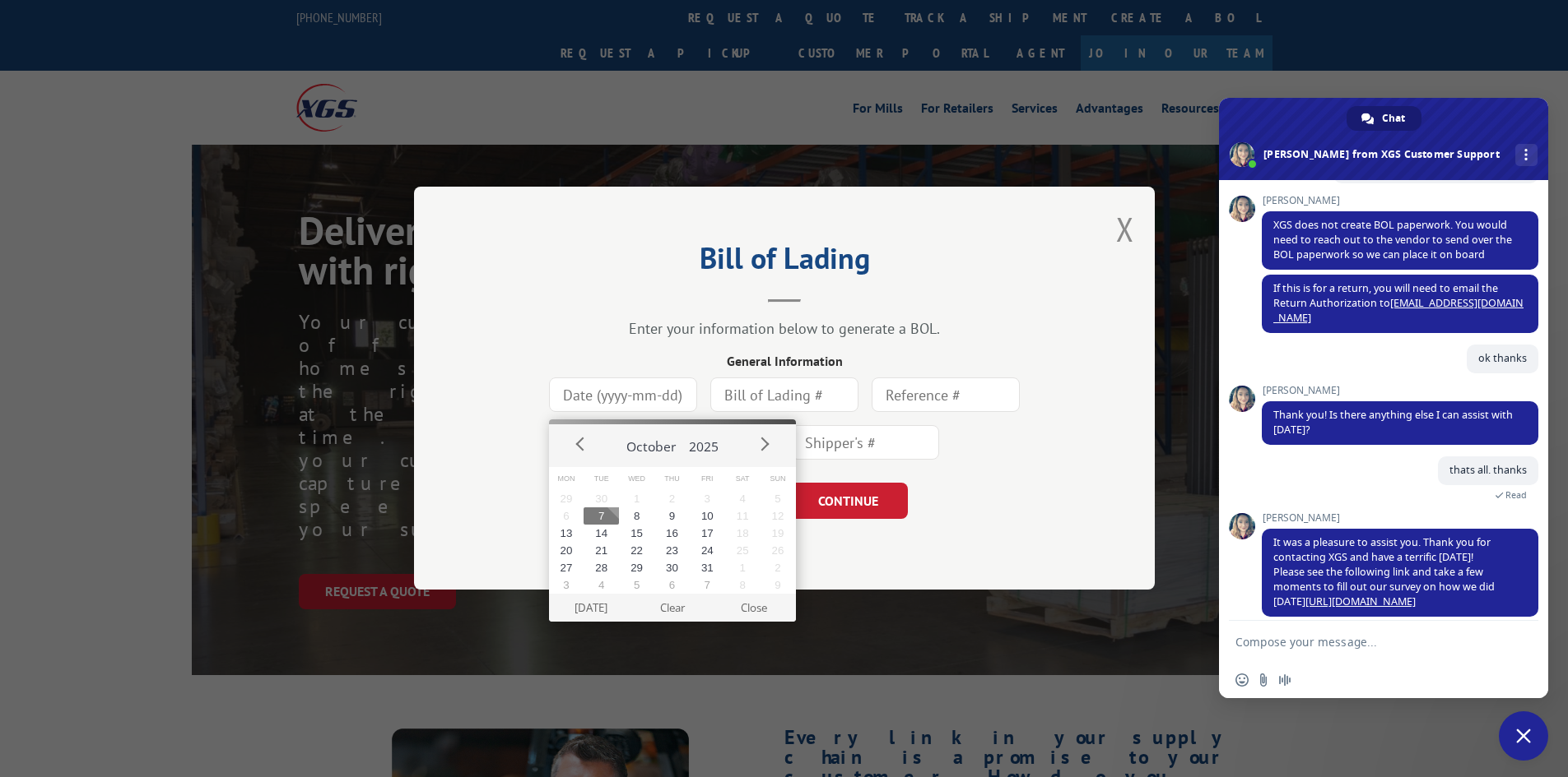
click at [622, 384] on input at bounding box center [623, 396] width 148 height 34
click at [602, 519] on button "7" at bounding box center [601, 516] width 35 height 17
type input "[DATE]"
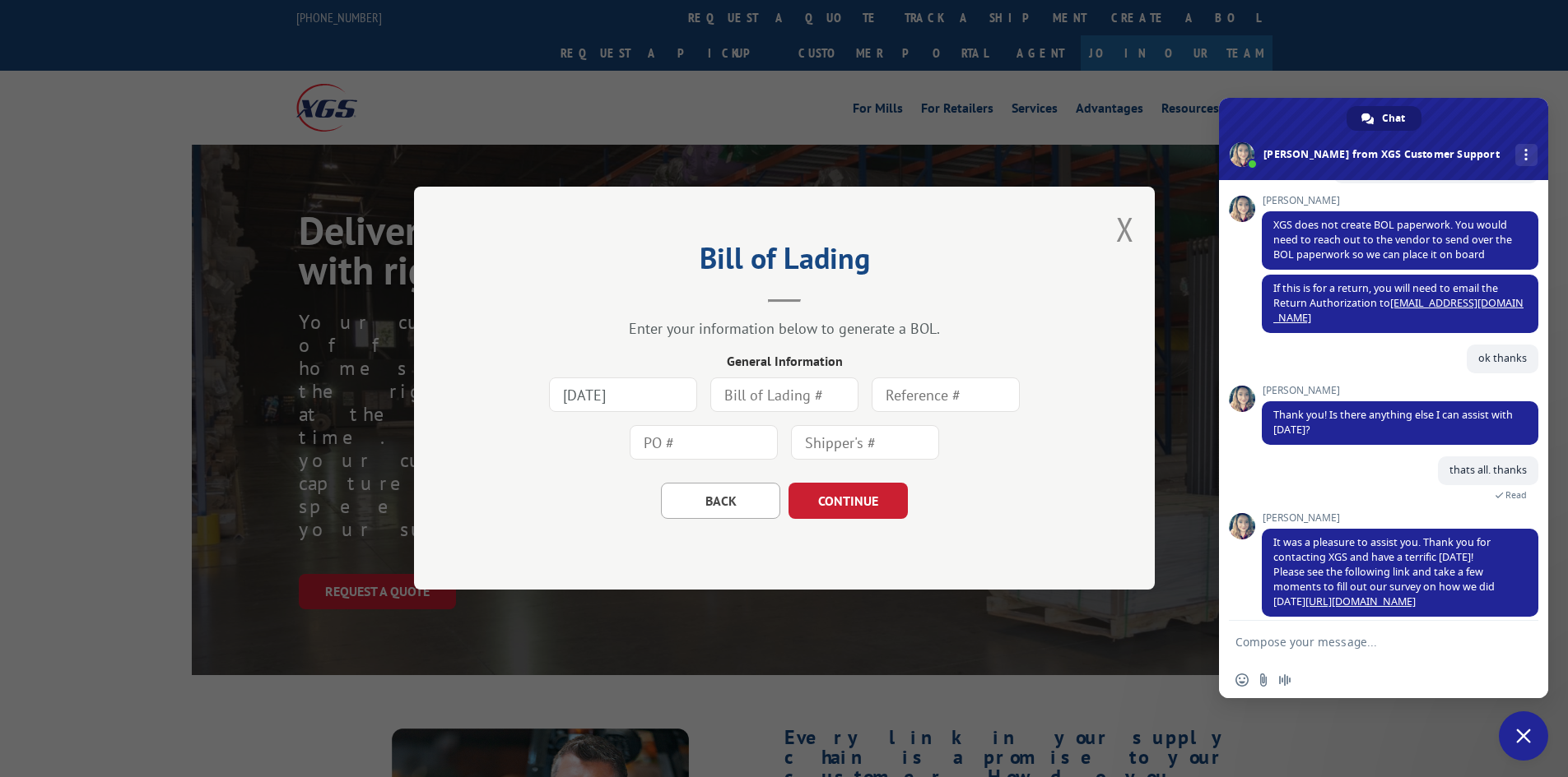
click at [752, 398] on input "text" at bounding box center [784, 396] width 148 height 34
type input "7825194"
click at [856, 500] on button "CONTINUE" at bounding box center [849, 502] width 120 height 36
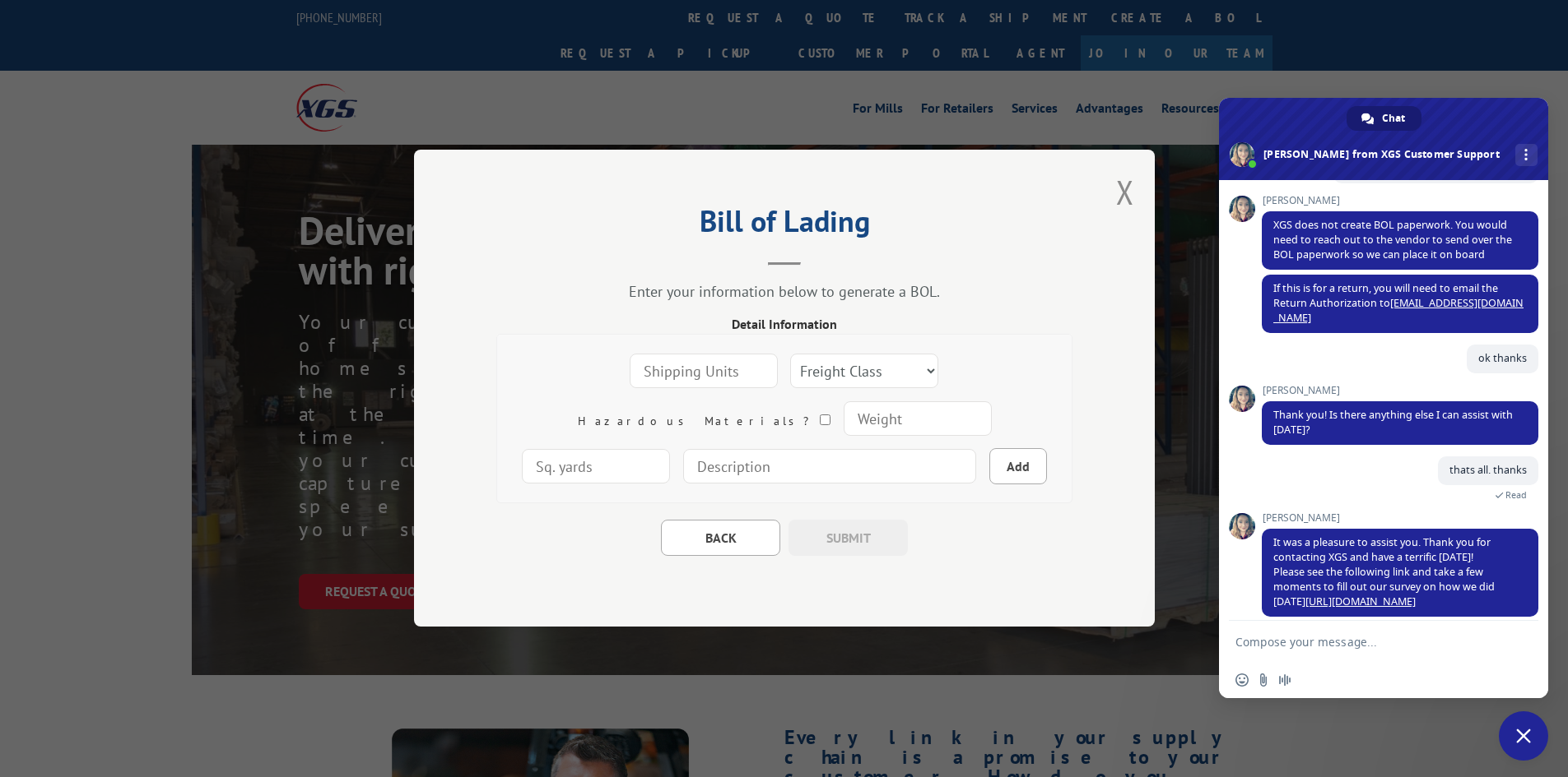
click at [695, 360] on input "number" at bounding box center [703, 372] width 148 height 34
click at [665, 366] on input "number" at bounding box center [703, 372] width 148 height 34
type input "1"
click at [862, 368] on select "Freight Class 50 55 60 65 70 77 85 92 100 110 125 150 175 200 250 300 400 500 C…" at bounding box center [864, 372] width 148 height 34
select select "250"
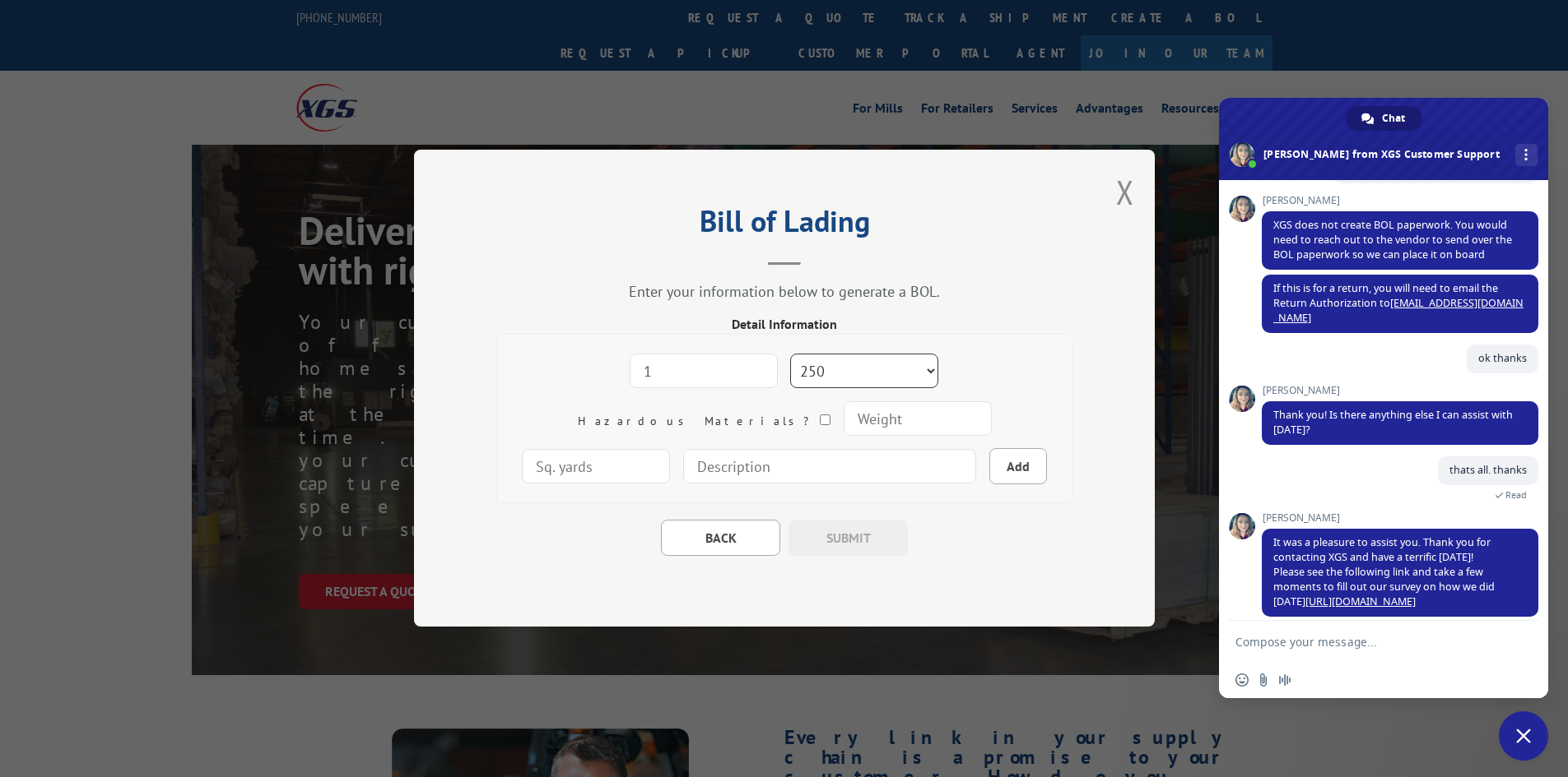
click at [790, 355] on select "Freight Class 50 55 60 65 70 77 85 92 100 110 125 150 175 200 250 300 400 500 C…" at bounding box center [864, 372] width 148 height 34
click at [843, 424] on input "number" at bounding box center [917, 419] width 148 height 34
type input "200"
click at [670, 450] on input "number" at bounding box center [596, 467] width 148 height 34
type input "120"
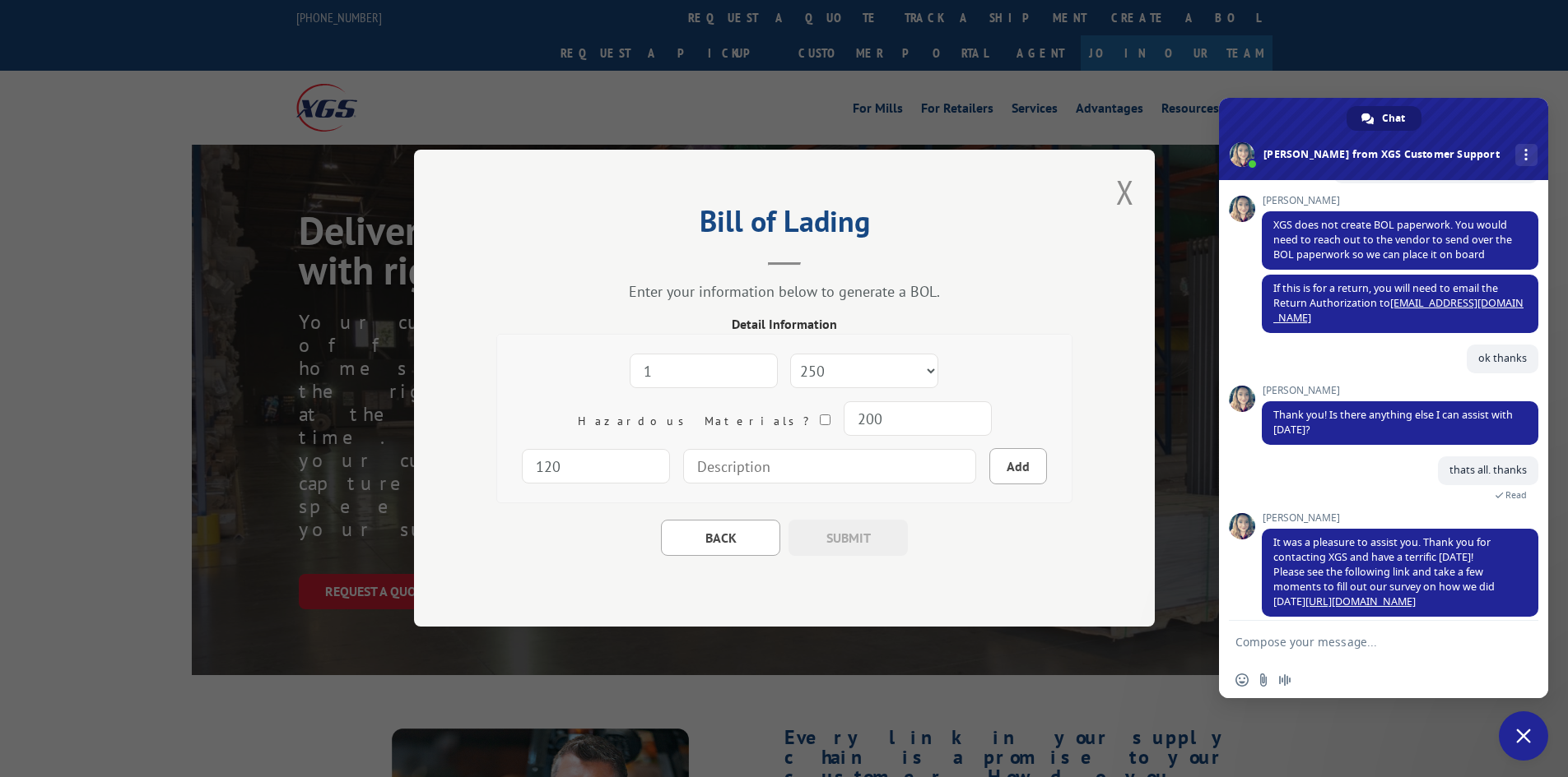
click at [784, 471] on input at bounding box center [830, 467] width 293 height 34
type input "12' Clareview - Eastglen"
click at [989, 468] on button "Add" at bounding box center [1017, 467] width 58 height 36
select select
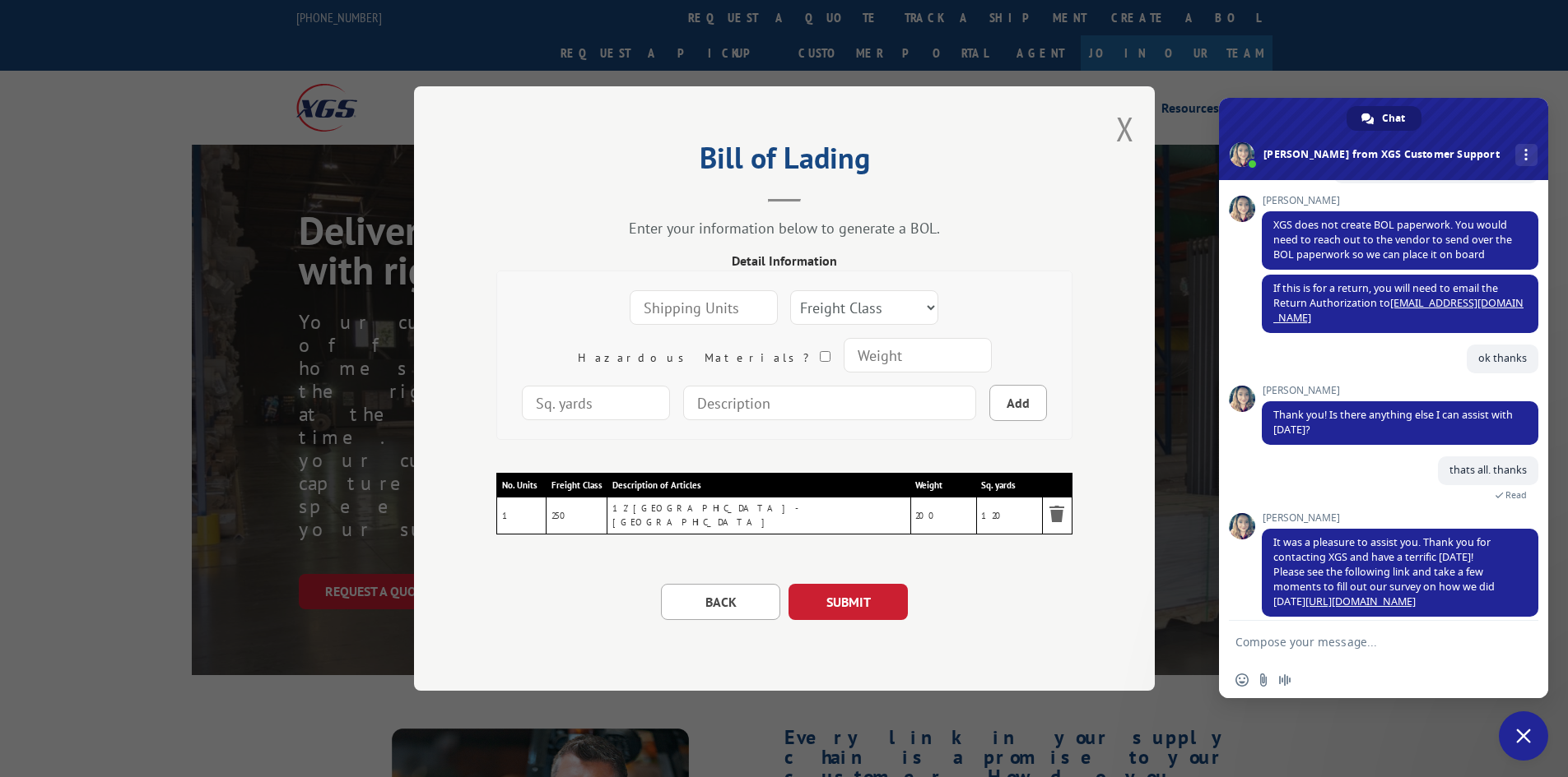
click at [663, 308] on input "number" at bounding box center [703, 307] width 148 height 34
type input "1"
click at [804, 311] on select "Freight Class 50 55 60 65 70 77 85 92 100 110 125 150 175 200 250 300 400 500 C…" at bounding box center [864, 307] width 148 height 34
select select "250"
click at [790, 292] on select "Freight Class 50 55 60 65 70 77 85 92 100 110 125 150 175 200 250 300 400 500 C…" at bounding box center [864, 307] width 148 height 34
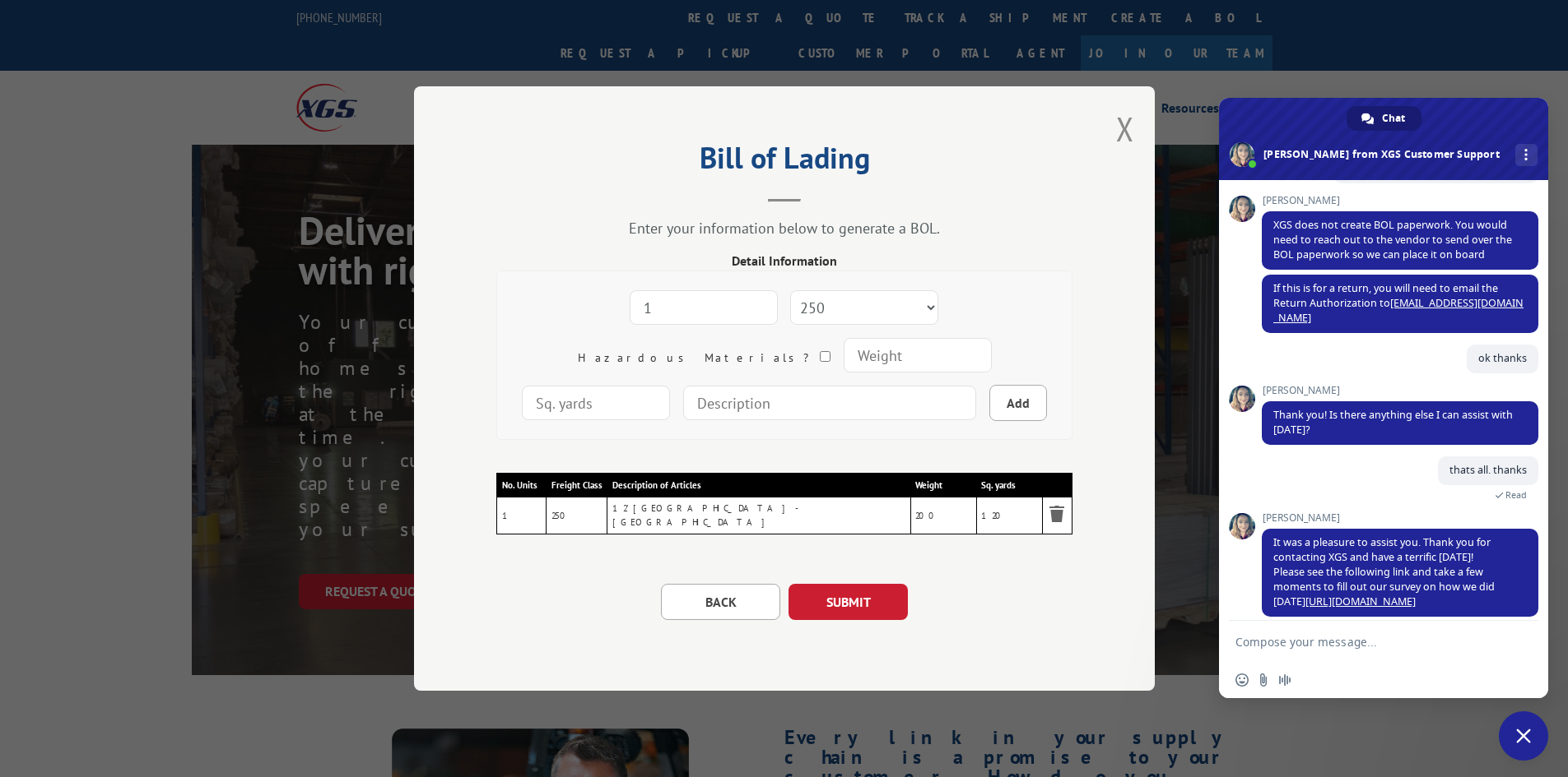
click at [731, 337] on div "1 Freight Class 50 55 60 65 70 77 85 92 100 110 125 150 175 200 250 300 400 500…" at bounding box center [784, 355] width 550 height 143
click at [843, 349] on input "number" at bounding box center [917, 355] width 148 height 34
type input "200"
click at [670, 386] on input "number" at bounding box center [596, 403] width 148 height 34
type input "133"
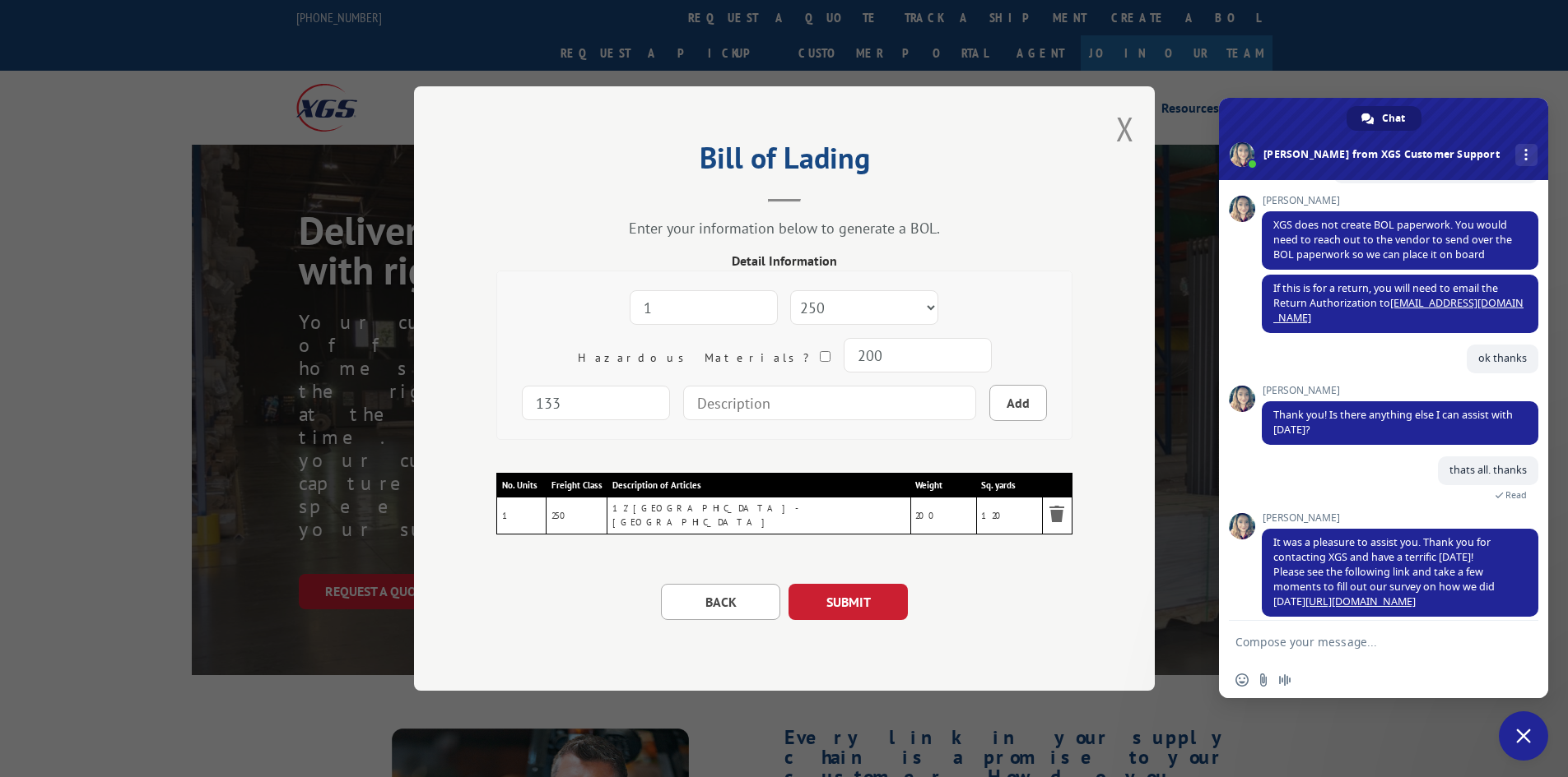
click at [721, 403] on input at bounding box center [830, 403] width 293 height 34
type input "12' Hartsfield - Skypoint"
click at [989, 402] on button "Add" at bounding box center [1017, 403] width 58 height 36
select select
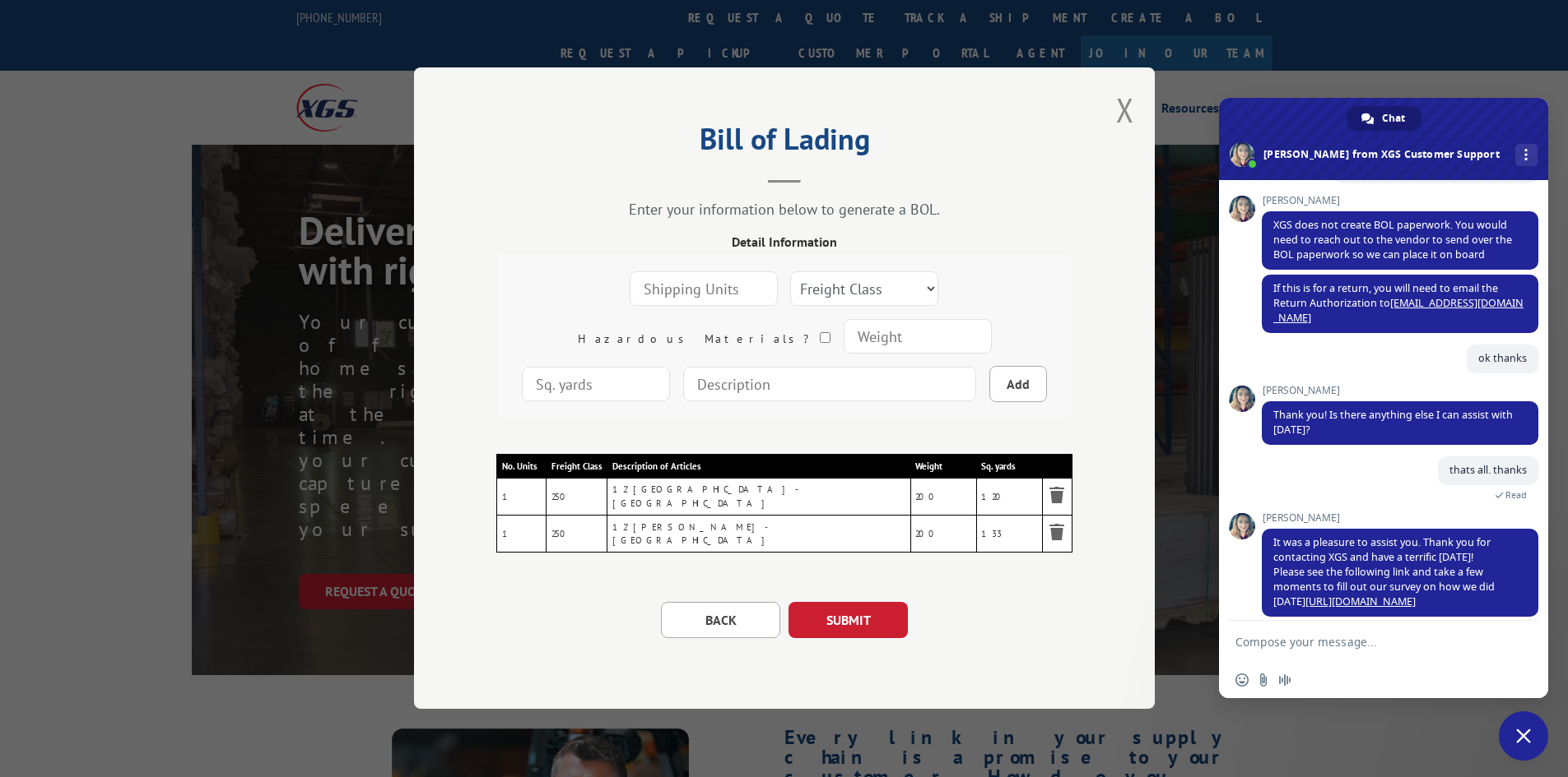
click at [663, 293] on input "number" at bounding box center [703, 289] width 148 height 34
type input "1"
click at [804, 294] on select "Freight Class 50 55 60 65 70 77 85 92 100 110 125 150 175 200 250 300 400 500 C…" at bounding box center [864, 289] width 148 height 34
select select "250"
click at [790, 275] on select "Freight Class 50 55 60 65 70 77 85 92 100 110 125 150 175 200 250 300 400 500 C…" at bounding box center [864, 289] width 148 height 34
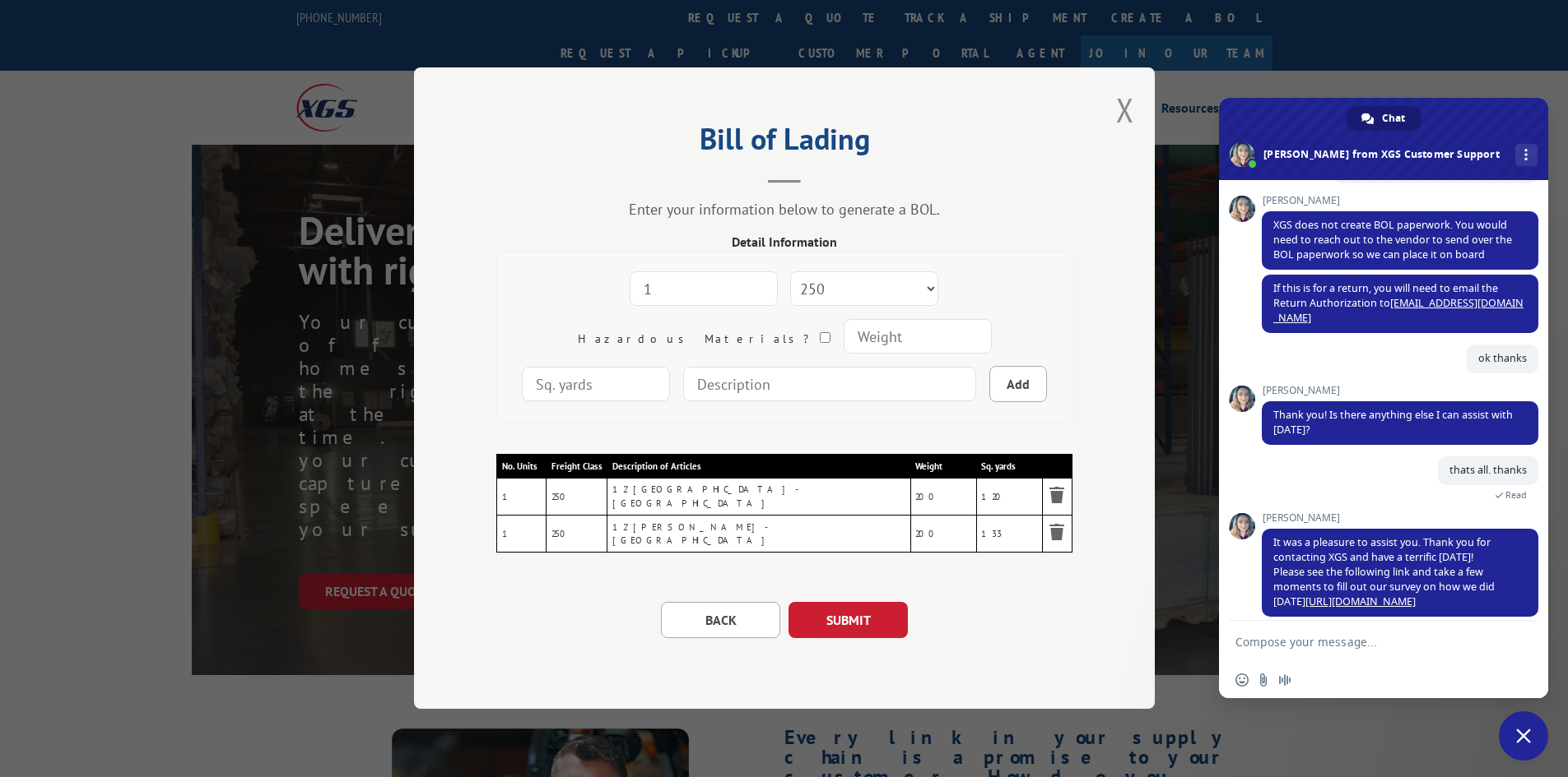
click at [843, 334] on input "number" at bounding box center [917, 337] width 148 height 34
type input "200"
type input "120"
click at [691, 398] on input at bounding box center [830, 385] width 293 height 34
type input "12' Prancer - Woodland"
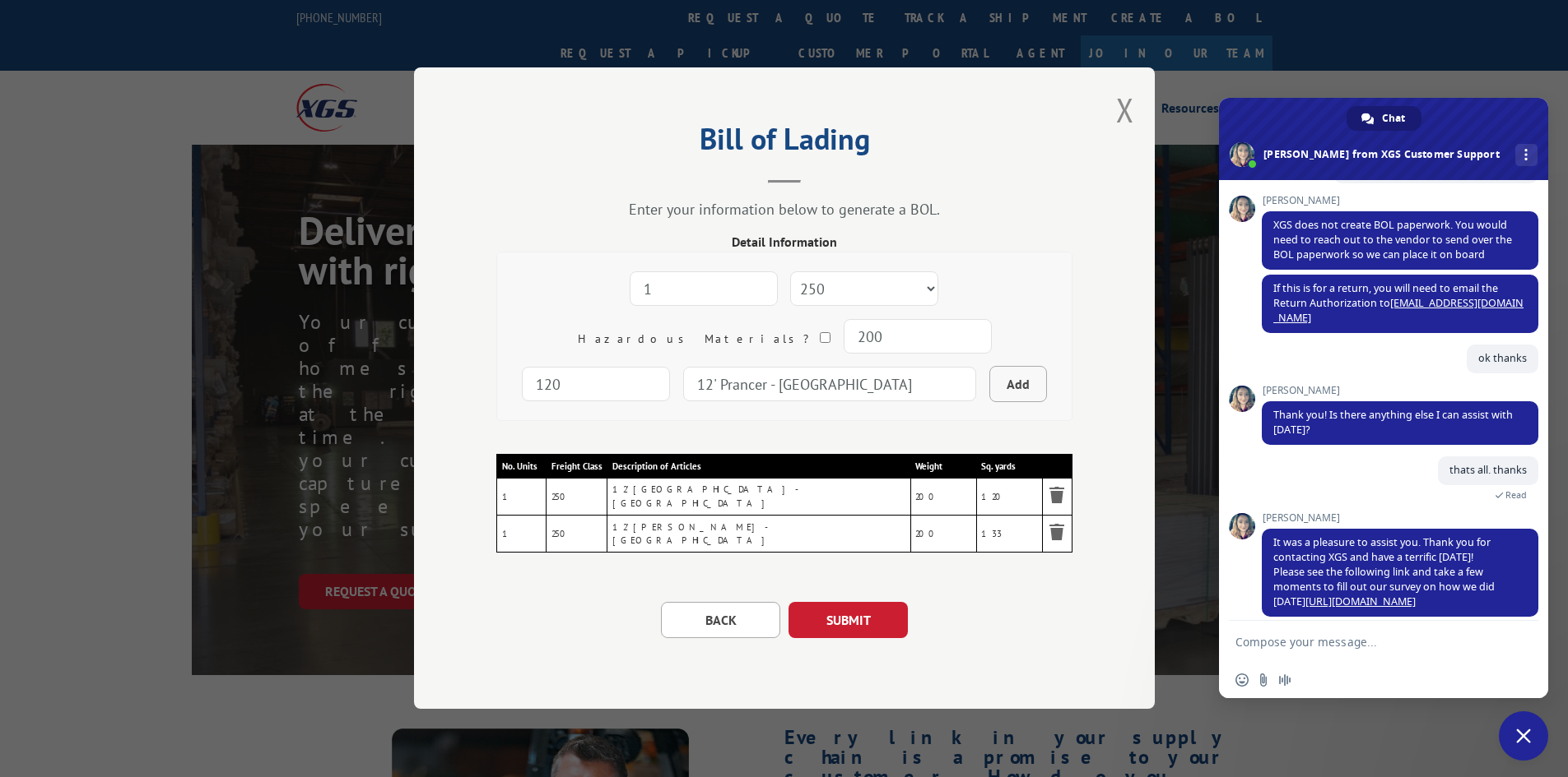
click at [989, 391] on button "Add" at bounding box center [1017, 385] width 58 height 36
select select
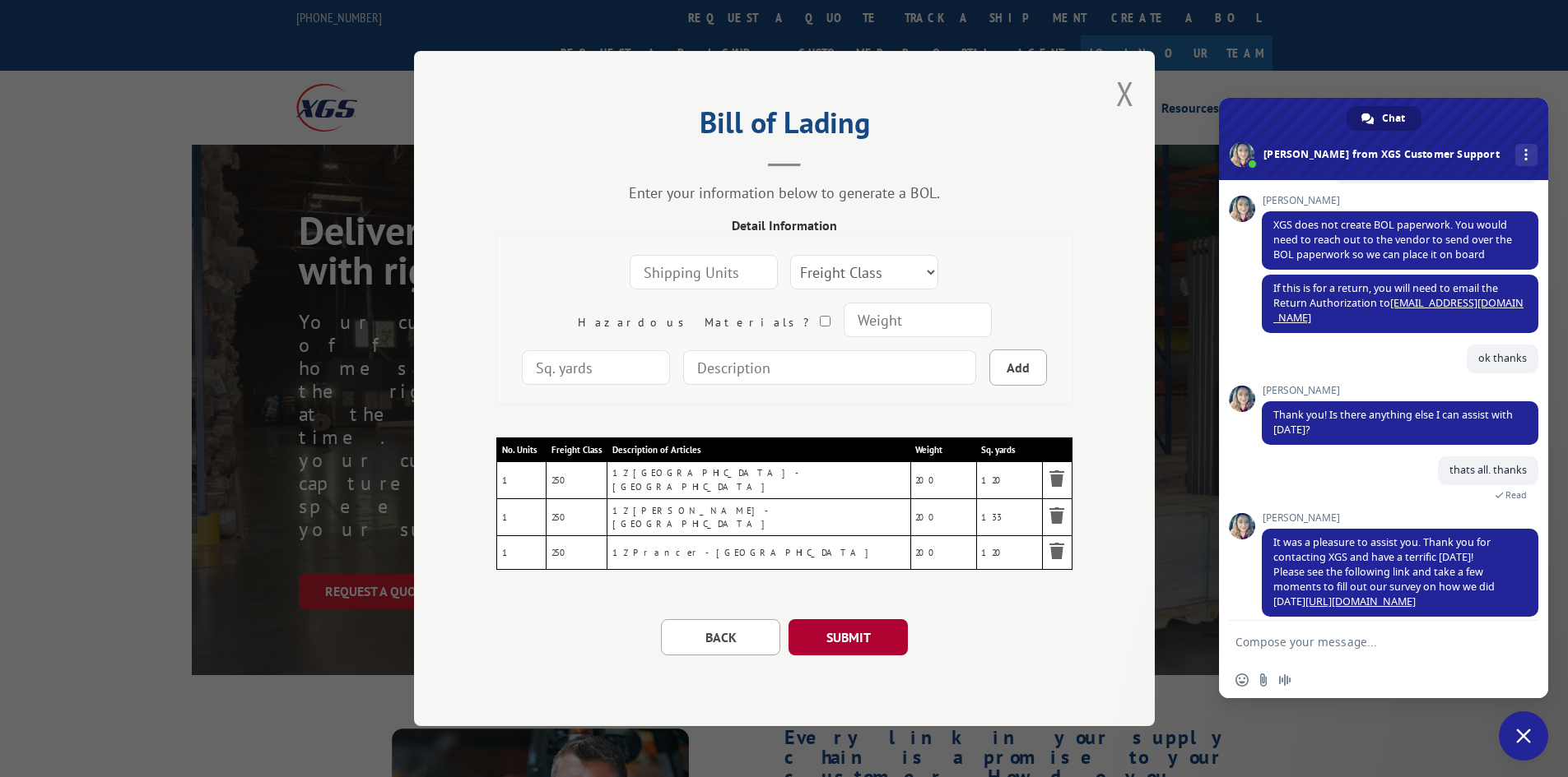
click at [867, 640] on button "SUBMIT" at bounding box center [849, 638] width 120 height 36
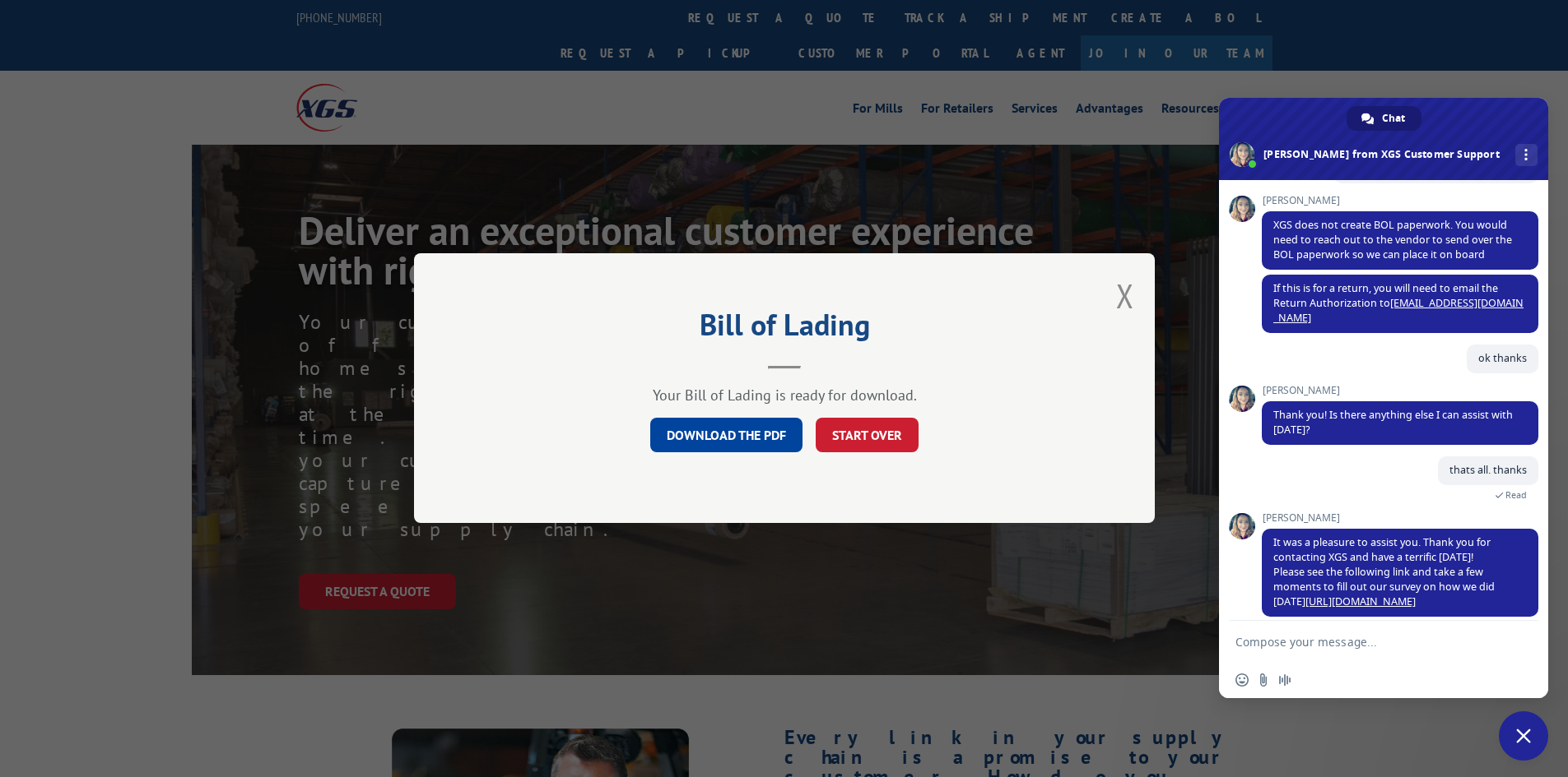
click at [704, 435] on link "DOWNLOAD THE PDF" at bounding box center [726, 435] width 152 height 34
click at [729, 434] on link "DOWNLOAD THE PDF" at bounding box center [726, 435] width 152 height 34
click at [874, 439] on button "START OVER" at bounding box center [867, 435] width 103 height 34
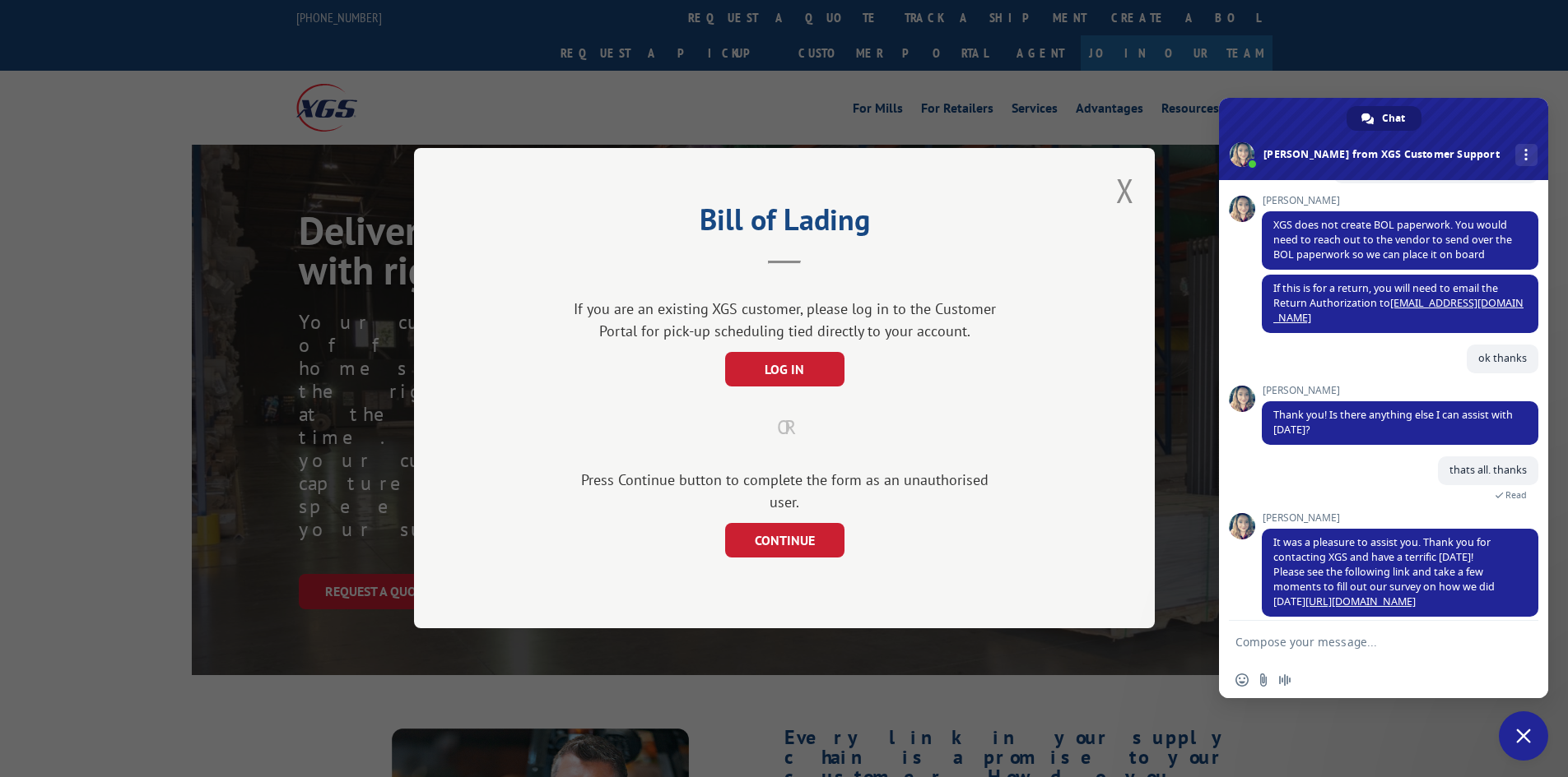
click at [759, 547] on div "Bill of Lading If you are an existing XGS customer, please log in to the Custom…" at bounding box center [784, 388] width 740 height 480
click at [769, 537] on button "CONTINUE" at bounding box center [784, 541] width 120 height 34
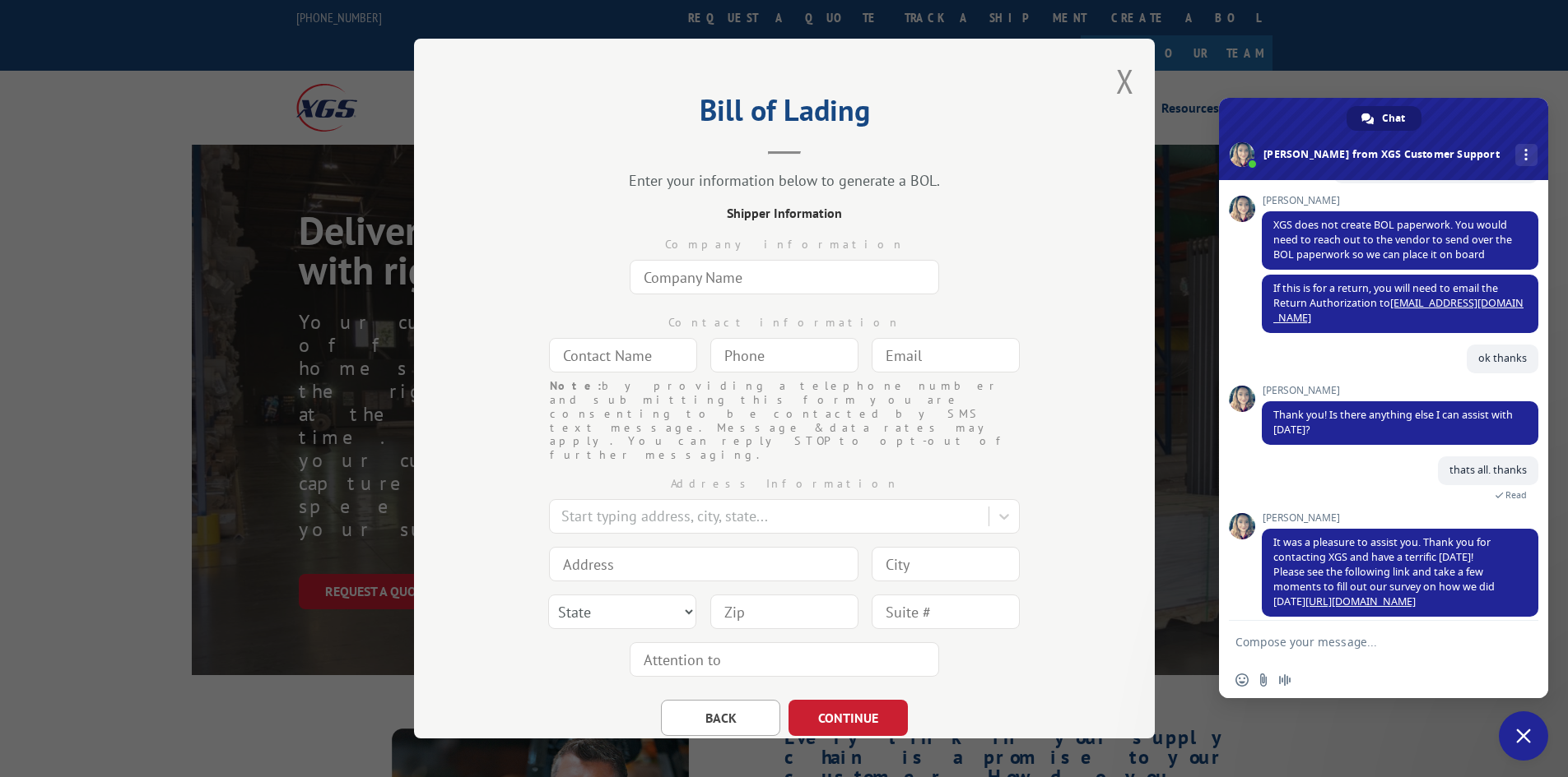
click at [757, 286] on input "text" at bounding box center [784, 277] width 309 height 34
type input "The Home Depot"
type input "n"
type input "[PERSON_NAME]"
type input "[PHONE_NUMBER]"
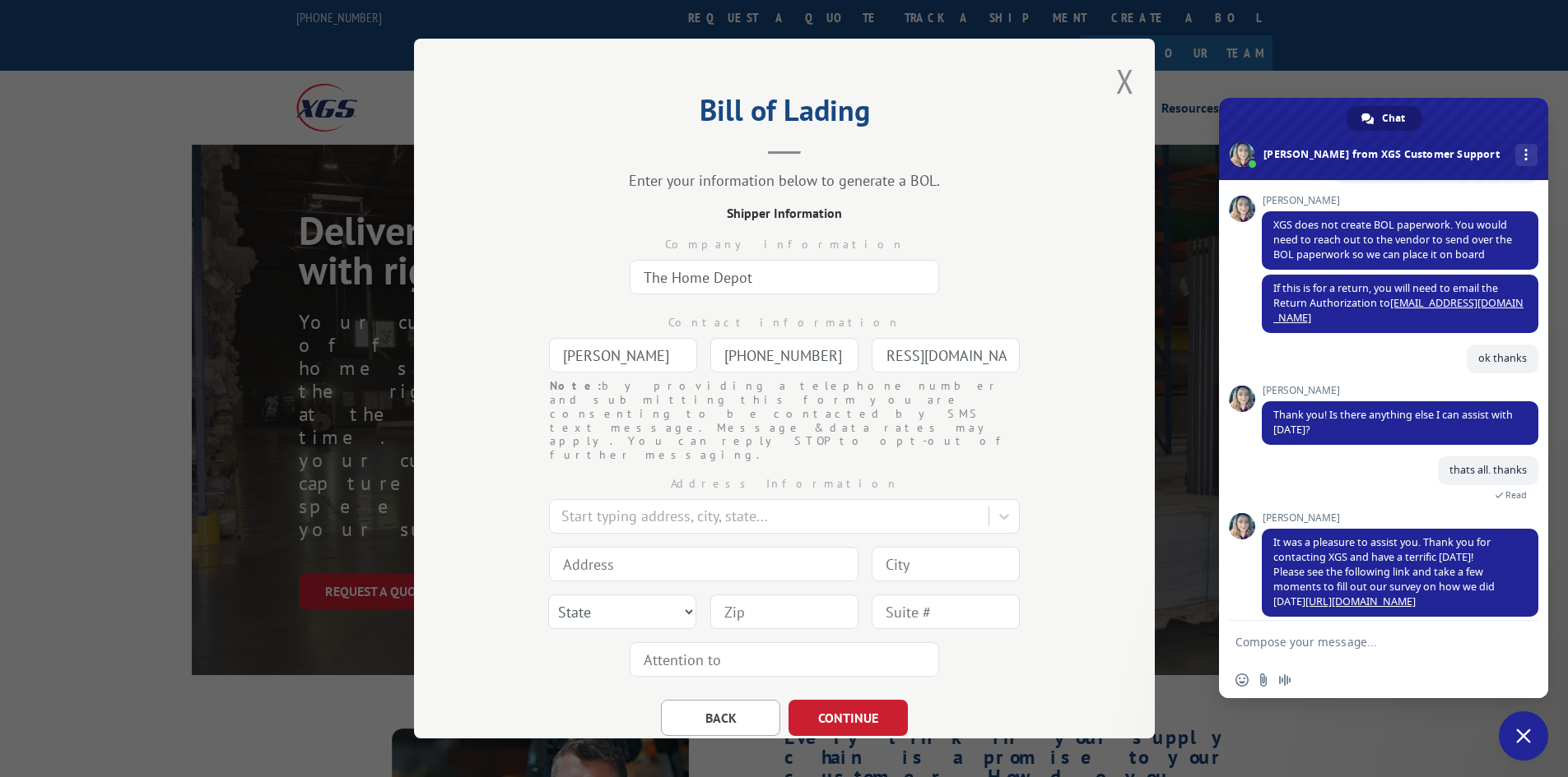
scroll to position [0, 98]
type input "[EMAIL_ADDRESS][DOMAIN_NAME]"
click at [678, 506] on div at bounding box center [770, 516] width 419 height 22
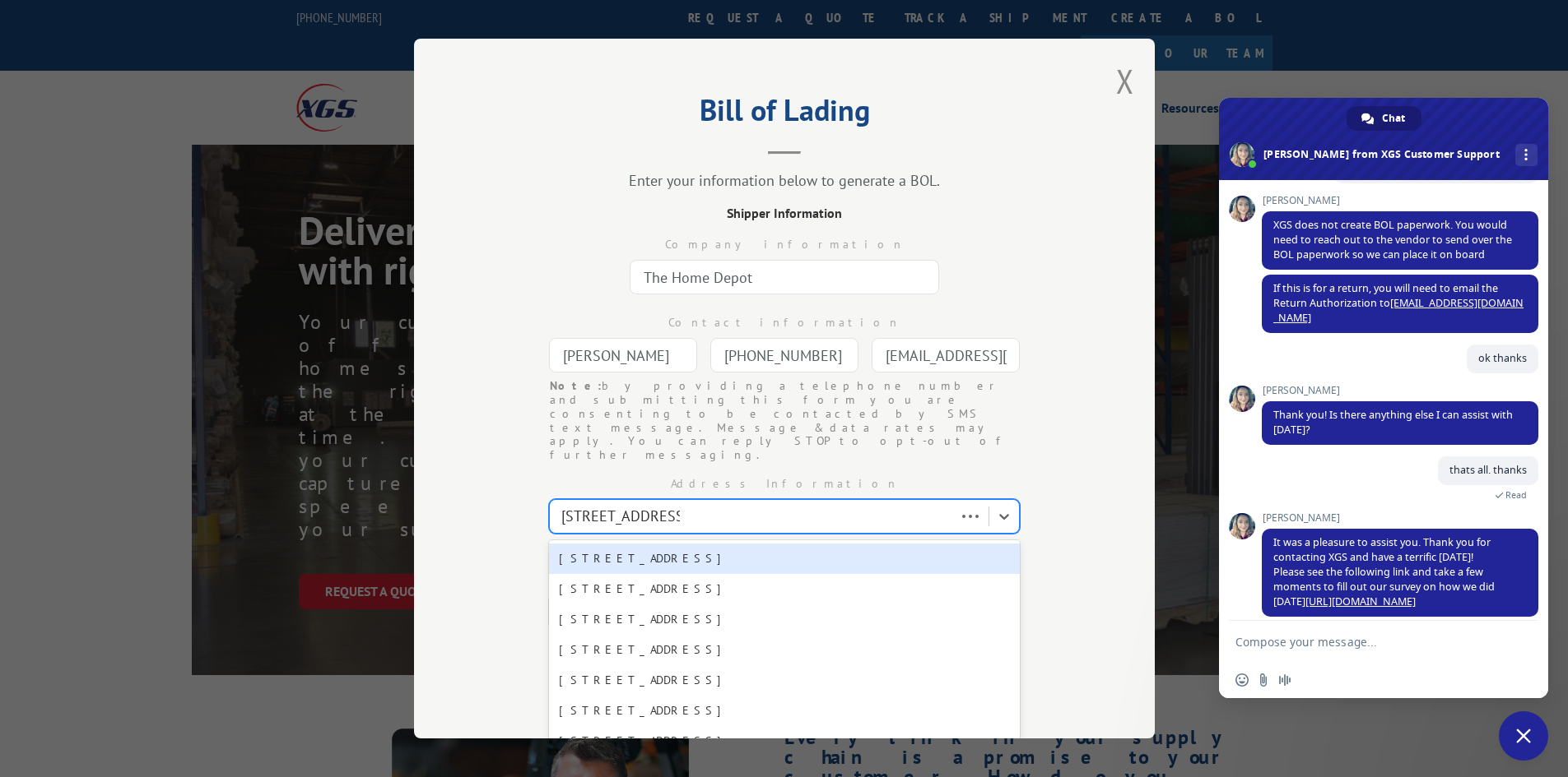
type input "260 East Highway"
click at [673, 544] on div "[STREET_ADDRESS]" at bounding box center [784, 559] width 471 height 30
type input "[STREET_ADDRESS]"
type input "[GEOGRAPHIC_DATA]"
select select "[GEOGRAPHIC_DATA]"
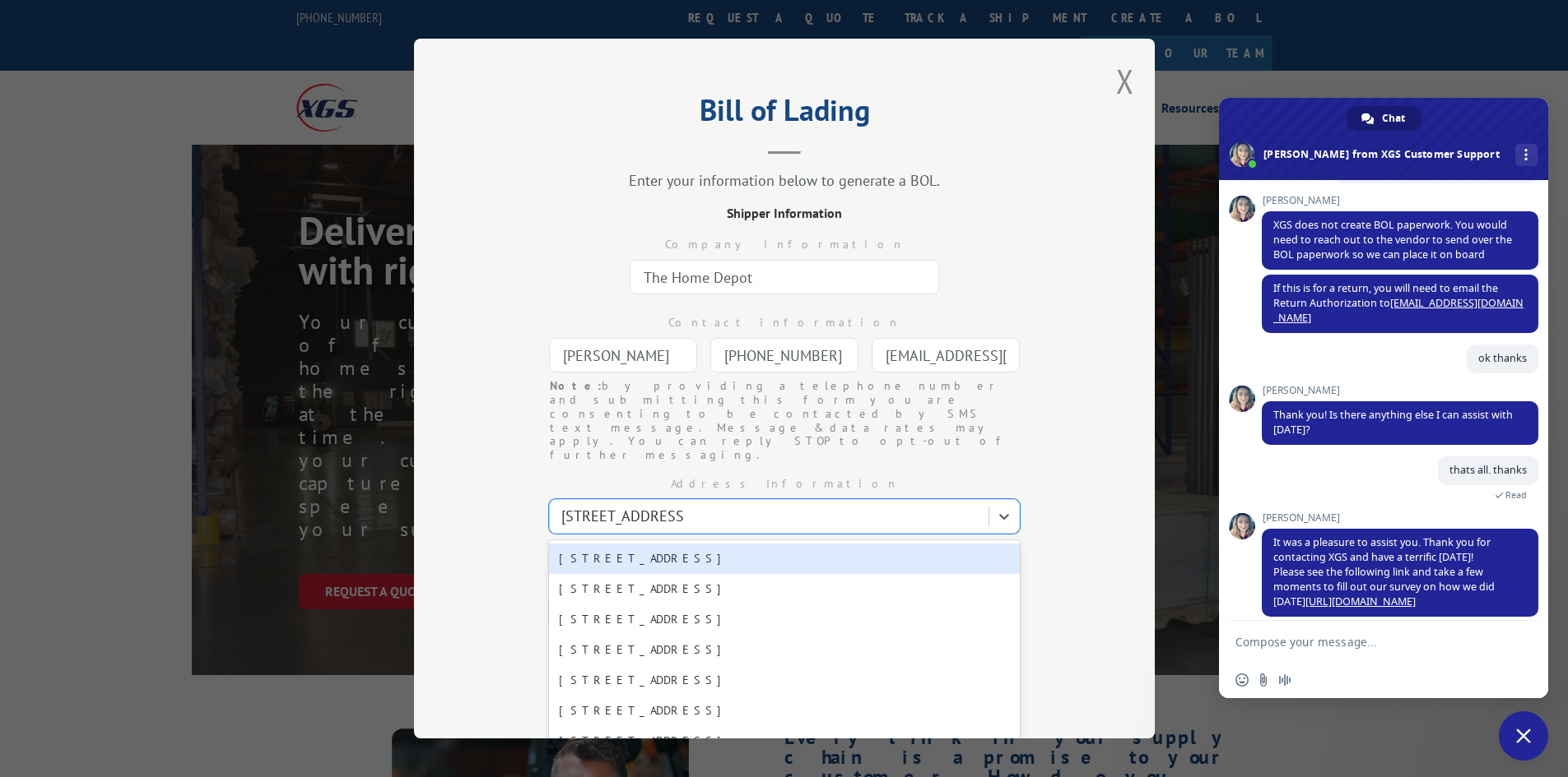
type input "78620"
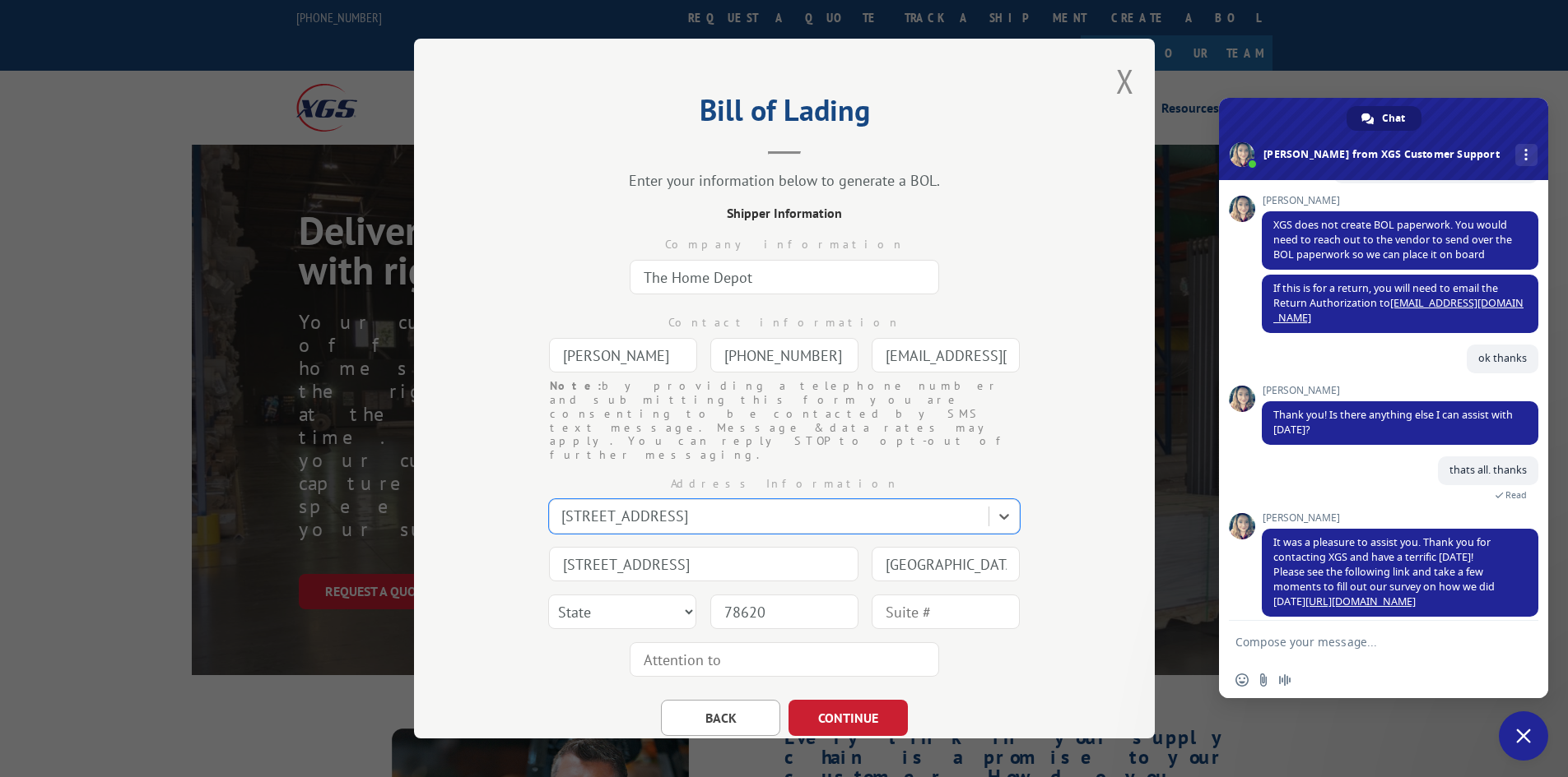
click at [951, 683] on div "BACK CONTINUE" at bounding box center [784, 709] width 576 height 52
click at [856, 700] on button "CONTINUE" at bounding box center [849, 718] width 120 height 36
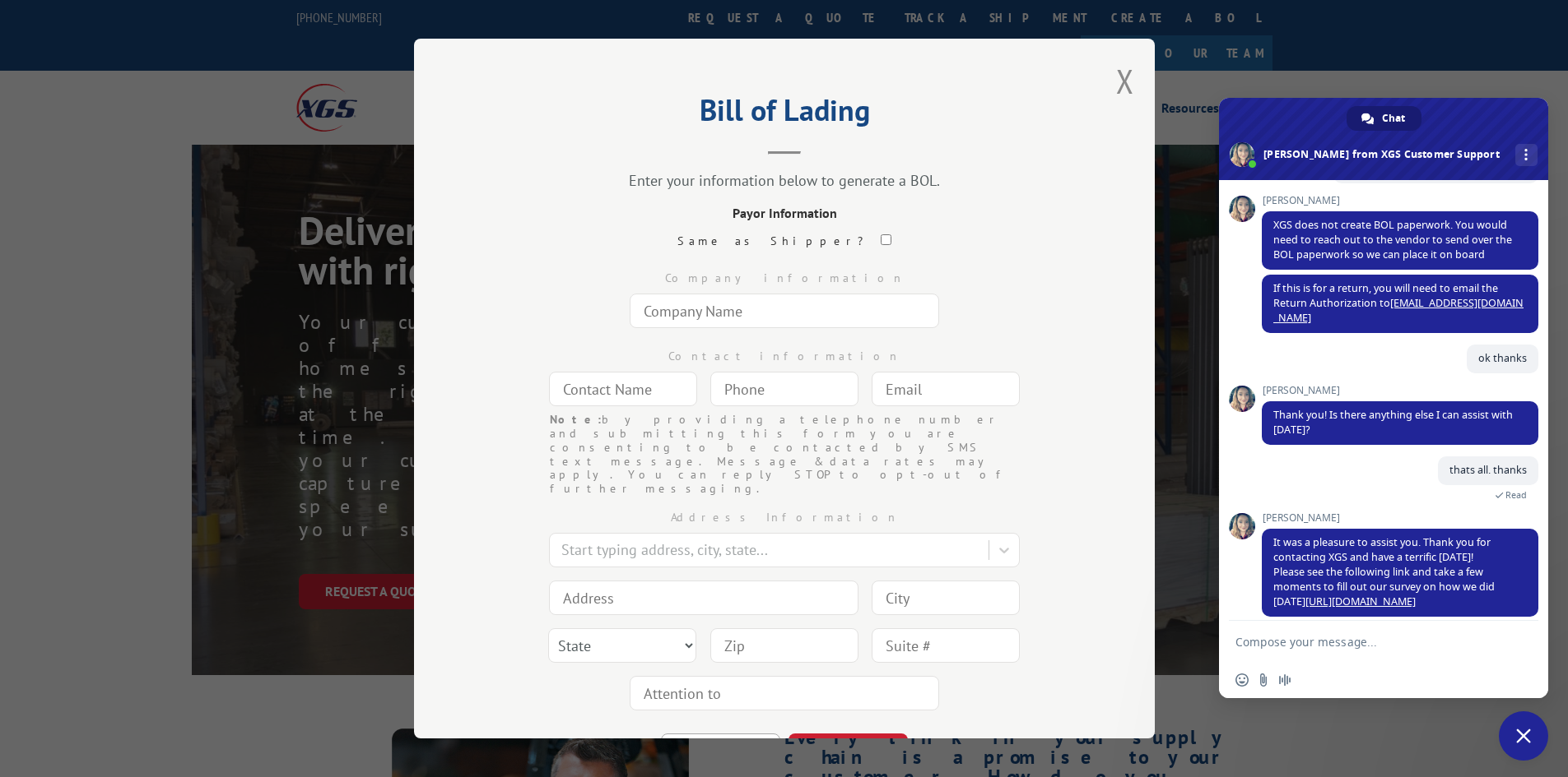
click at [727, 313] on input "text" at bounding box center [784, 311] width 309 height 34
type input "Turf Evolutions INC"
click at [633, 392] on input "text" at bounding box center [623, 389] width 148 height 34
type input "n/a"
type input "(___) ___-____"
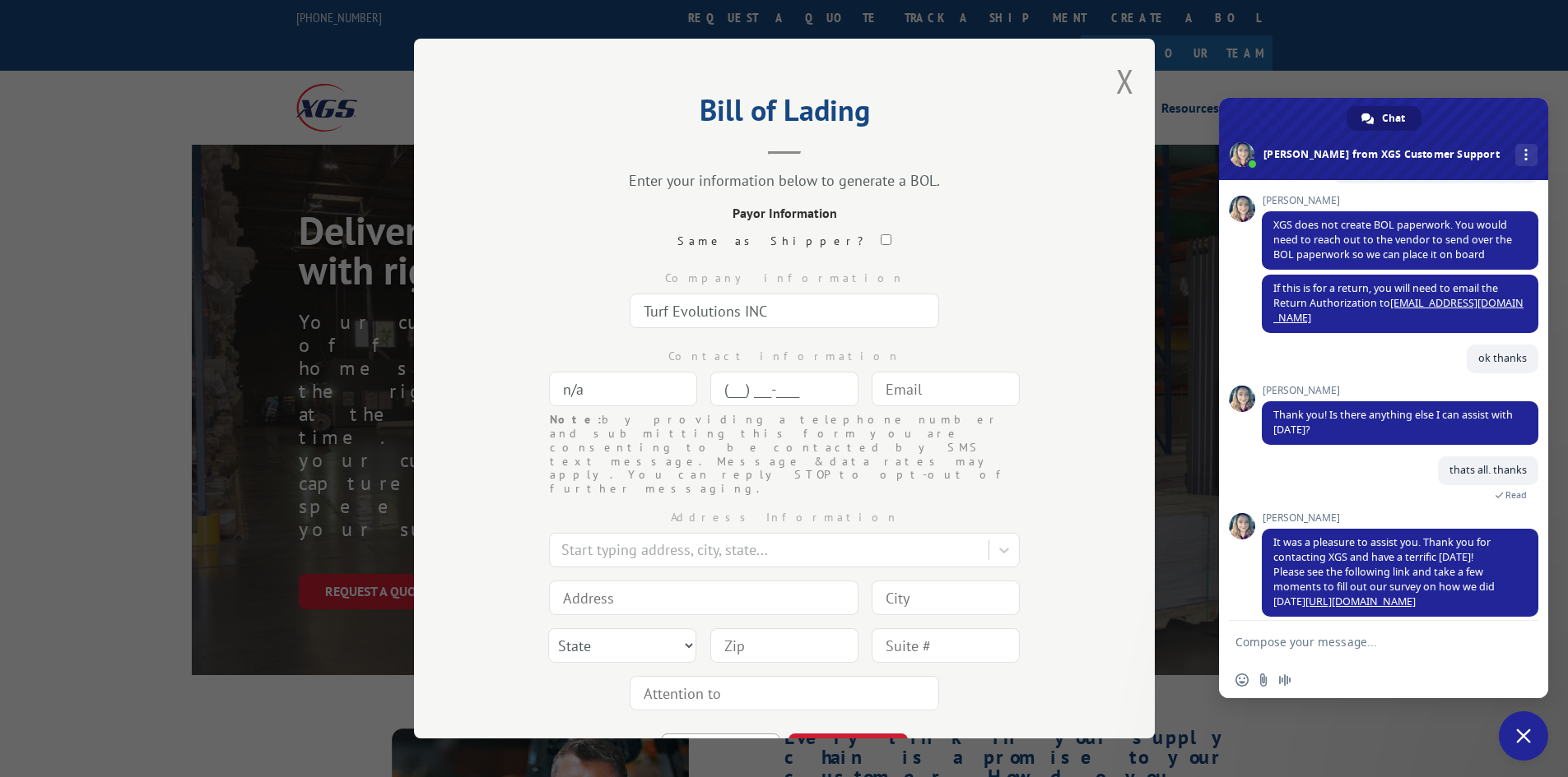
paste input "844) 739-0300"
type input "[PHONE_NUMBER]"
click at [926, 397] on input "text" at bounding box center [945, 389] width 148 height 34
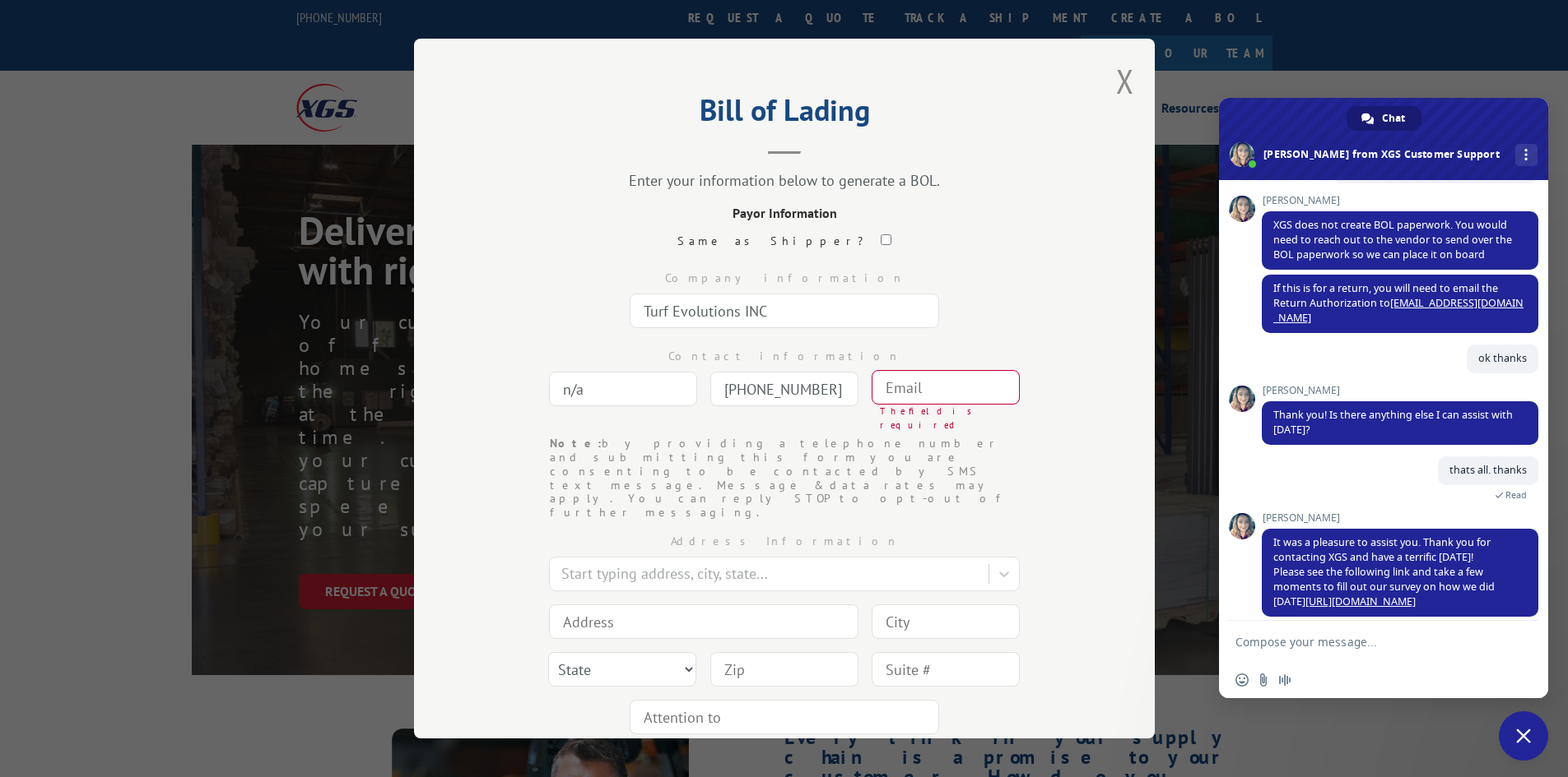
paste input "[EMAIL_ADDRESS][DOMAIN_NAME]"
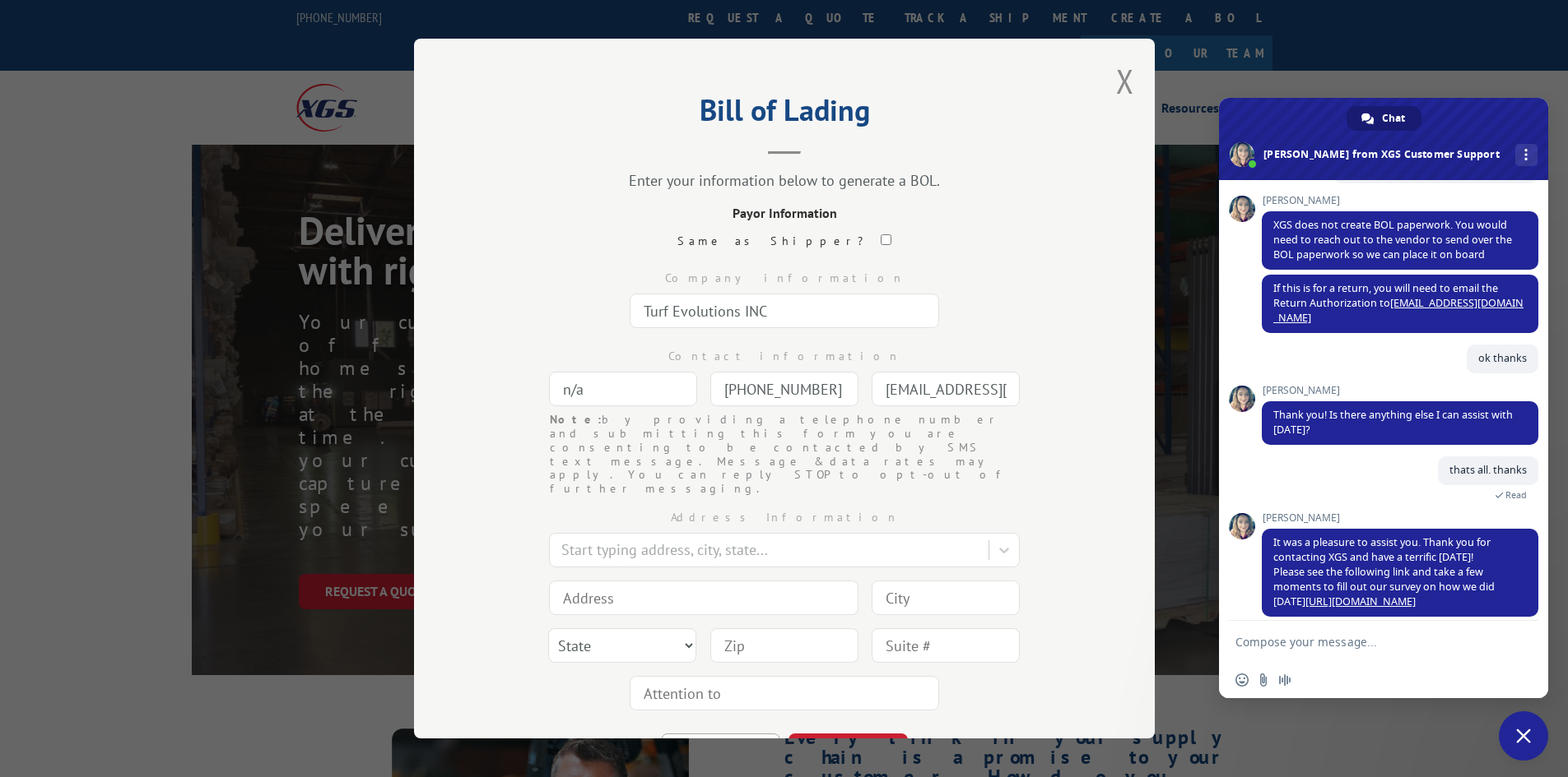
scroll to position [0, 44]
type input "[EMAIL_ADDRESS][DOMAIN_NAME]"
click at [607, 540] on div at bounding box center [770, 550] width 419 height 22
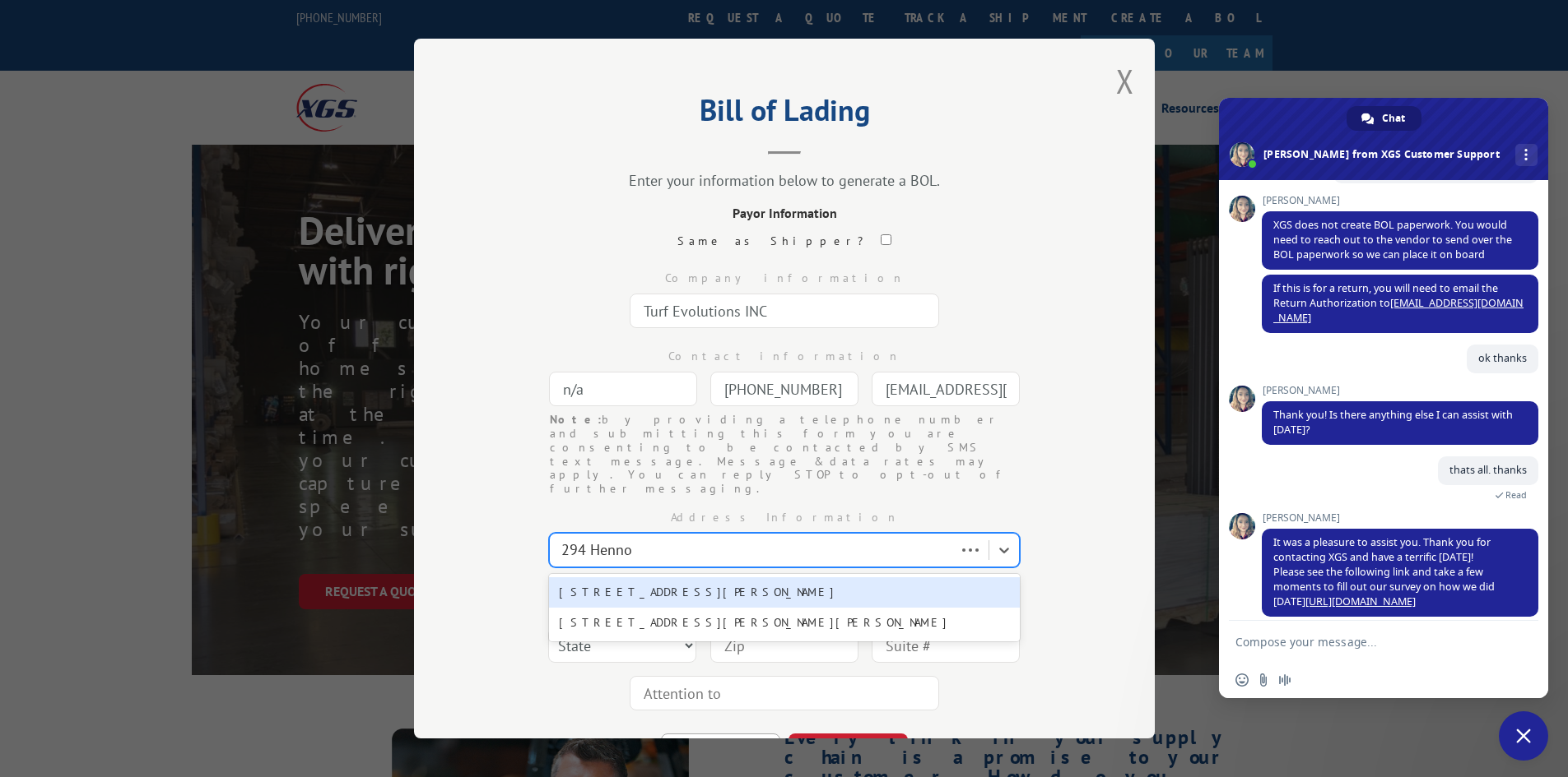
type input "294 Hennon"
click at [641, 578] on div "[STREET_ADDRESS][PERSON_NAME][PERSON_NAME]" at bounding box center [784, 593] width 471 height 30
type input "[STREET_ADDRESS][PERSON_NAME]"
type input "[PERSON_NAME]"
select select "GA"
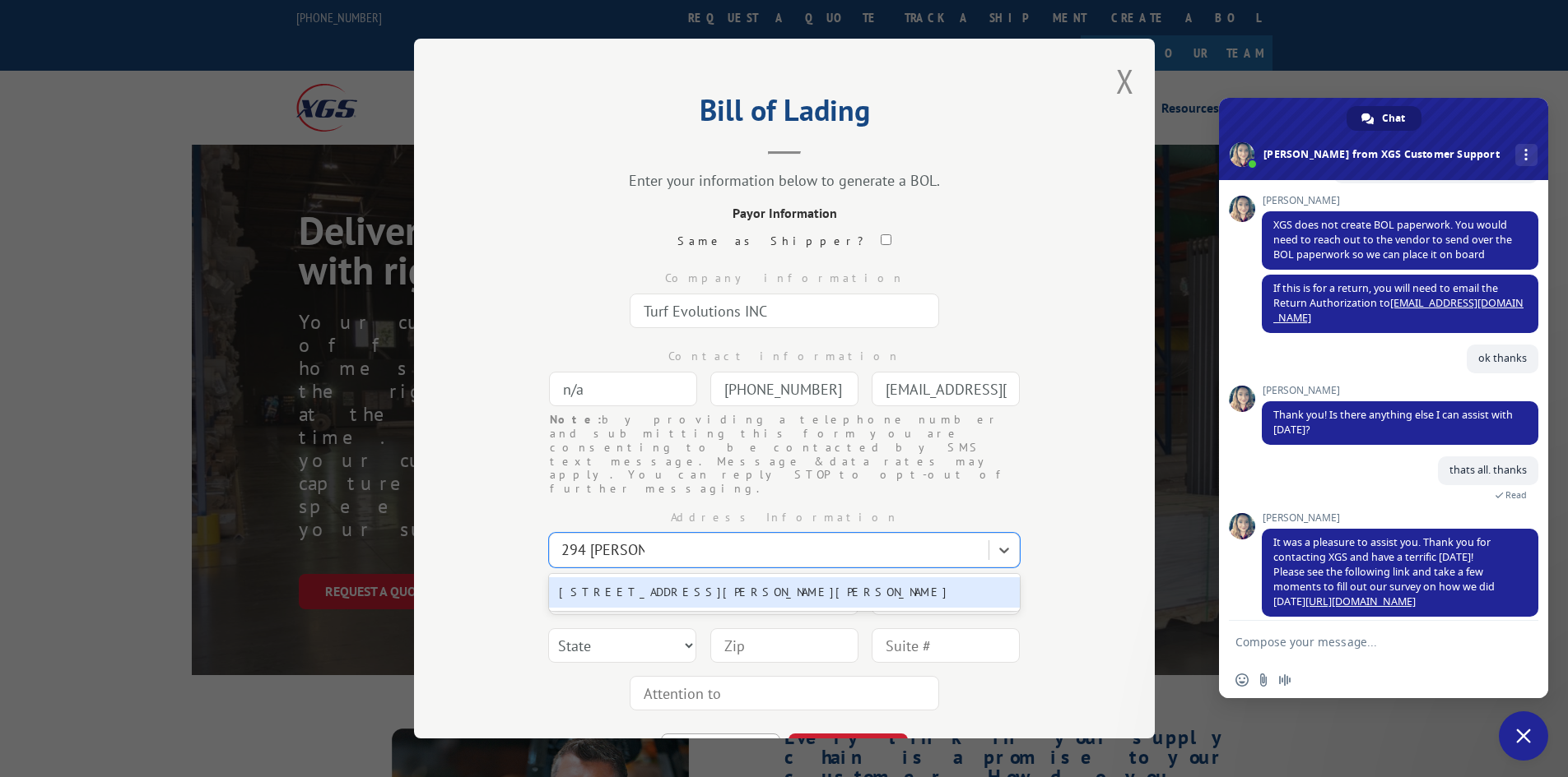
type input "30720"
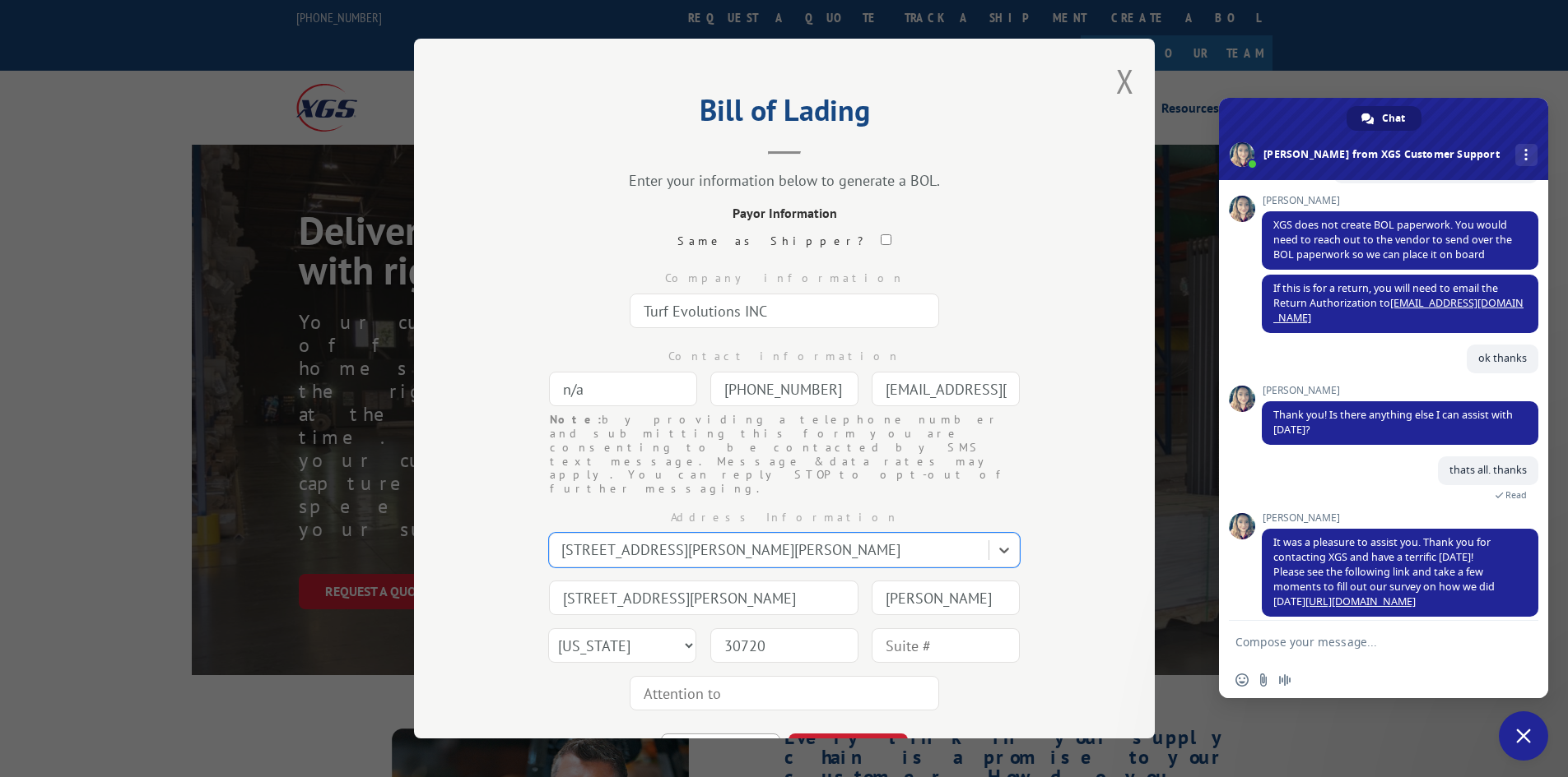
click at [743, 676] on input "text" at bounding box center [784, 694] width 309 height 34
type input "Turf Evolutions"
click at [831, 733] on button "CONTINUE" at bounding box center [849, 751] width 120 height 36
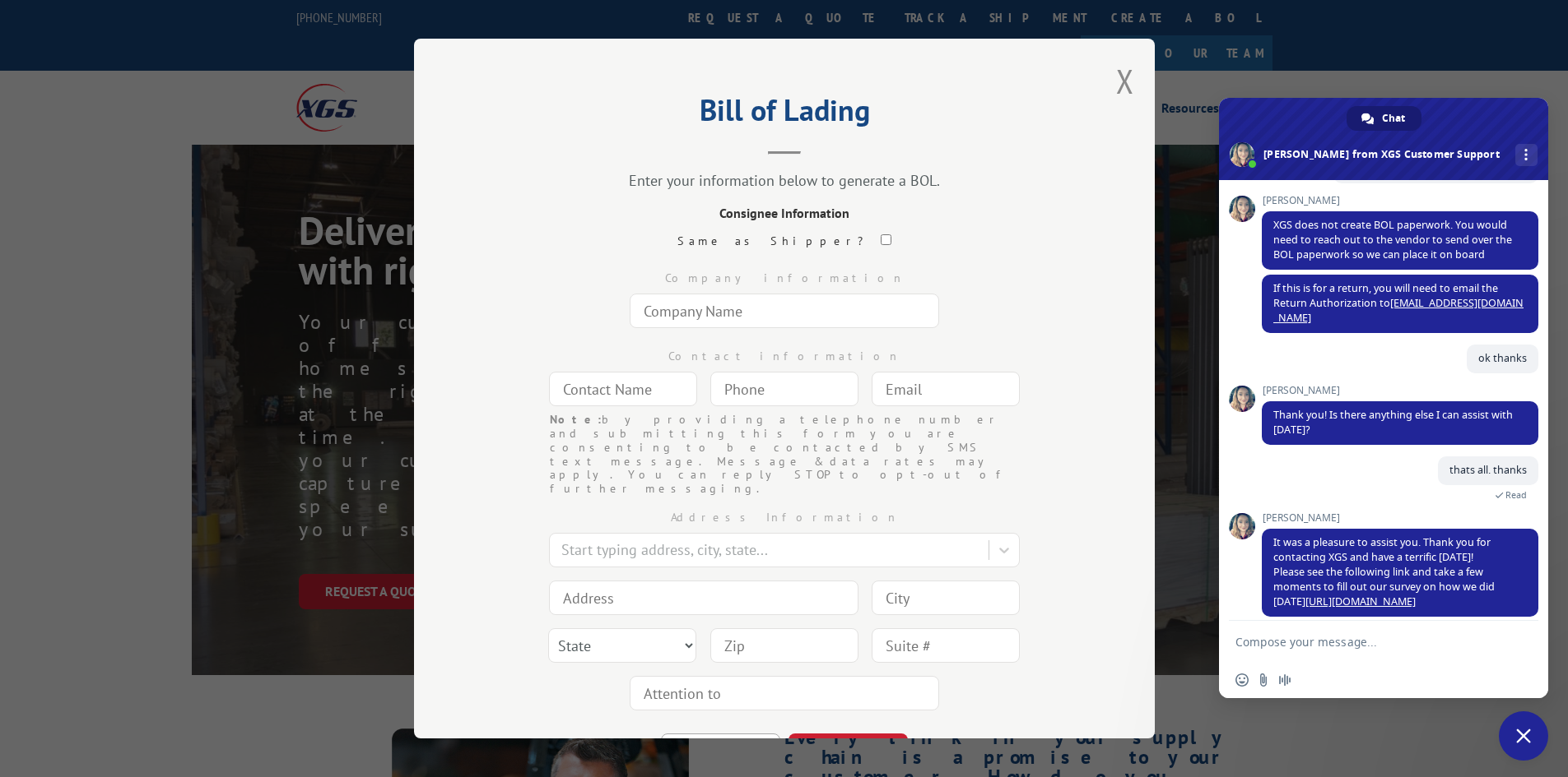
click at [770, 317] on input "text" at bounding box center [784, 311] width 309 height 34
type input "Turf Evolutions INC"
click at [613, 387] on input "text" at bounding box center [623, 389] width 148 height 34
type input "n/a"
type input "(___) ___-____"
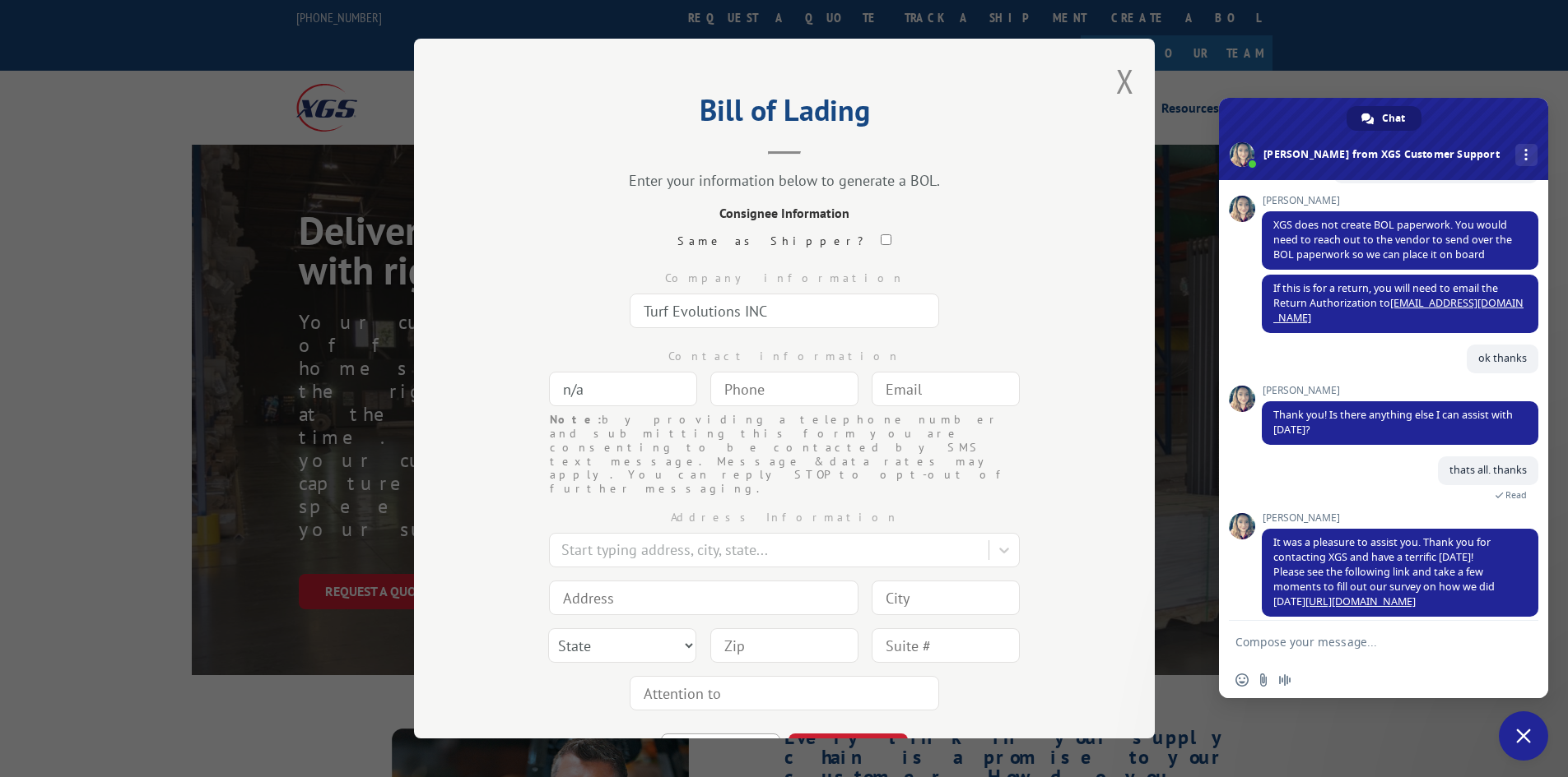
paste input "[EMAIL_ADDRESS][DOMAIN_NAME]"
type input "[EMAIL_ADDRESS][DOMAIN_NAME]"
type input "(___) ___-____"
click at [750, 394] on input "(___) ___-____" at bounding box center [784, 389] width 148 height 34
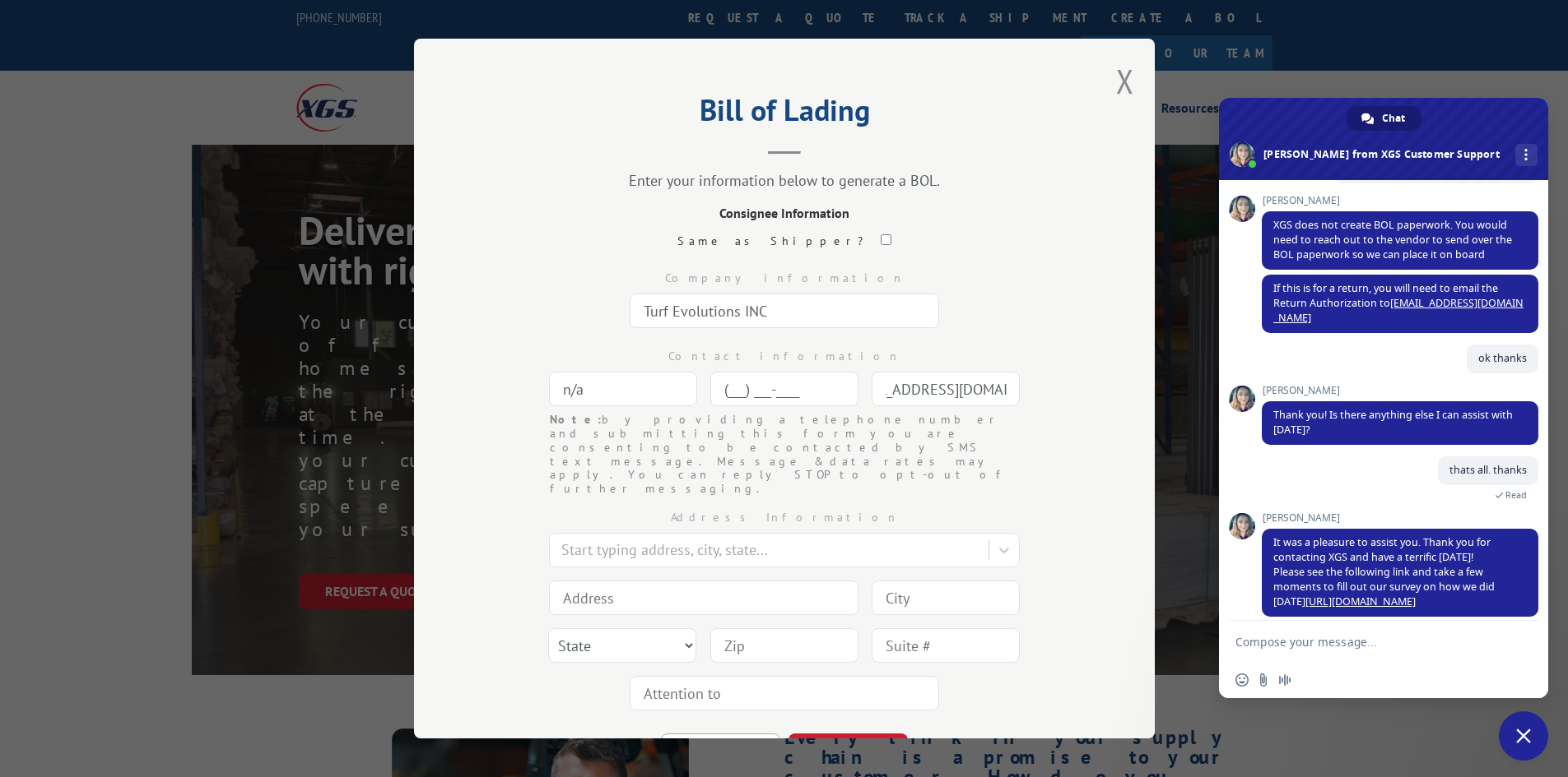
scroll to position [0, 0]
paste input "184) 473-9030"
drag, startPoint x: 820, startPoint y: 388, endPoint x: 698, endPoint y: 386, distance: 122.0
click at [698, 386] on div "Contact information n/a (184) 473-9030 Note: by providing a telephone number an…" at bounding box center [784, 374] width 576 height 78
click at [820, 389] on input "(184) 473-9030" at bounding box center [784, 389] width 148 height 34
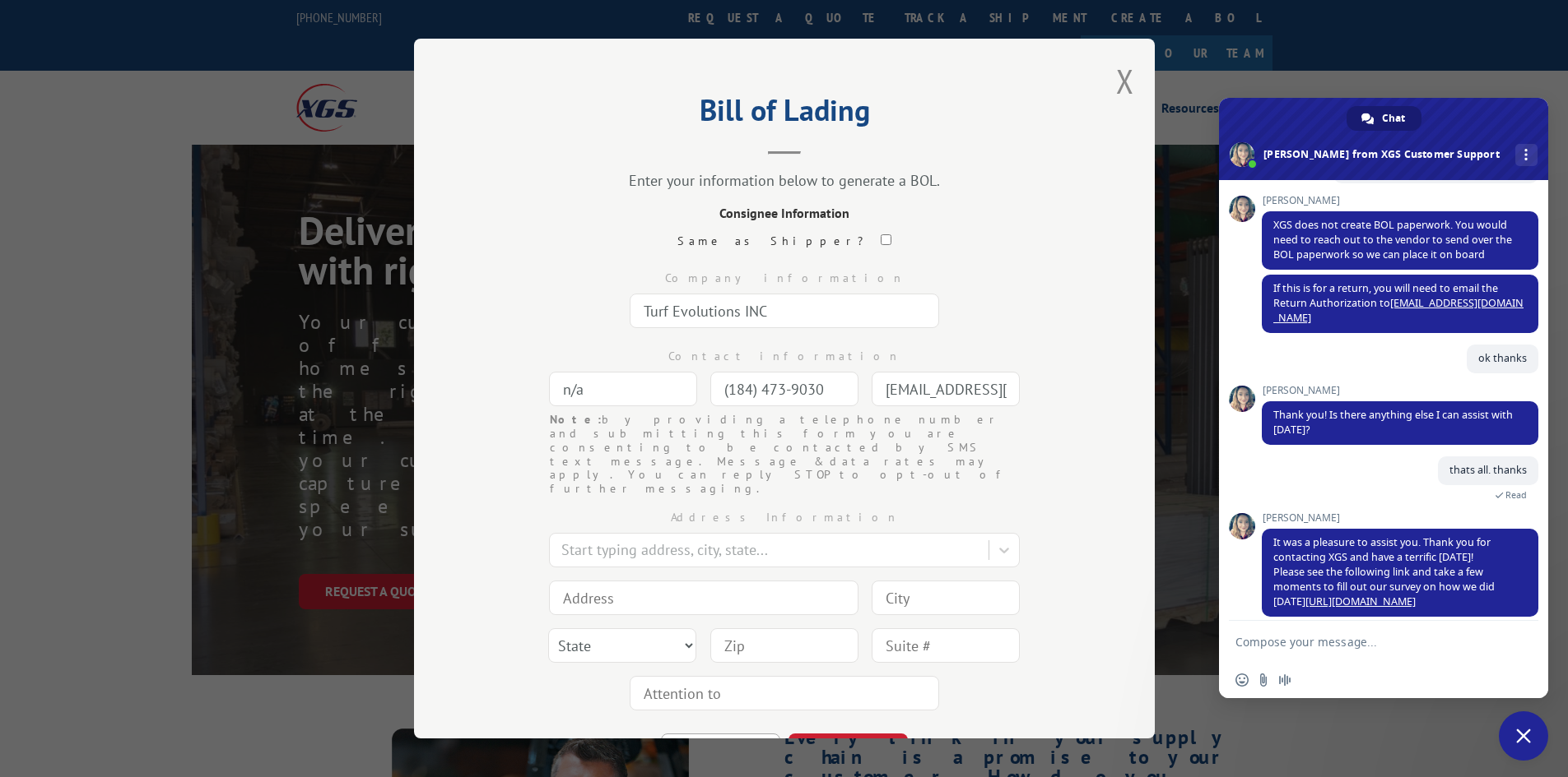
type input "(184) 473-9030"
paste input "844) 739-0300"
type input "[PHONE_NUMBER]"
click at [620, 540] on div at bounding box center [770, 550] width 419 height 22
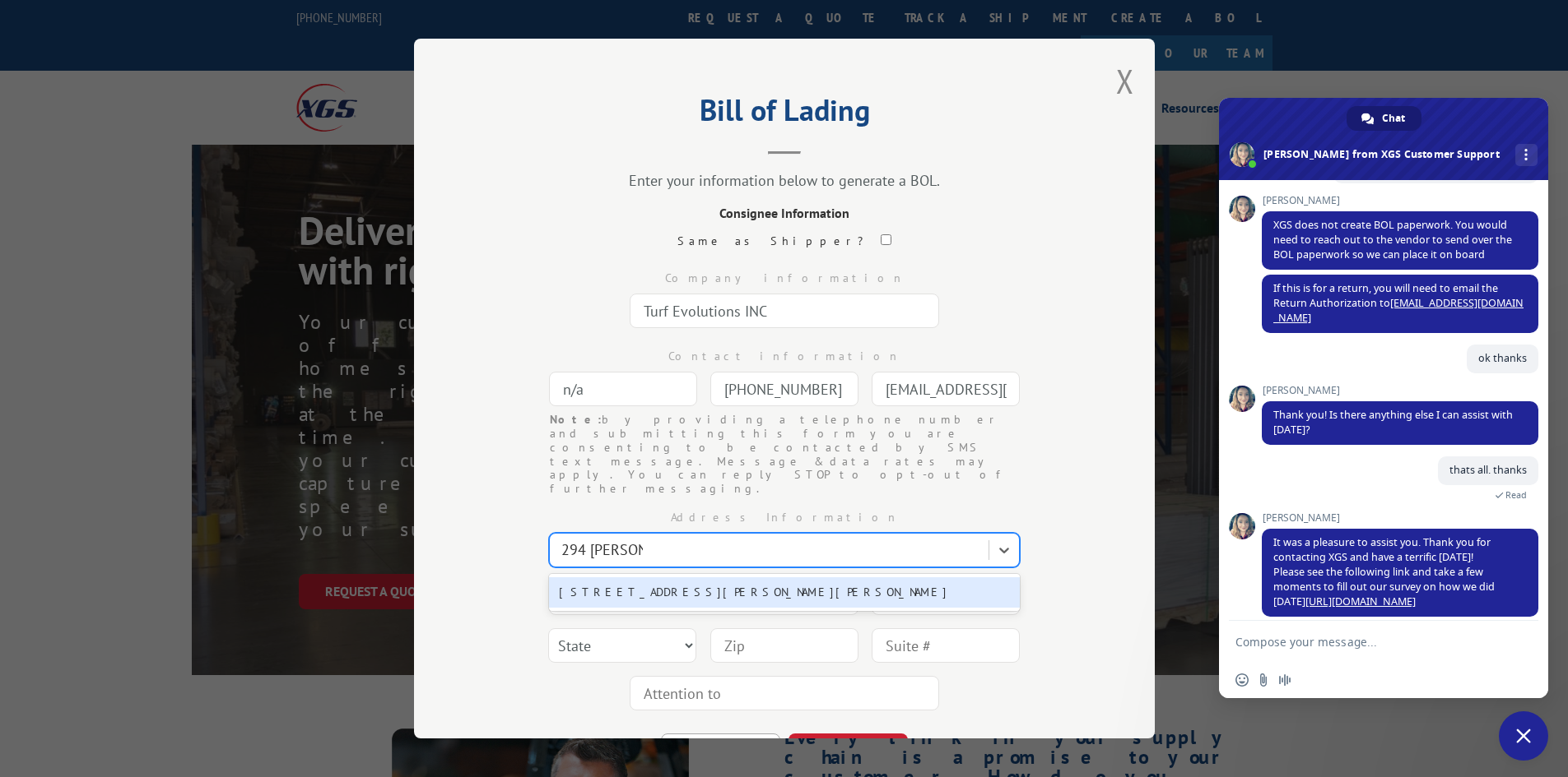
type input "294 hennon w"
click at [614, 578] on div "[STREET_ADDRESS][PERSON_NAME][PERSON_NAME]" at bounding box center [784, 593] width 471 height 30
type input "[STREET_ADDRESS][PERSON_NAME]"
type input "[PERSON_NAME]"
select select "GA"
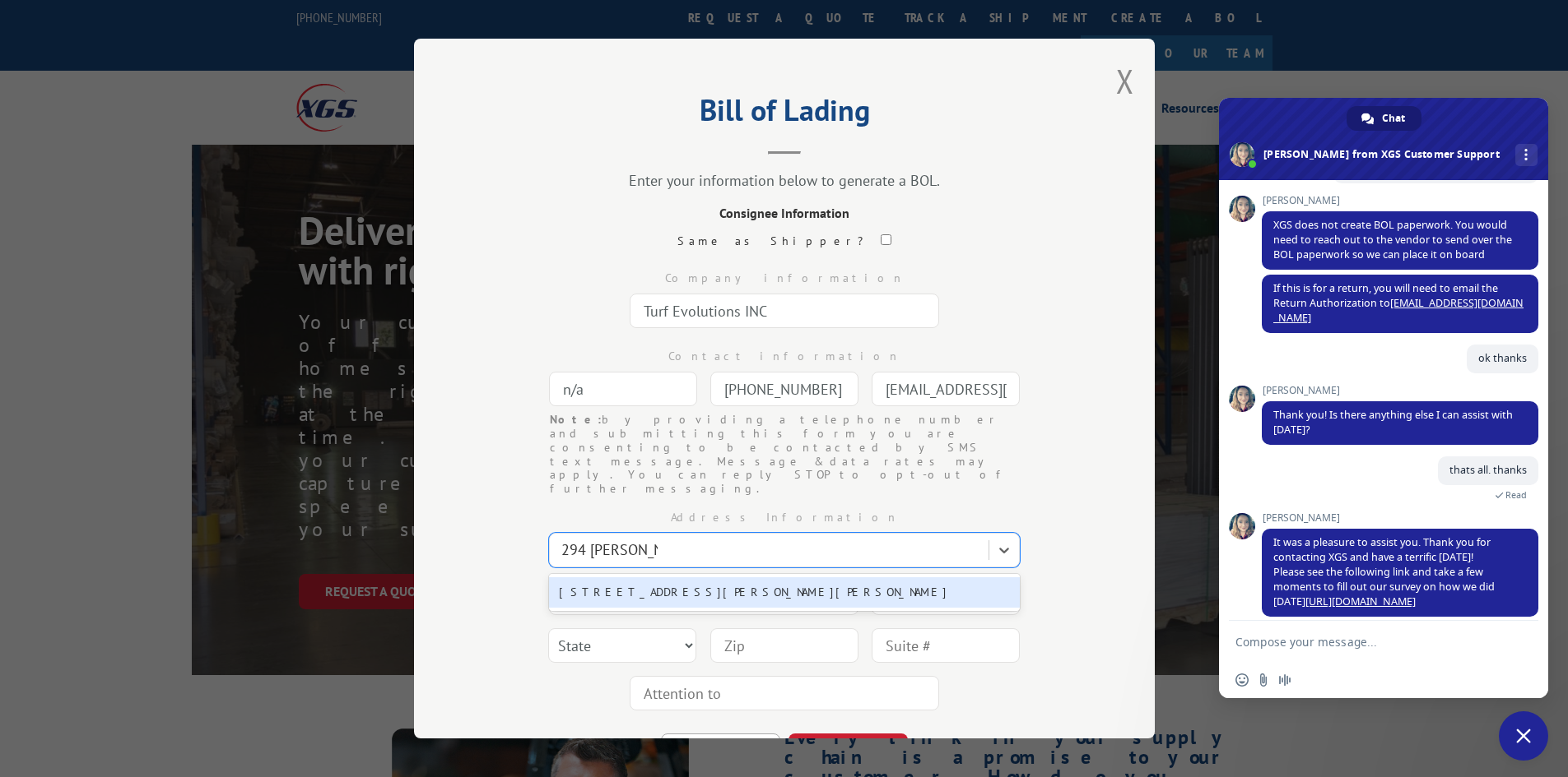
type input "30720"
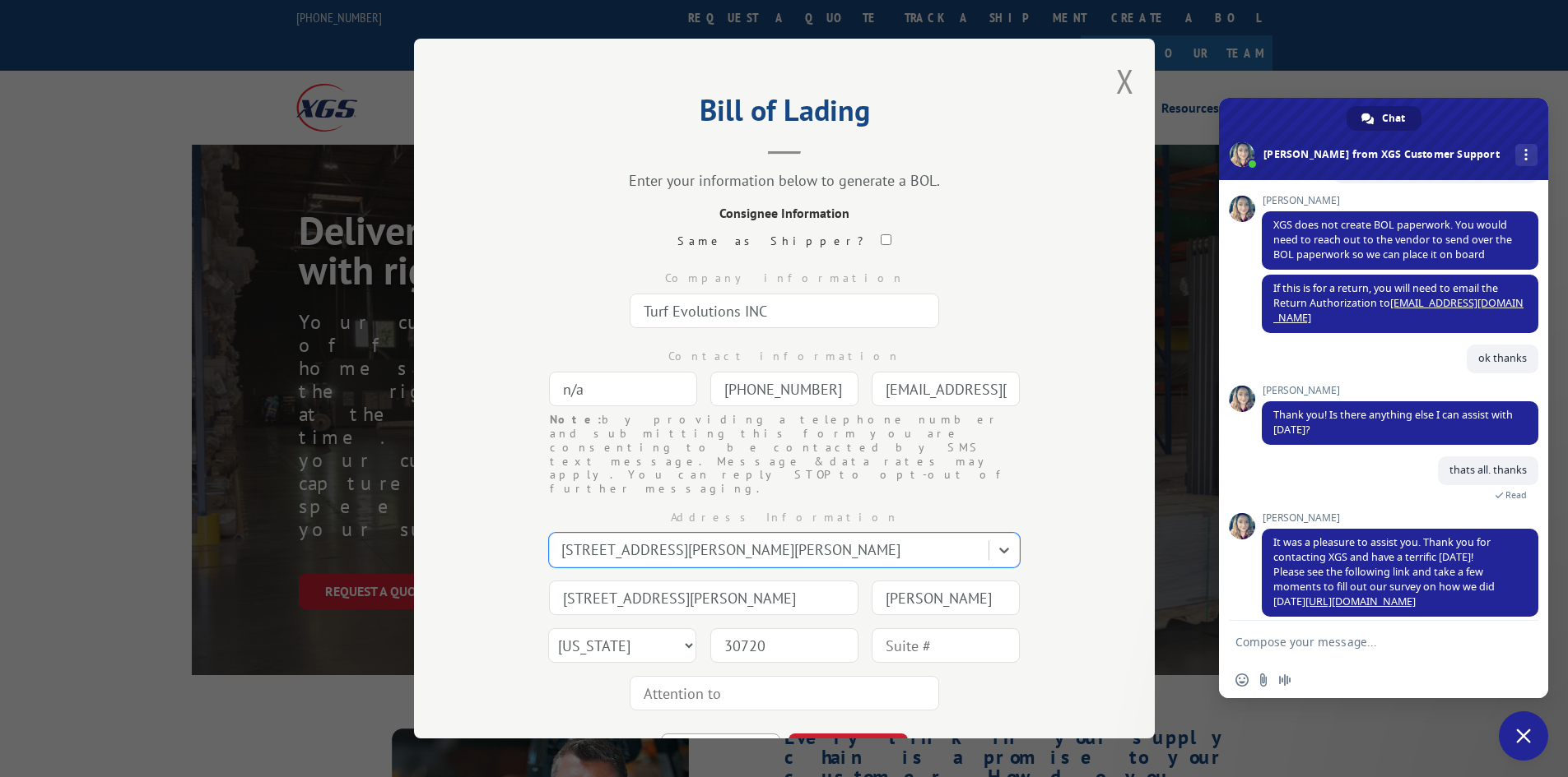
click at [688, 676] on input "text" at bounding box center [784, 694] width 309 height 34
type input "Turf Evolutions"
click at [833, 733] on button "CONTINUE" at bounding box center [849, 751] width 120 height 36
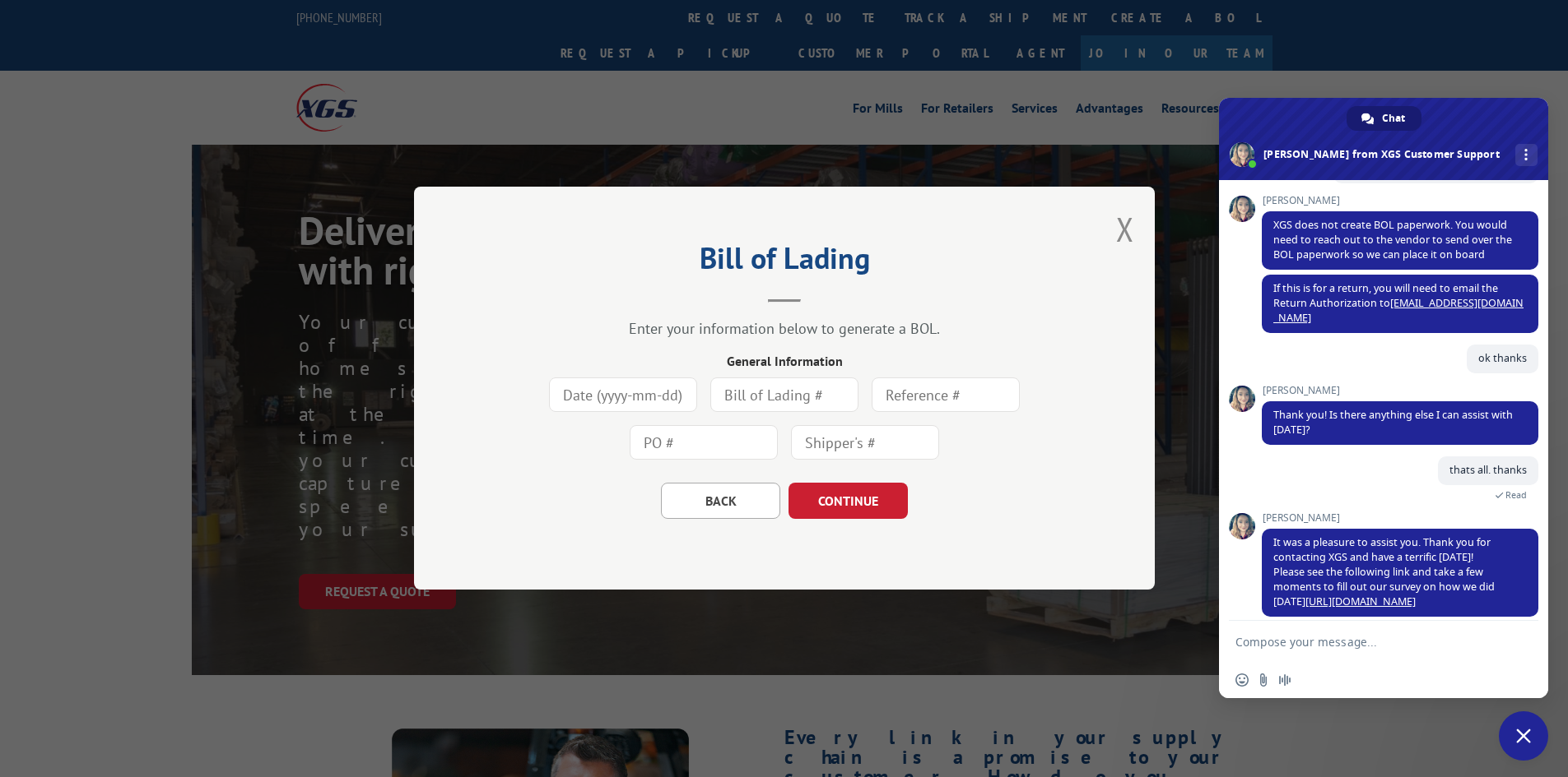
click at [603, 400] on input at bounding box center [623, 396] width 148 height 34
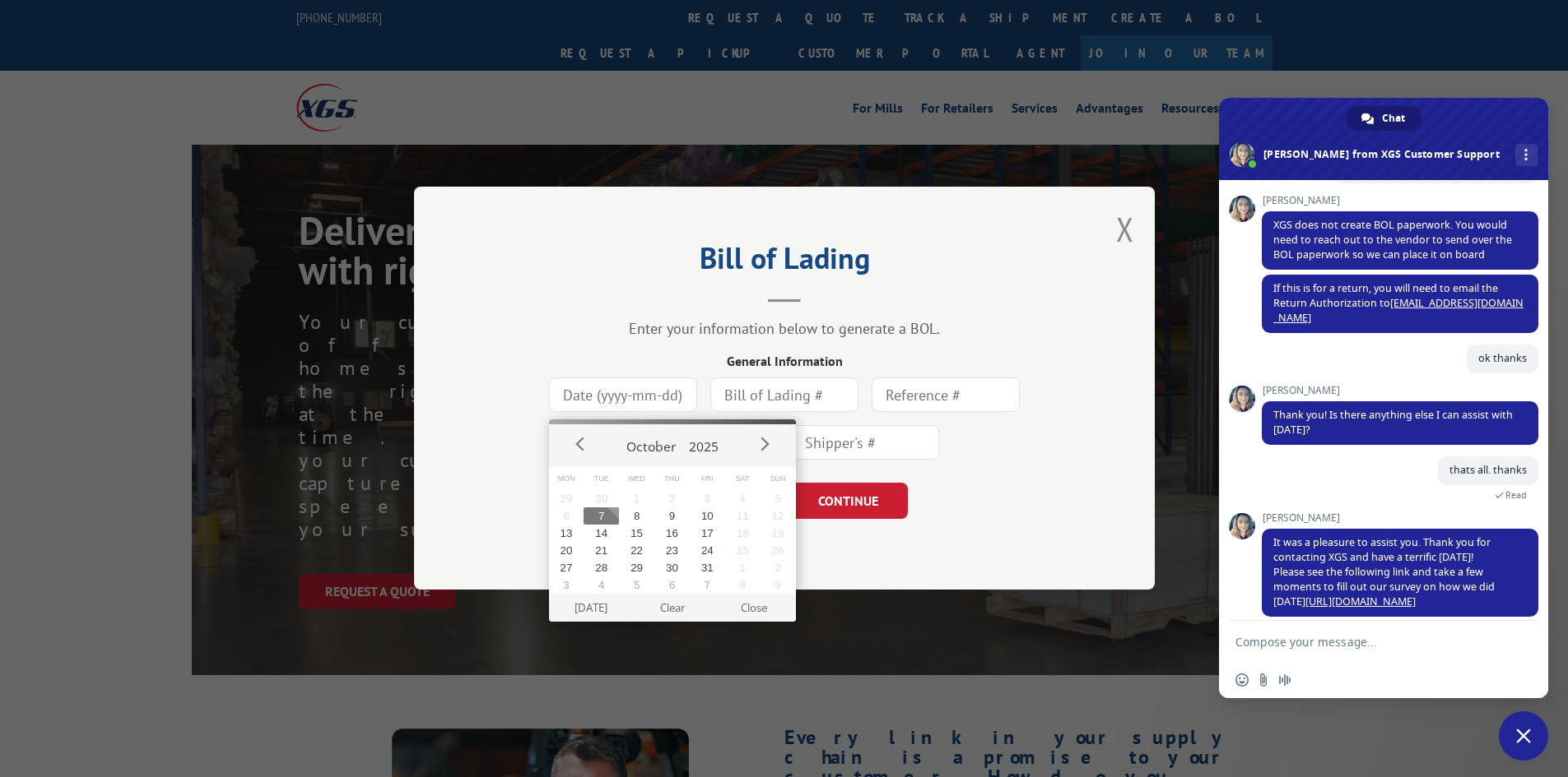
click at [607, 513] on button "7" at bounding box center [601, 516] width 35 height 17
type input "[DATE]"
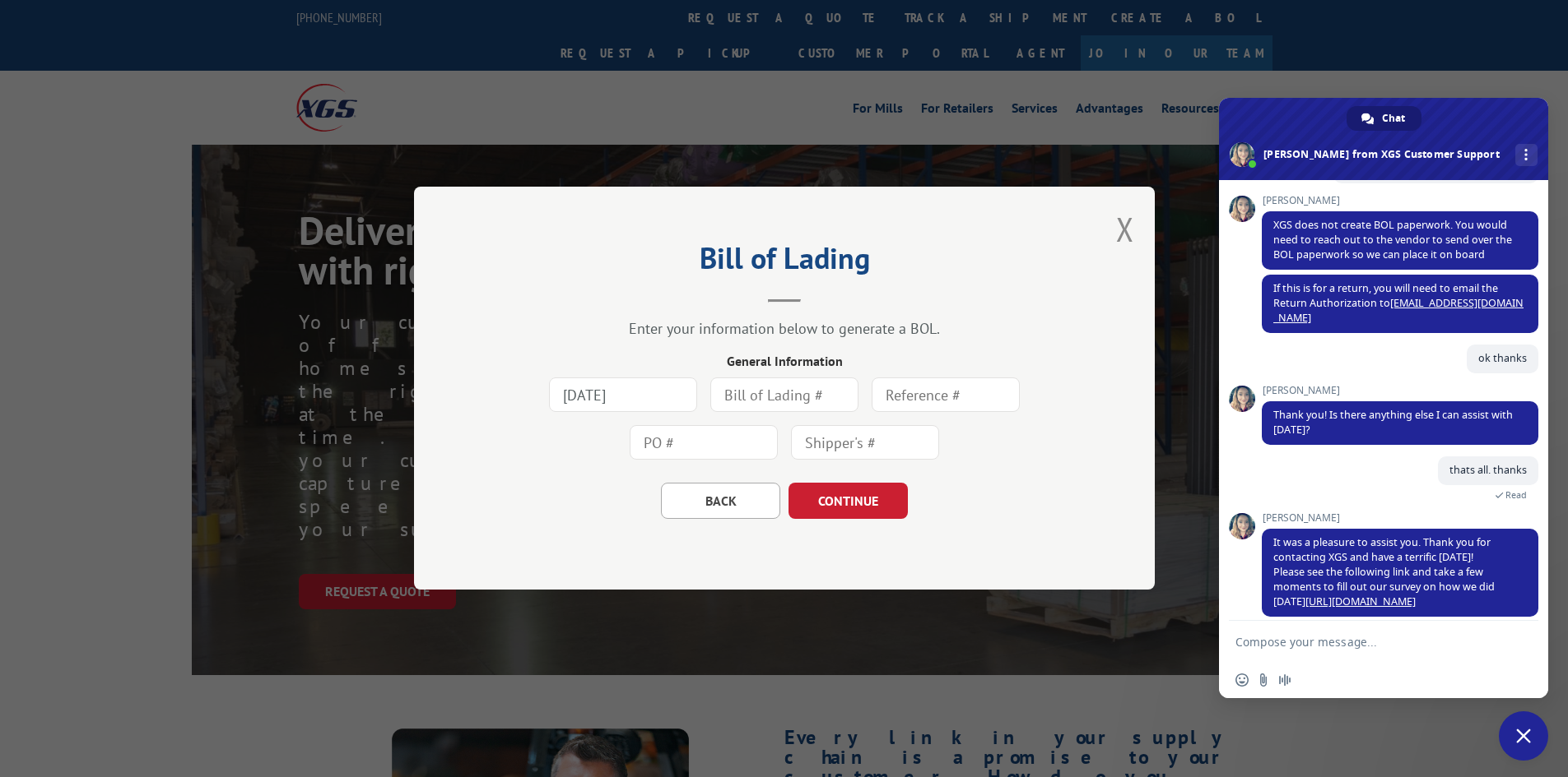
click at [752, 398] on input "text" at bounding box center [784, 396] width 148 height 34
type input "7825197"
click at [845, 509] on button "CONTINUE" at bounding box center [849, 502] width 120 height 36
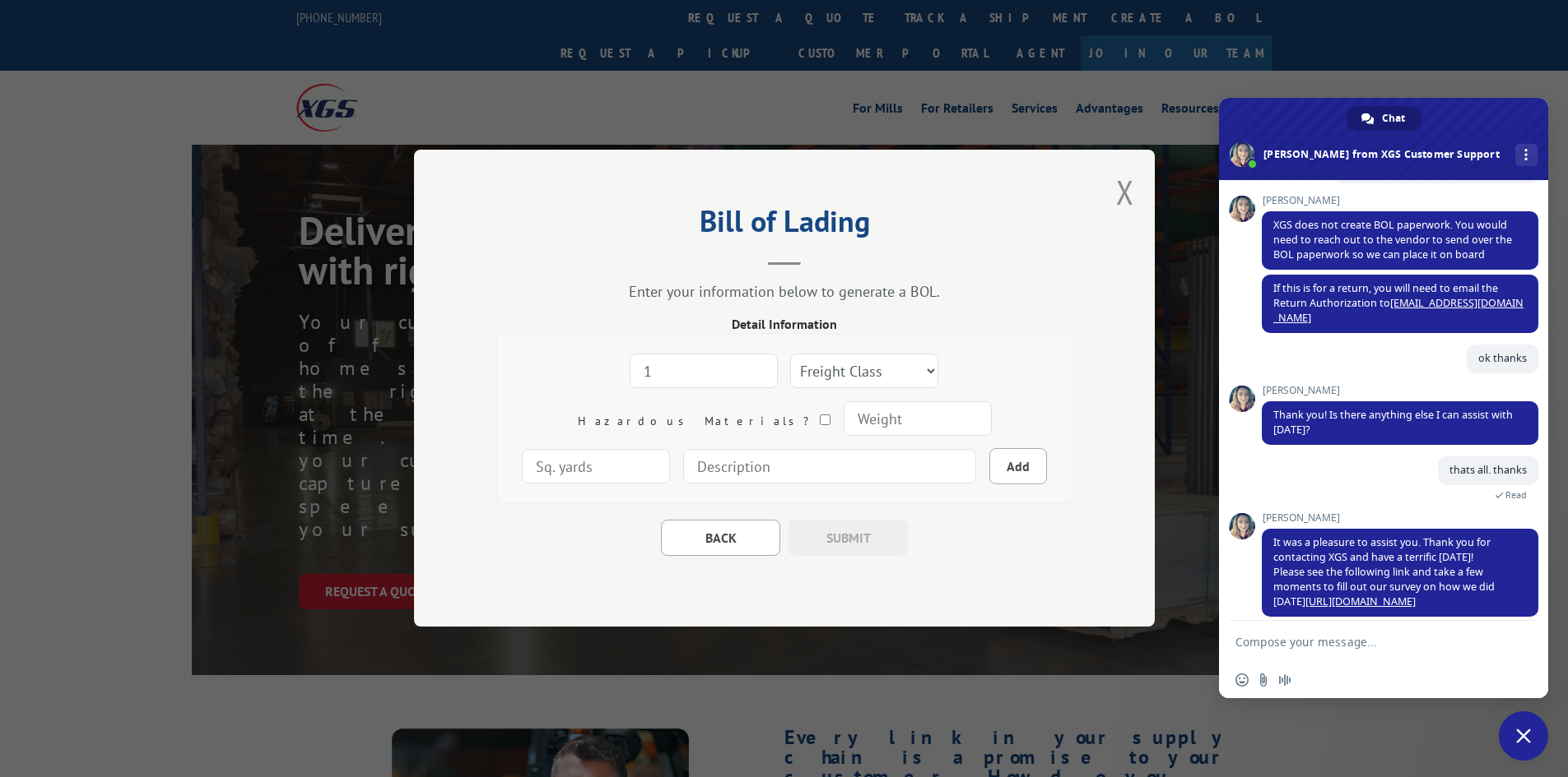
type input "1"
click at [696, 365] on input "1" at bounding box center [703, 372] width 148 height 34
click at [811, 371] on select "Freight Class 50 55 60 65 70 77 85 92 100 110 125 150 175 200 250 300 400 500 C…" at bounding box center [864, 372] width 148 height 34
select select "250"
click at [790, 355] on select "Freight Class 50 55 60 65 70 77 85 92 100 110 125 150 175 200 250 300 400 500 C…" at bounding box center [864, 372] width 148 height 34
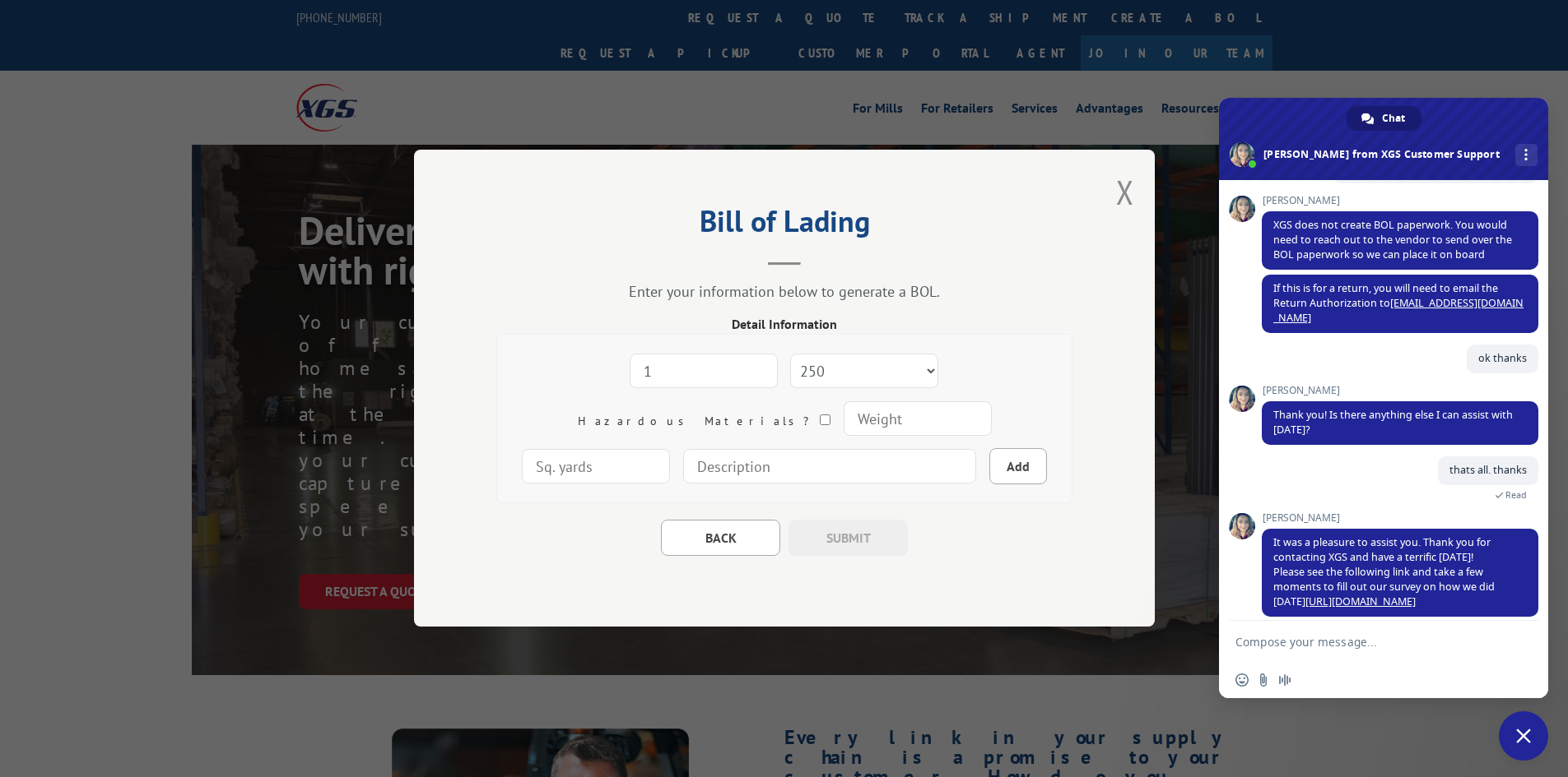
click at [843, 419] on input "number" at bounding box center [917, 419] width 148 height 34
type input "200"
click at [670, 450] on input "number" at bounding box center [596, 467] width 148 height 34
type input "100"
click at [753, 461] on input at bounding box center [830, 467] width 293 height 34
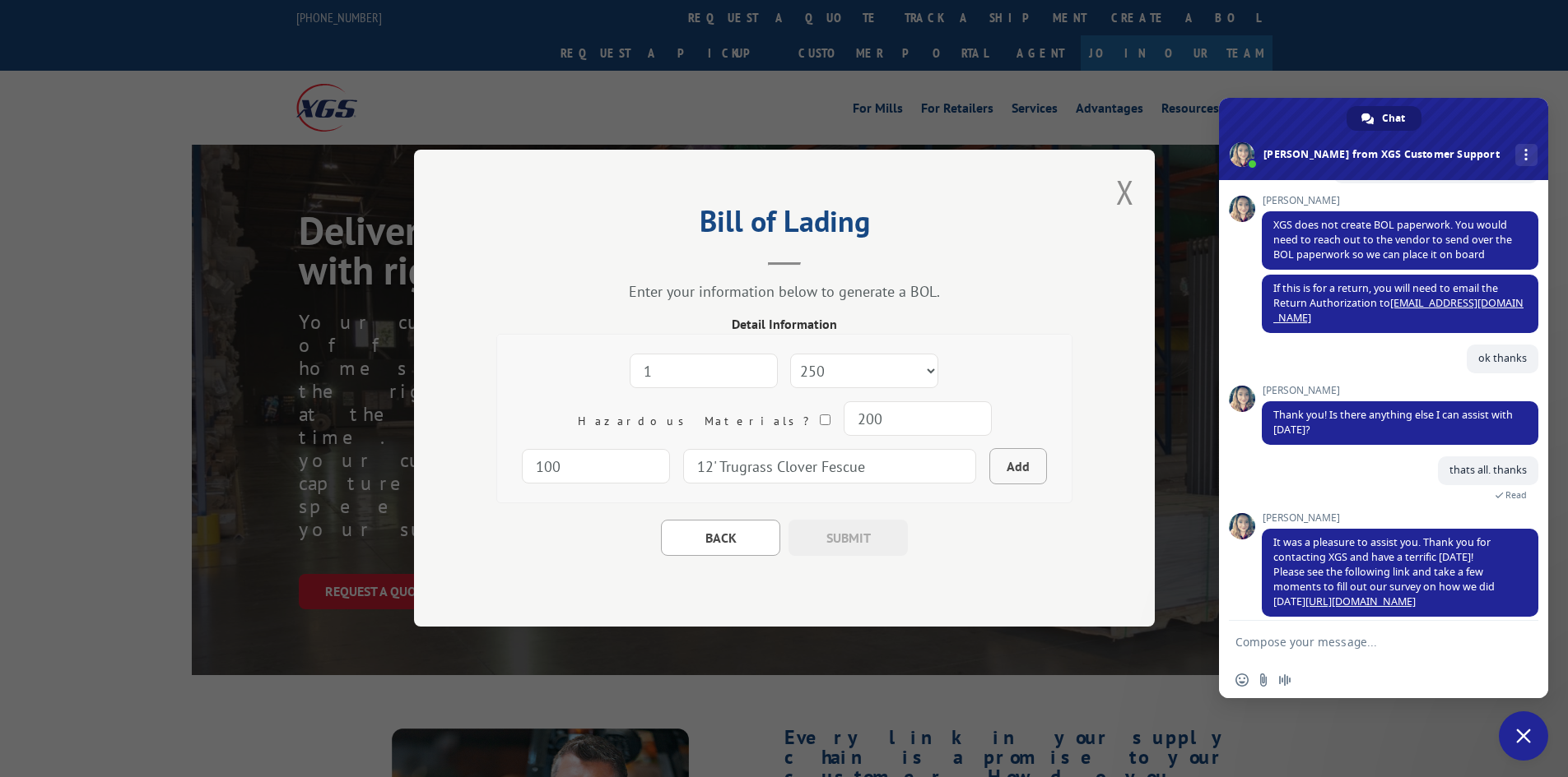
type input "12' Trugrass Clover Fescue"
click at [989, 469] on button "Add" at bounding box center [1017, 467] width 58 height 36
select select
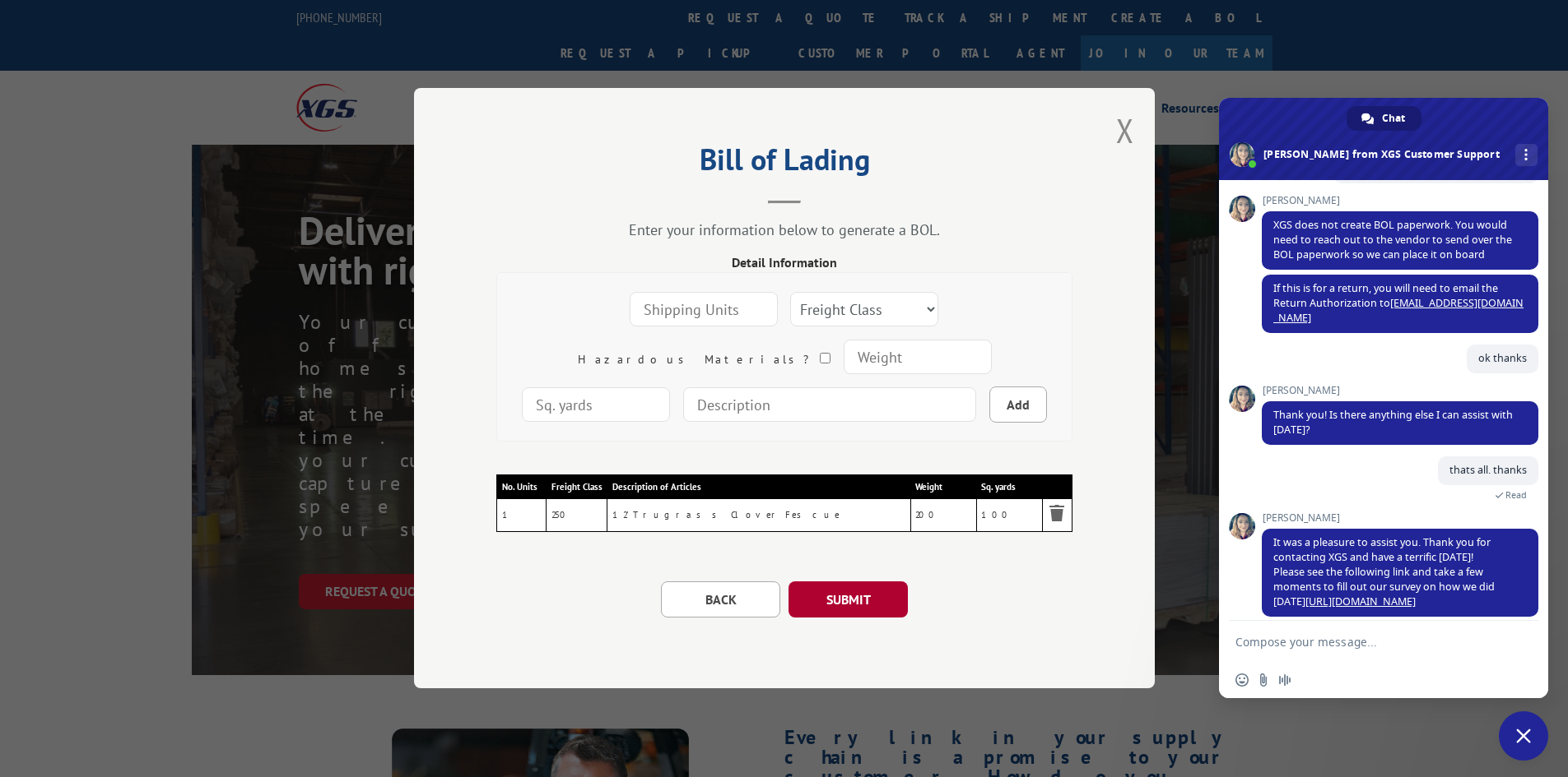
click at [851, 603] on button "SUBMIT" at bounding box center [849, 601] width 120 height 36
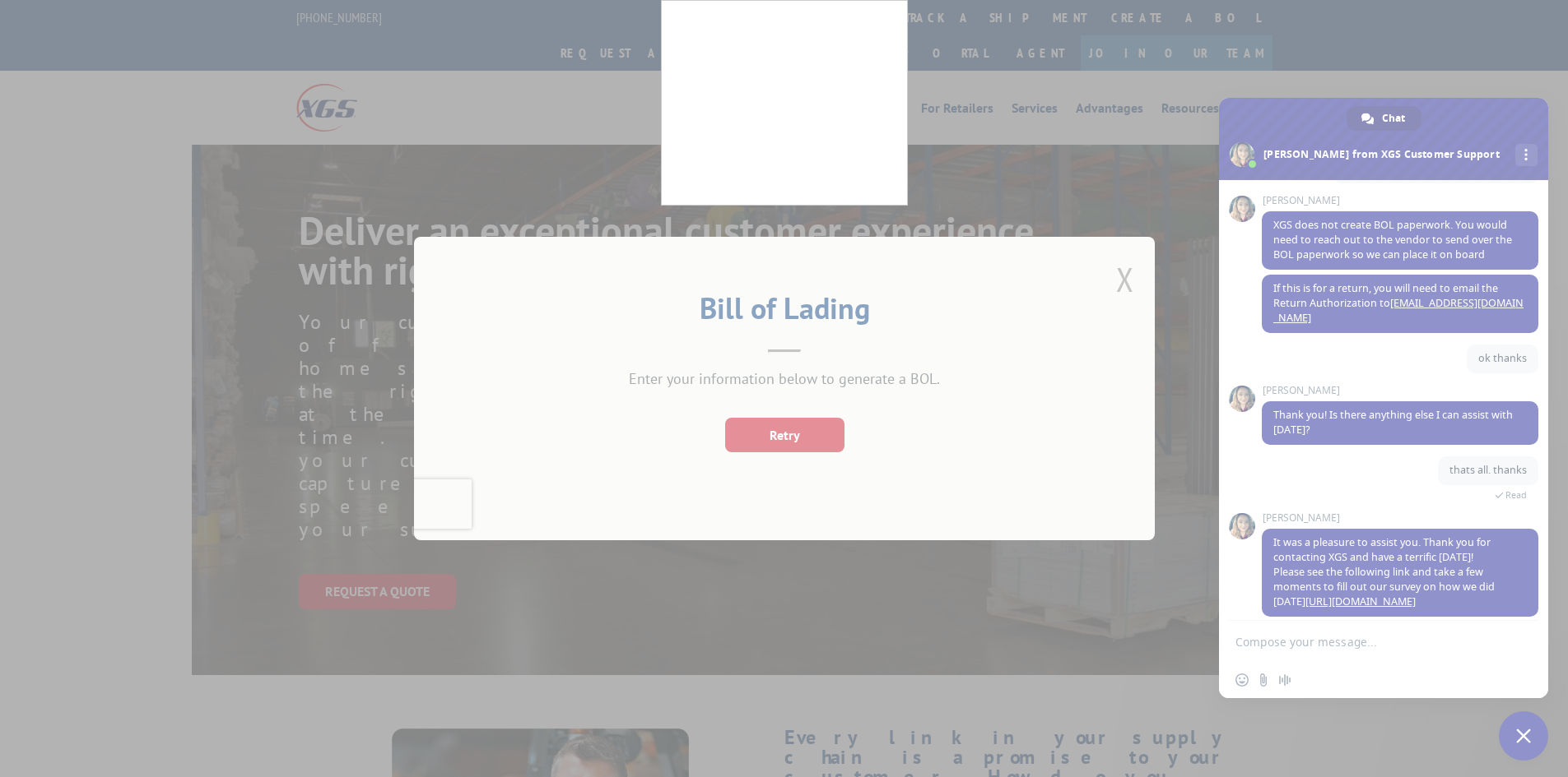
click at [764, 337] on div at bounding box center [784, 388] width 1568 height 777
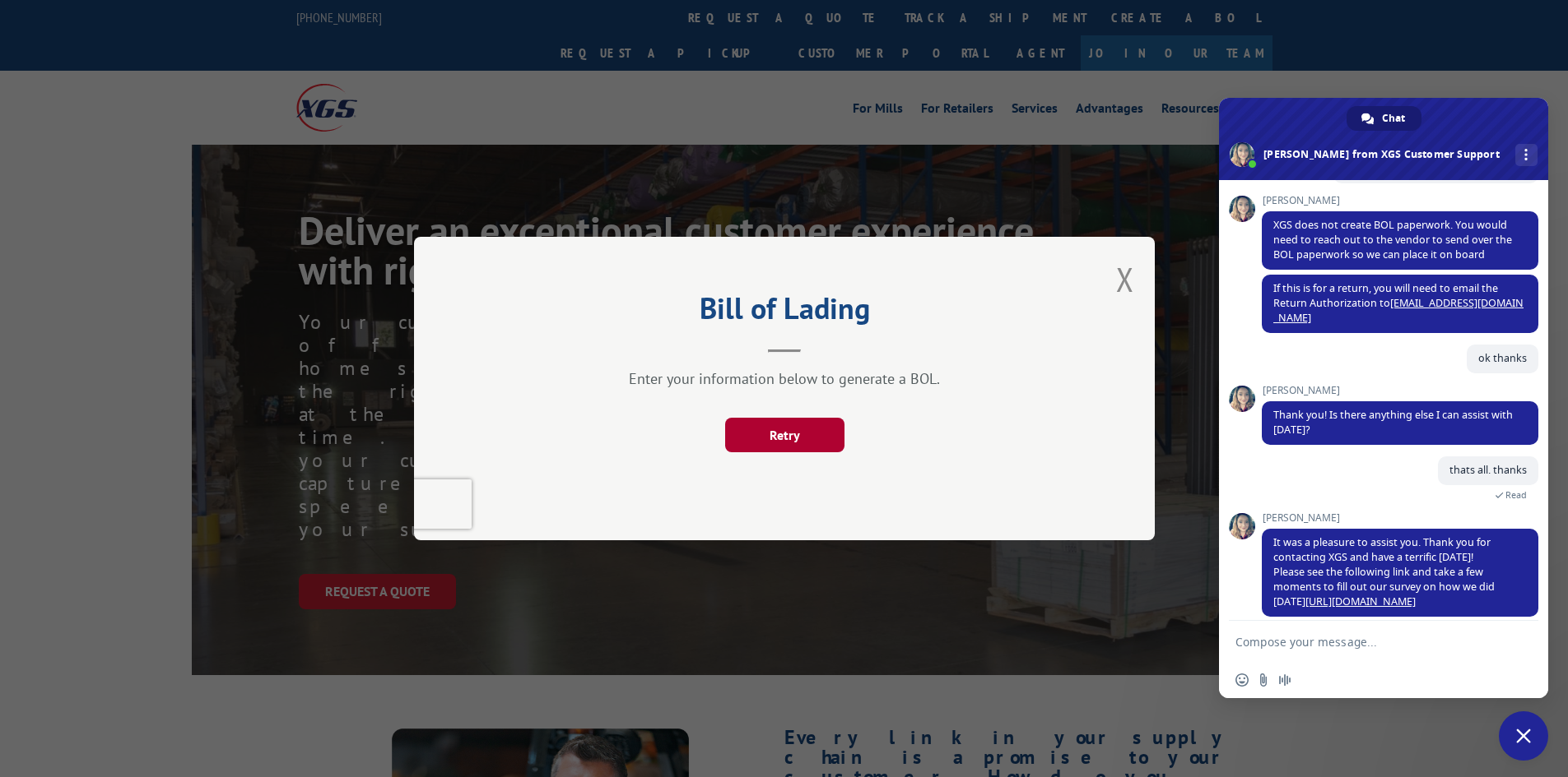
click at [761, 438] on button "Retry" at bounding box center [784, 435] width 120 height 34
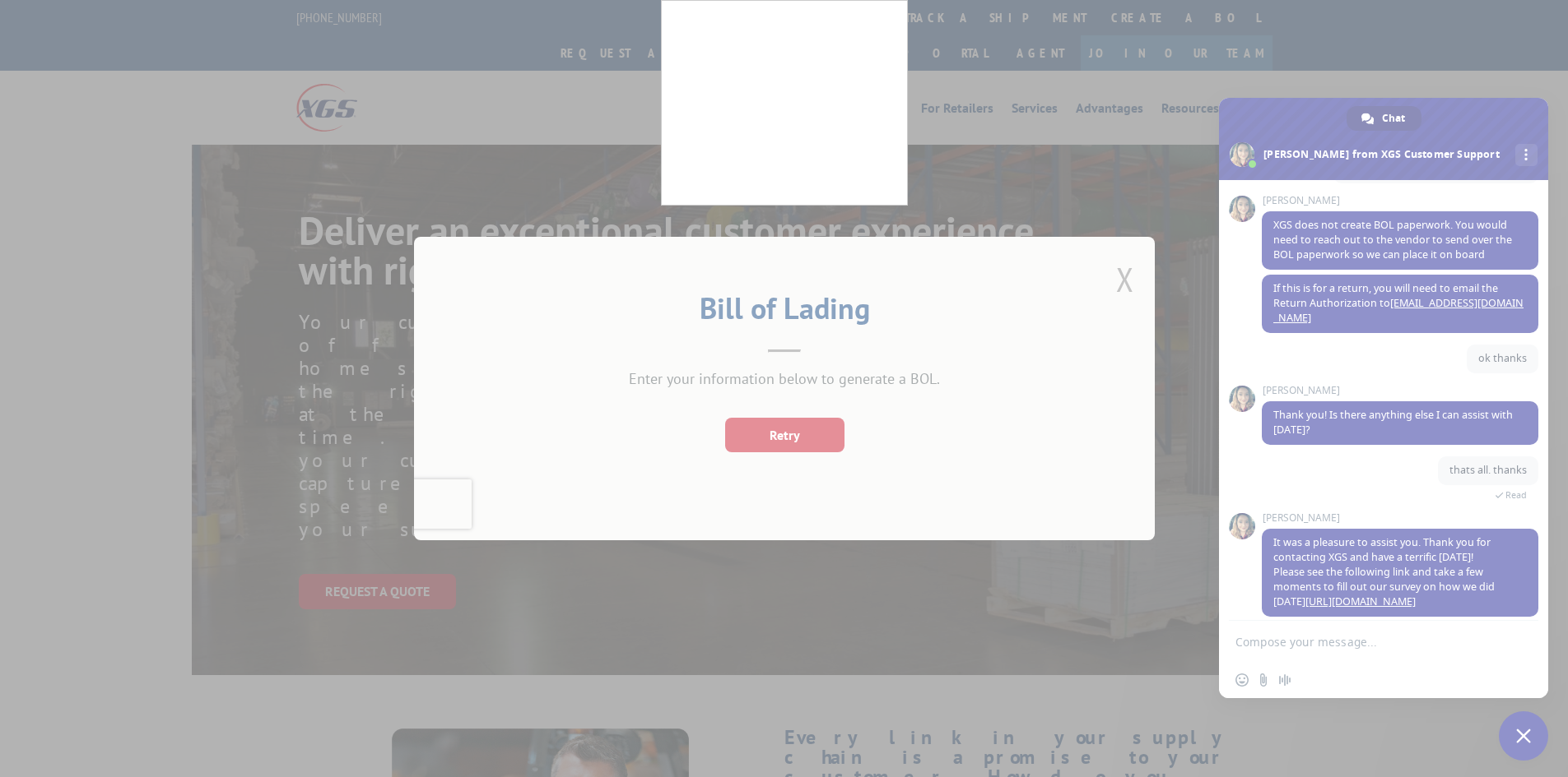
click at [690, 327] on div at bounding box center [784, 388] width 1568 height 777
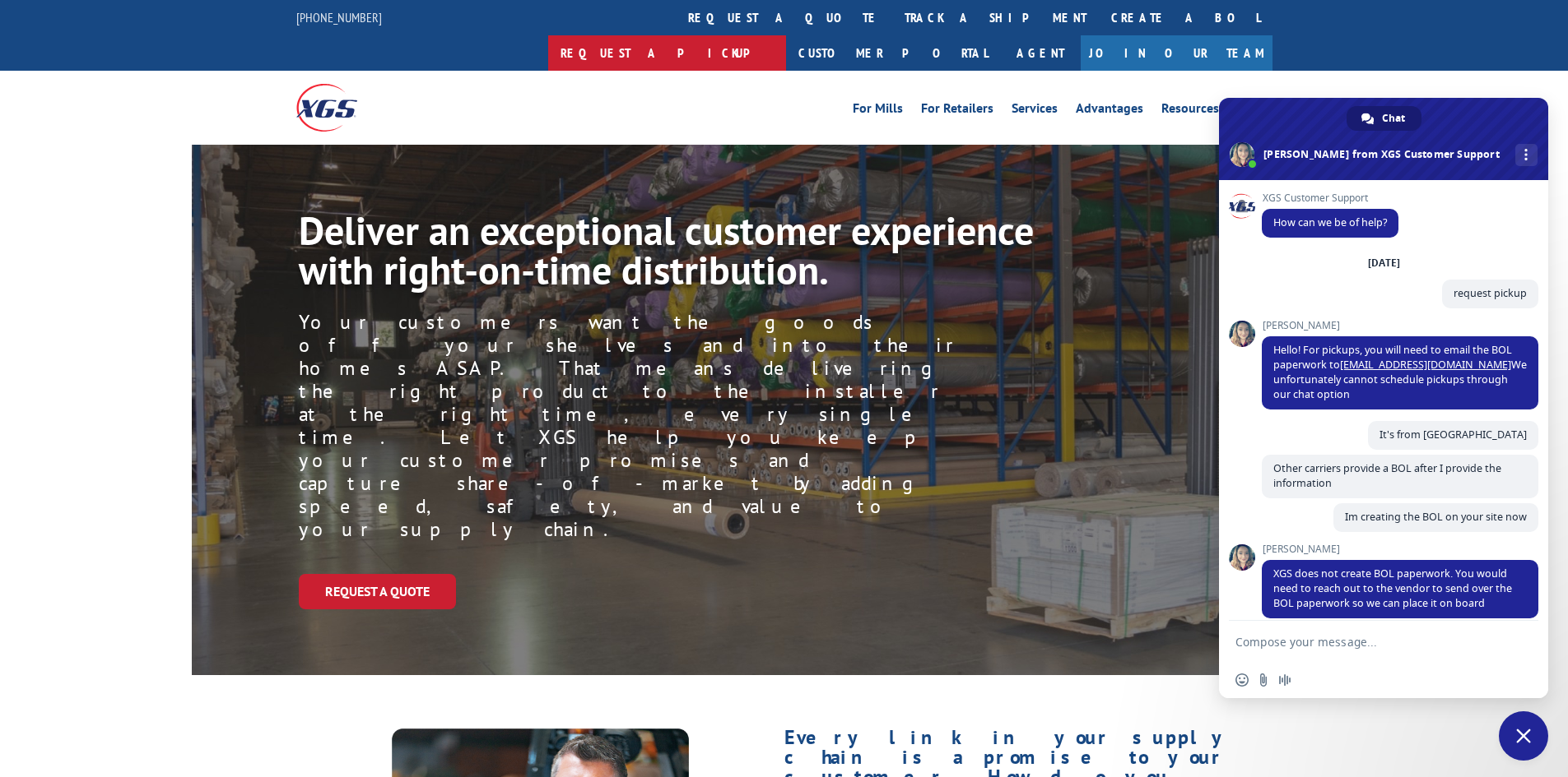
scroll to position [349, 0]
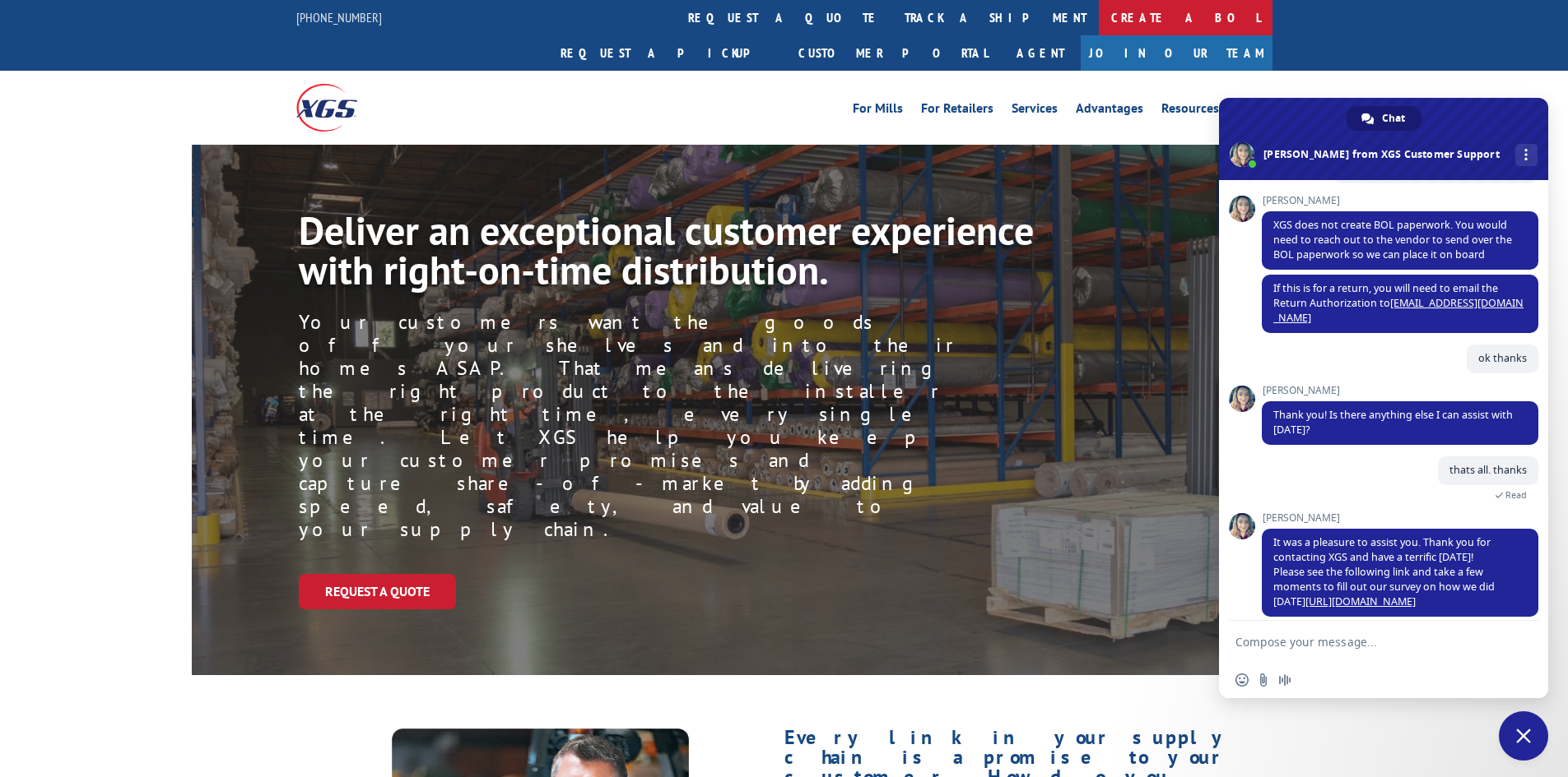
click at [1098, 20] on link "Create a BOL" at bounding box center [1185, 17] width 174 height 35
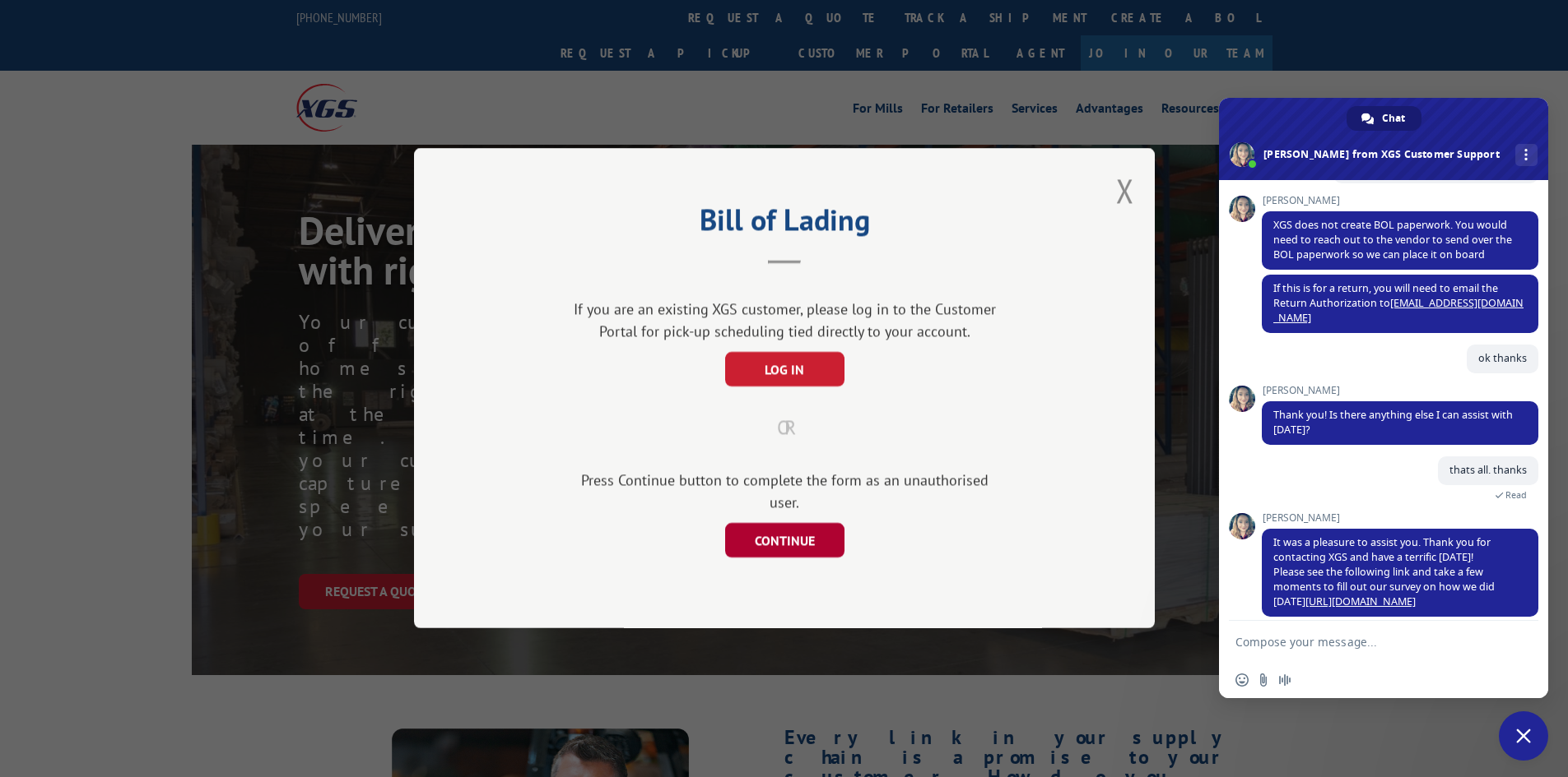
click at [778, 528] on button "CONTINUE" at bounding box center [784, 541] width 120 height 34
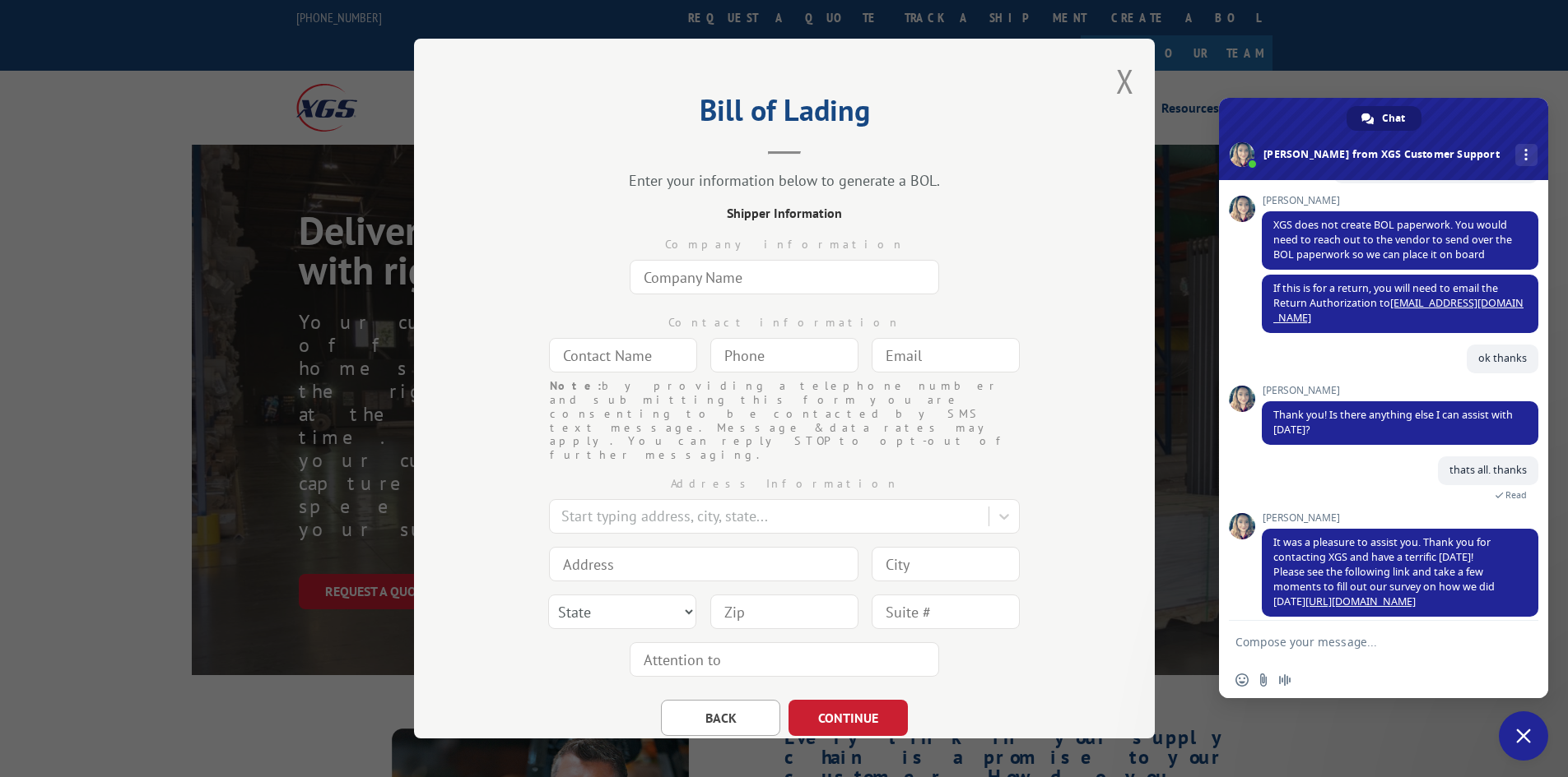
click at [732, 269] on input "text" at bounding box center [784, 277] width 309 height 34
type input "The Home Depot"
type input "[PERSON_NAME]"
type input "(512) ___-____"
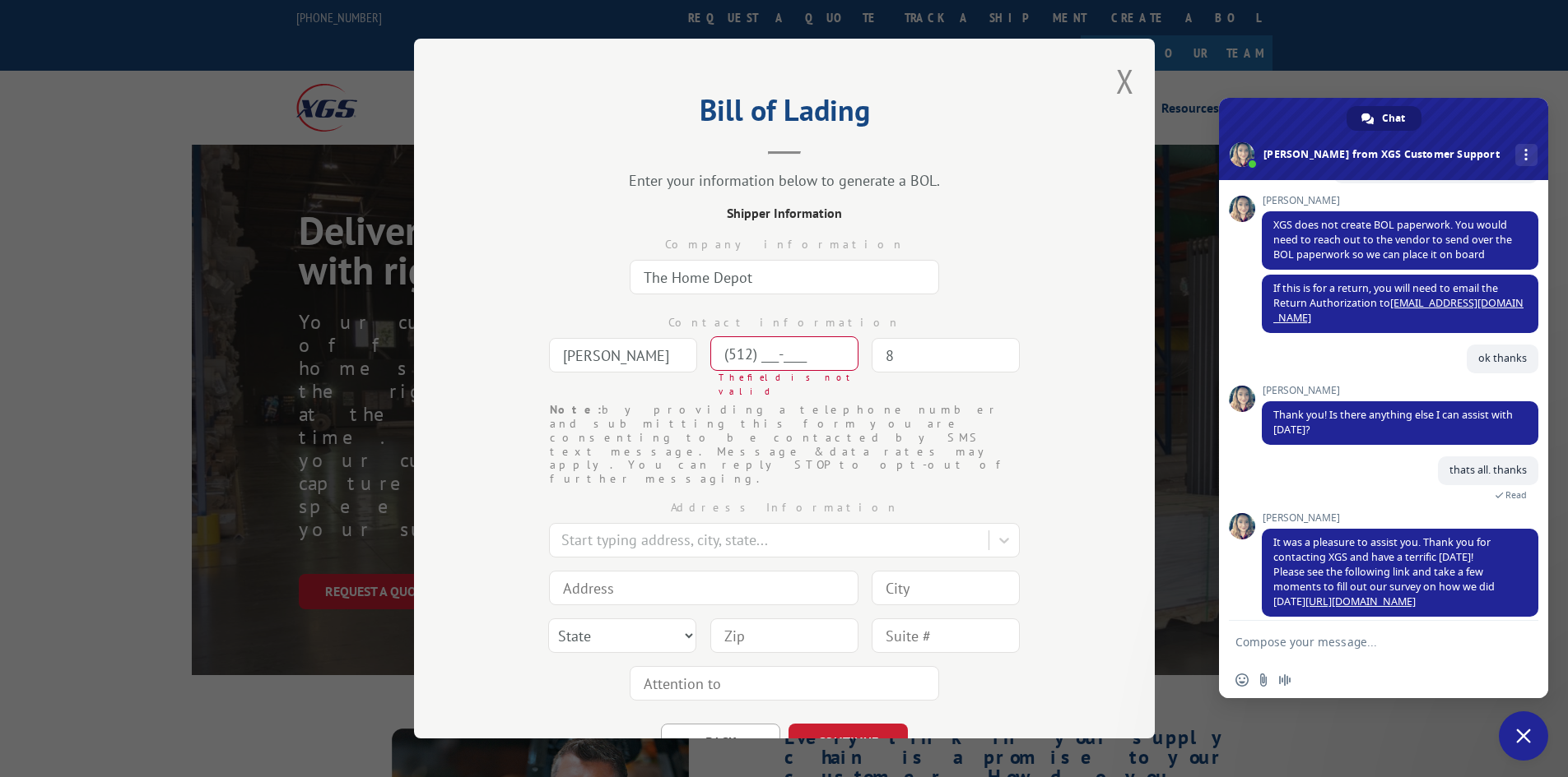
type input "8"
type input "[PHONE_NUMBER]"
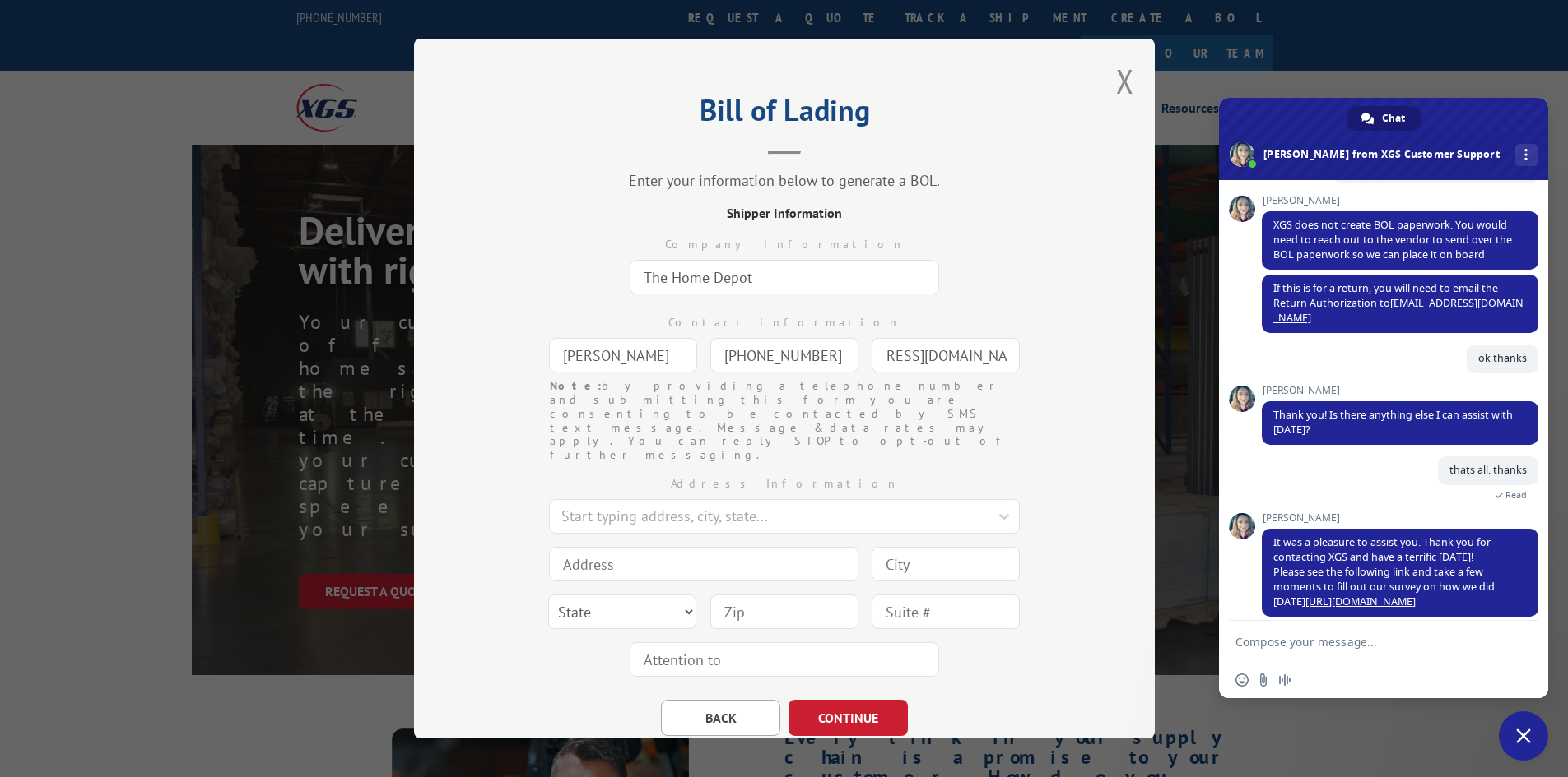
scroll to position [0, 98]
type input "[EMAIL_ADDRESS][DOMAIN_NAME]"
click at [661, 506] on div at bounding box center [770, 516] width 419 height 22
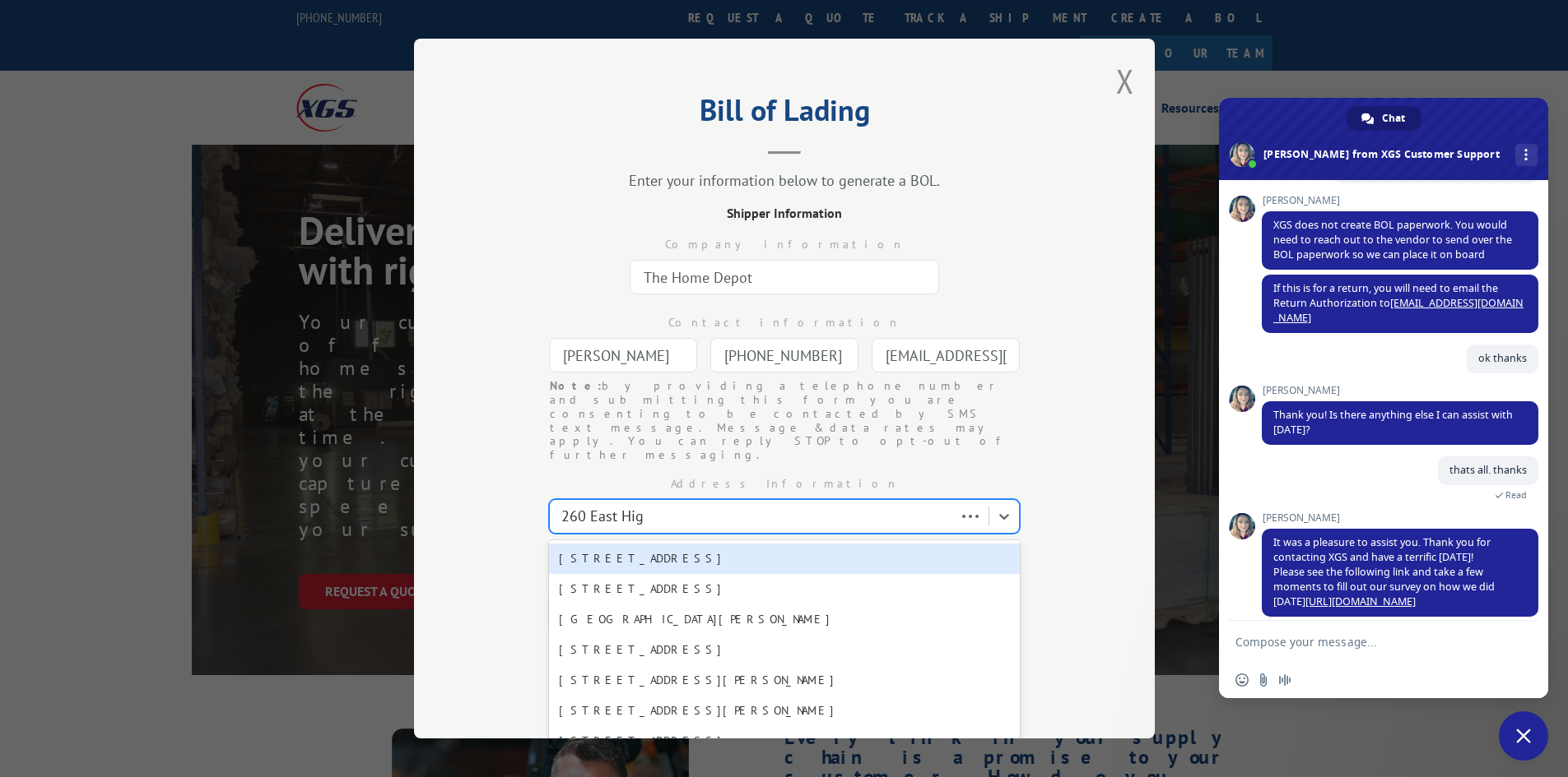
type input "260 [GEOGRAPHIC_DATA]"
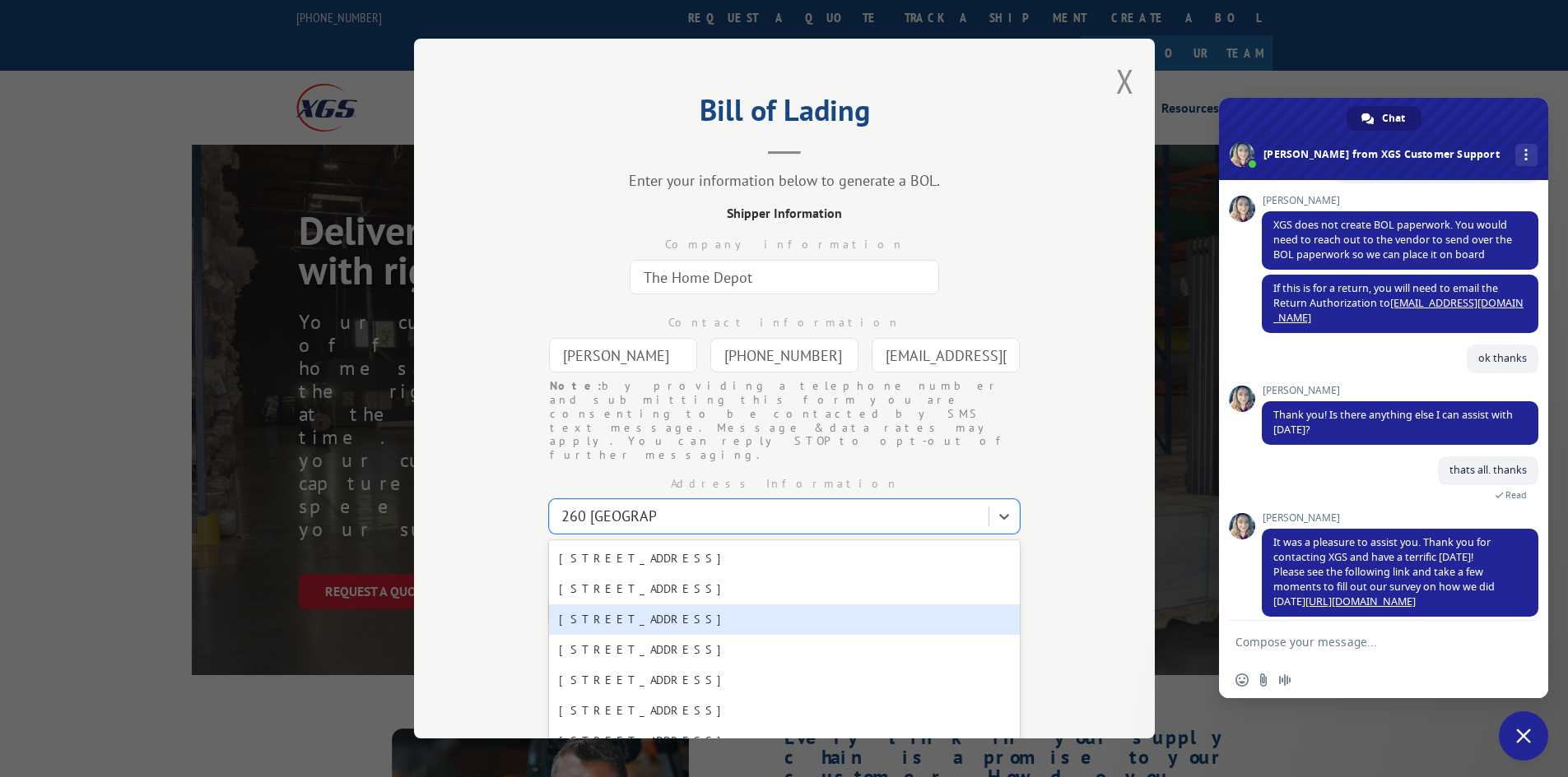
click at [672, 604] on div "[STREET_ADDRESS]" at bounding box center [784, 620] width 471 height 30
type input "[STREET_ADDRESS]"
type input "[GEOGRAPHIC_DATA]"
select select "[GEOGRAPHIC_DATA]"
type input "78620"
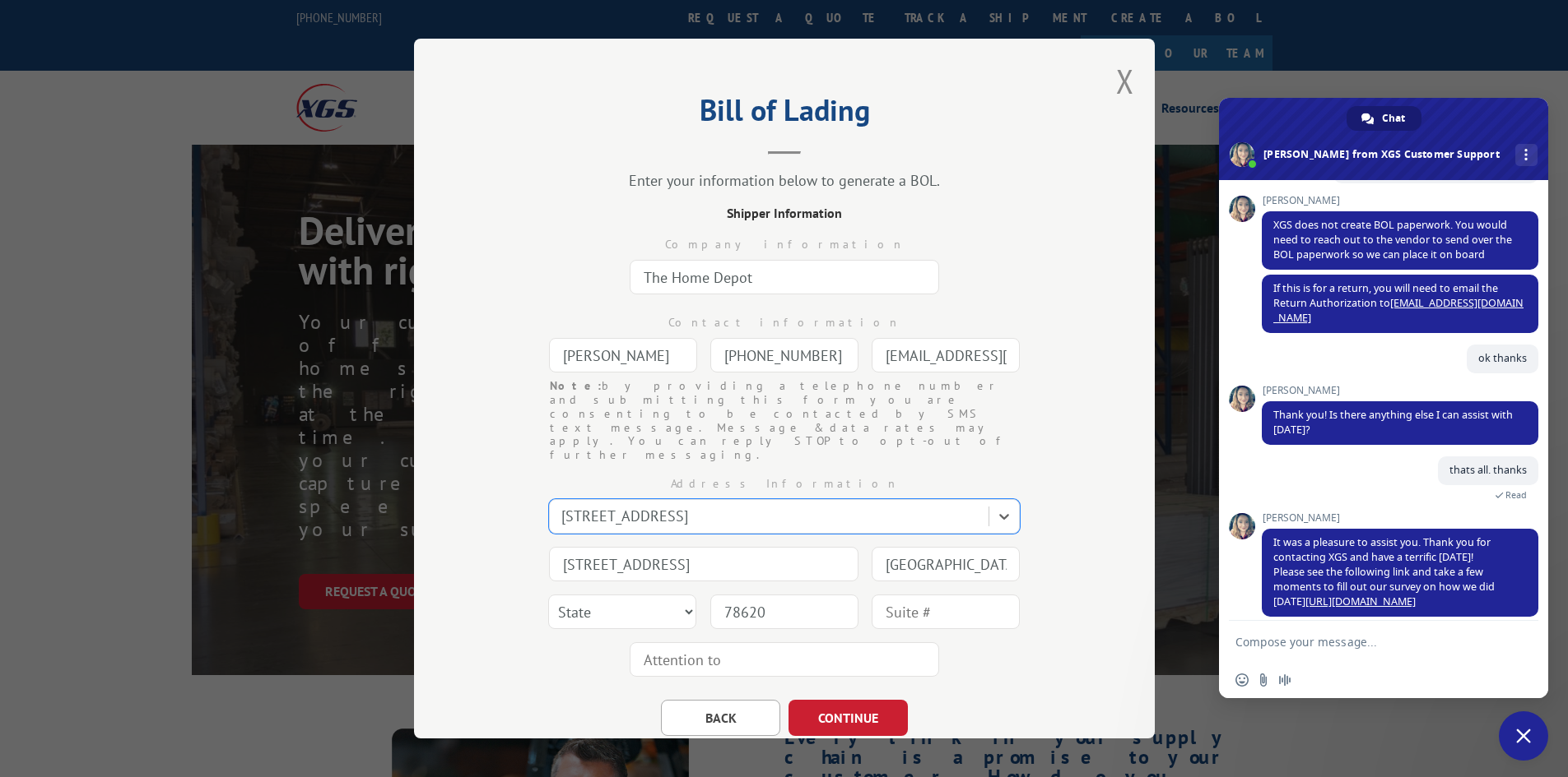
click at [951, 683] on div "BACK CONTINUE" at bounding box center [784, 709] width 576 height 52
click at [863, 700] on button "CONTINUE" at bounding box center [849, 718] width 120 height 36
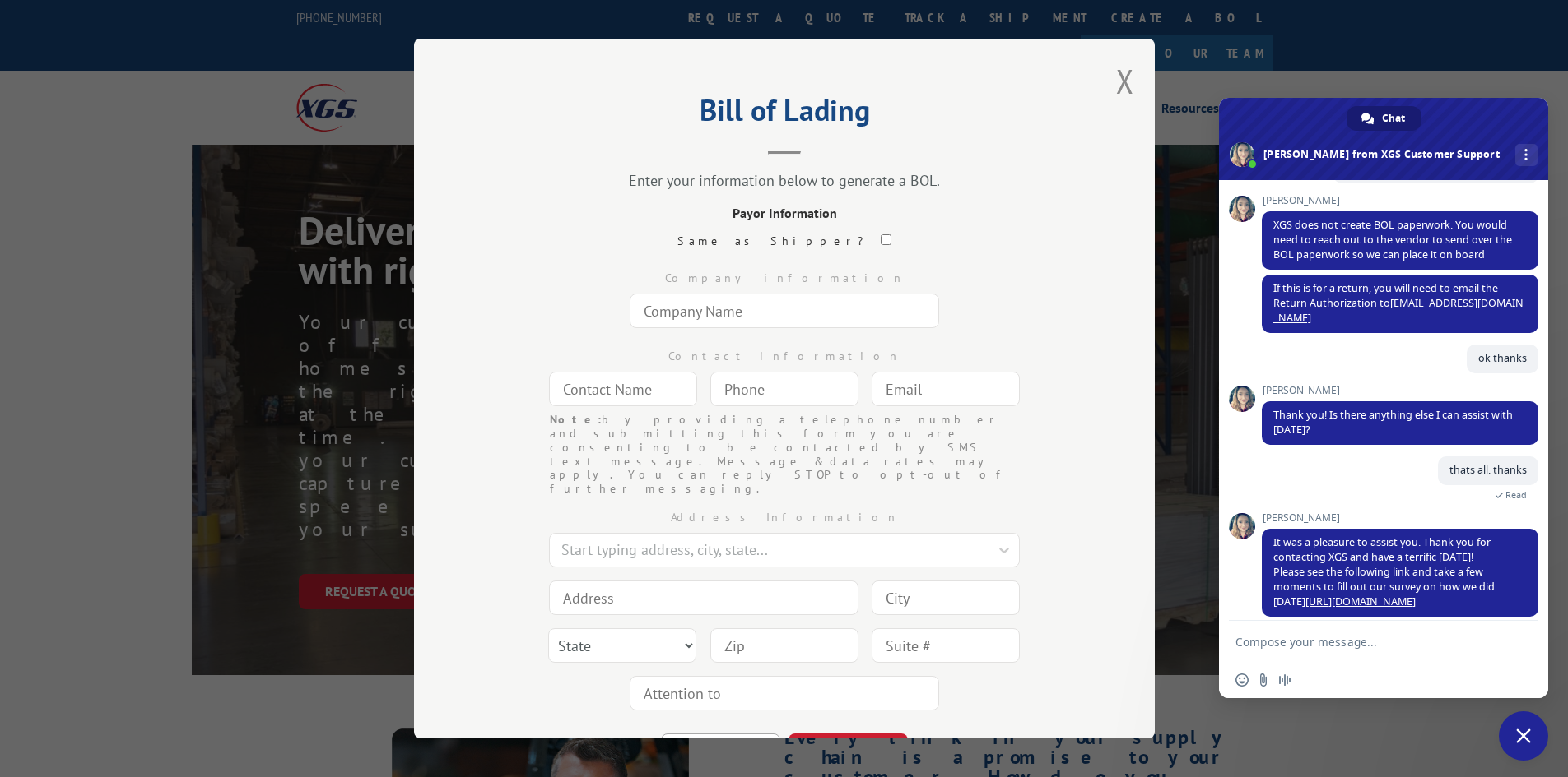
click at [740, 317] on input "text" at bounding box center [784, 311] width 309 height 34
type input "i"
type input "R"
type input "Turf Evolutions INC"
click at [639, 391] on input "text" at bounding box center [623, 389] width 148 height 34
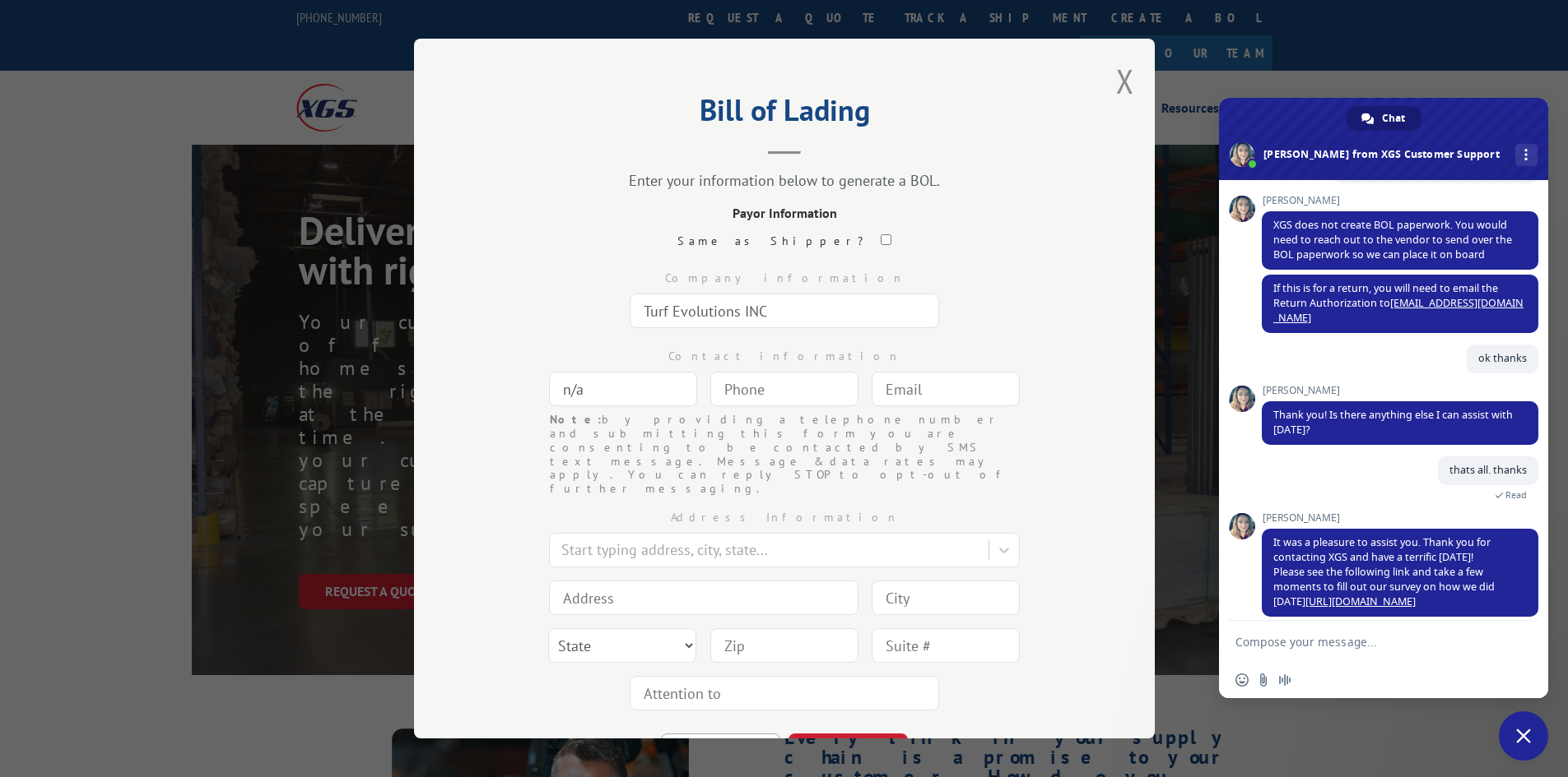
type input "n/a"
paste input "844) 739-0300"
type input "[PHONE_NUMBER]"
click at [894, 383] on input "text" at bounding box center [945, 389] width 148 height 34
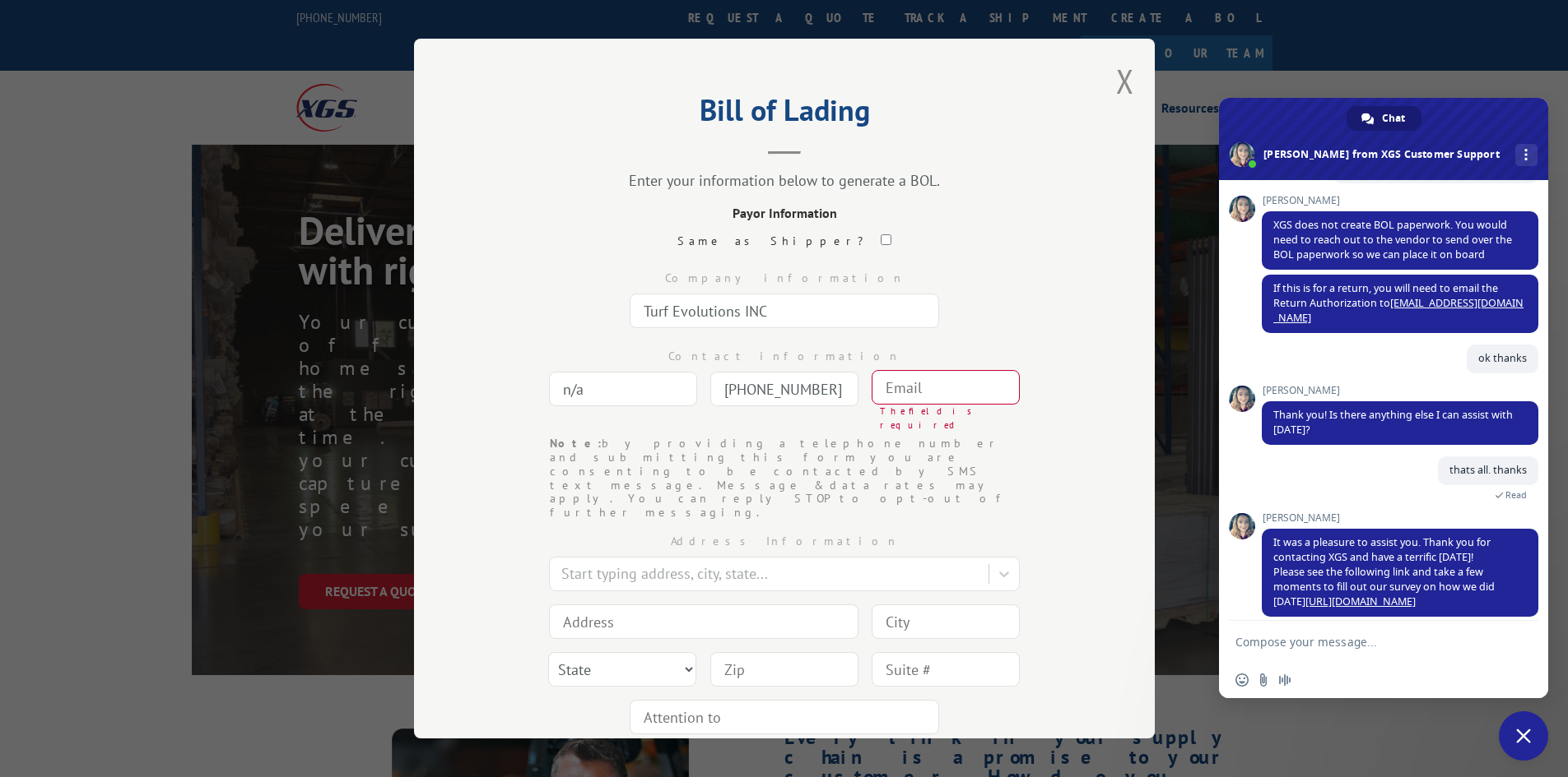
paste input "[EMAIL_ADDRESS][DOMAIN_NAME]"
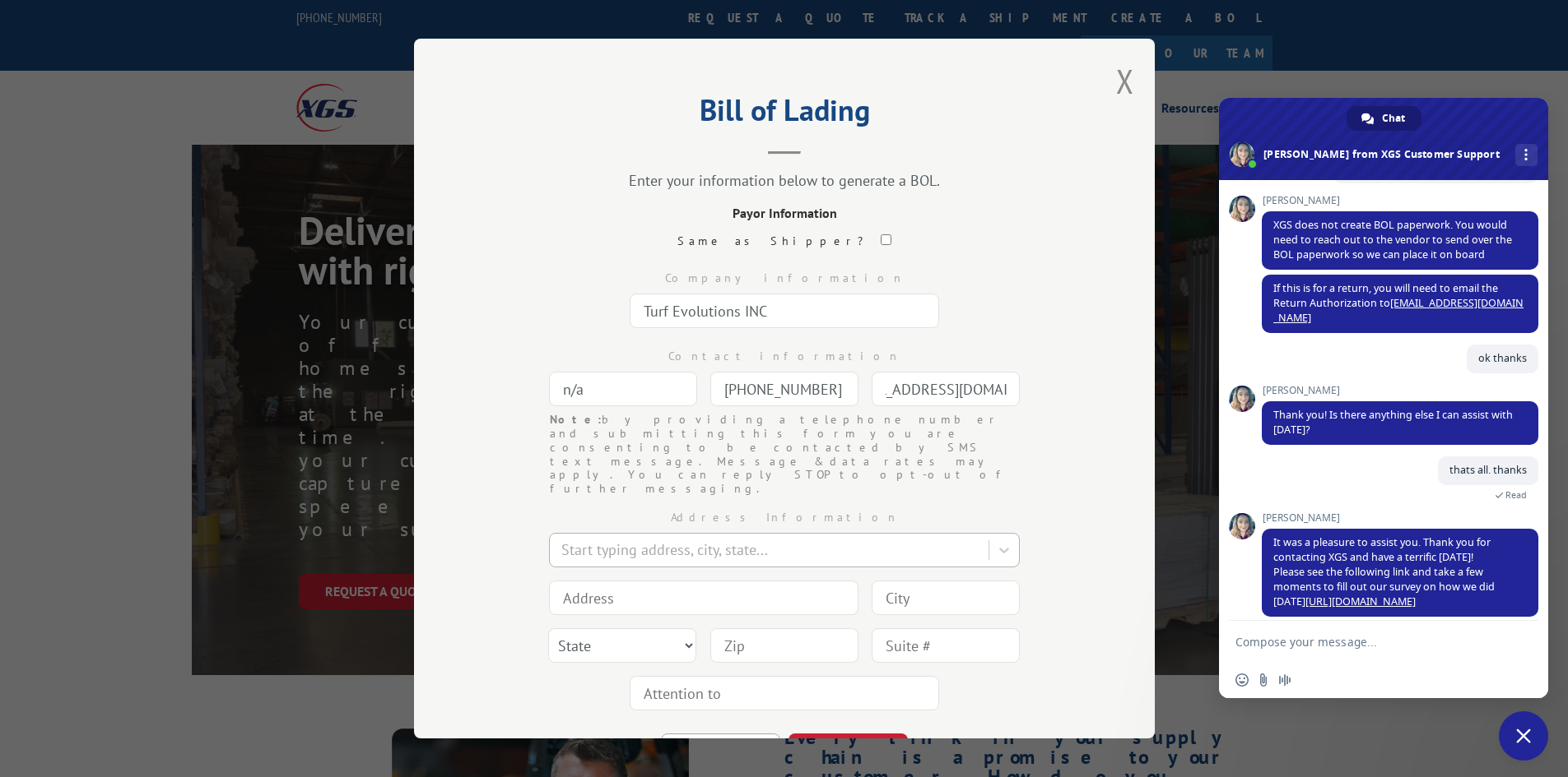
type input "[EMAIL_ADDRESS][DOMAIN_NAME]"
click at [612, 540] on div at bounding box center [770, 550] width 419 height 22
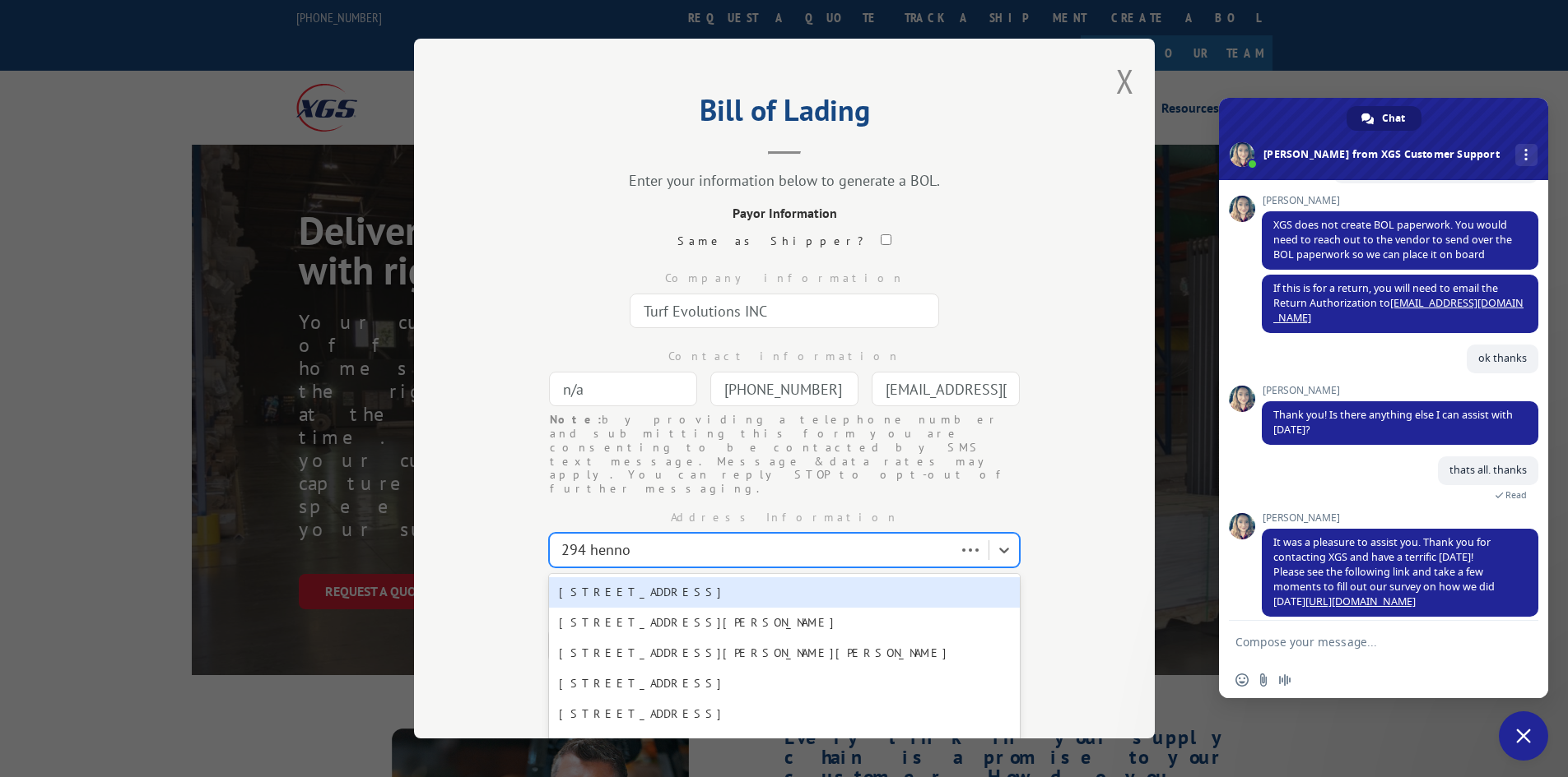
type input "294 [PERSON_NAME]"
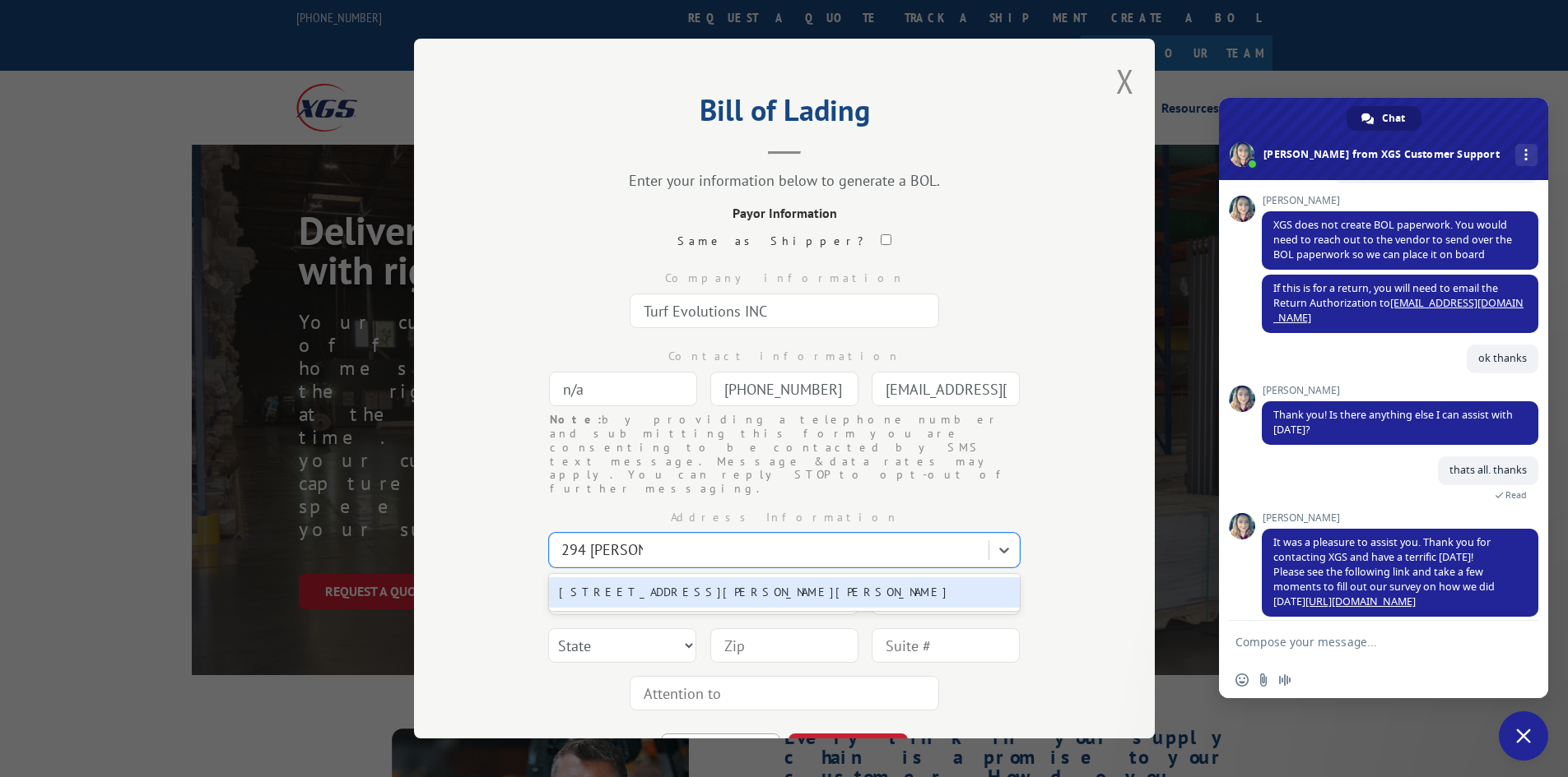
click at [622, 578] on div "[STREET_ADDRESS][PERSON_NAME][PERSON_NAME]" at bounding box center [784, 593] width 471 height 30
type input "[STREET_ADDRESS][PERSON_NAME]"
type input "[PERSON_NAME]"
select select "GA"
type input "30720"
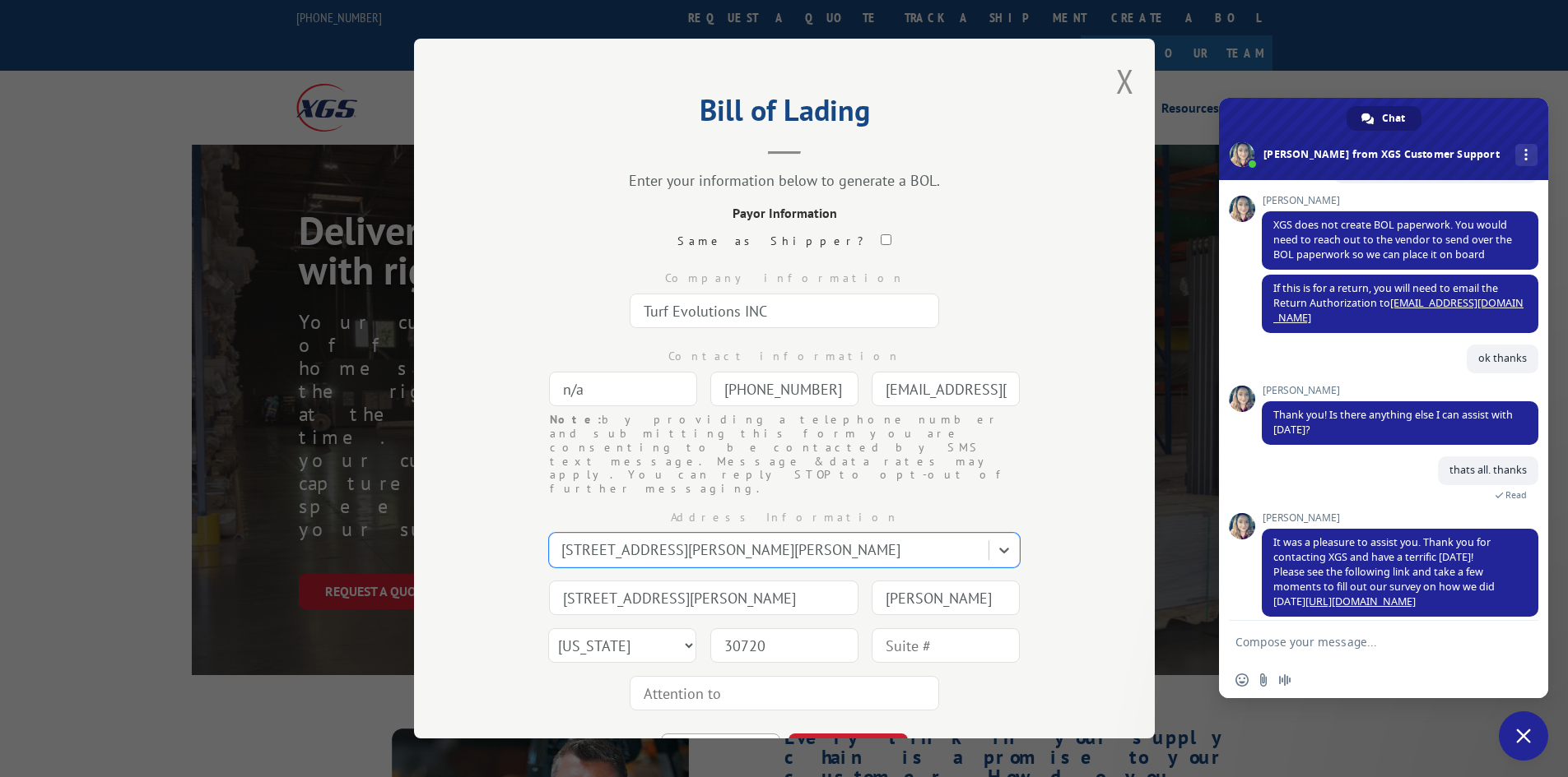
click at [757, 676] on input "text" at bounding box center [784, 694] width 309 height 34
click at [838, 733] on button "CONTINUE" at bounding box center [849, 751] width 120 height 36
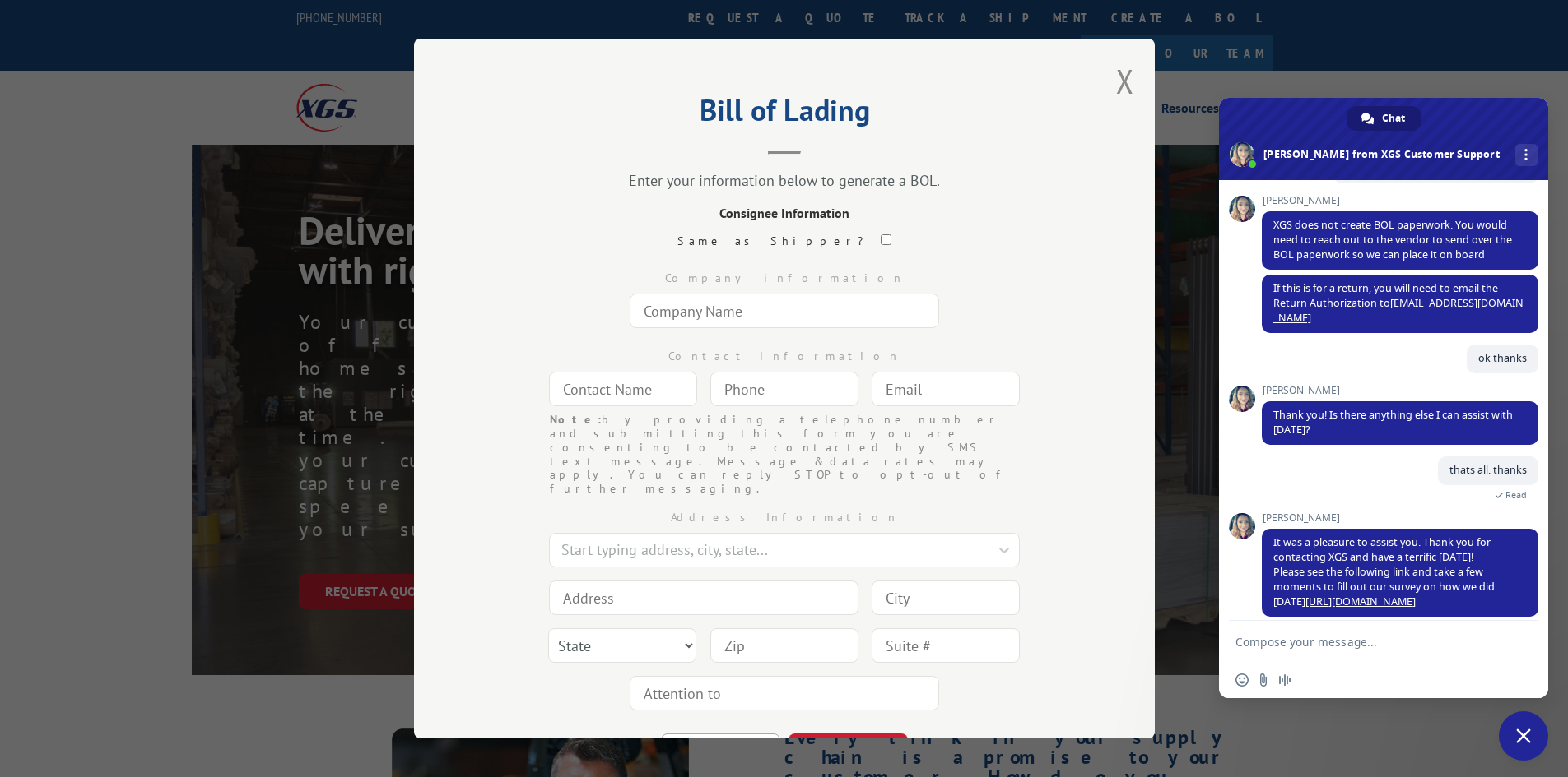
click at [739, 315] on input "text" at bounding box center [784, 311] width 309 height 34
type input "Turf Evolutions INC"
type input "m"
type input "n/a"
type input "(___) ___-____"
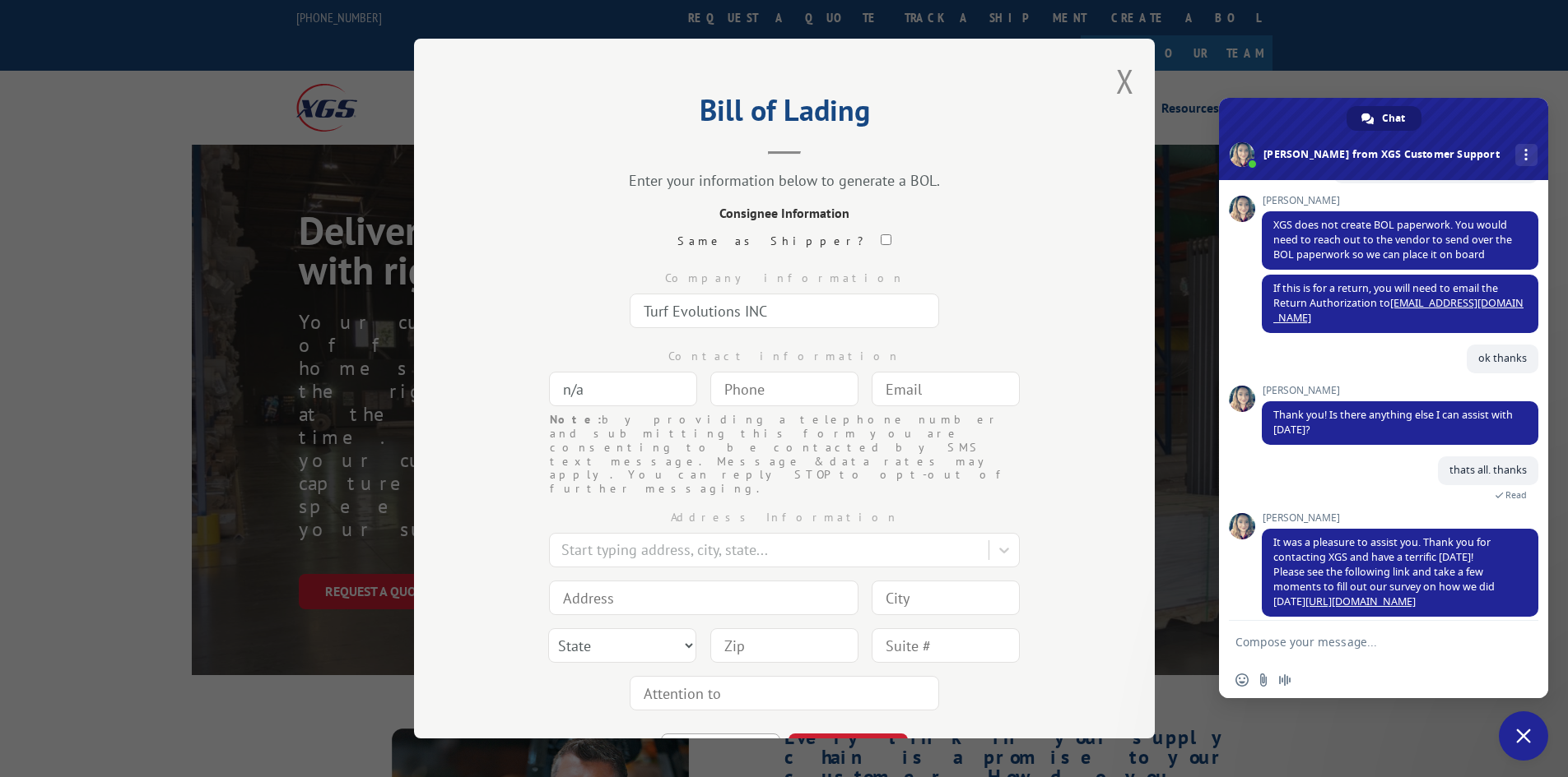
paste input "[EMAIL_ADDRESS][DOMAIN_NAME]"
type input "[EMAIL_ADDRESS][DOMAIN_NAME]"
type input "(___) ___-____"
click at [764, 393] on input "(___) ___-____" at bounding box center [784, 389] width 148 height 34
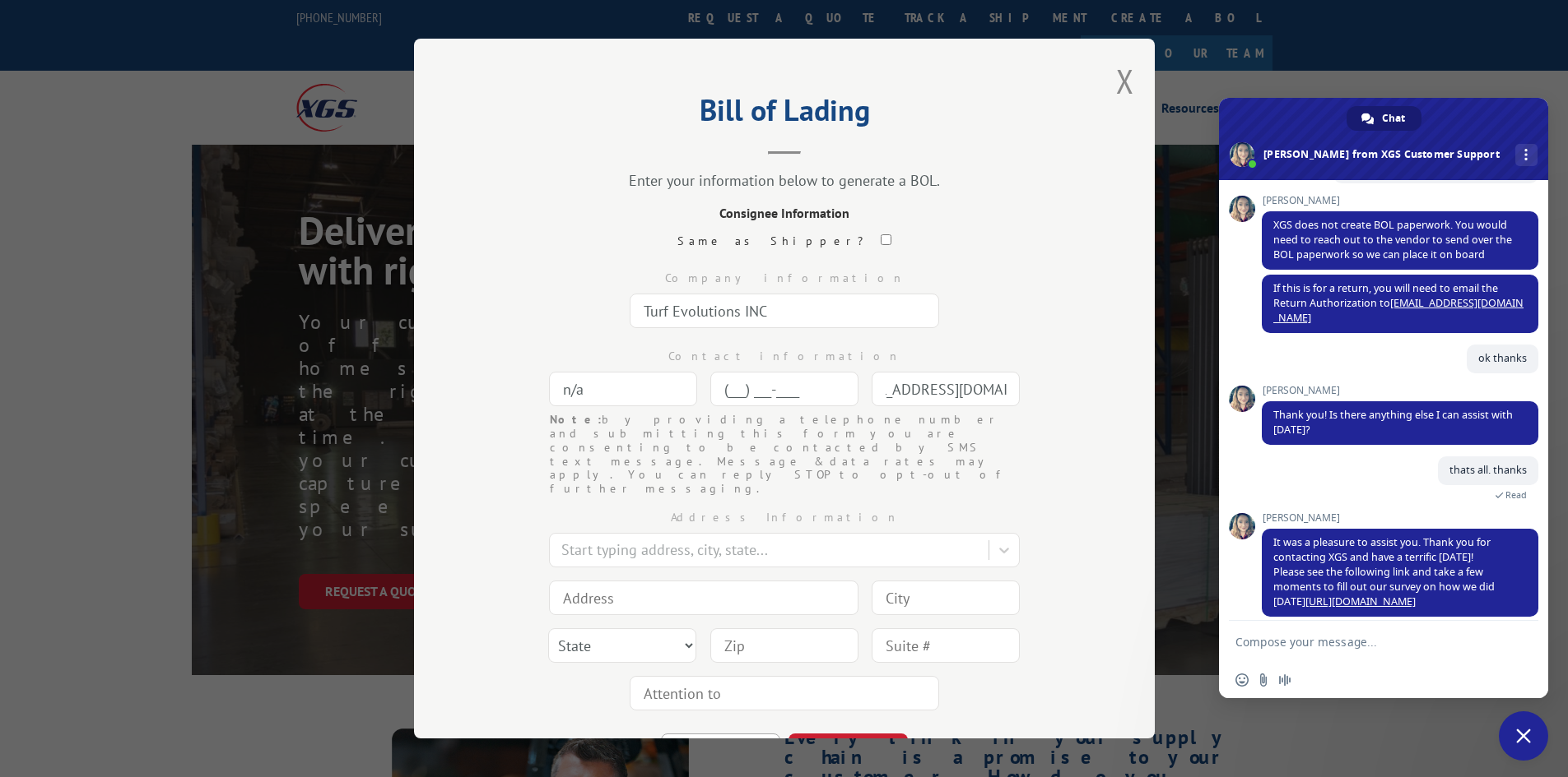
scroll to position [0, 0]
paste input "844) 739-0300"
type input "[PHONE_NUMBER]"
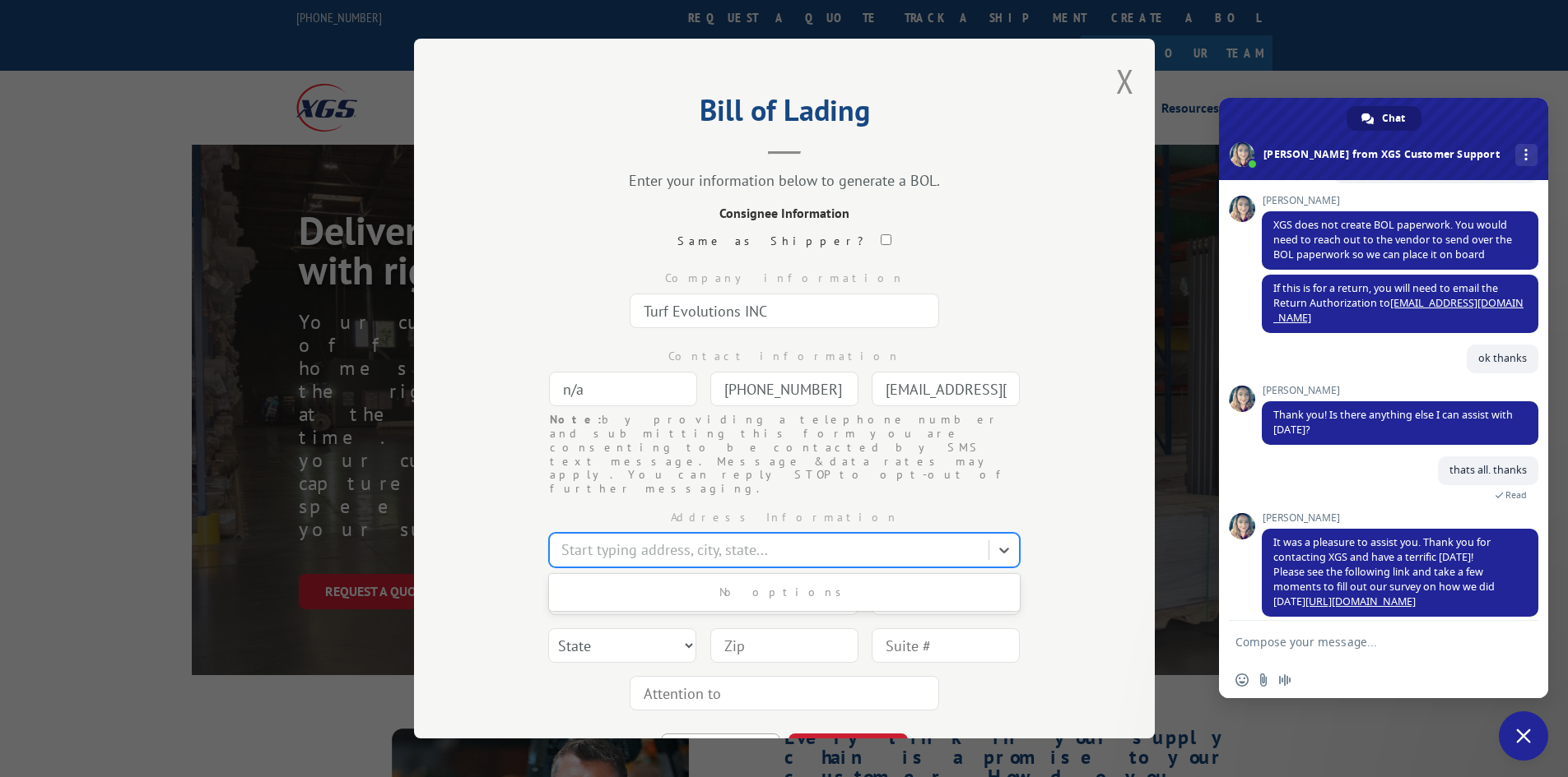
click at [596, 540] on div at bounding box center [770, 550] width 419 height 22
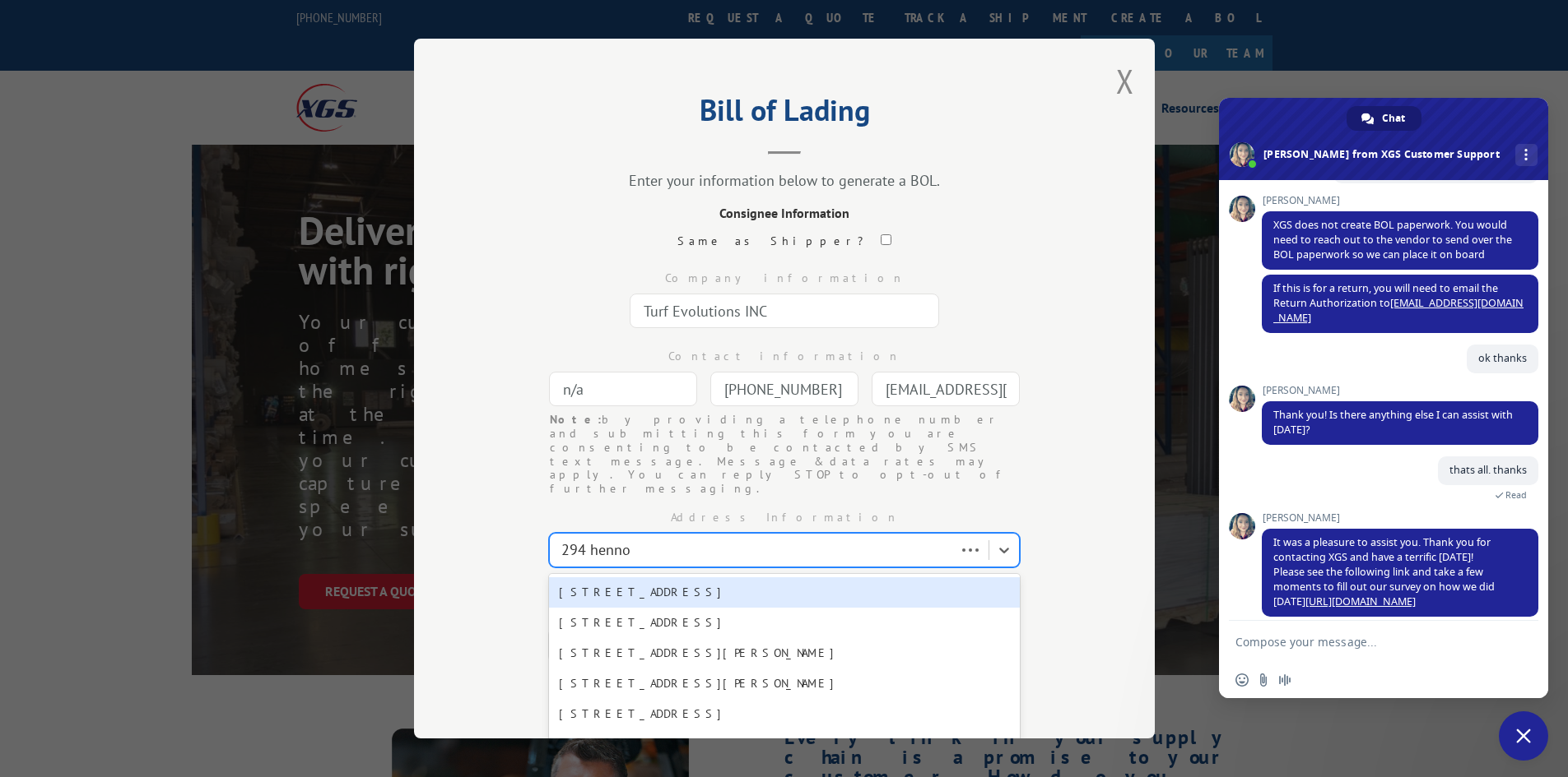
type input "294 [PERSON_NAME]"
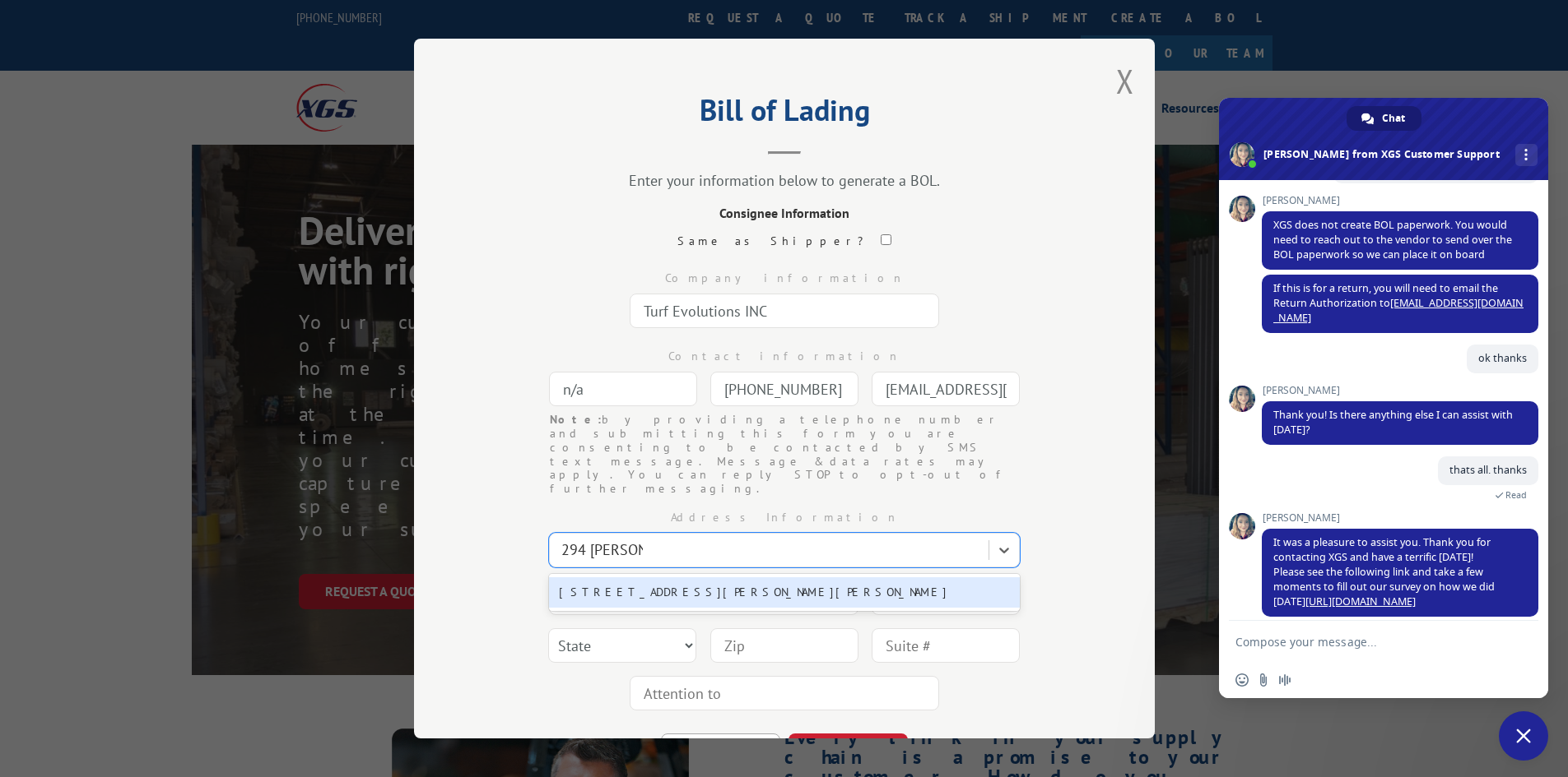
click at [612, 578] on div "[STREET_ADDRESS][PERSON_NAME][PERSON_NAME]" at bounding box center [784, 593] width 471 height 30
type input "[STREET_ADDRESS][PERSON_NAME]"
type input "[PERSON_NAME]"
select select "GA"
type input "30720"
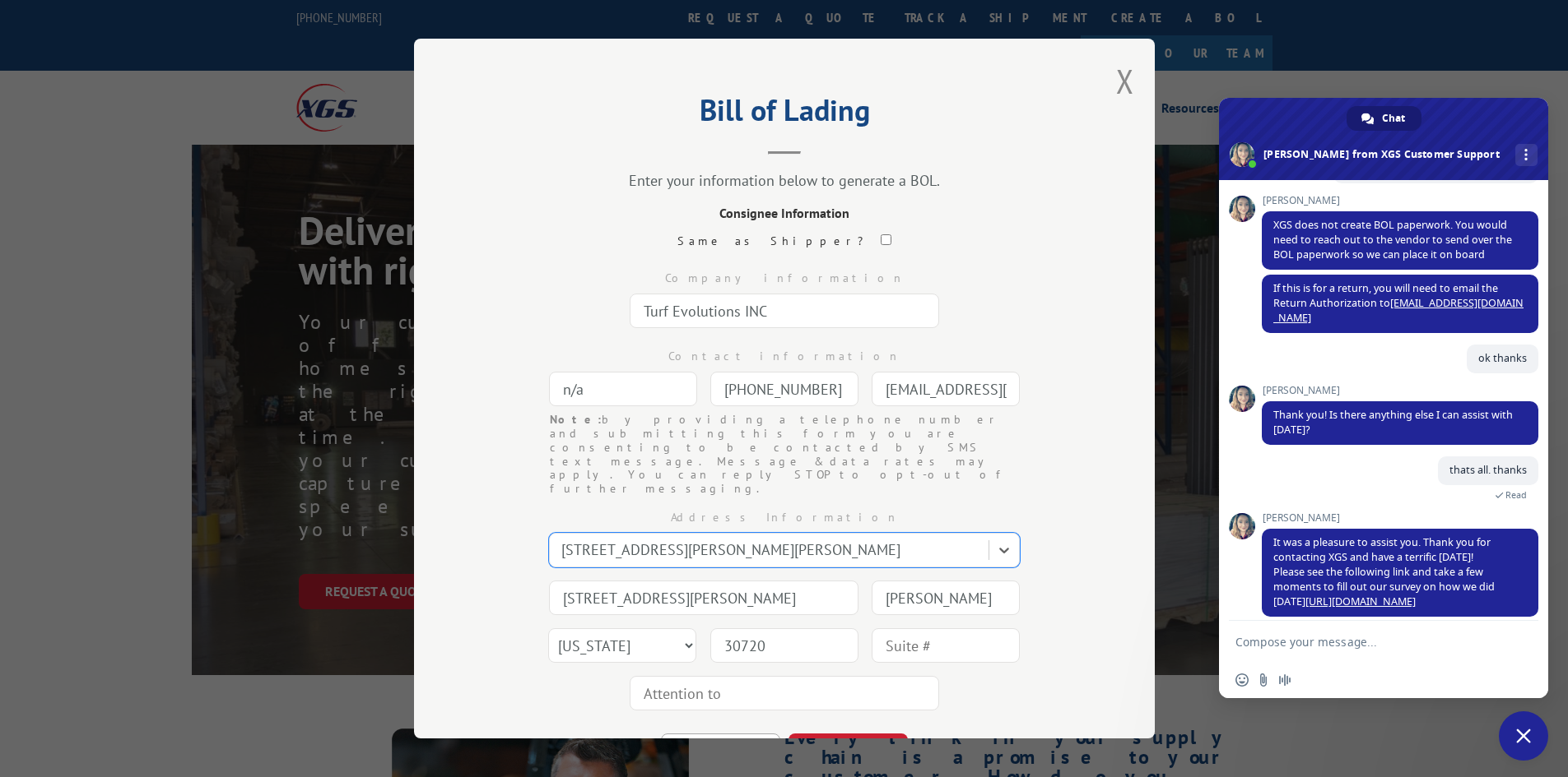
click at [702, 676] on input "text" at bounding box center [784, 694] width 309 height 34
type input "Turf Evolutions"
click at [851, 733] on button "CONTINUE" at bounding box center [849, 751] width 120 height 36
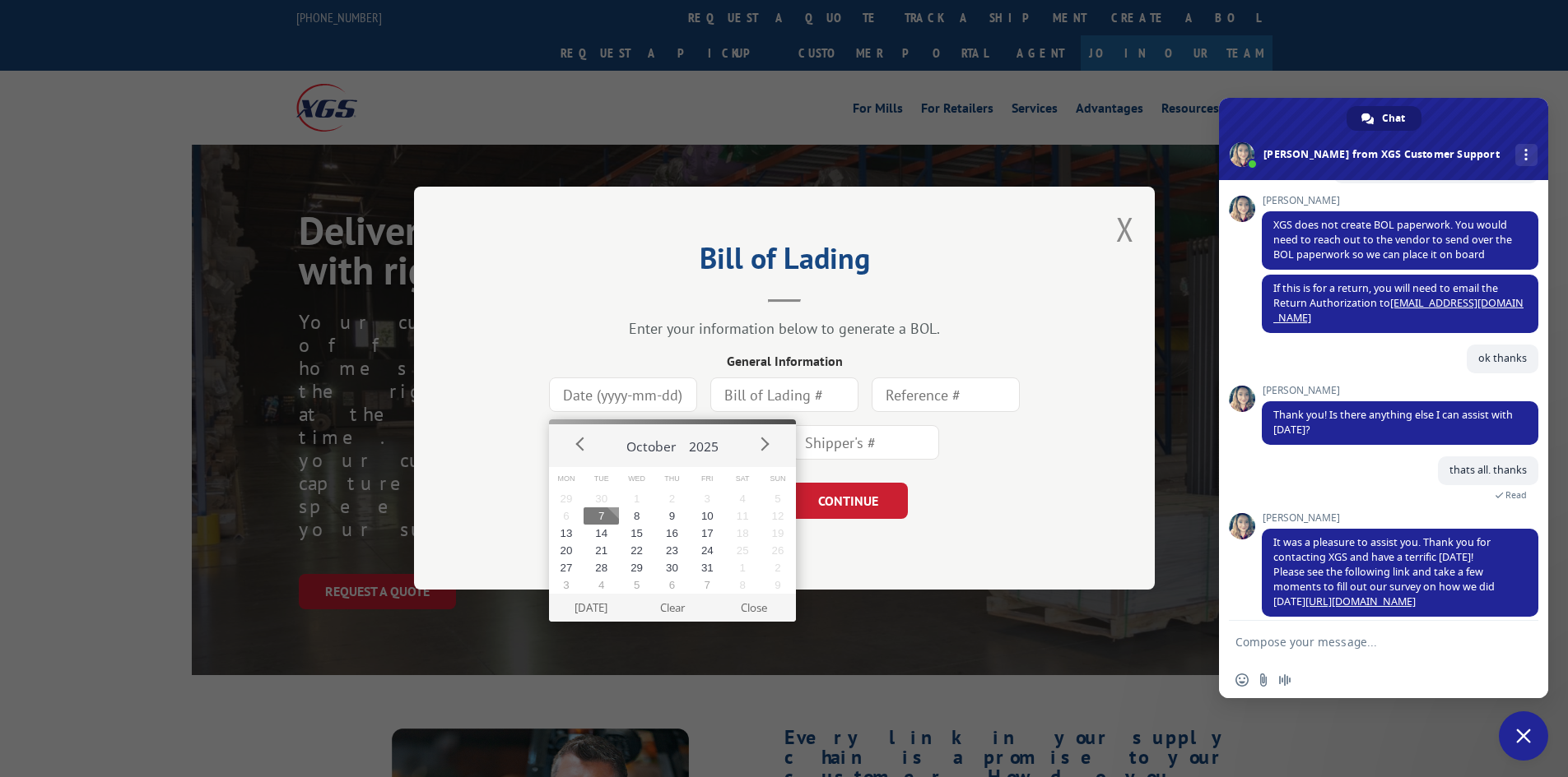
click at [653, 389] on input at bounding box center [623, 396] width 148 height 34
click at [604, 512] on button "7" at bounding box center [601, 516] width 35 height 17
type input "[DATE]"
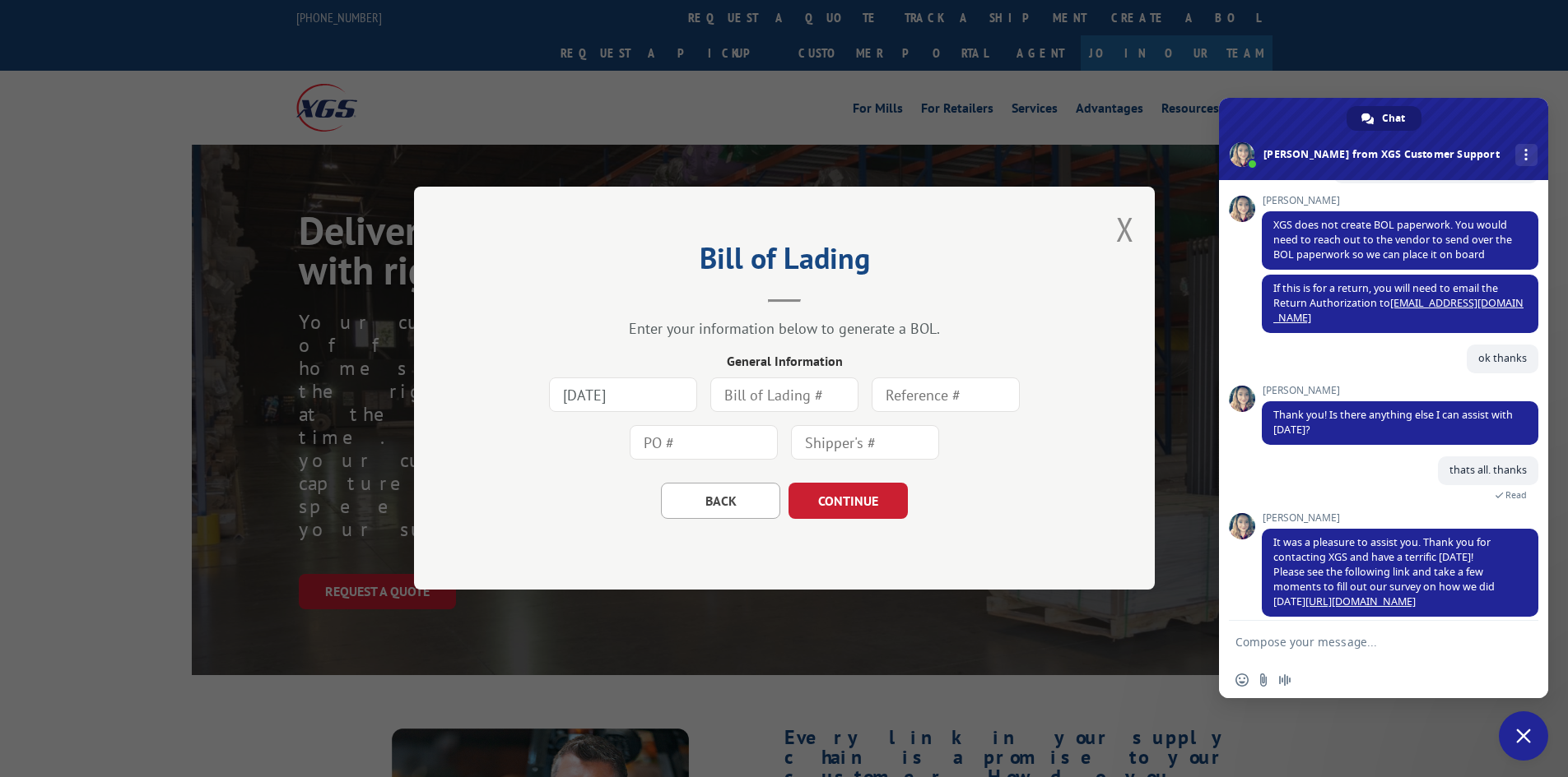
click at [762, 395] on input "text" at bounding box center [784, 396] width 148 height 34
type input "7825197"
click at [858, 507] on button "CONTINUE" at bounding box center [849, 502] width 120 height 36
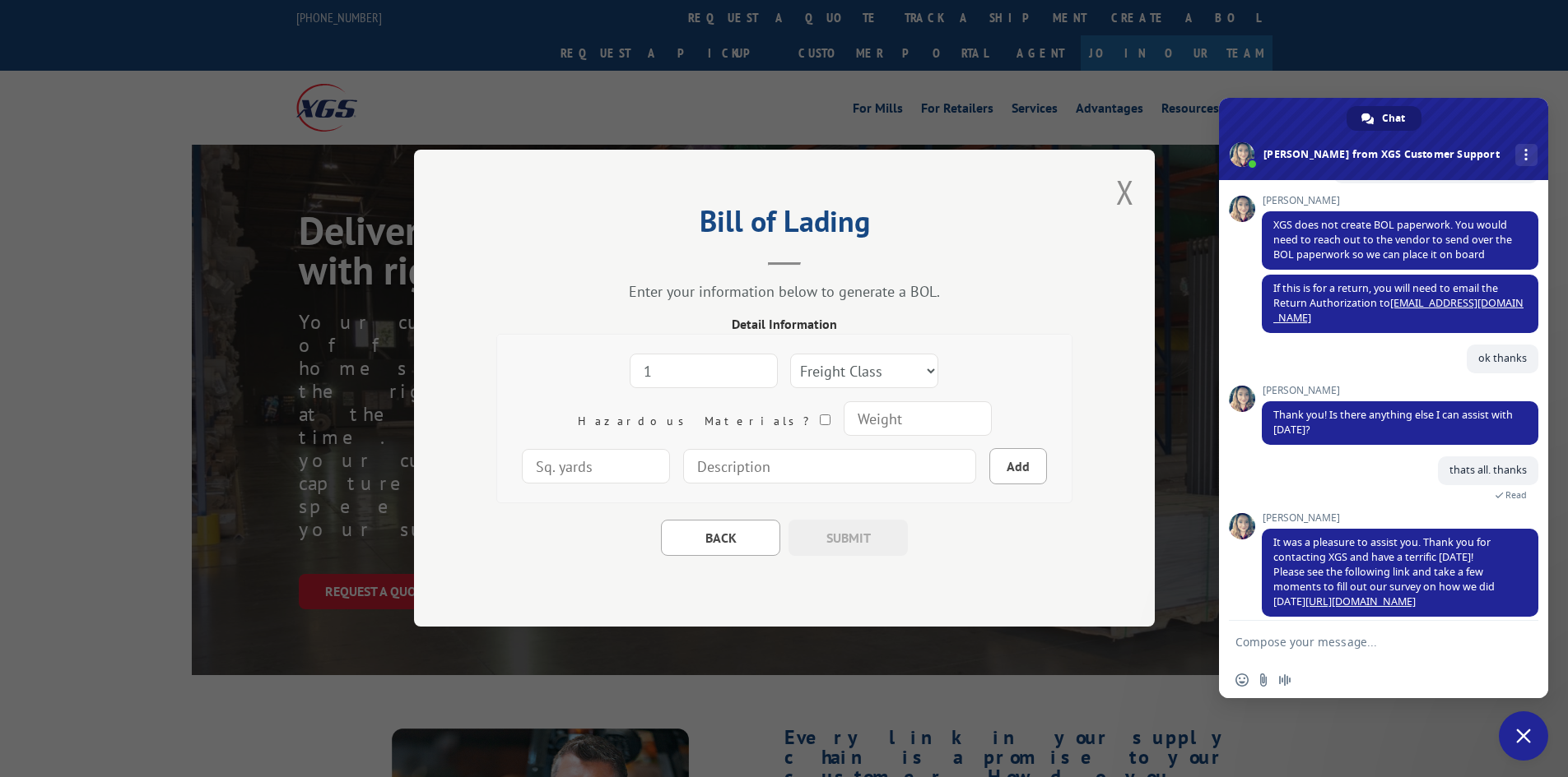
type input "1"
click at [694, 367] on input "1" at bounding box center [703, 372] width 148 height 34
click at [805, 367] on select "Freight Class 50 55 60 65 70 77 85 92 100 110 125 150 175 200 250 300 400 500 C…" at bounding box center [864, 372] width 148 height 34
select select "250"
click at [790, 355] on select "Freight Class 50 55 60 65 70 77 85 92 100 110 125 150 175 200 250 300 400 500 C…" at bounding box center [864, 372] width 148 height 34
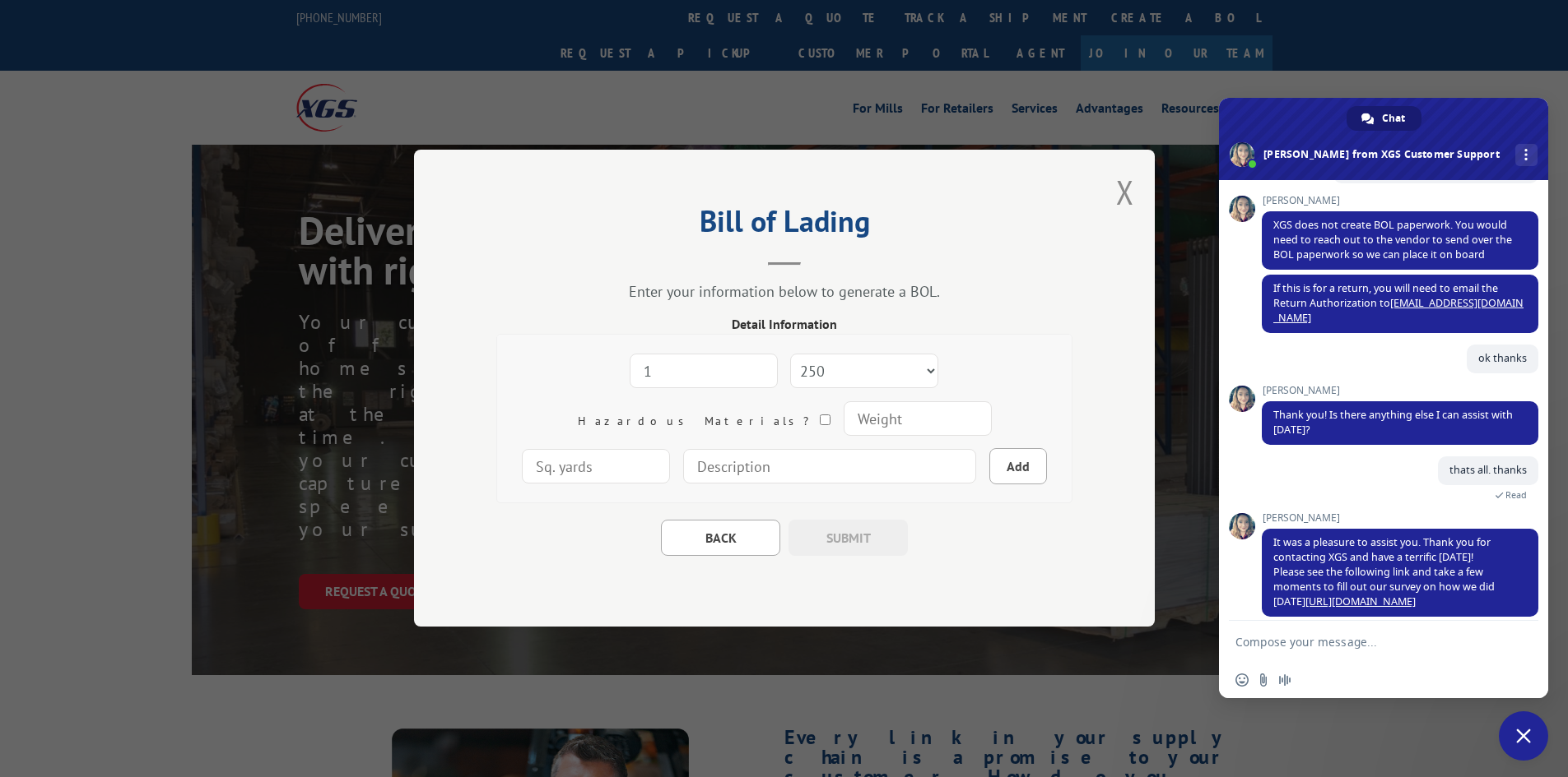
click at [843, 430] on input "number" at bounding box center [917, 419] width 148 height 34
type input "200"
click at [670, 450] on input "number" at bounding box center [596, 467] width 148 height 34
type input "100"
click at [739, 468] on input at bounding box center [830, 467] width 293 height 34
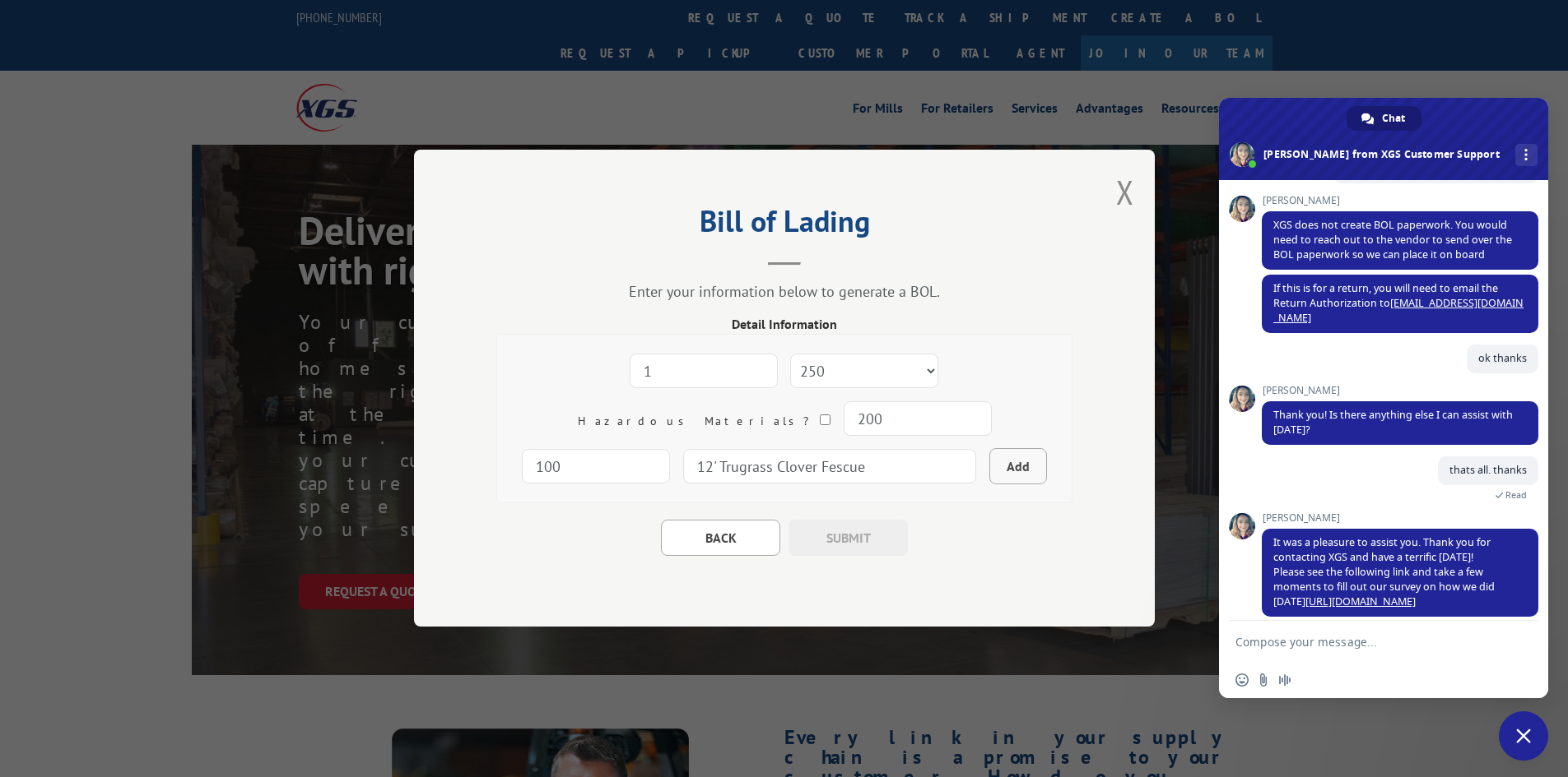
type input "12' Trugrass Clover Fescue"
click at [989, 466] on button "Add" at bounding box center [1017, 467] width 58 height 36
select select
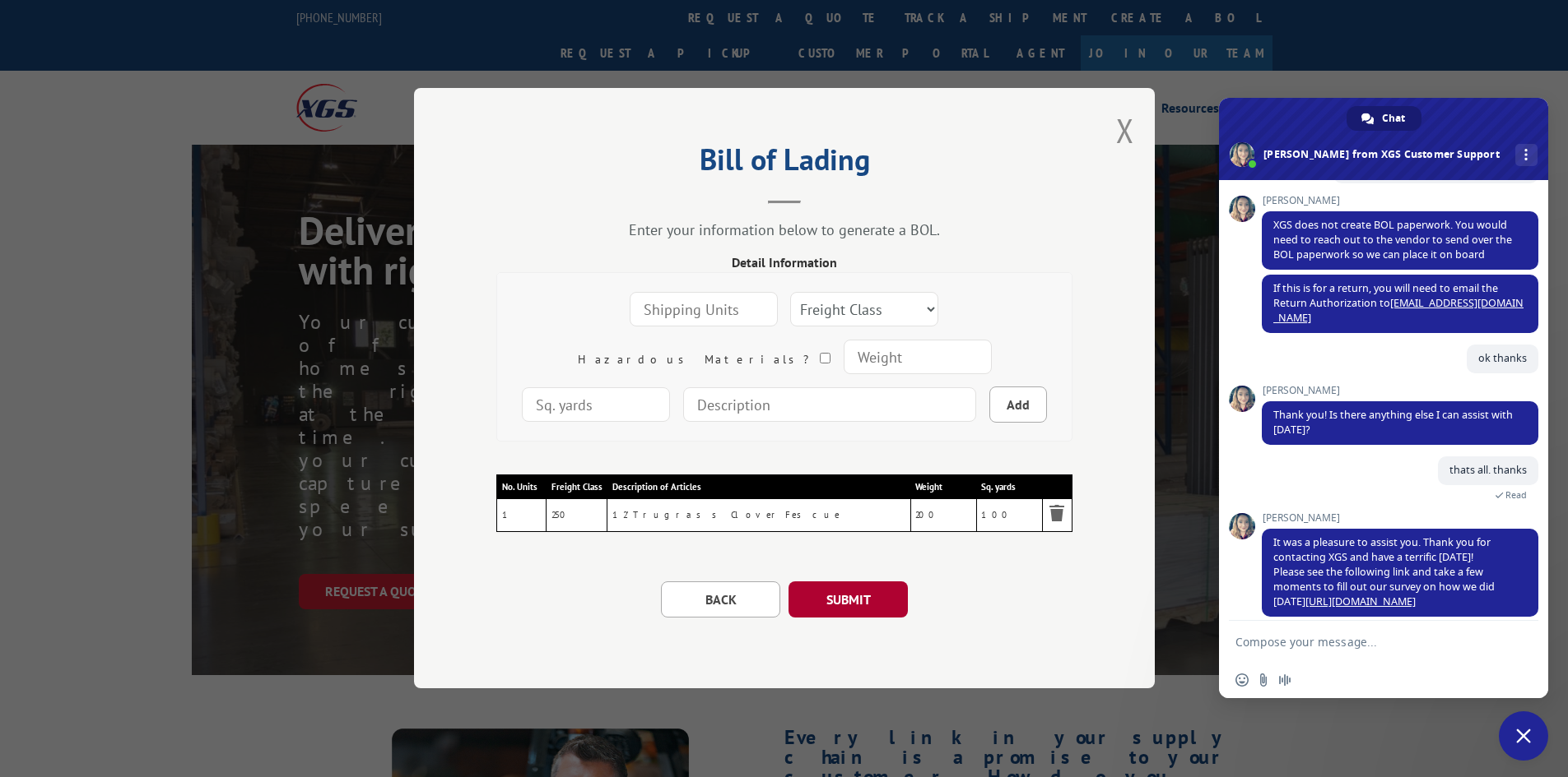
click at [841, 594] on button "SUBMIT" at bounding box center [849, 601] width 120 height 36
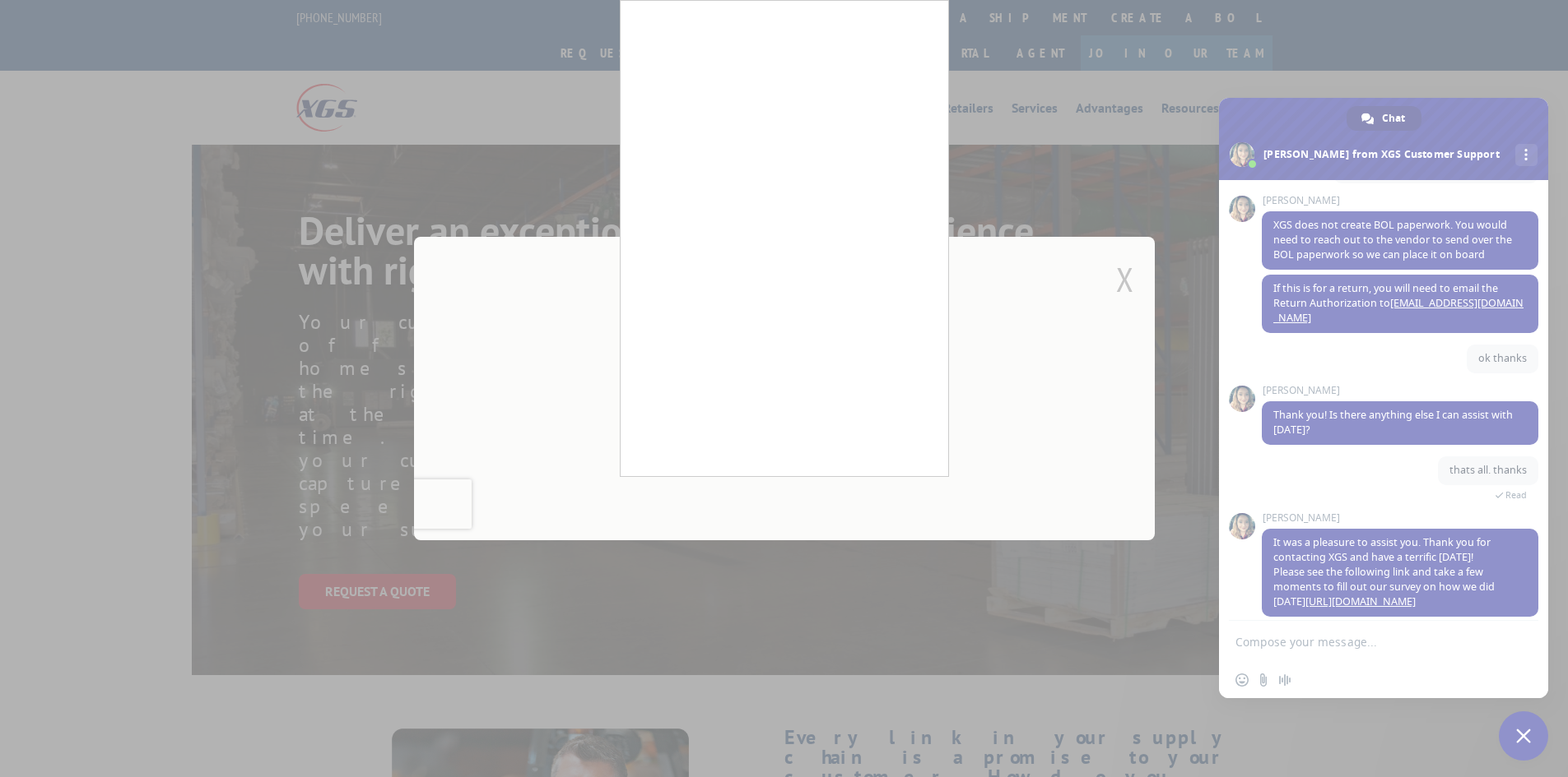
click at [988, 349] on div at bounding box center [784, 388] width 1568 height 777
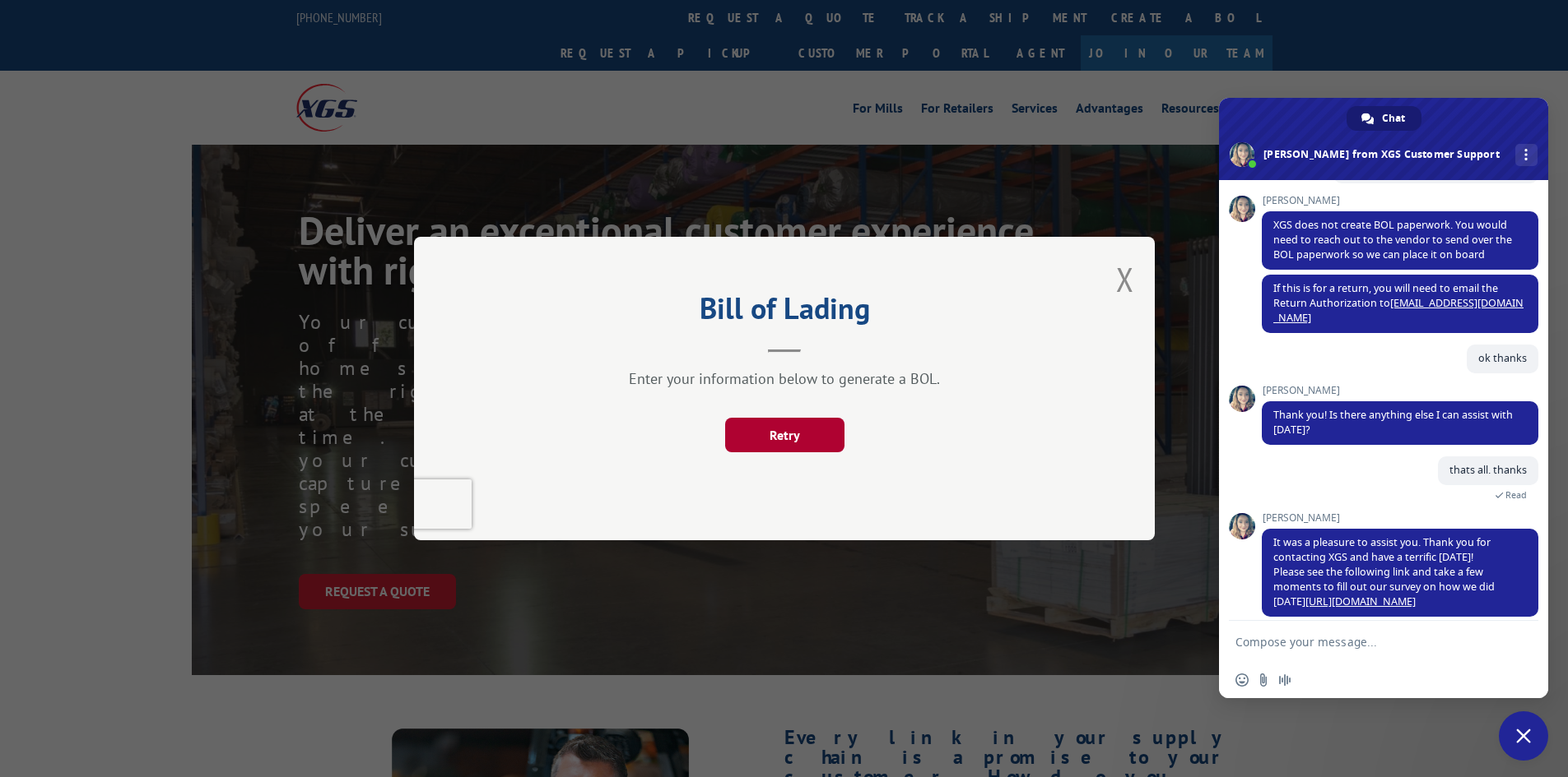
click at [786, 429] on button "Retry" at bounding box center [784, 435] width 120 height 34
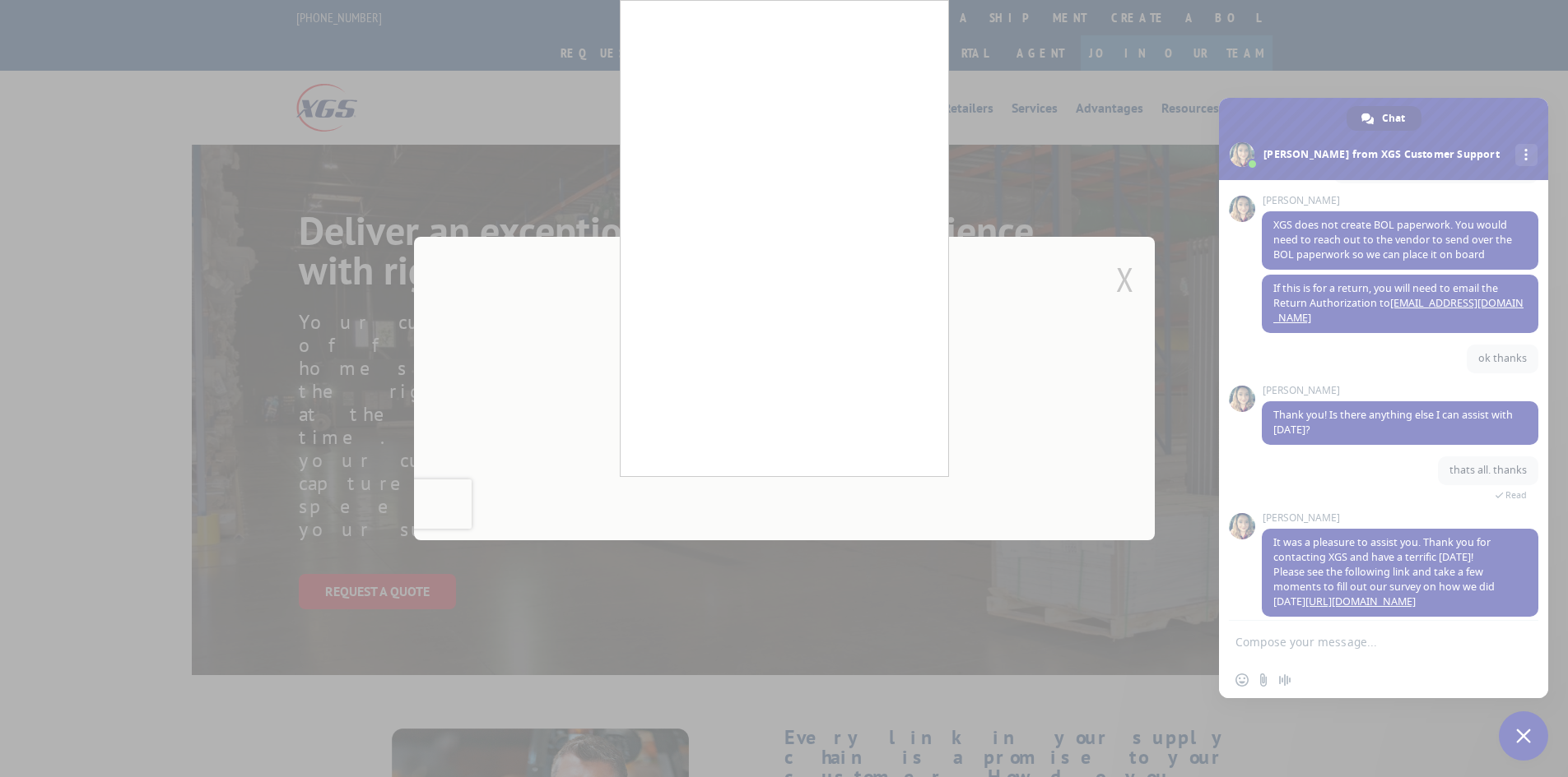
click at [1036, 358] on div at bounding box center [784, 388] width 1568 height 777
